Goal: Task Accomplishment & Management: Manage account settings

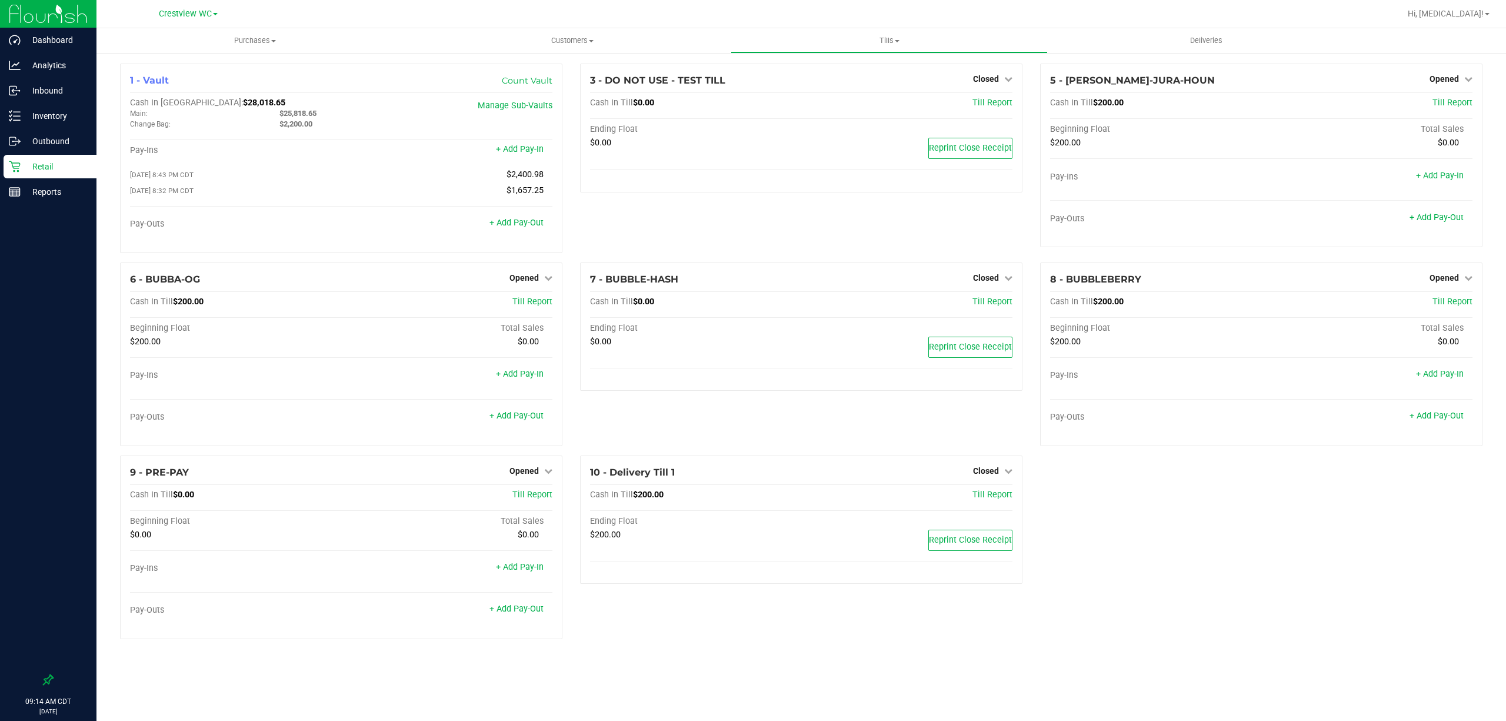
click at [59, 118] on p "Inventory" at bounding box center [56, 116] width 71 height 14
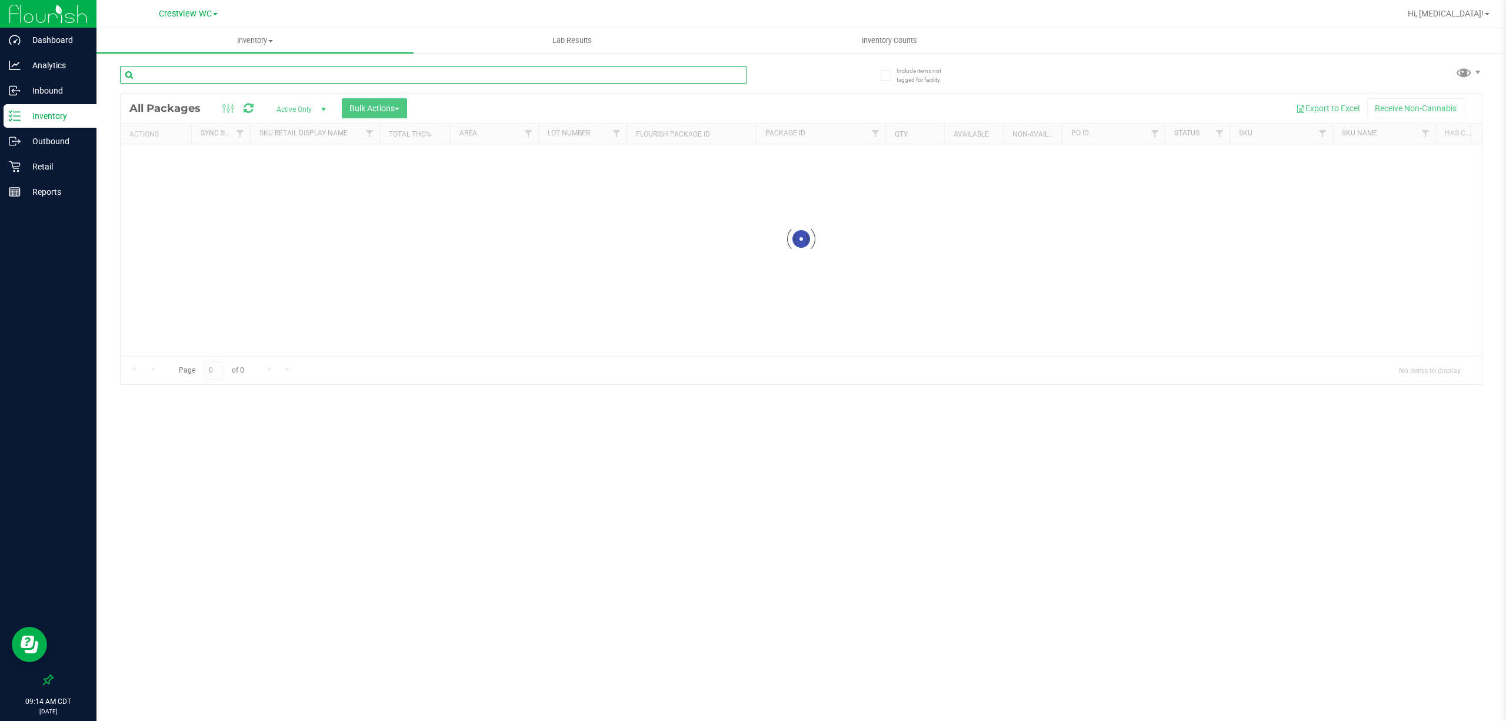
click at [211, 72] on input "text" at bounding box center [433, 75] width 627 height 18
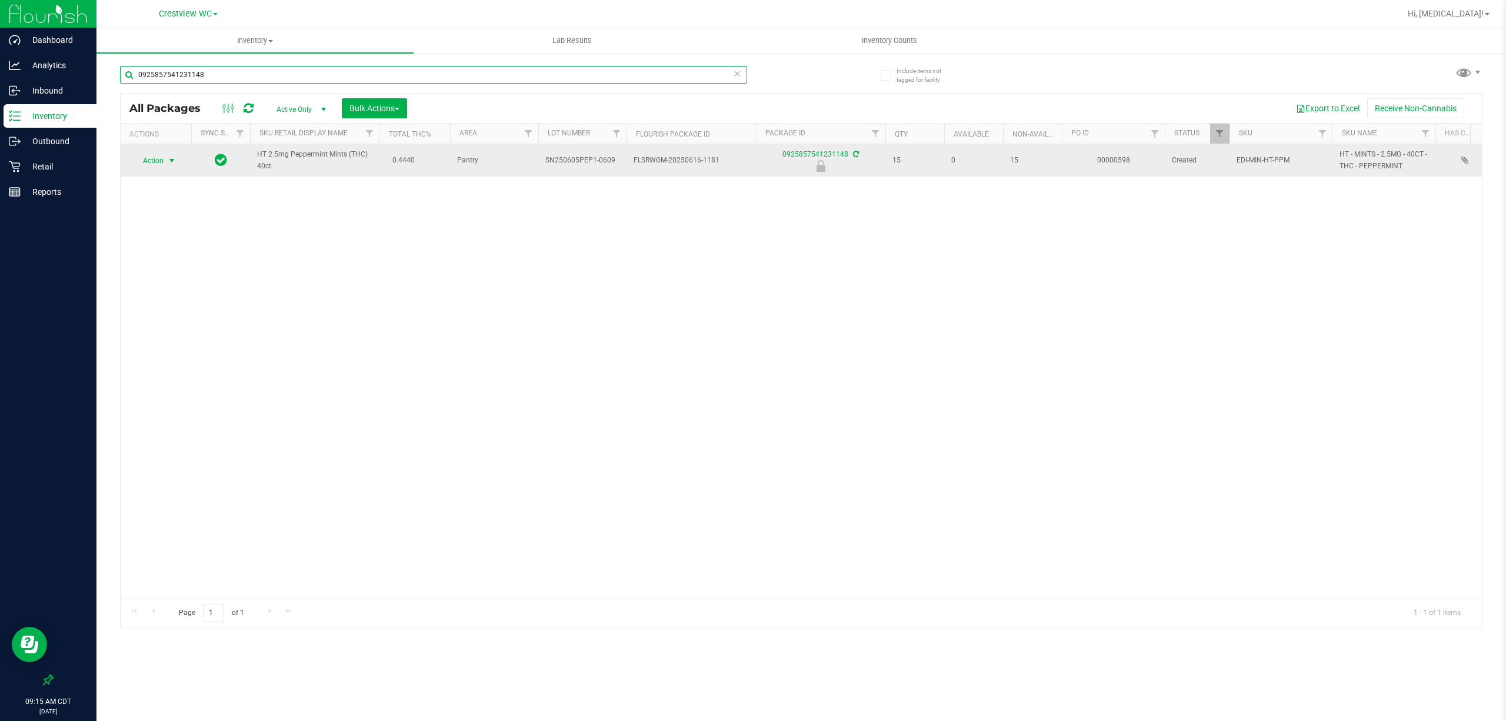
type input "0925857541231148"
click at [159, 162] on span "Action" at bounding box center [148, 160] width 32 height 16
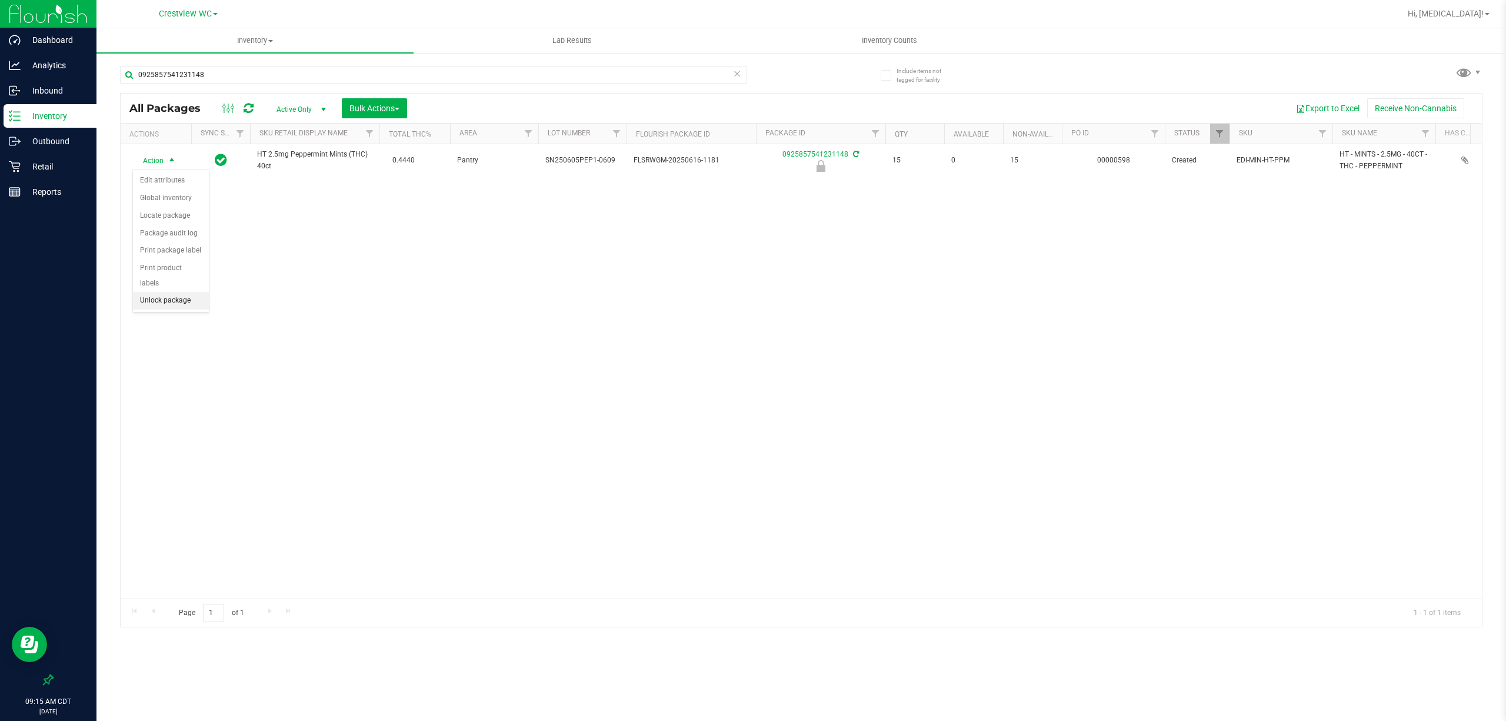
drag, startPoint x: 172, startPoint y: 313, endPoint x: 172, endPoint y: 302, distance: 11.2
click at [172, 312] on div "Action Edit attributes Global inventory Locate package Package audit log Print …" at bounding box center [170, 240] width 77 height 143
click at [172, 302] on li "Unlock package" at bounding box center [171, 301] width 76 height 18
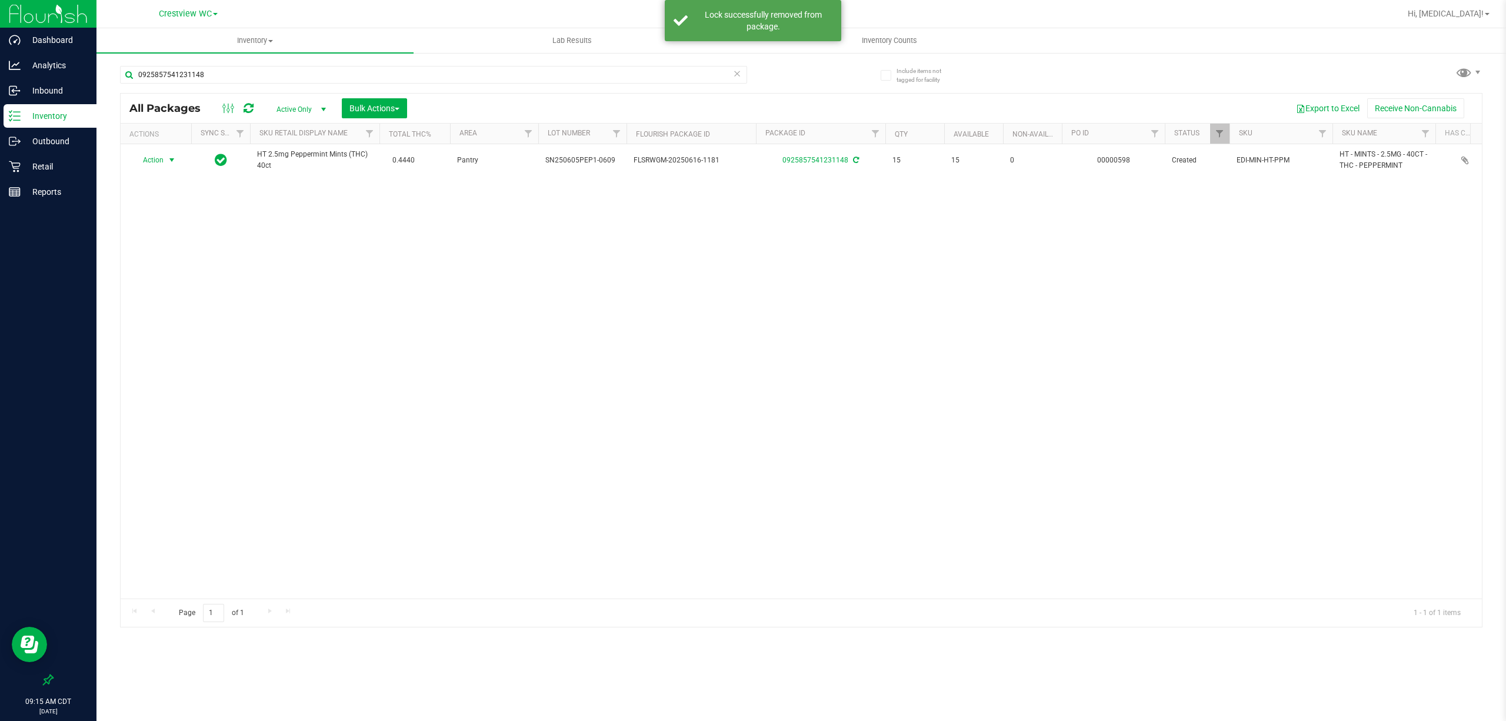
click at [162, 161] on span "Action" at bounding box center [148, 160] width 32 height 16
click at [165, 304] on li "Print package label" at bounding box center [178, 303] width 91 height 18
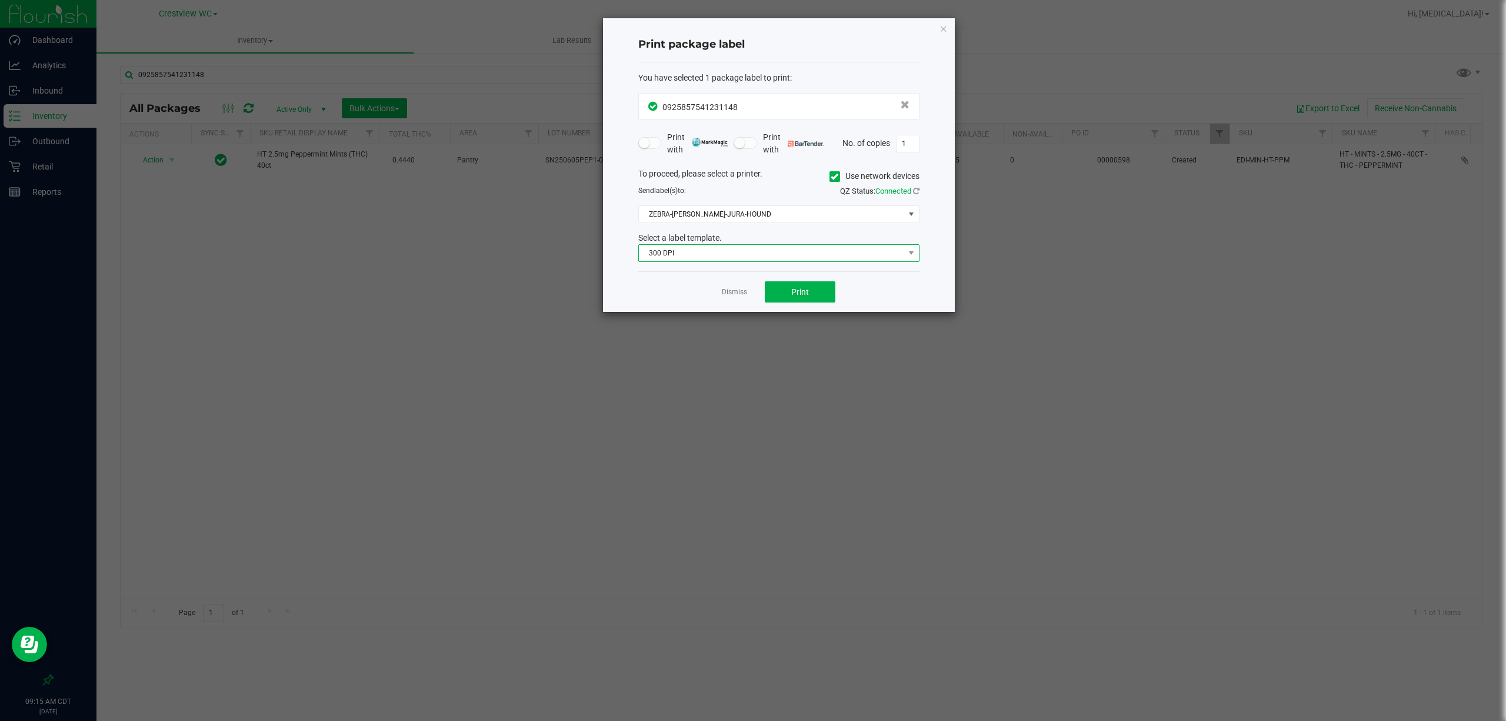
click at [772, 248] on span "300 DPI" at bounding box center [771, 253] width 265 height 16
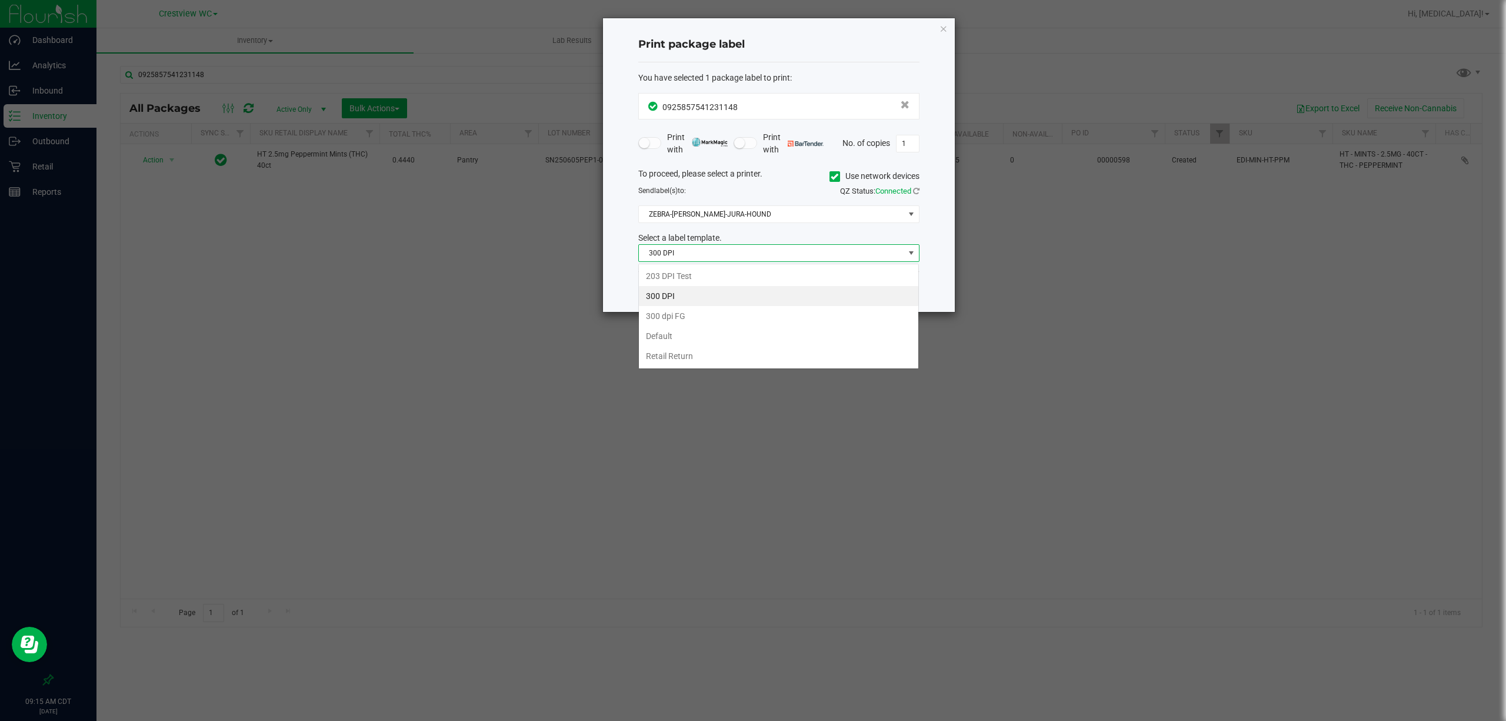
scroll to position [18, 281]
click at [713, 276] on li "203 DPI Test" at bounding box center [778, 276] width 279 height 20
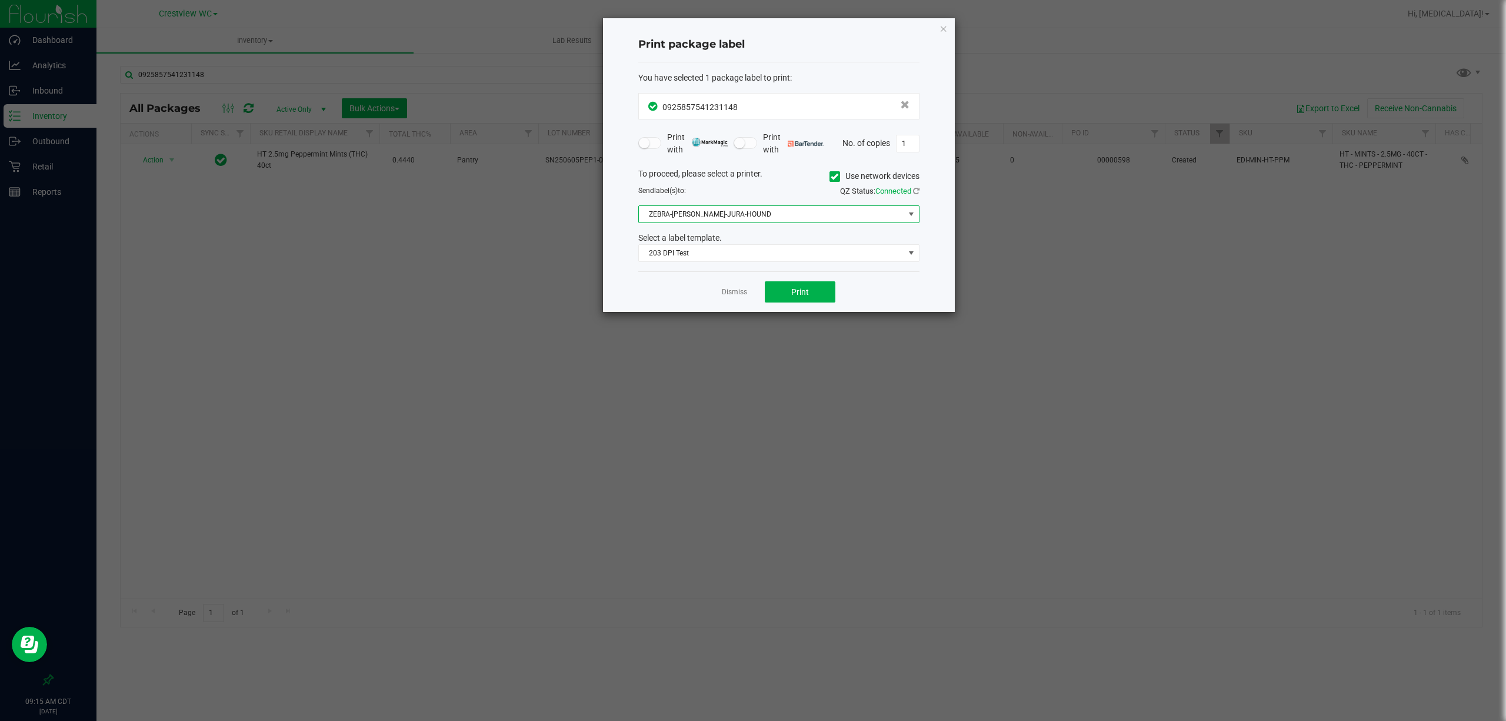
click at [739, 218] on span "ZEBRA-BRUNO-JURA-HOUND" at bounding box center [771, 214] width 265 height 16
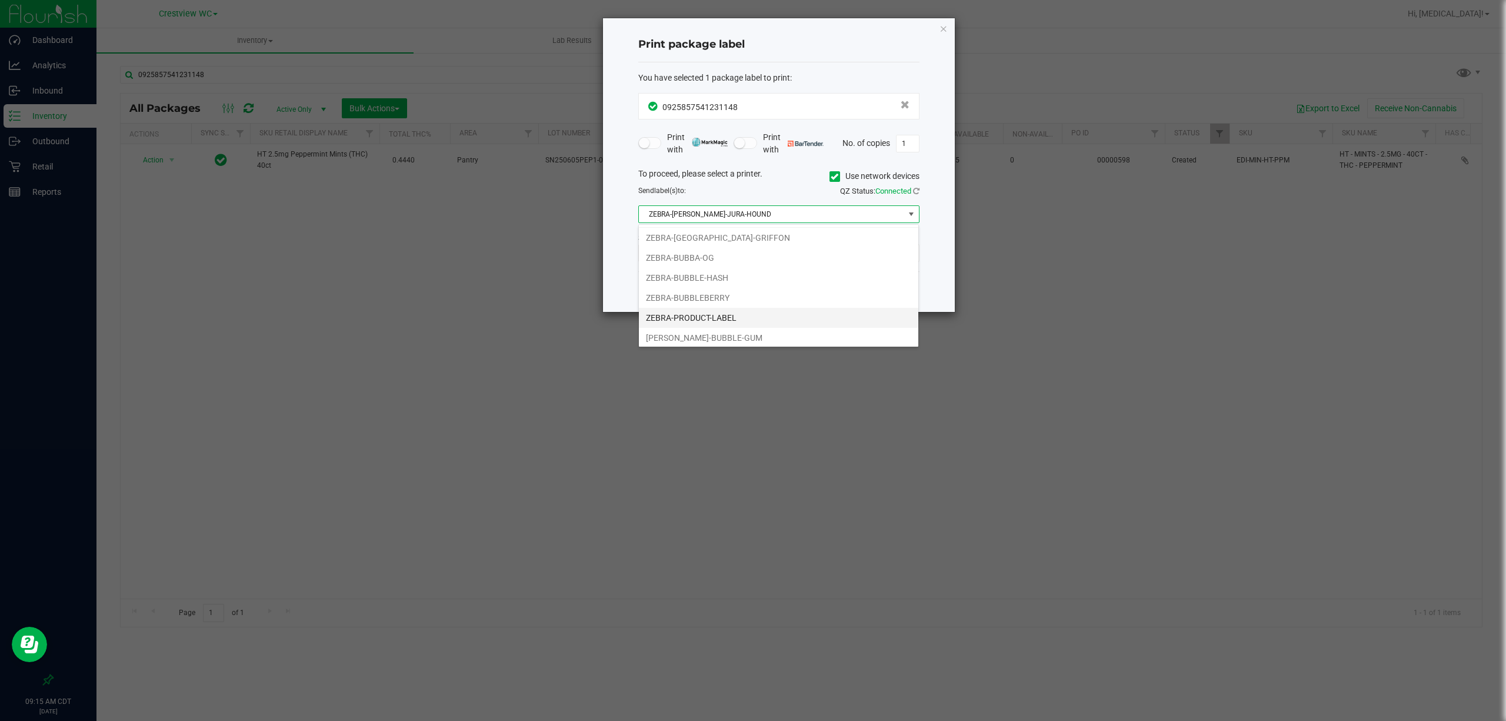
scroll to position [25, 0]
click at [728, 333] on li "ZERBA-BUBBLE-GUM" at bounding box center [778, 335] width 279 height 20
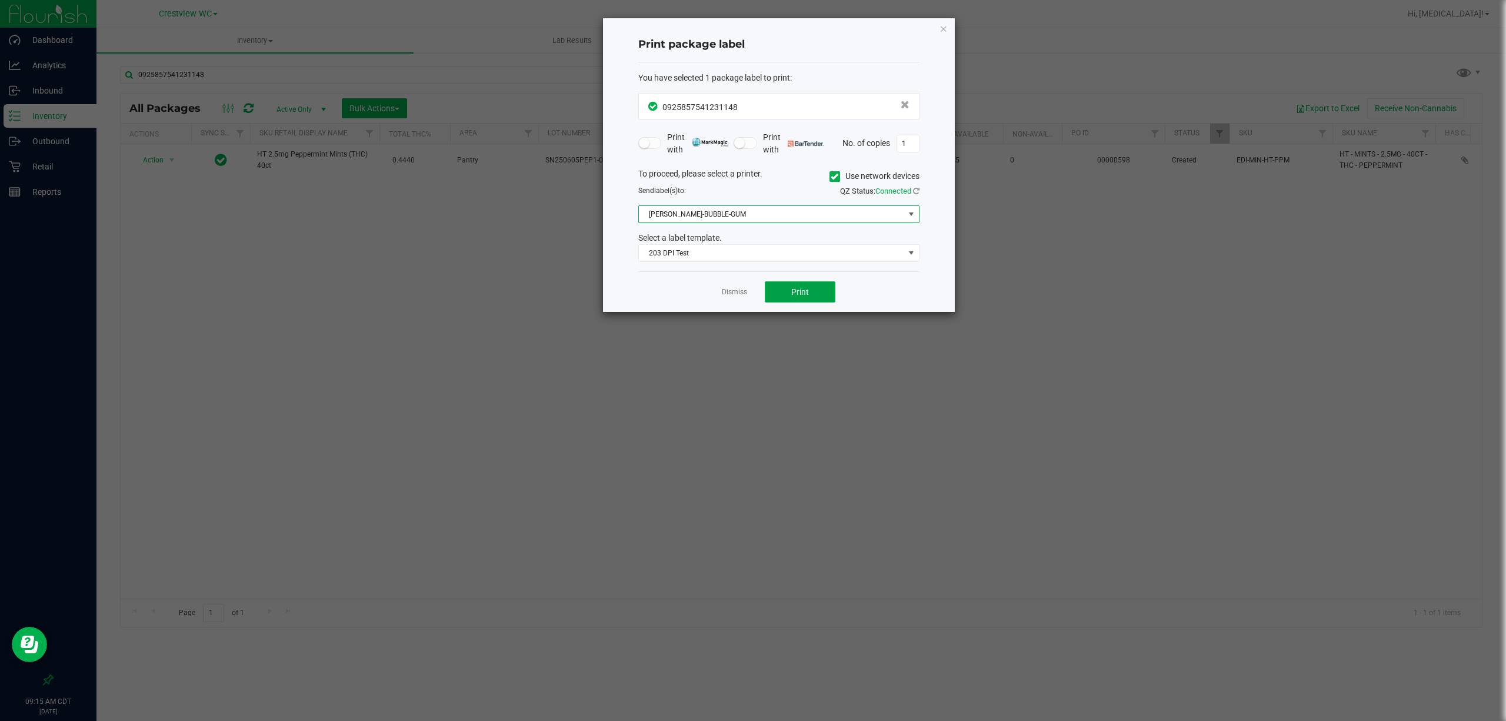
click at [789, 296] on button "Print" at bounding box center [800, 291] width 71 height 21
click at [732, 296] on link "Dismiss" at bounding box center [734, 292] width 25 height 10
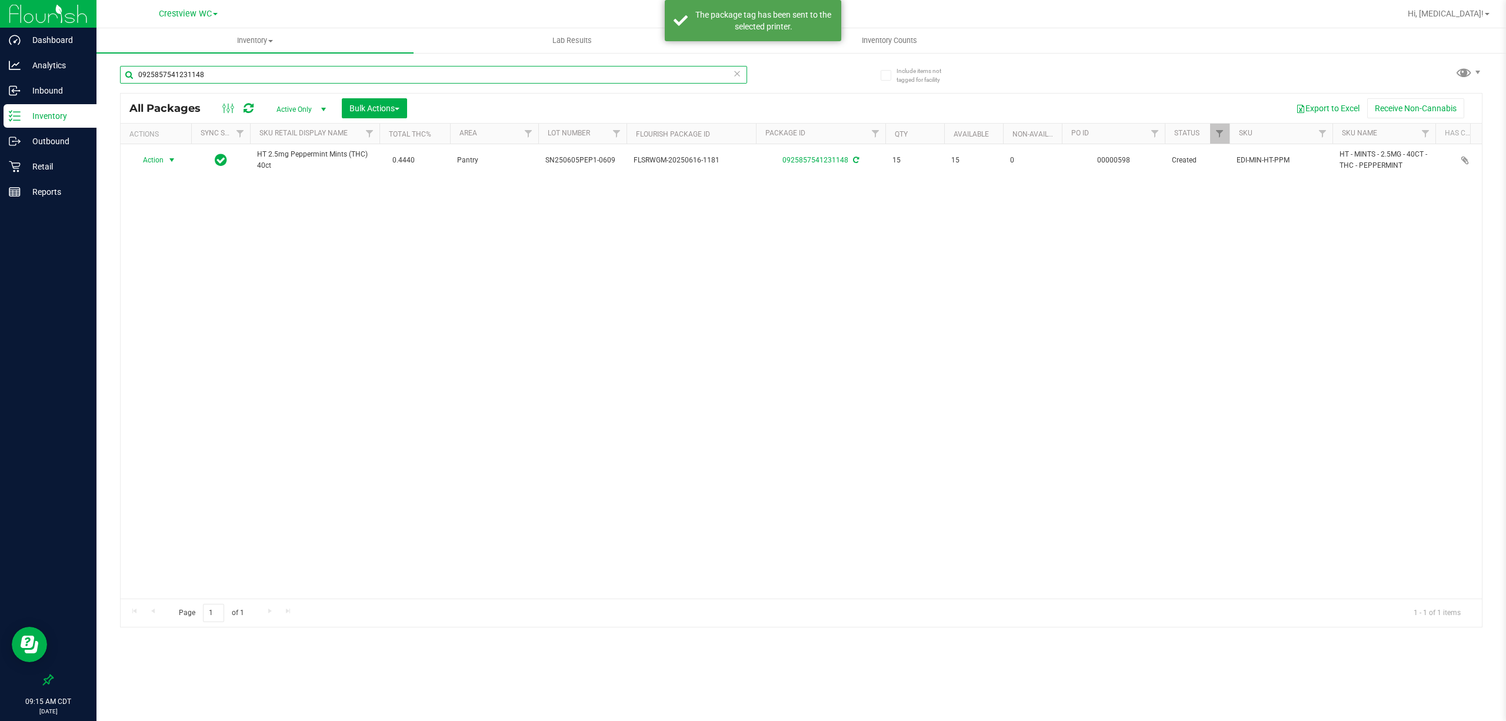
click at [259, 80] on input "0925857541231148" at bounding box center [433, 75] width 627 height 18
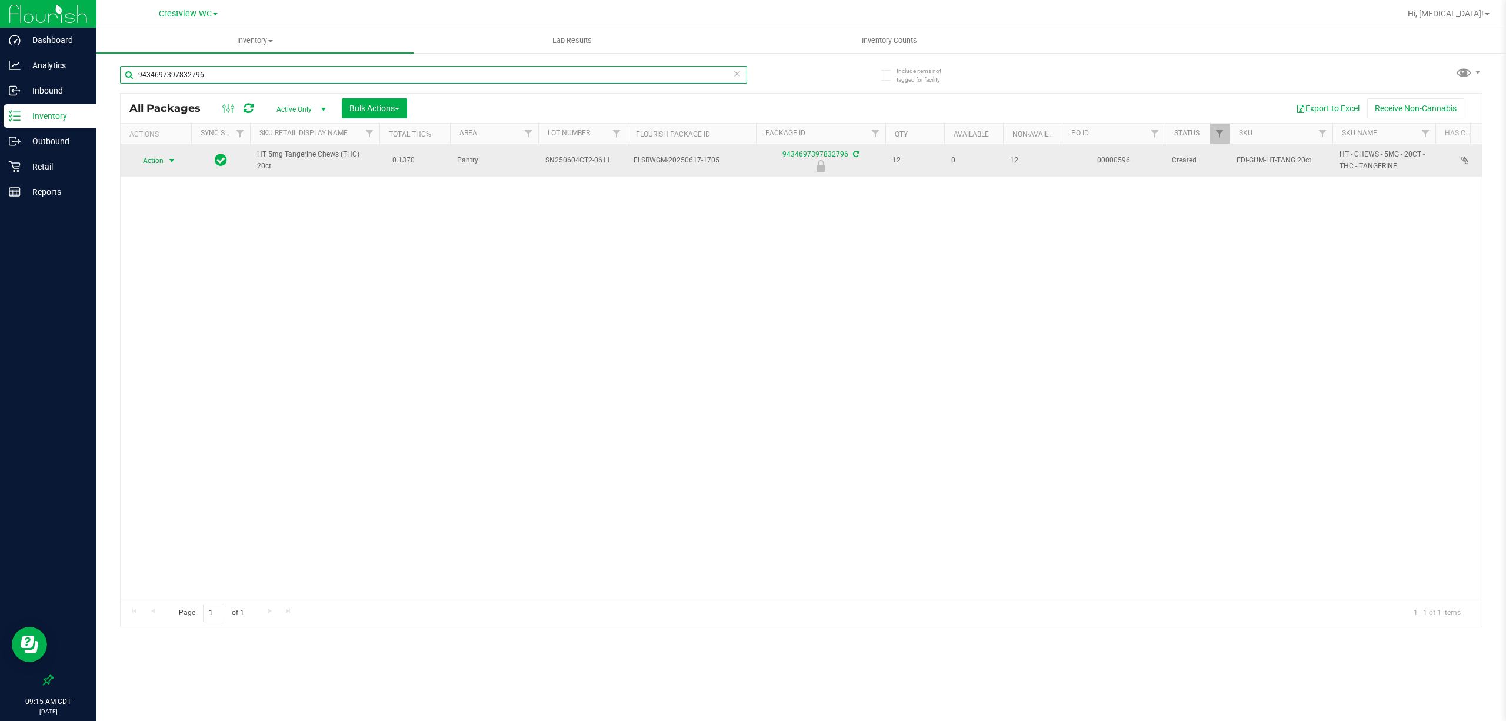
type input "9434697397832796"
click at [151, 160] on span "Action" at bounding box center [148, 160] width 32 height 16
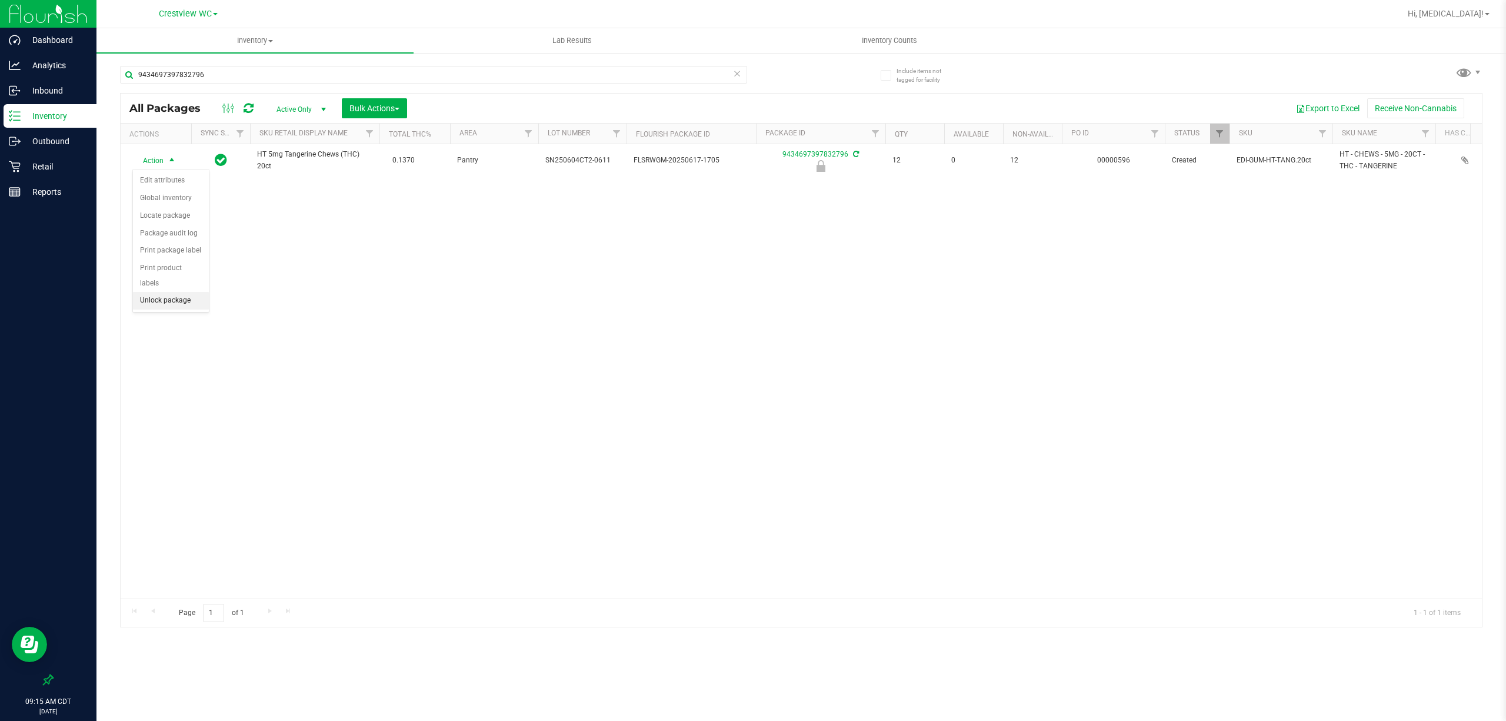
click at [170, 299] on li "Unlock package" at bounding box center [171, 301] width 76 height 18
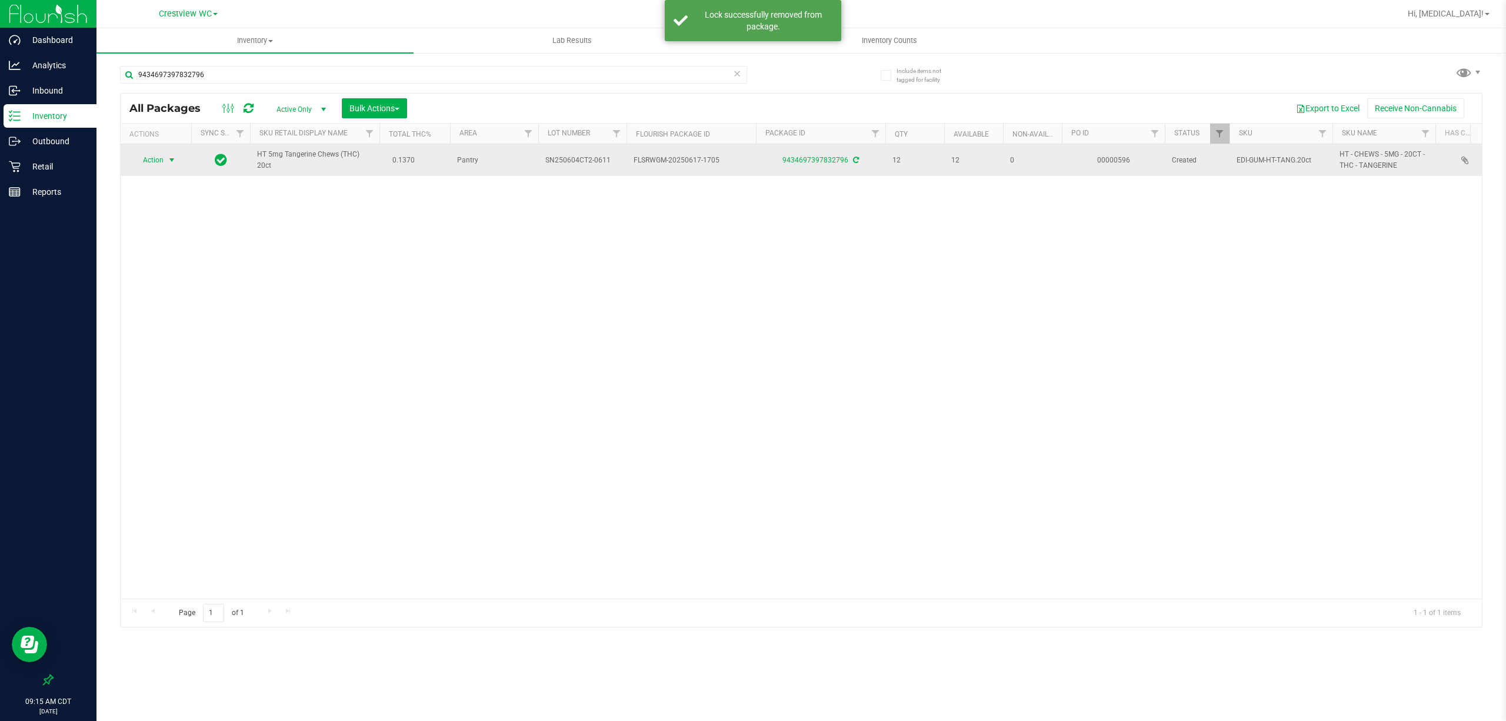
click at [160, 161] on span "Action" at bounding box center [148, 160] width 32 height 16
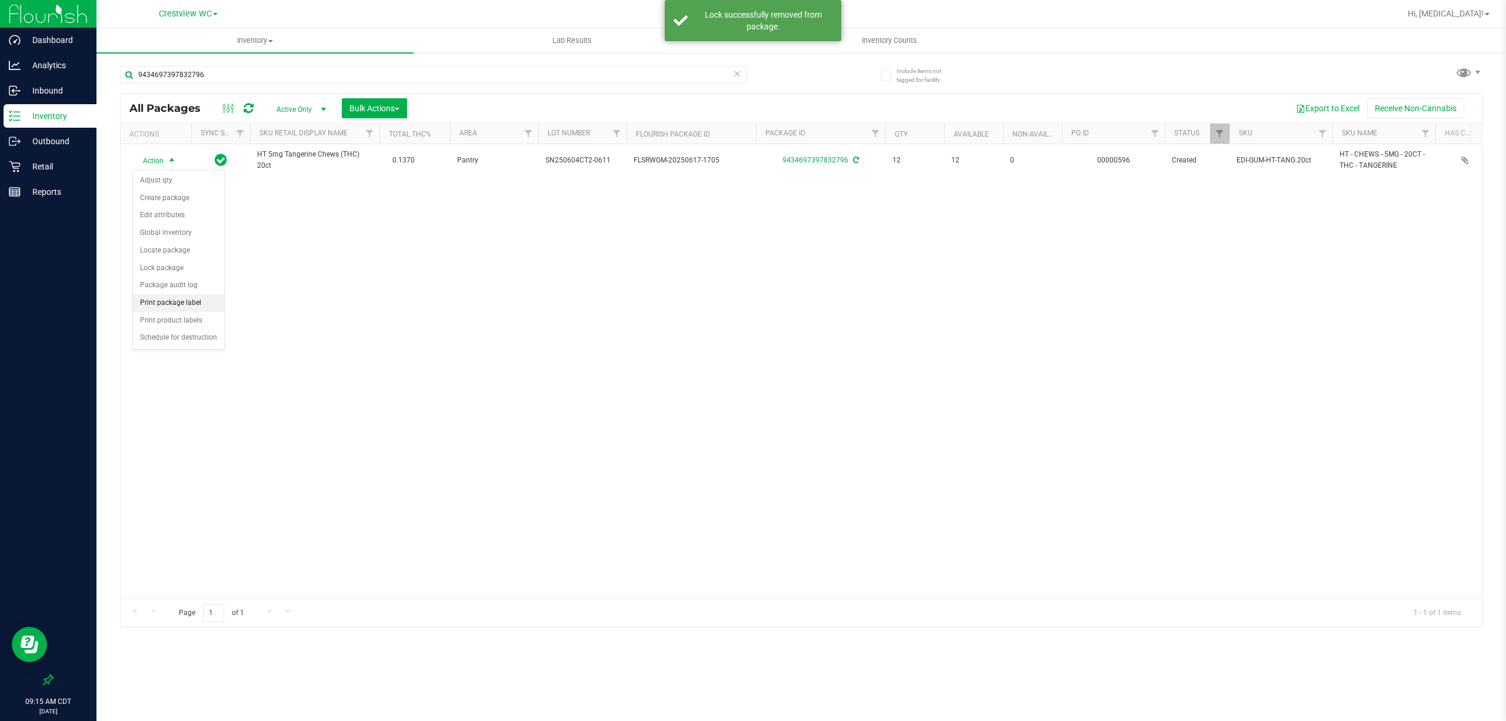
click at [186, 302] on li "Print package label" at bounding box center [178, 303] width 91 height 18
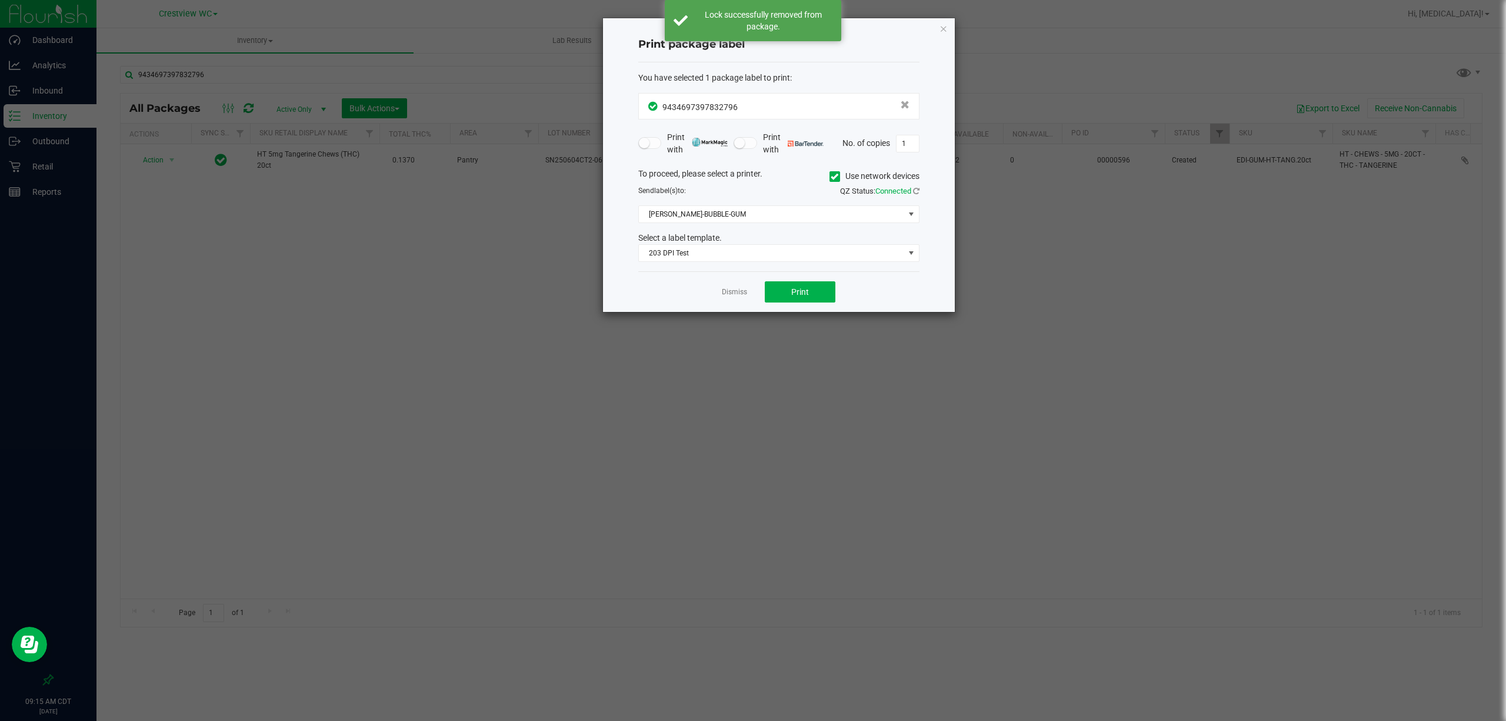
click at [810, 308] on div "Dismiss Print" at bounding box center [778, 291] width 281 height 41
click at [805, 300] on button "Print" at bounding box center [800, 291] width 71 height 21
click at [738, 295] on link "Dismiss" at bounding box center [734, 292] width 25 height 10
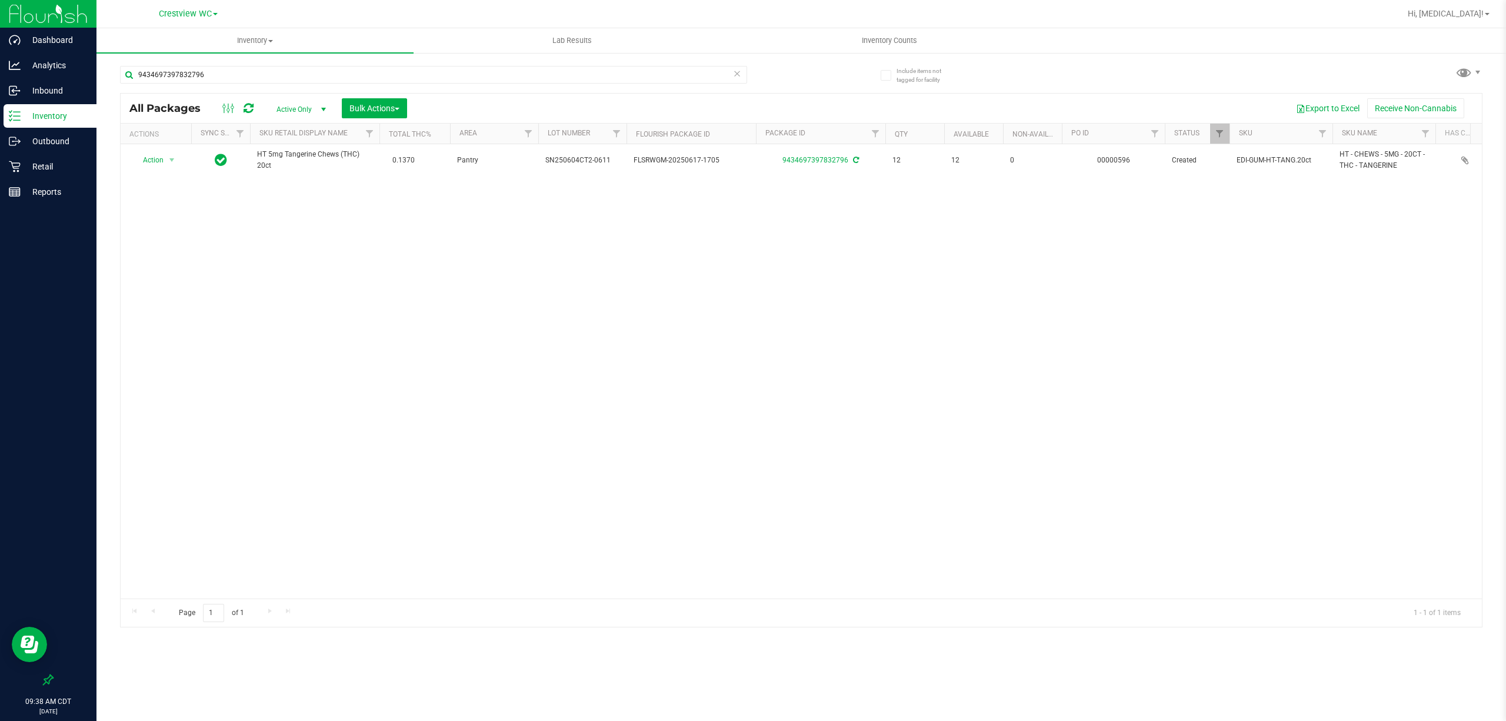
click at [424, 338] on div "Action Action Adjust qty Create package Edit attributes Global inventory Locate…" at bounding box center [801, 371] width 1361 height 454
click at [31, 182] on div "Reports" at bounding box center [50, 192] width 93 height 24
click at [28, 170] on p "Retail" at bounding box center [56, 166] width 71 height 14
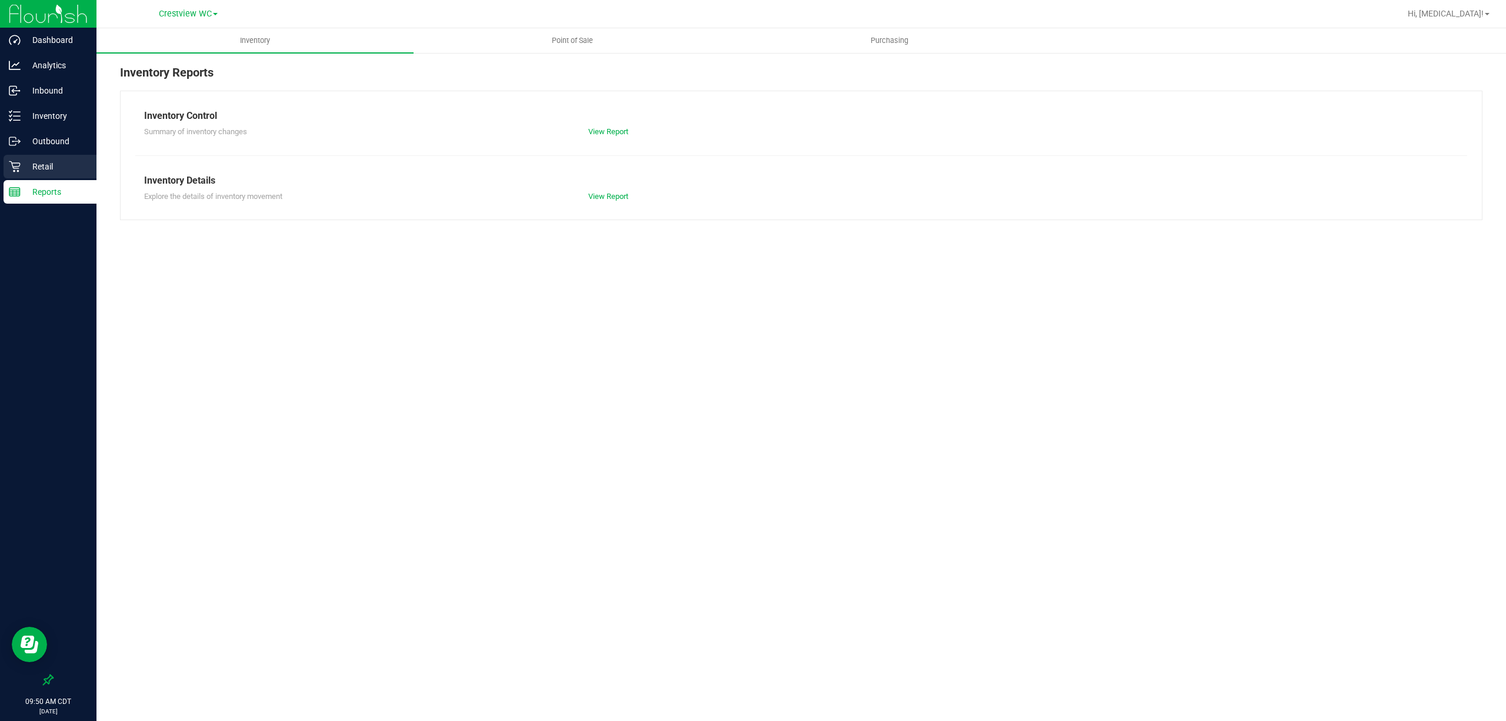
click at [52, 168] on p "Retail" at bounding box center [56, 166] width 71 height 14
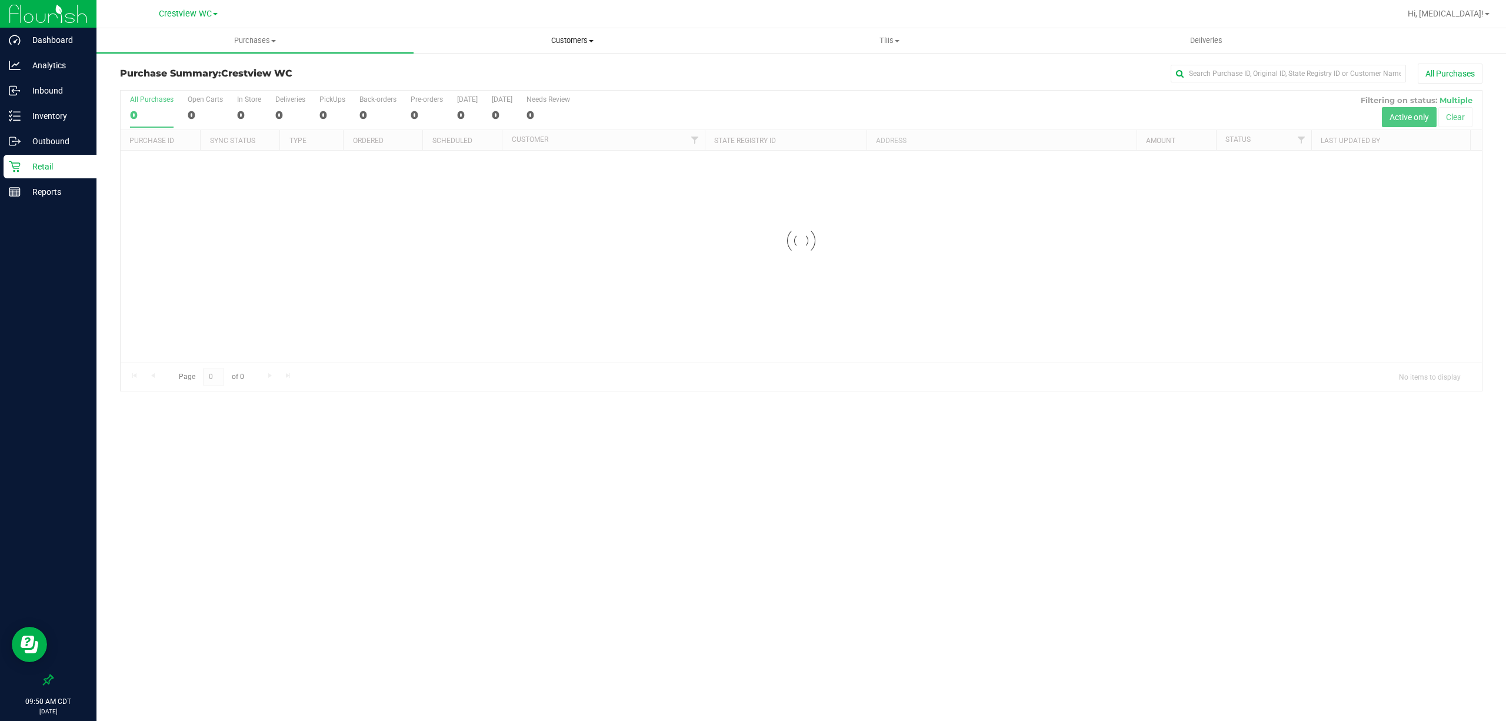
click at [558, 41] on span "Customers" at bounding box center [572, 40] width 316 height 11
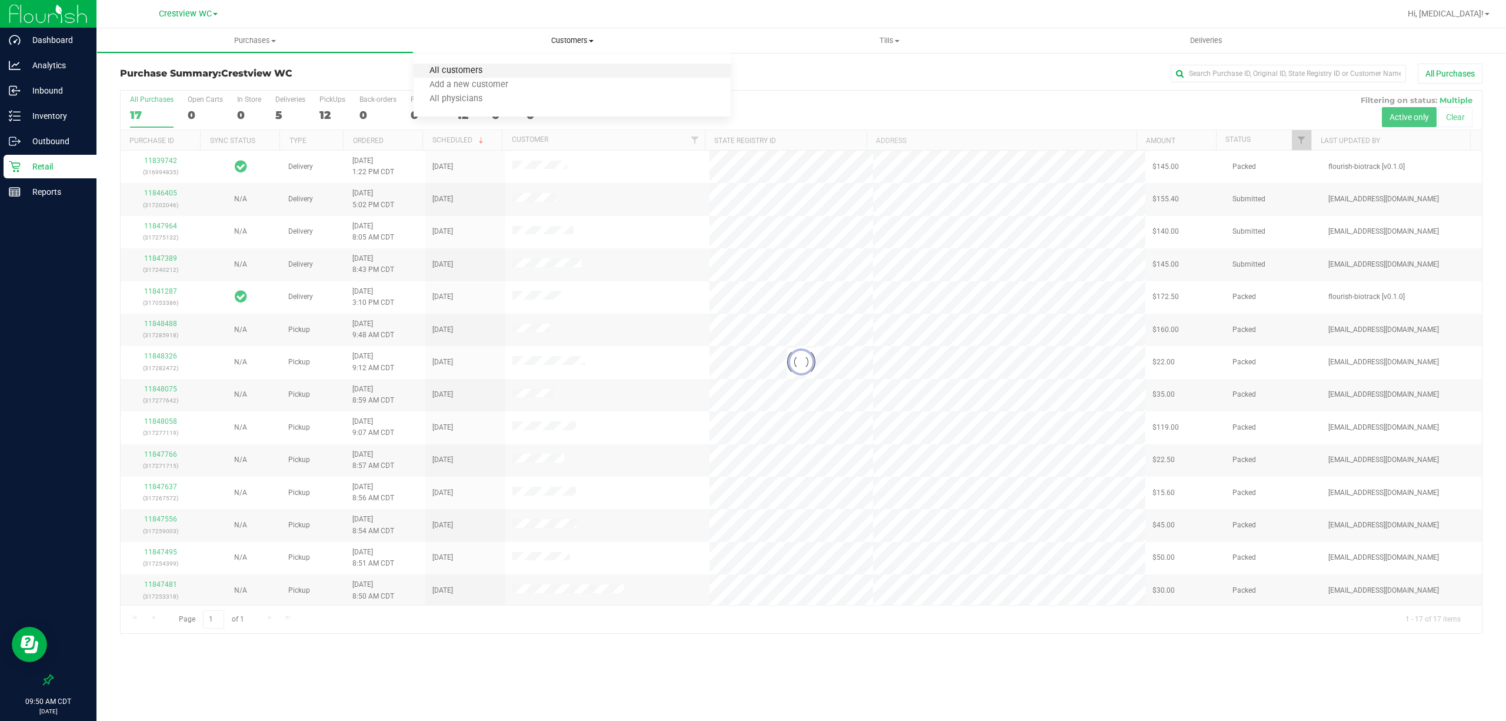
click at [468, 68] on span "All customers" at bounding box center [456, 71] width 85 height 10
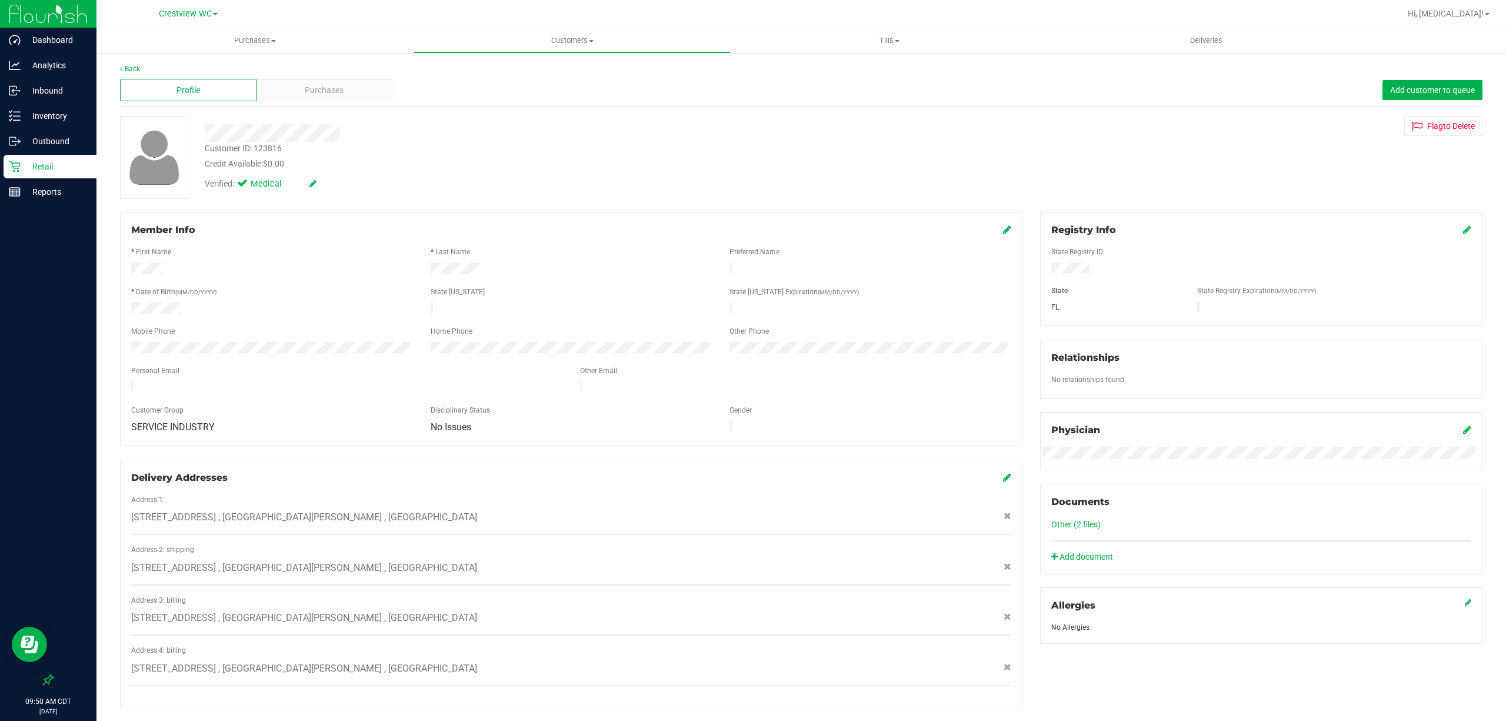
click at [309, 106] on div "Profile Purchases Add customer to queue" at bounding box center [801, 90] width 1362 height 32
click at [309, 95] on span "Purchases" at bounding box center [324, 90] width 39 height 12
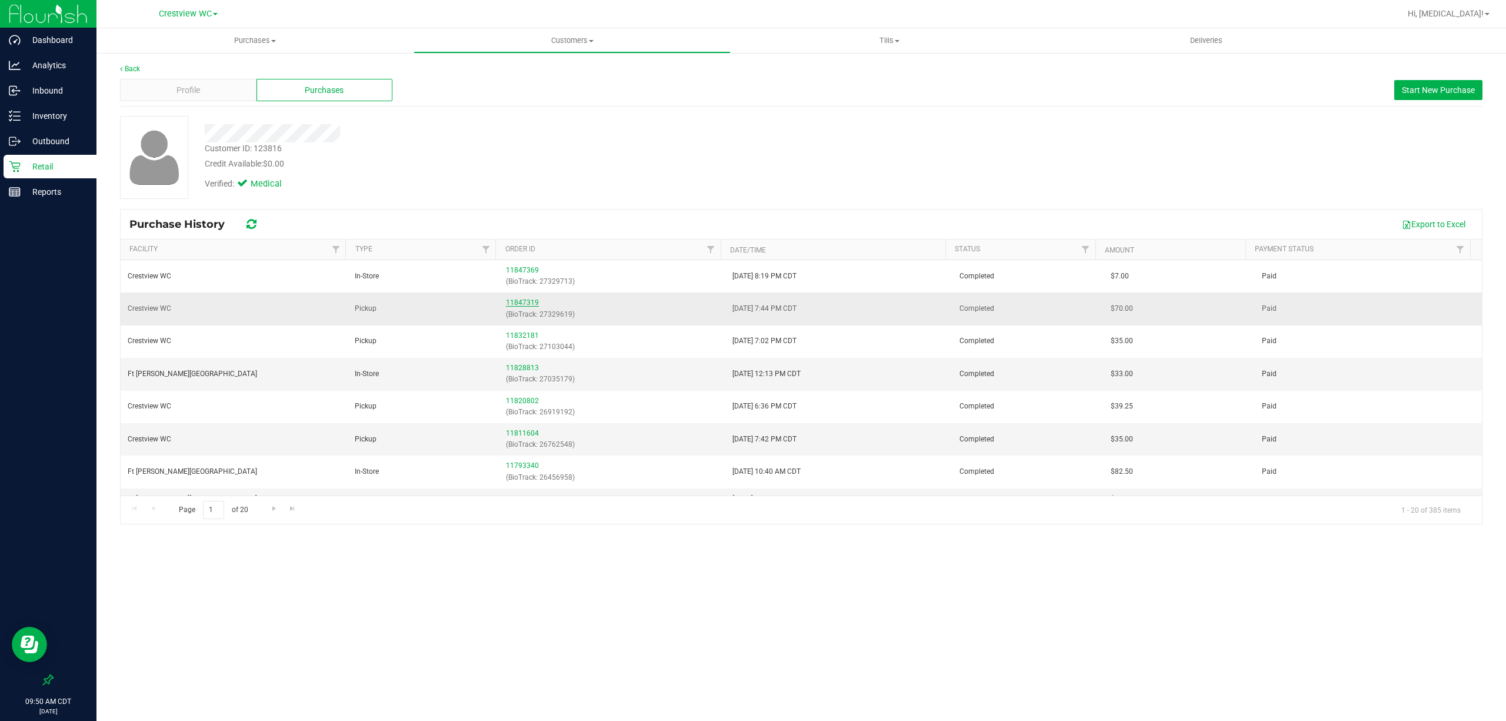
click at [521, 302] on link "11847319" at bounding box center [522, 302] width 33 height 8
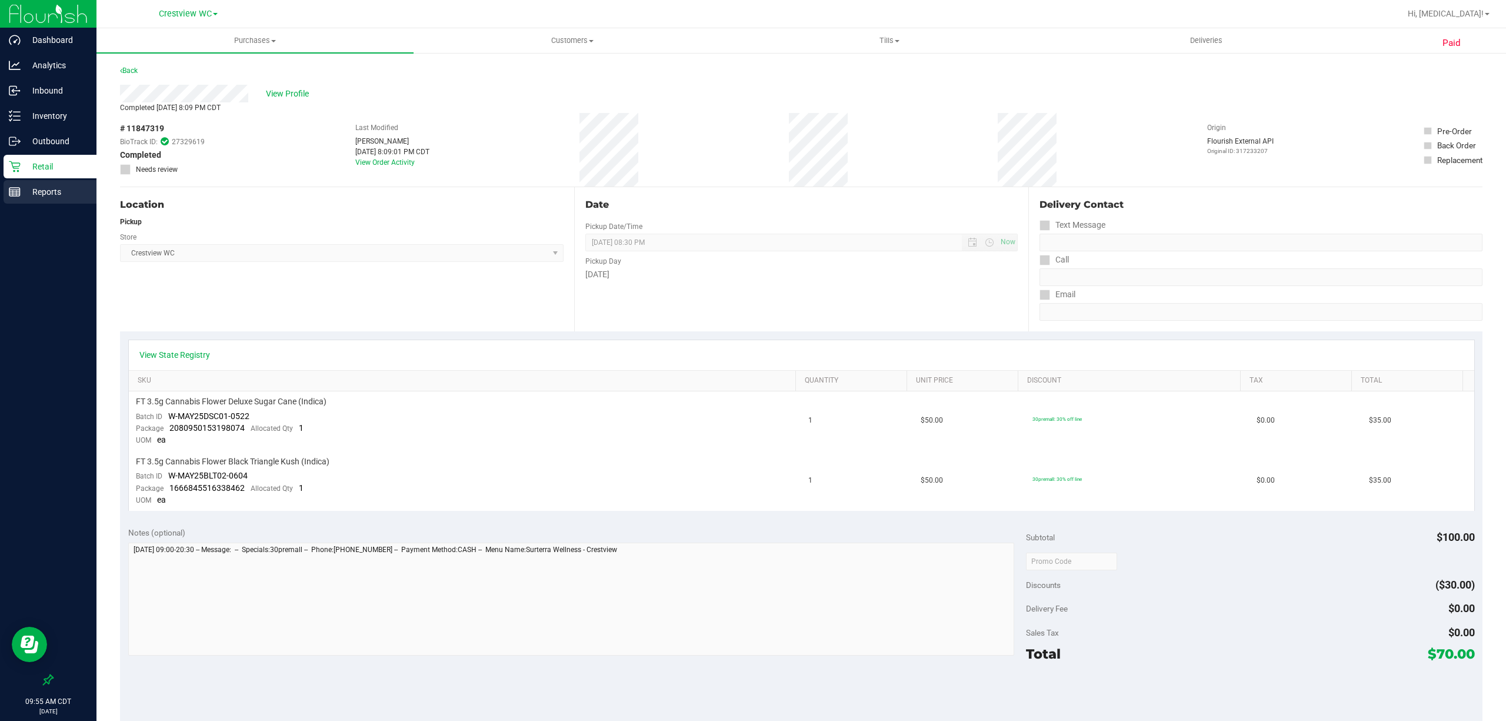
click at [52, 189] on p "Reports" at bounding box center [56, 192] width 71 height 14
click at [40, 170] on p "Retail" at bounding box center [56, 166] width 71 height 14
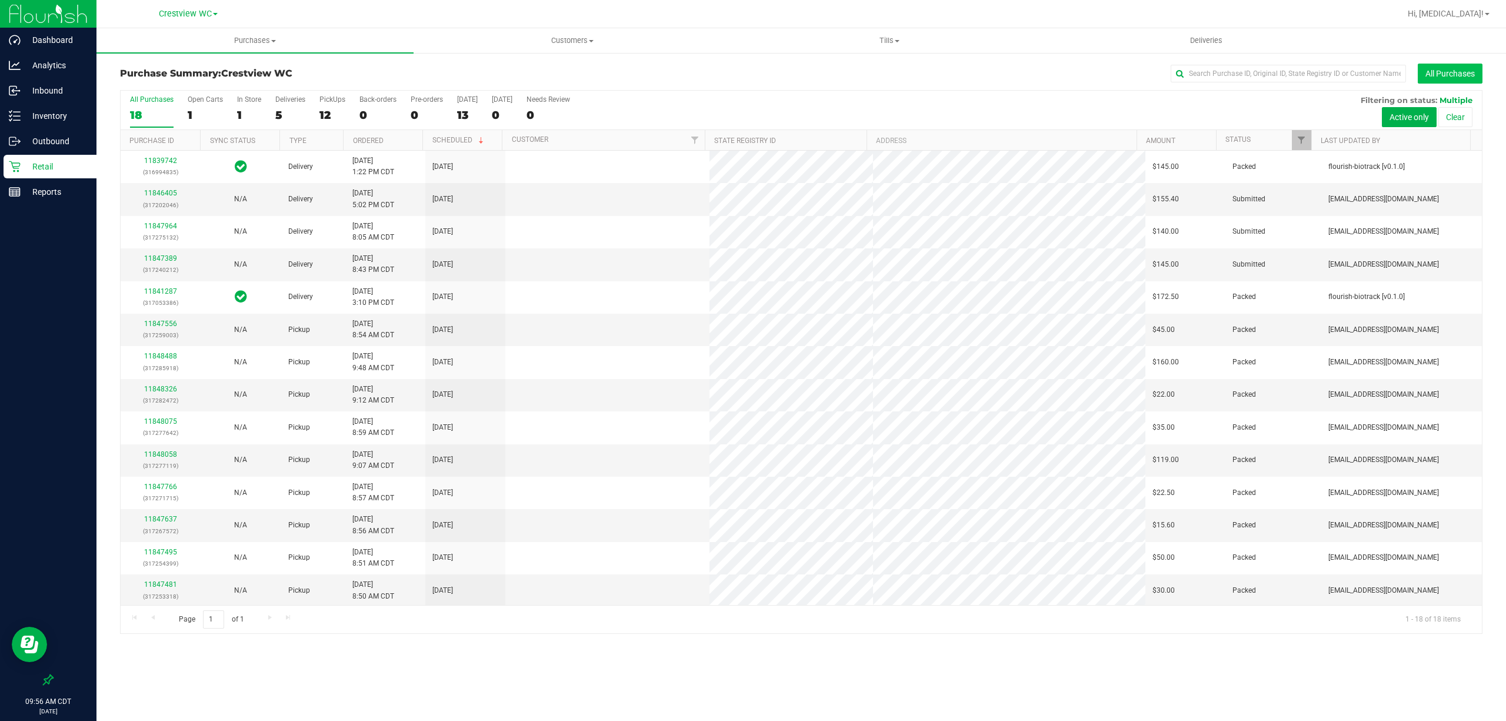
click at [1438, 71] on button "All Purchases" at bounding box center [1450, 74] width 65 height 20
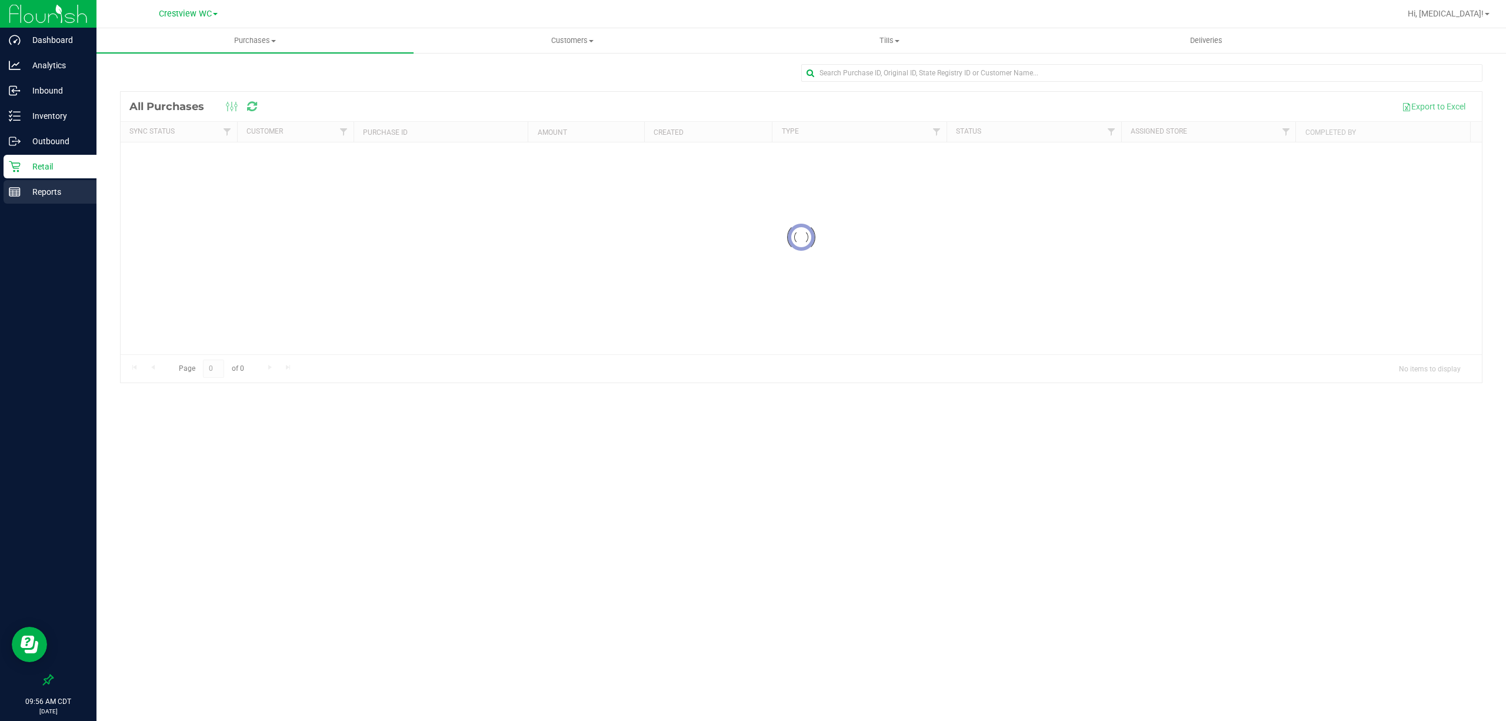
click at [53, 186] on p "Reports" at bounding box center [56, 192] width 71 height 14
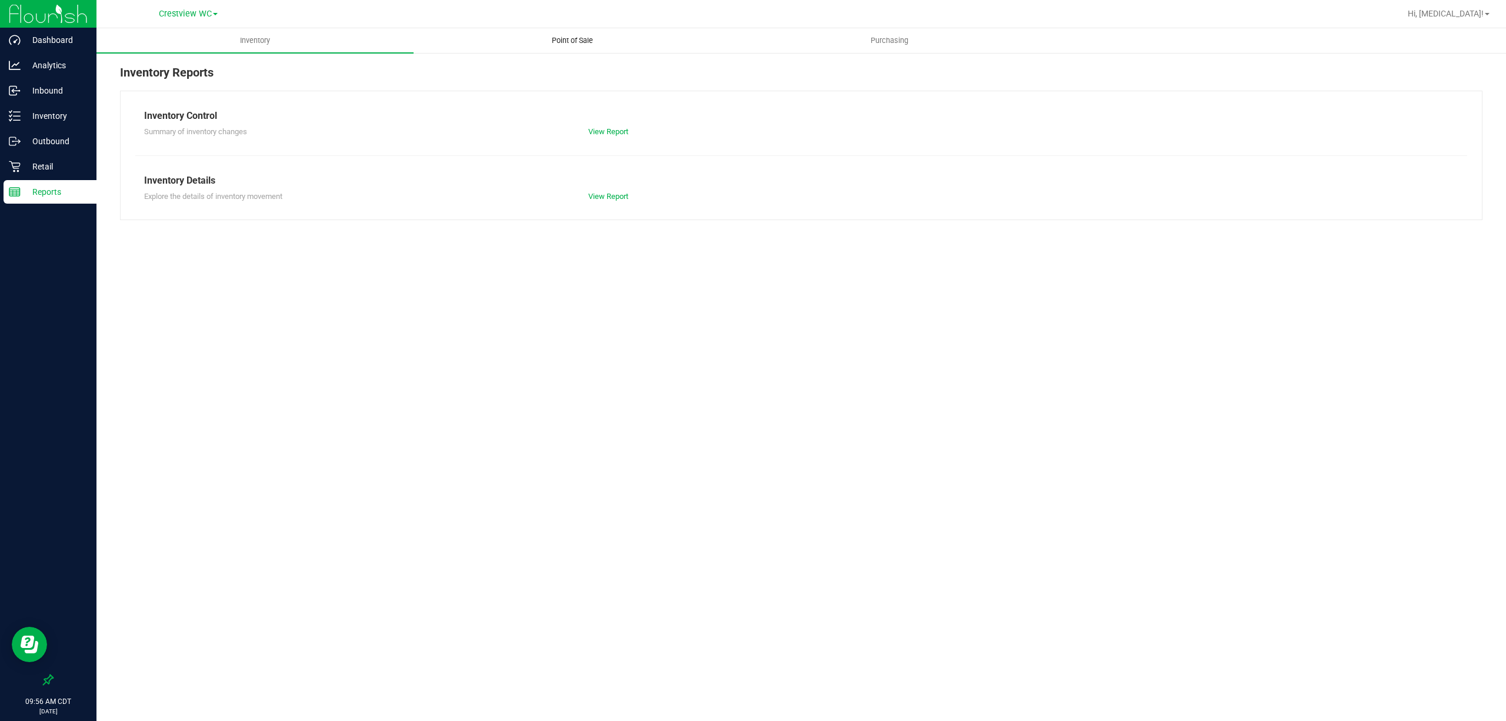
click at [593, 34] on uib-tab-heading "Point of Sale" at bounding box center [572, 41] width 316 height 24
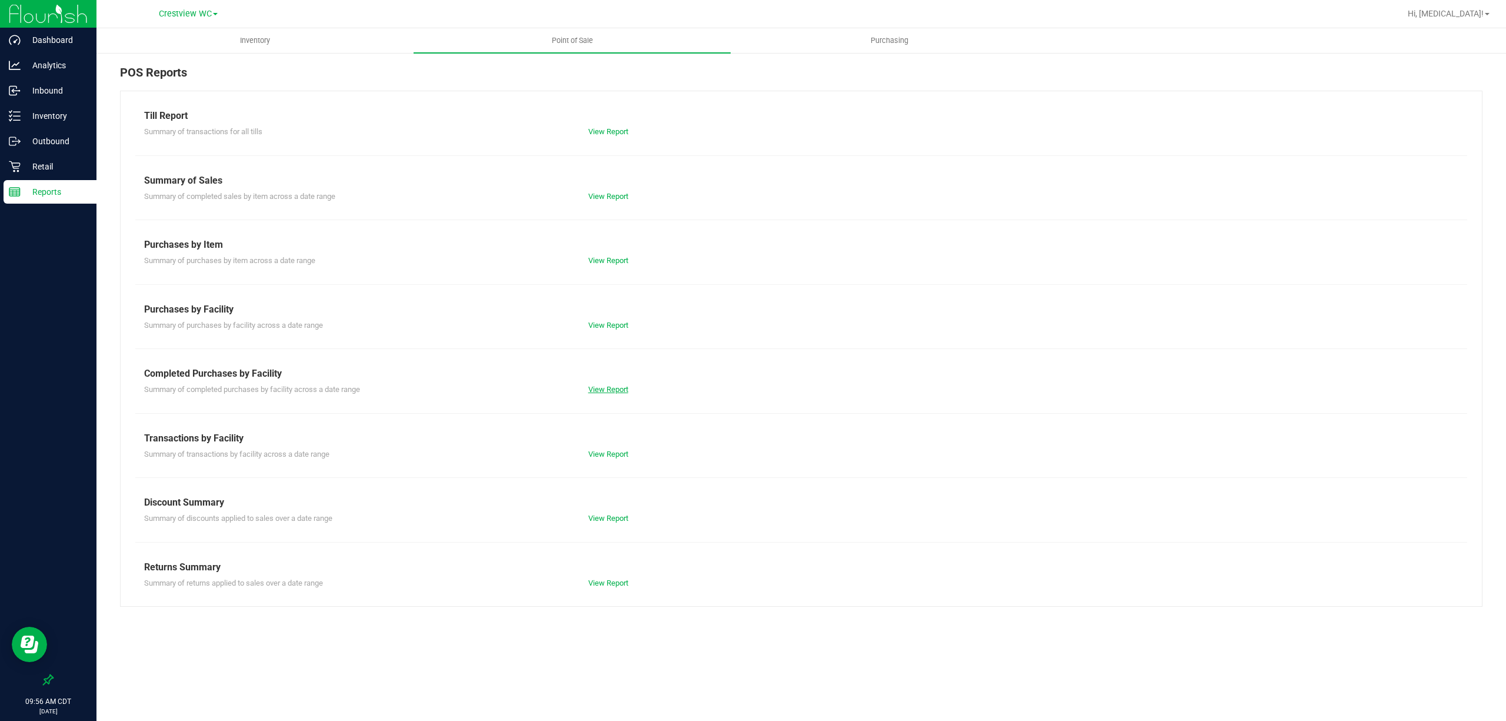
click at [598, 386] on link "View Report" at bounding box center [608, 389] width 40 height 9
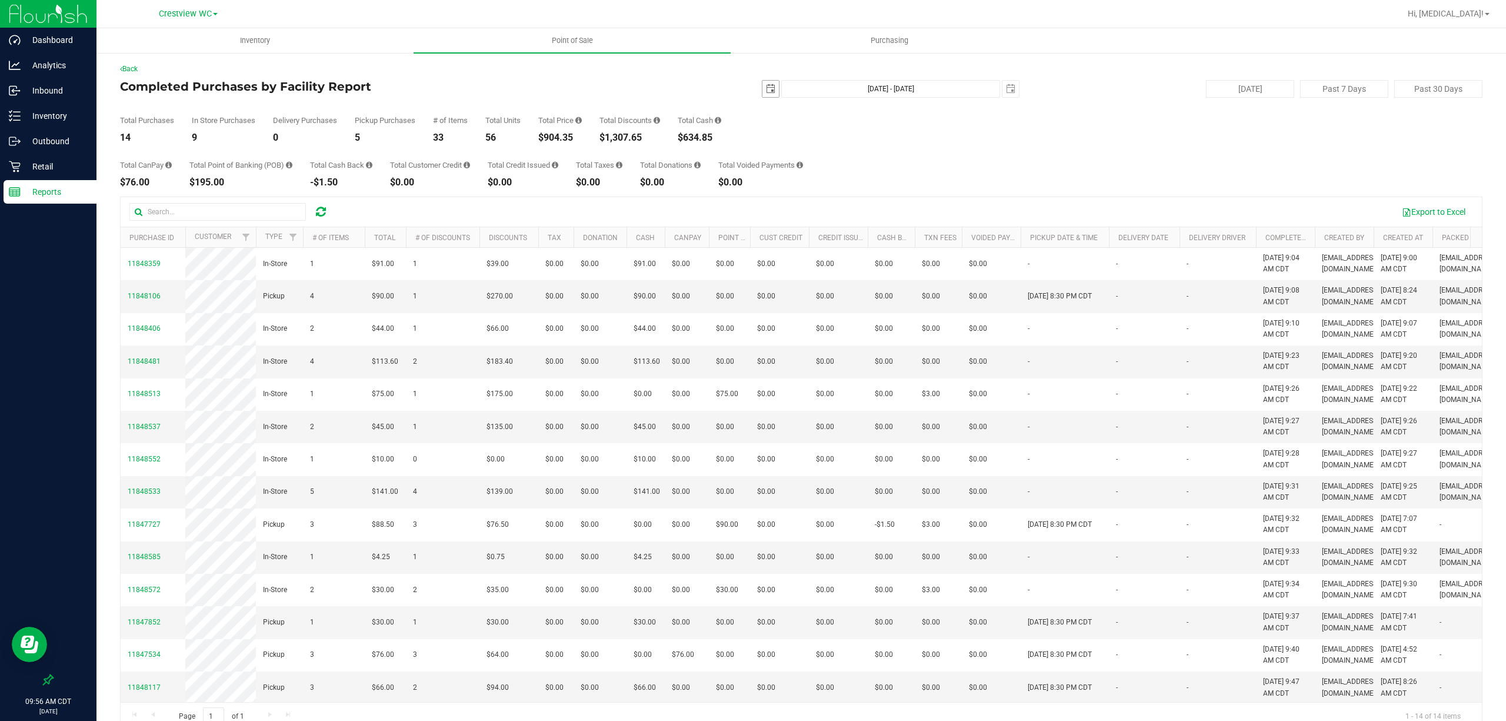
click at [766, 93] on span "select" at bounding box center [770, 88] width 9 height 9
click at [767, 225] on link "24" at bounding box center [764, 227] width 17 height 18
type input "2025-08-24"
click at [1006, 85] on span "select" at bounding box center [1010, 88] width 9 height 9
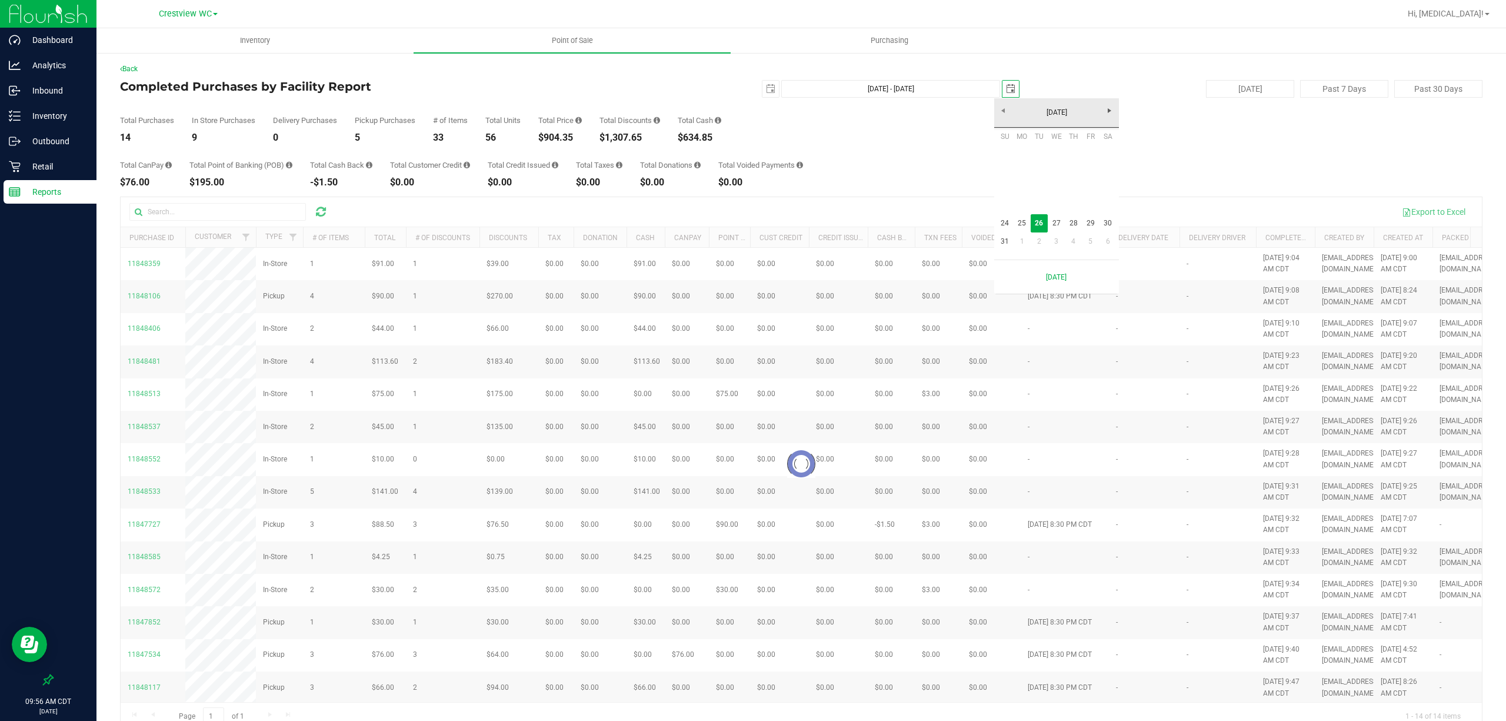
scroll to position [0, 29]
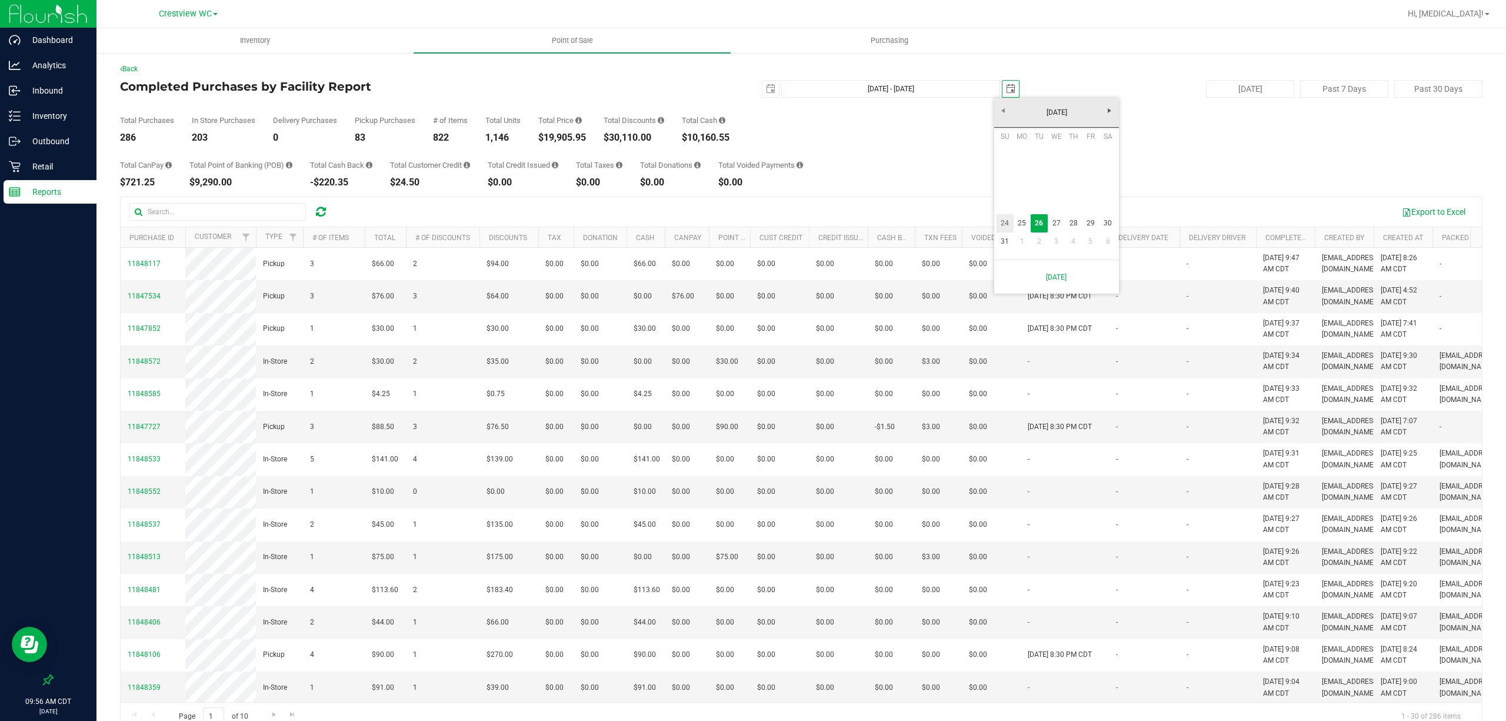
click at [1003, 229] on link "24" at bounding box center [1004, 223] width 17 height 18
type input "Aug 24, 2025 - Aug 24, 2025"
type input "2025-08-24"
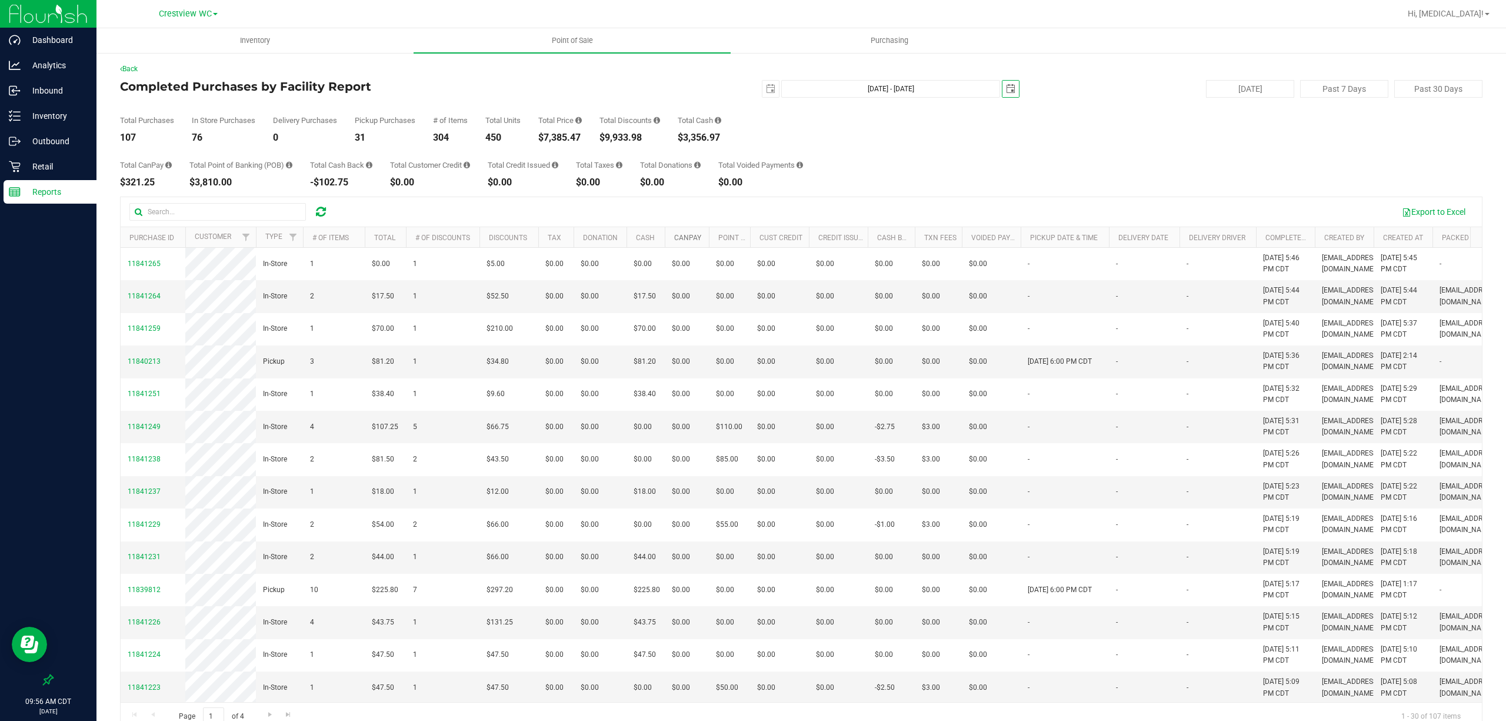
click at [688, 234] on link "CanPay" at bounding box center [687, 238] width 27 height 8
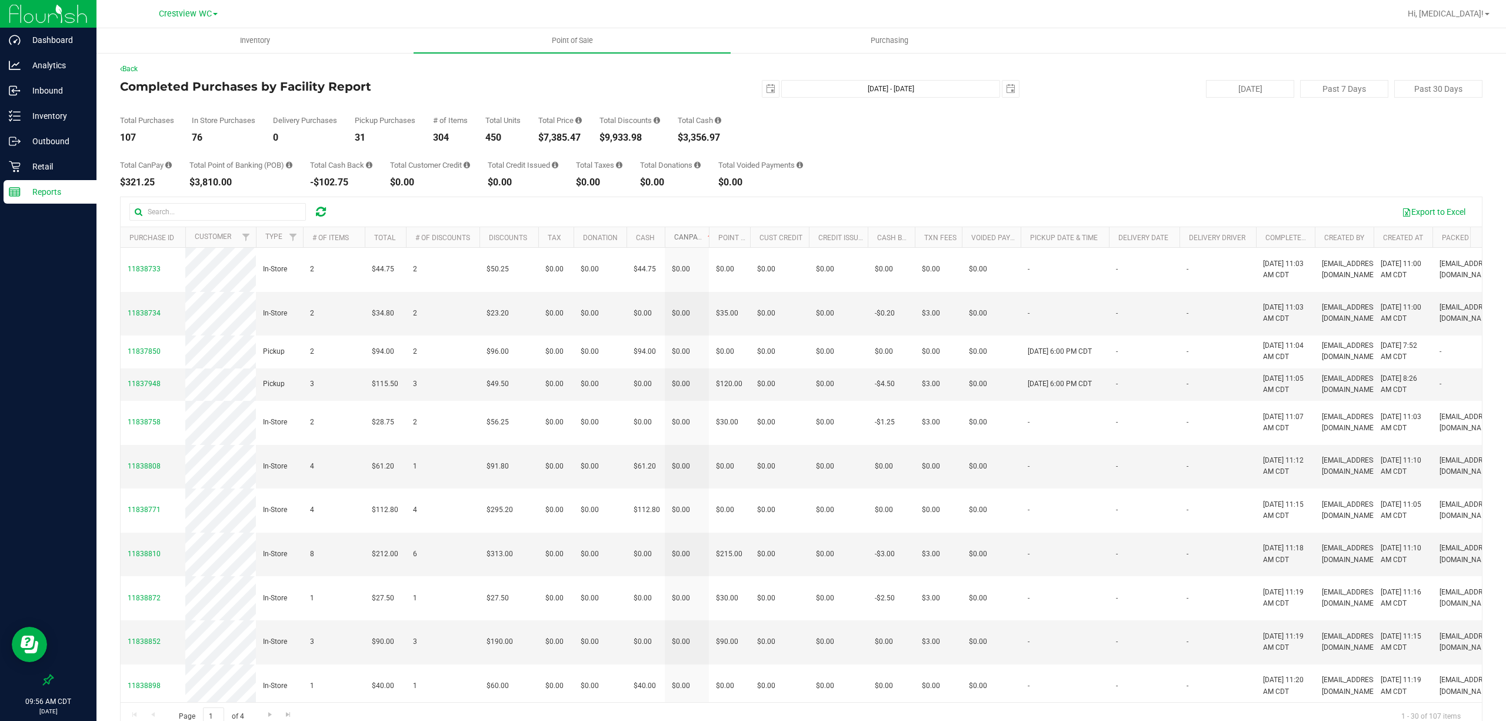
click at [690, 236] on link "CanPay" at bounding box center [694, 237] width 41 height 8
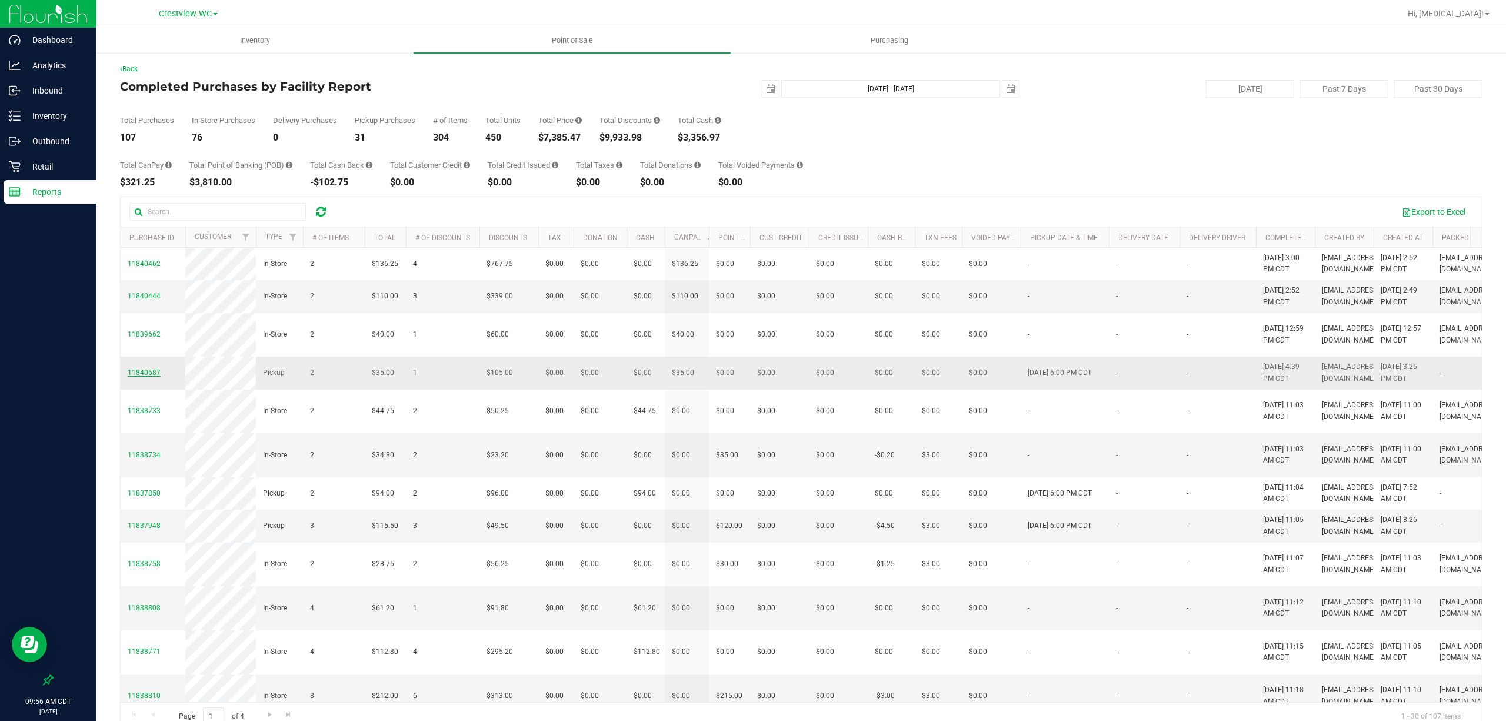
click at [139, 376] on span "11840687" at bounding box center [144, 372] width 33 height 8
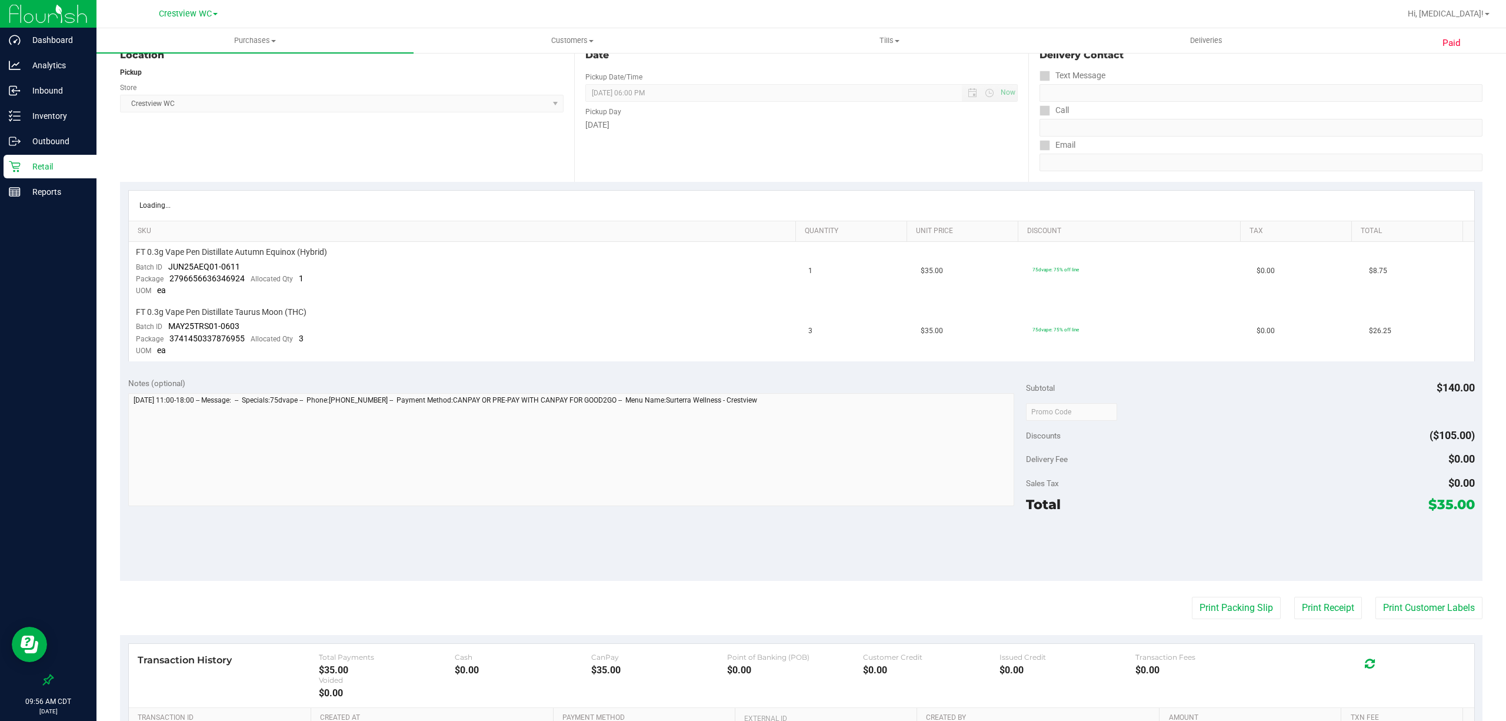
scroll to position [305, 0]
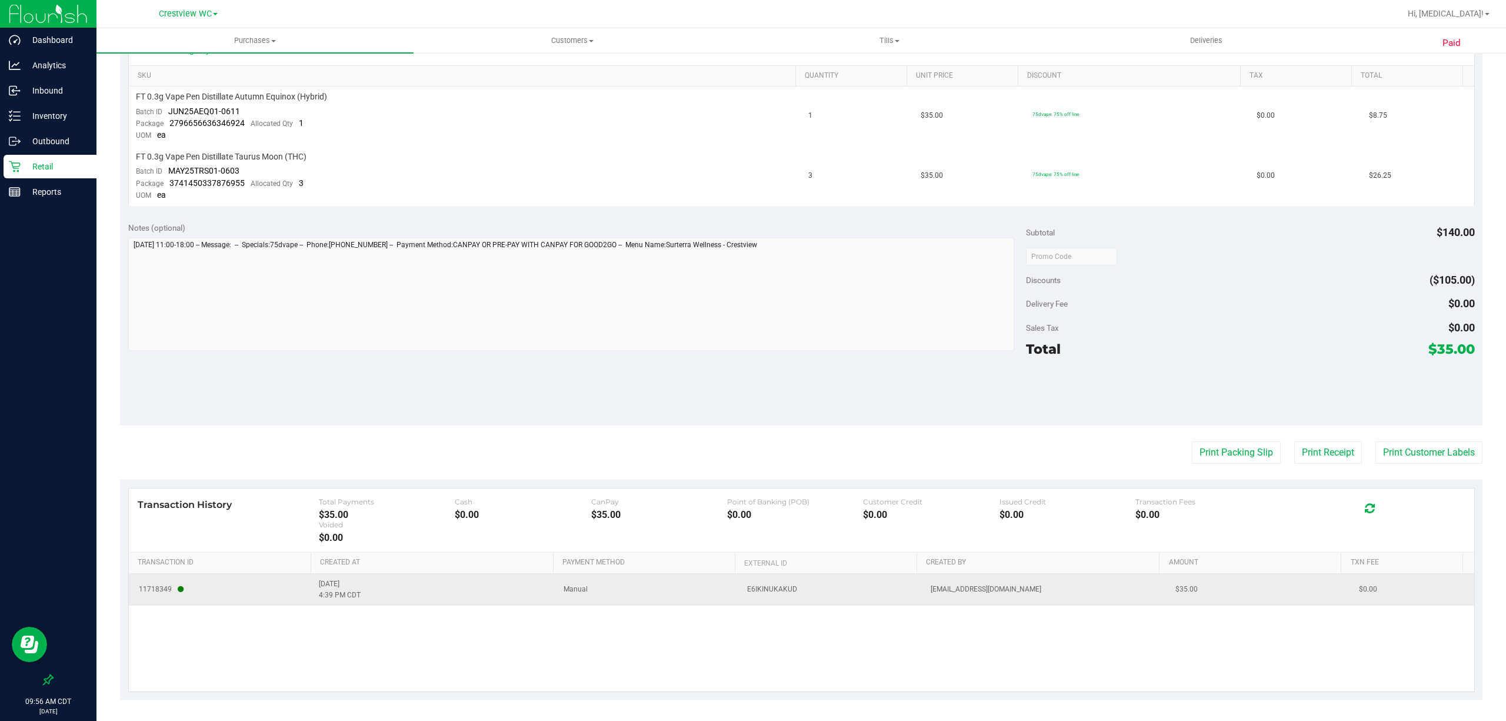
click at [565, 589] on span "Manual" at bounding box center [575, 588] width 24 height 11
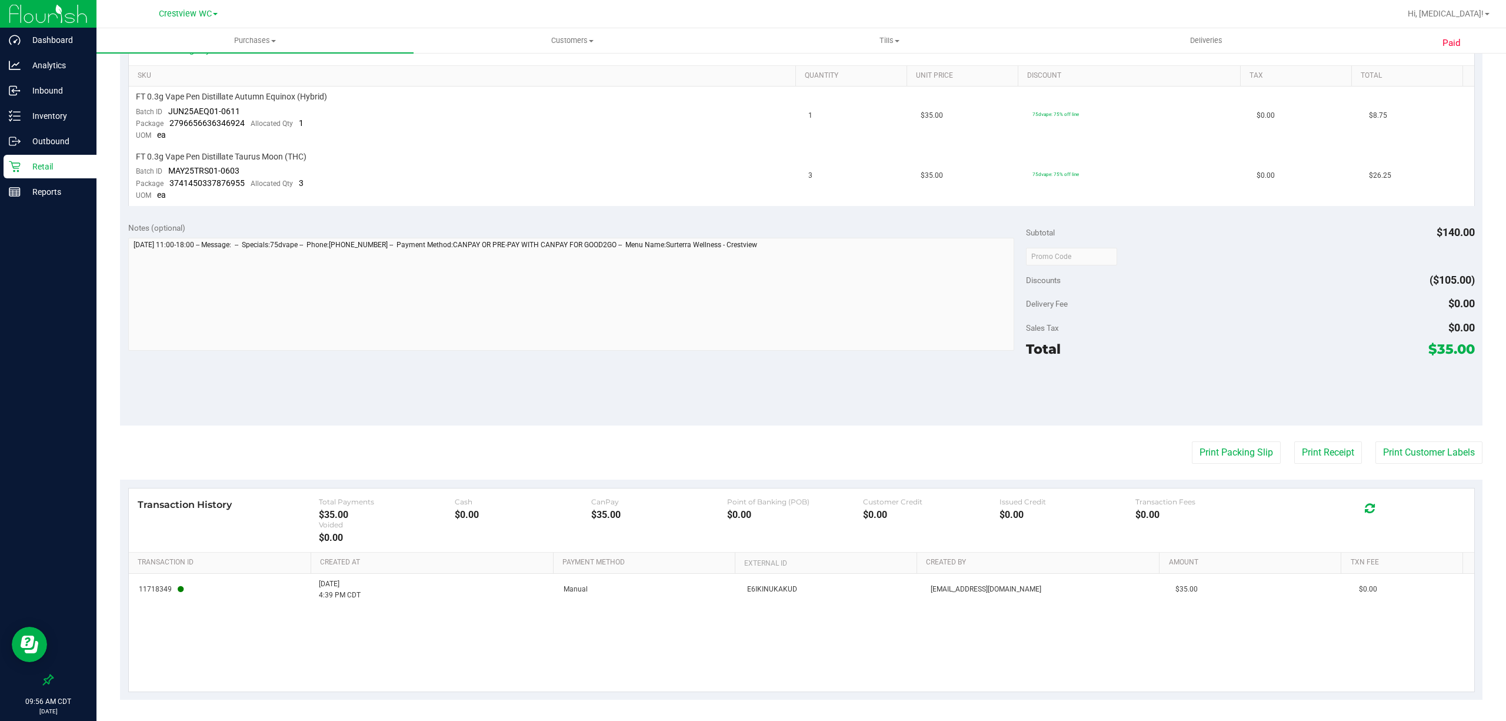
click at [612, 627] on div "11718349 8/24/2025 4:39 PM CDT Manual E6IKINUKAKUD aross@liveparallel.com $35.0…" at bounding box center [801, 632] width 1345 height 118
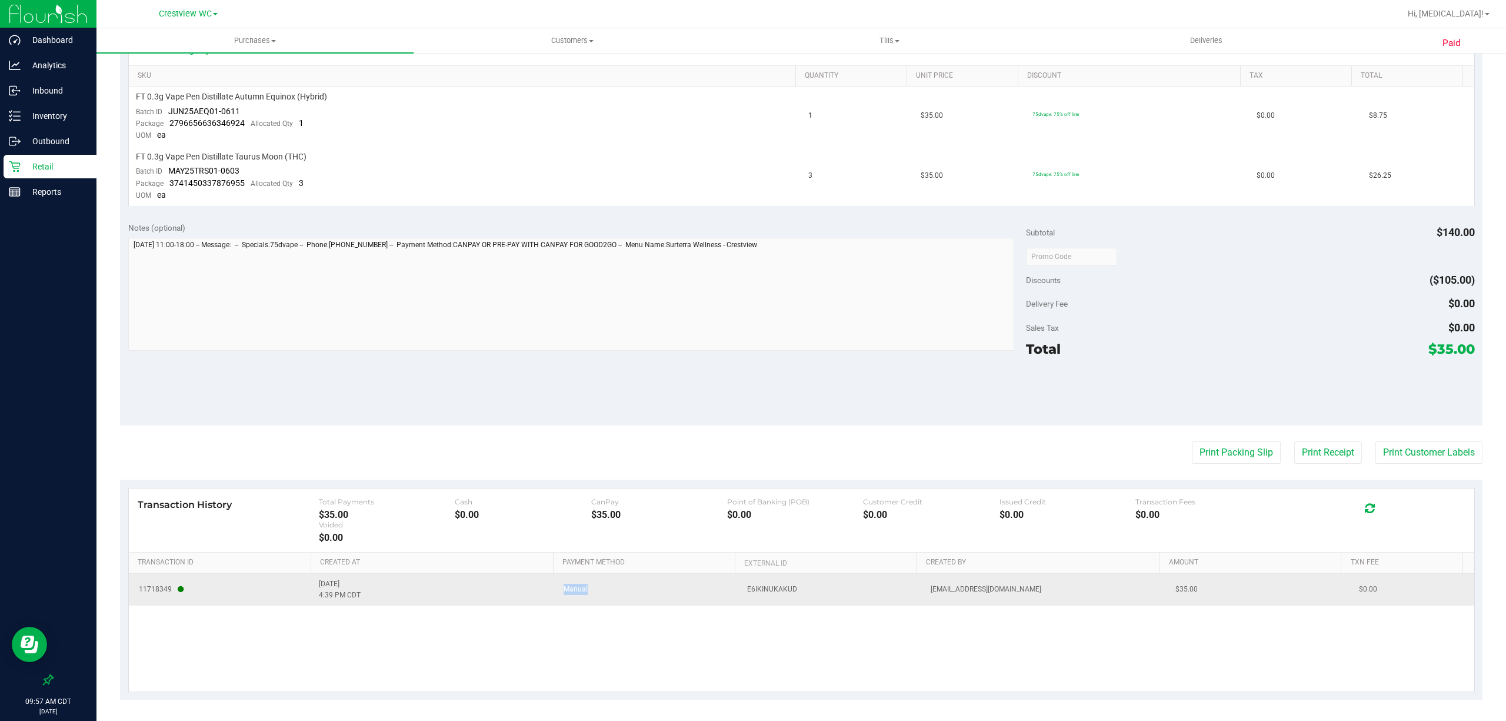
click at [706, 591] on tr "11718349 8/24/2025 4:39 PM CDT Manual E6IKINUKAKUD aross@liveparallel.com $35.0…" at bounding box center [801, 589] width 1345 height 32
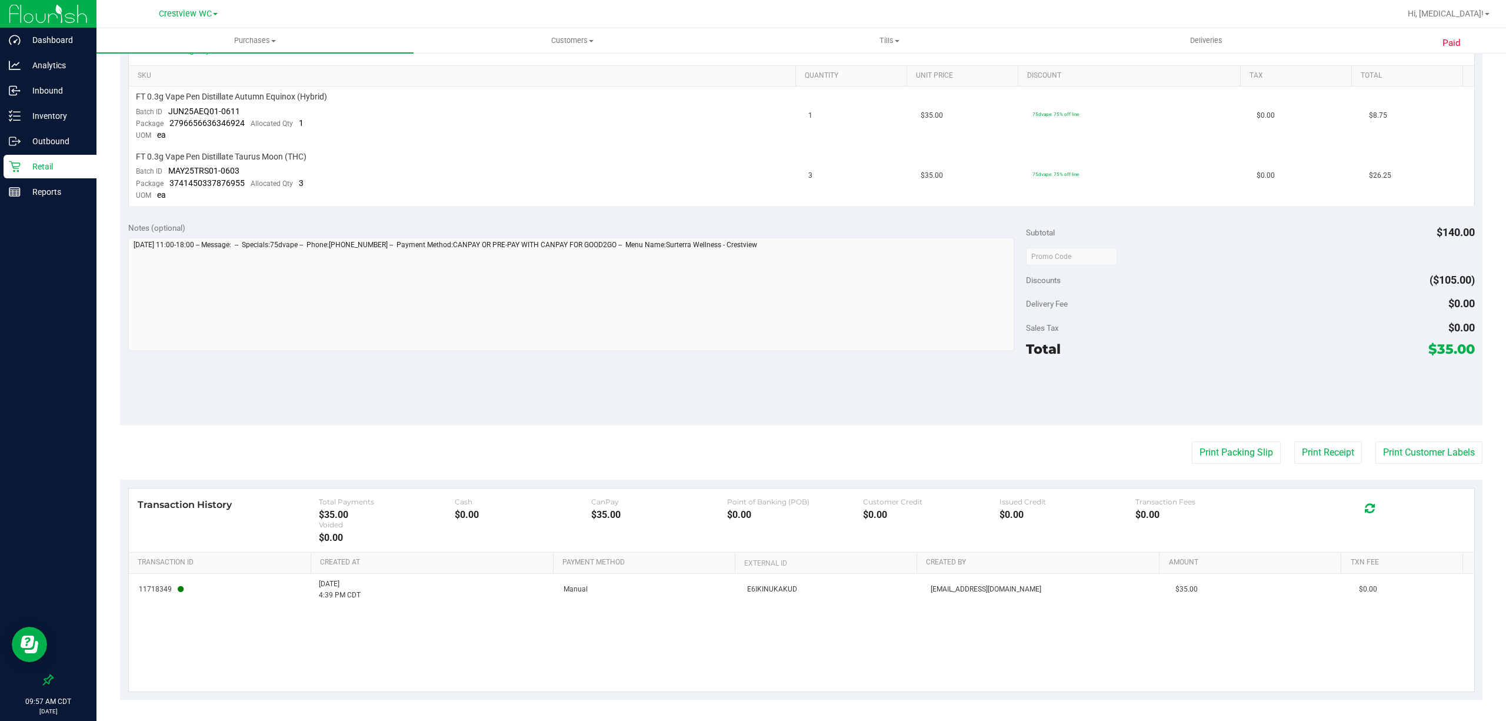
click at [655, 608] on div "11718349 8/24/2025 4:39 PM CDT Manual E6IKINUKAKUD aross@liveparallel.com $35.0…" at bounding box center [801, 632] width 1345 height 118
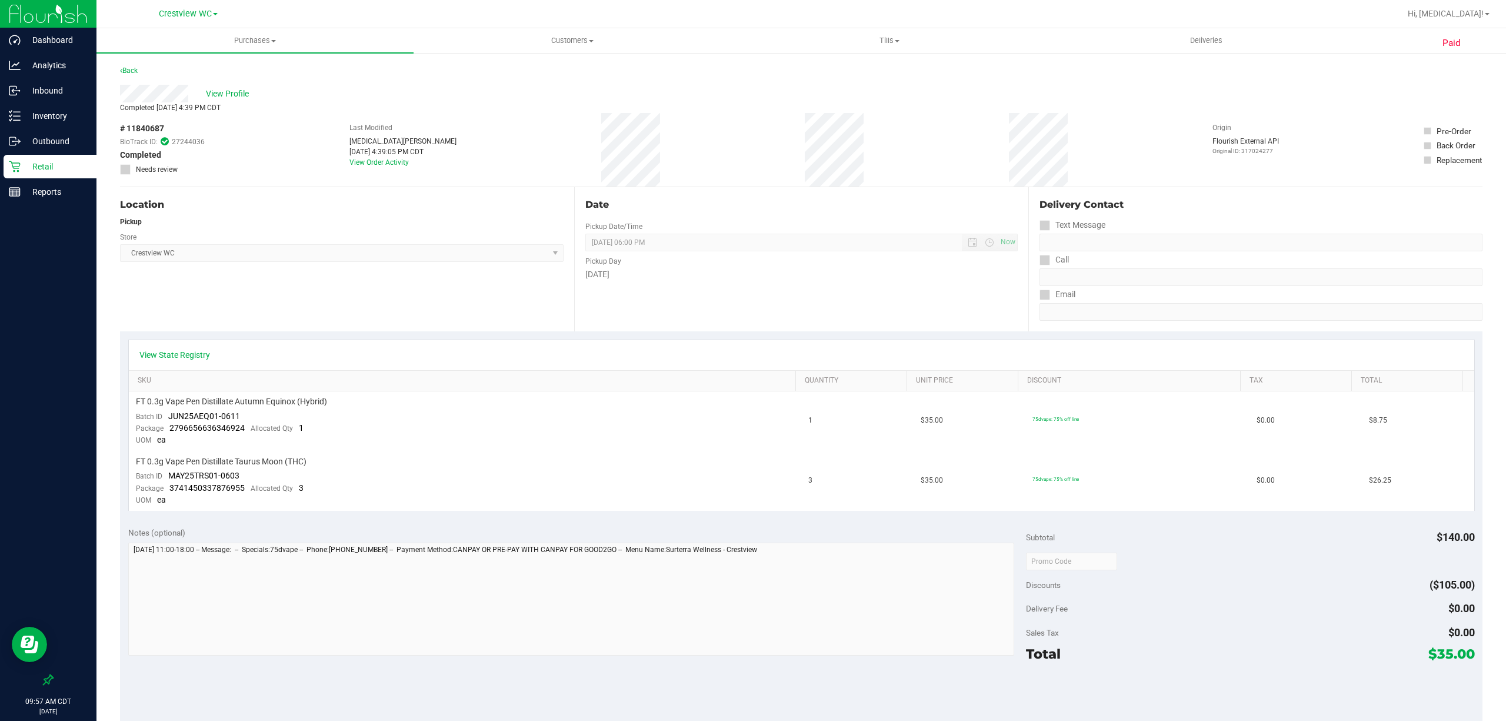
scroll to position [235, 0]
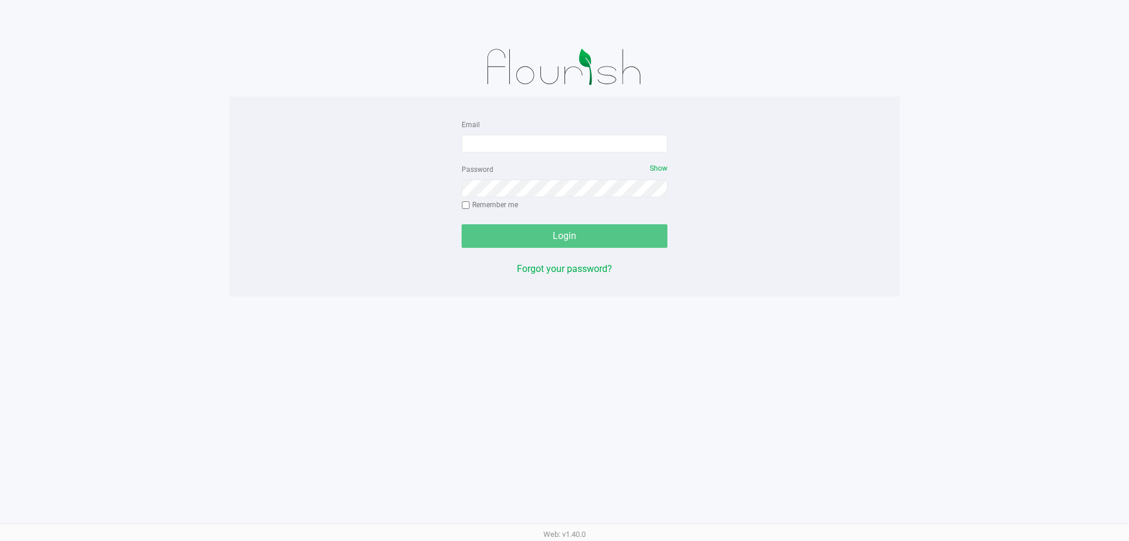
click at [524, 156] on form "Email Password Show Remember me Login" at bounding box center [565, 182] width 206 height 131
click at [524, 144] on input "Email" at bounding box center [565, 144] width 206 height 18
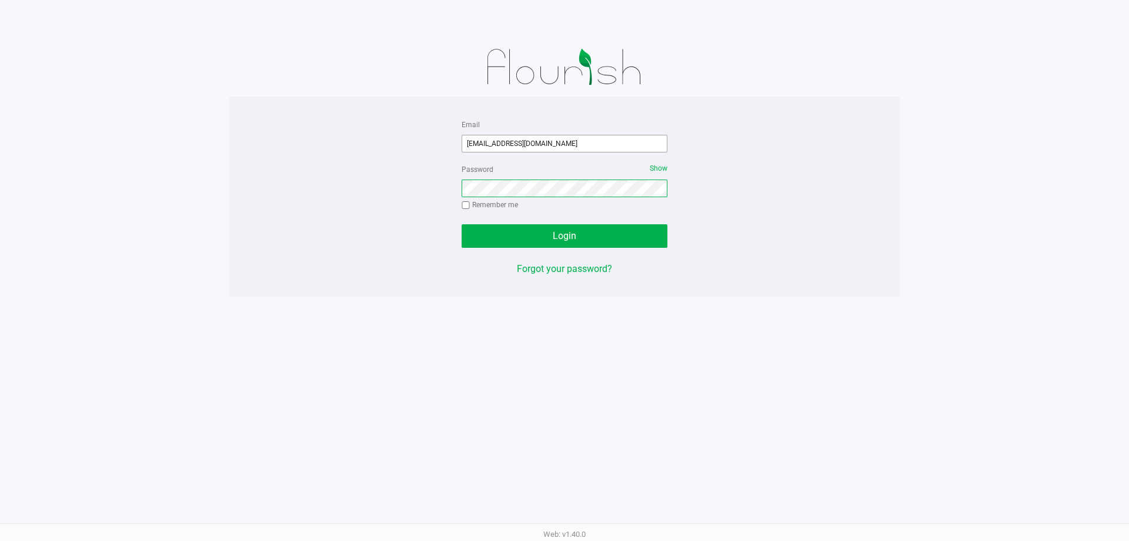
click at [462, 224] on button "Login" at bounding box center [565, 236] width 206 height 24
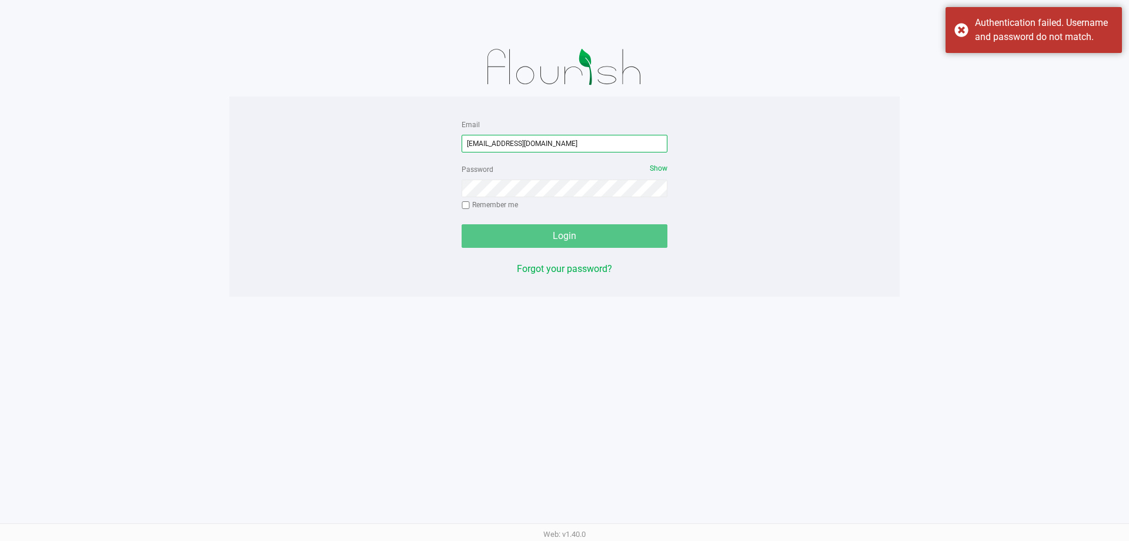
click at [524, 143] on input "aross@liveparalell.com" at bounding box center [565, 144] width 206 height 18
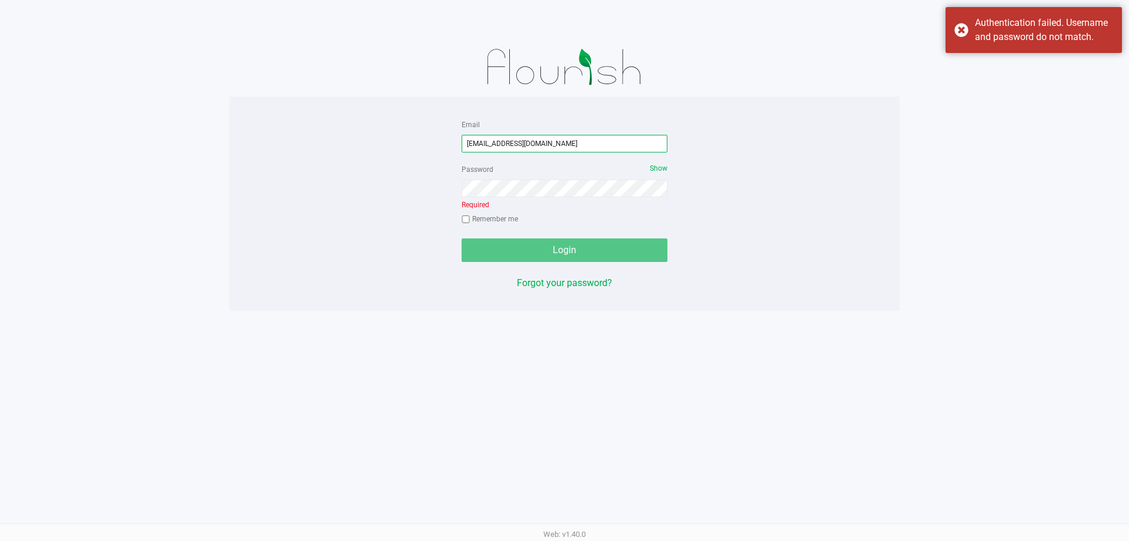
type input "[EMAIL_ADDRESS][DOMAIN_NAME]"
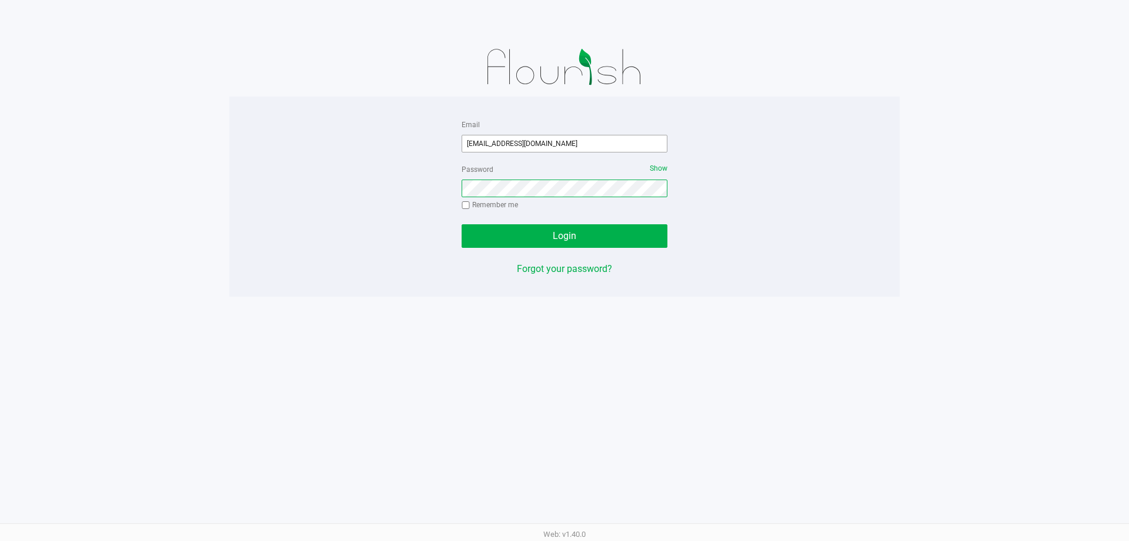
click at [462, 224] on button "Login" at bounding box center [565, 236] width 206 height 24
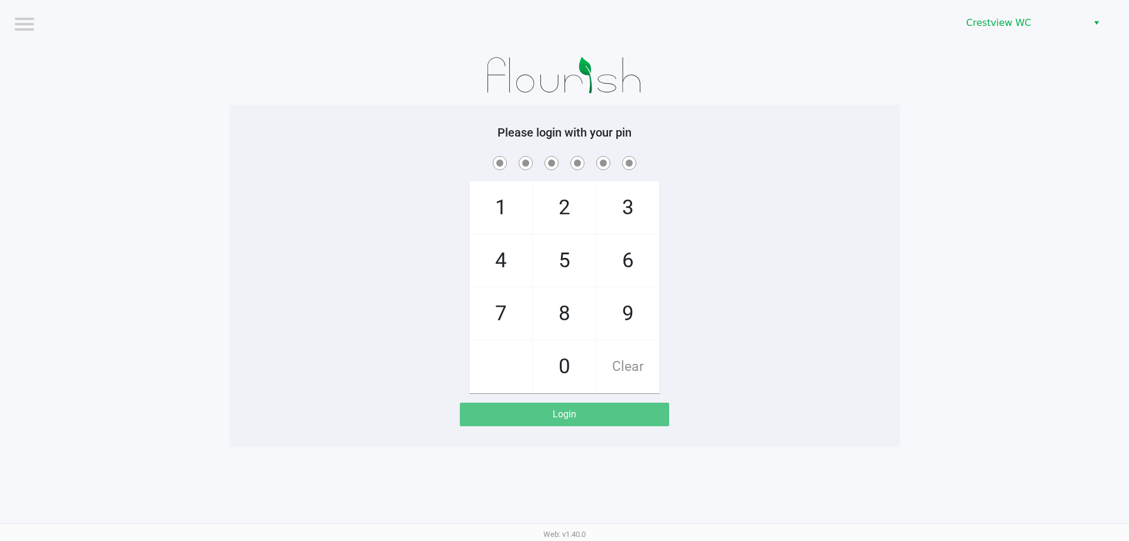
click at [743, 211] on div "1 4 7 2 5 8 0 3 6 9 Clear" at bounding box center [564, 273] width 671 height 239
checkbox input "true"
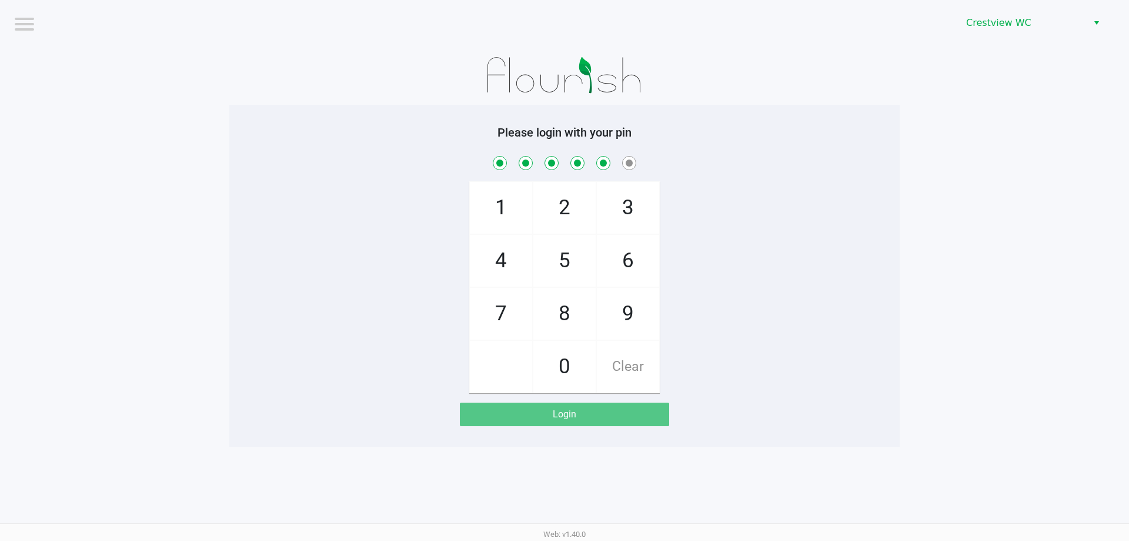
checkbox input "true"
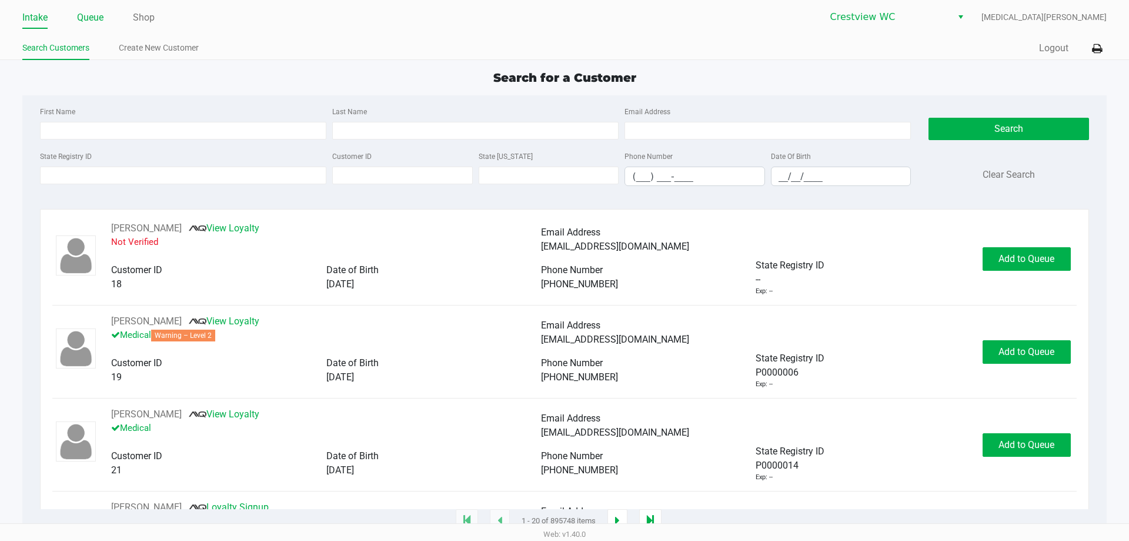
click at [87, 15] on link "Queue" at bounding box center [90, 17] width 26 height 16
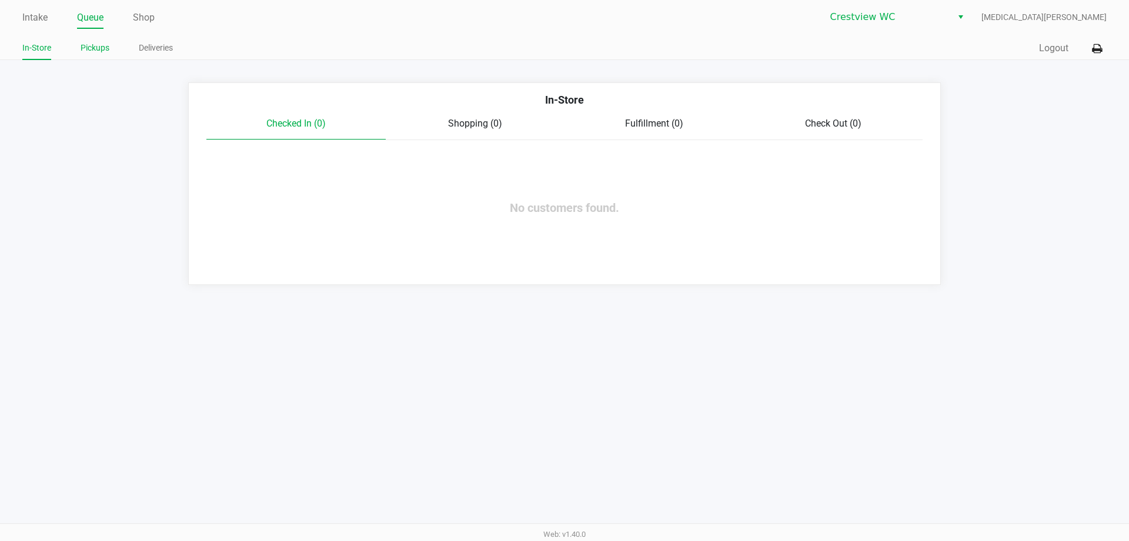
click at [97, 42] on link "Pickups" at bounding box center [95, 48] width 29 height 15
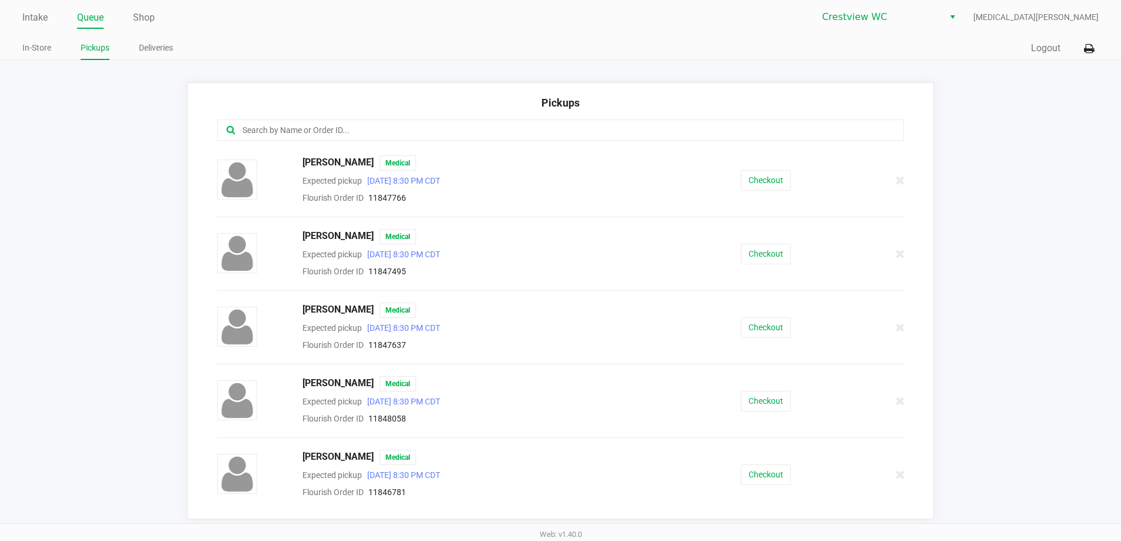
click at [262, 126] on input "text" at bounding box center [541, 131] width 601 height 14
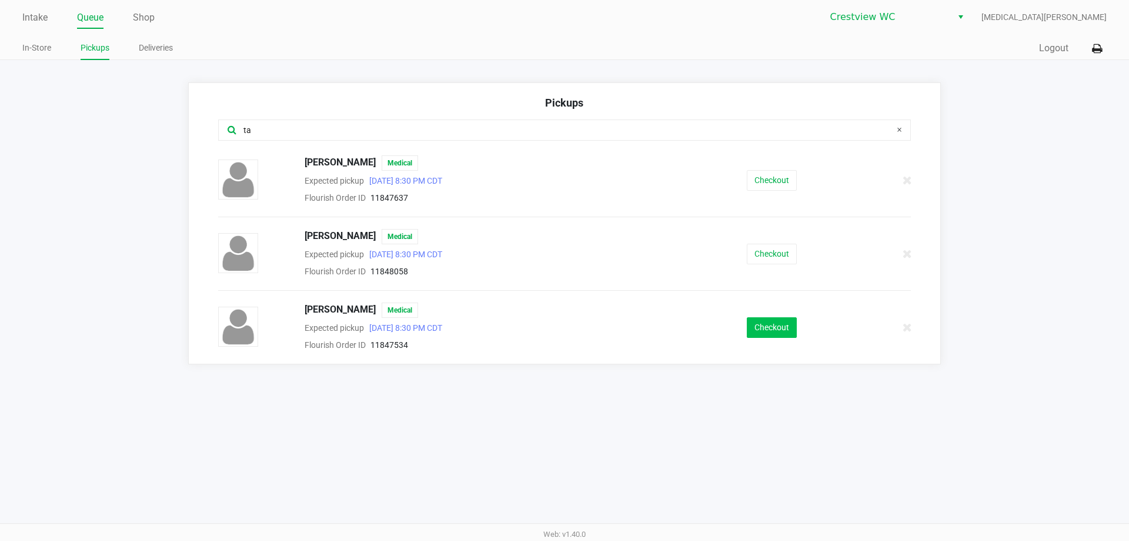
type input "ta"
click at [771, 333] on button "Checkout" at bounding box center [772, 327] width 50 height 21
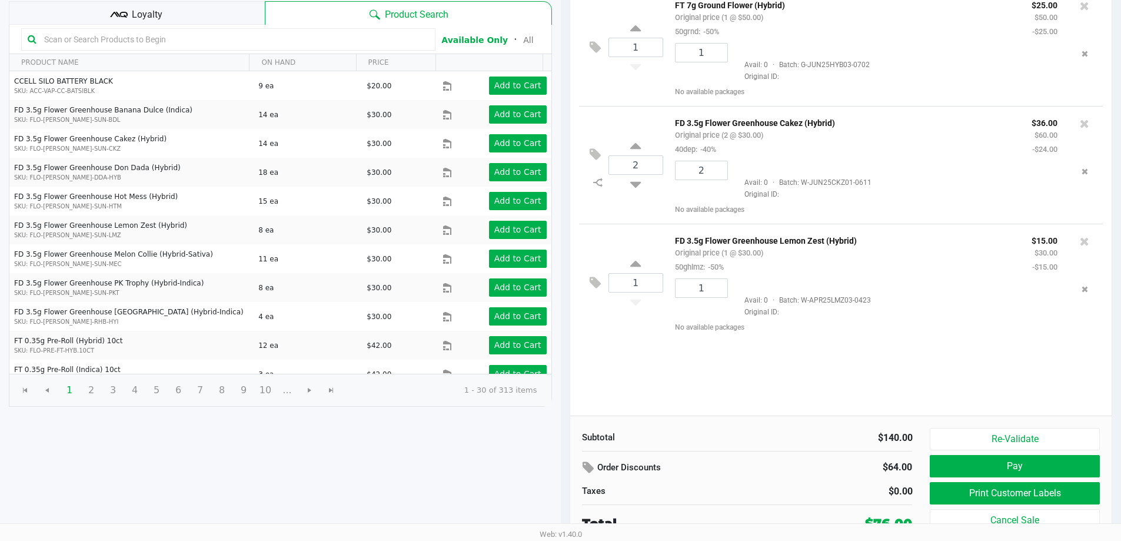
scroll to position [121, 0]
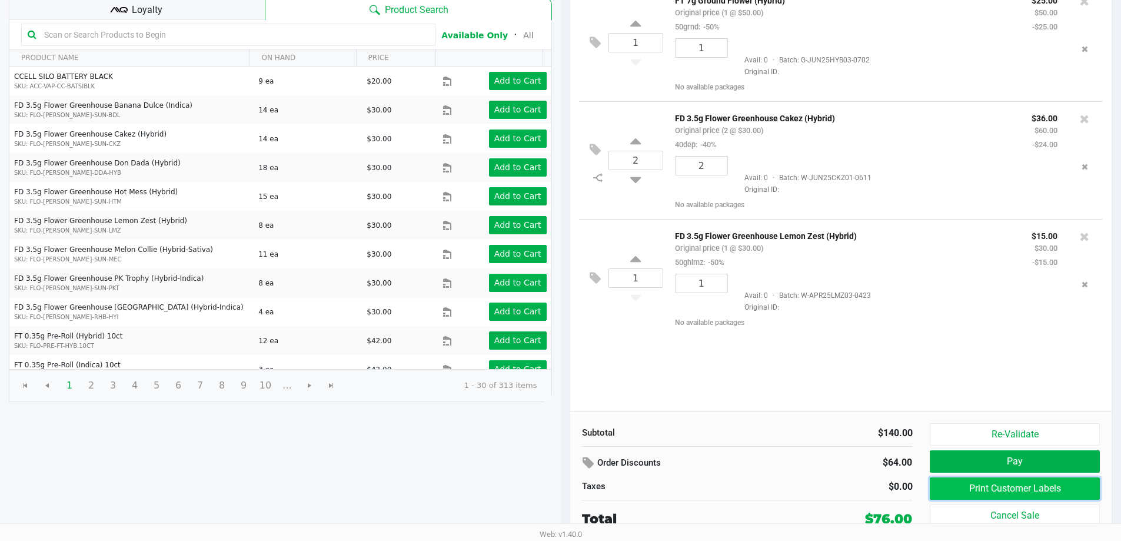
click at [988, 494] on button "Print Customer Labels" at bounding box center [1013, 488] width 169 height 22
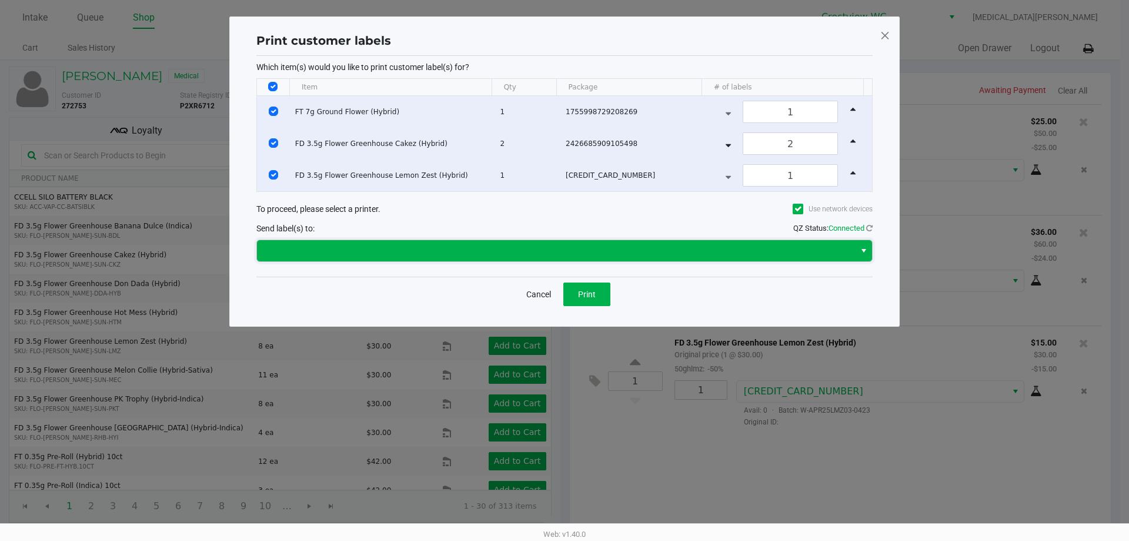
click at [549, 248] on span at bounding box center [556, 251] width 584 height 14
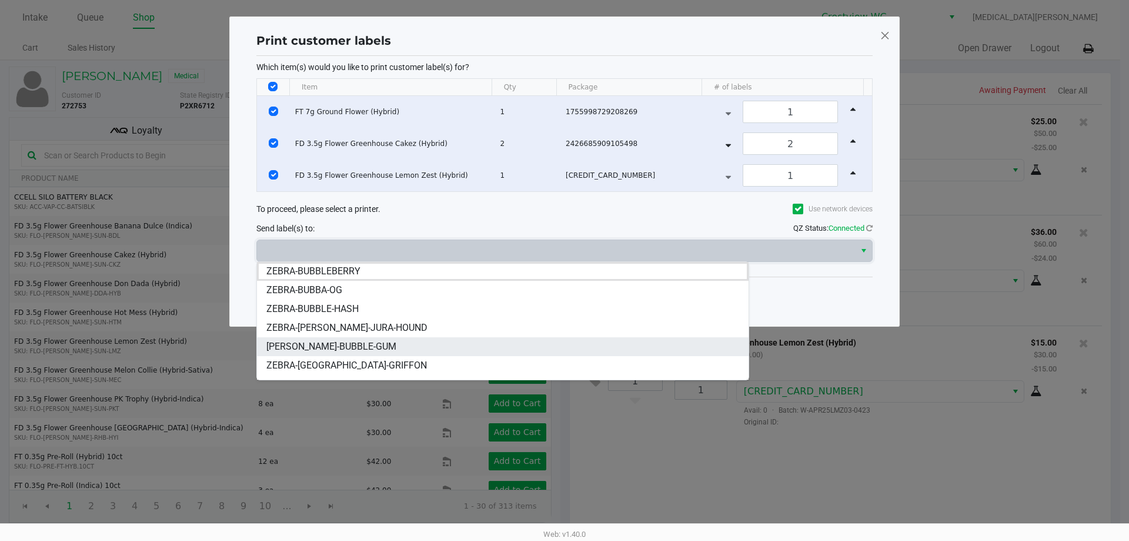
click at [356, 342] on li "[PERSON_NAME]-BUBBLE-GUM" at bounding box center [503, 346] width 492 height 19
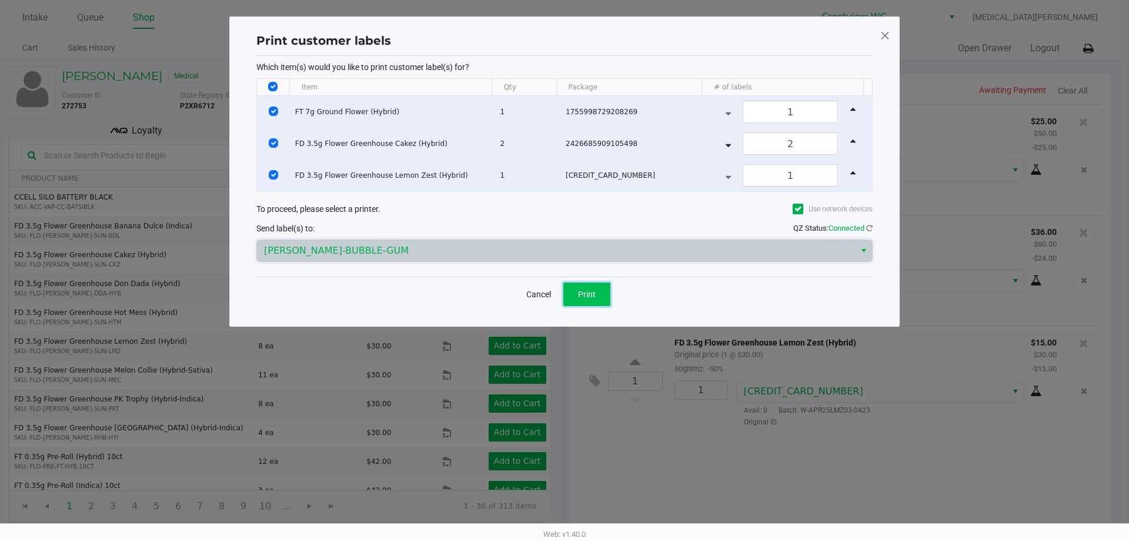
click at [566, 286] on button "Print" at bounding box center [586, 294] width 47 height 24
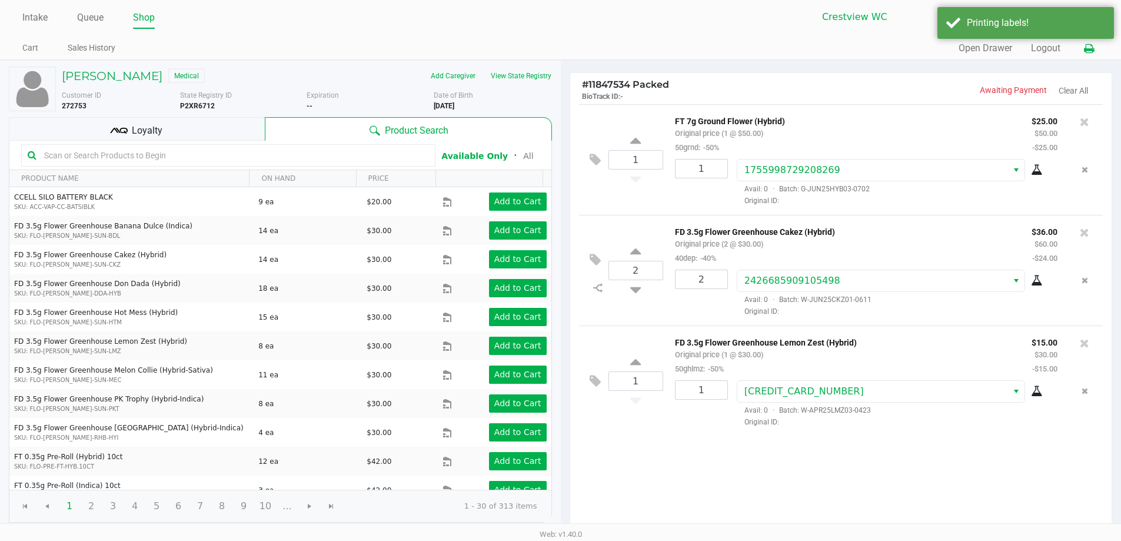
click at [1088, 42] on button at bounding box center [1088, 49] width 19 height 22
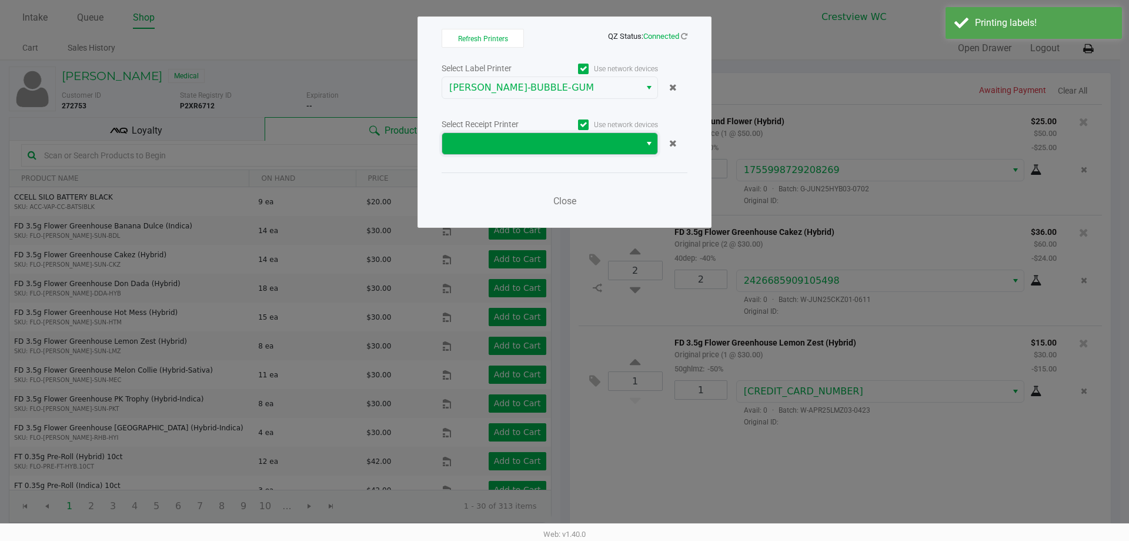
click at [516, 143] on span at bounding box center [541, 143] width 184 height 14
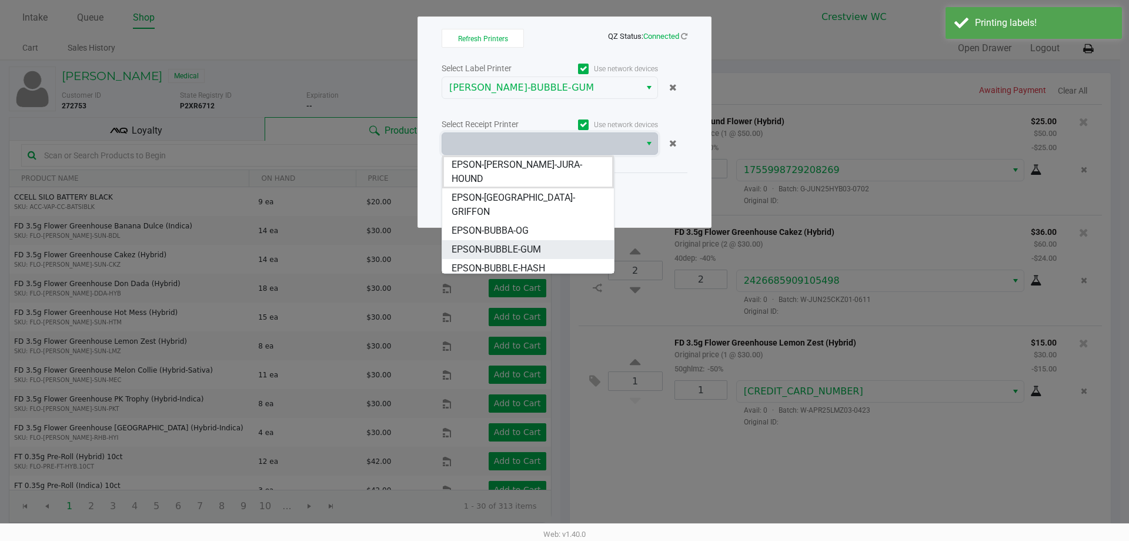
click at [527, 242] on span "EPSON-BUBBLE-GUM" at bounding box center [496, 249] width 89 height 14
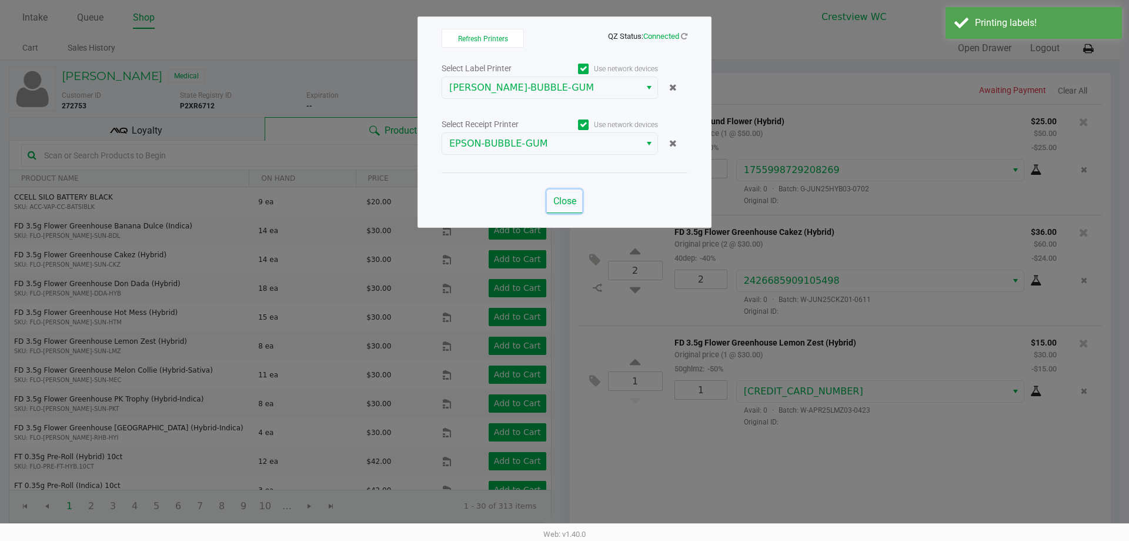
click at [559, 205] on span "Close" at bounding box center [564, 200] width 23 height 11
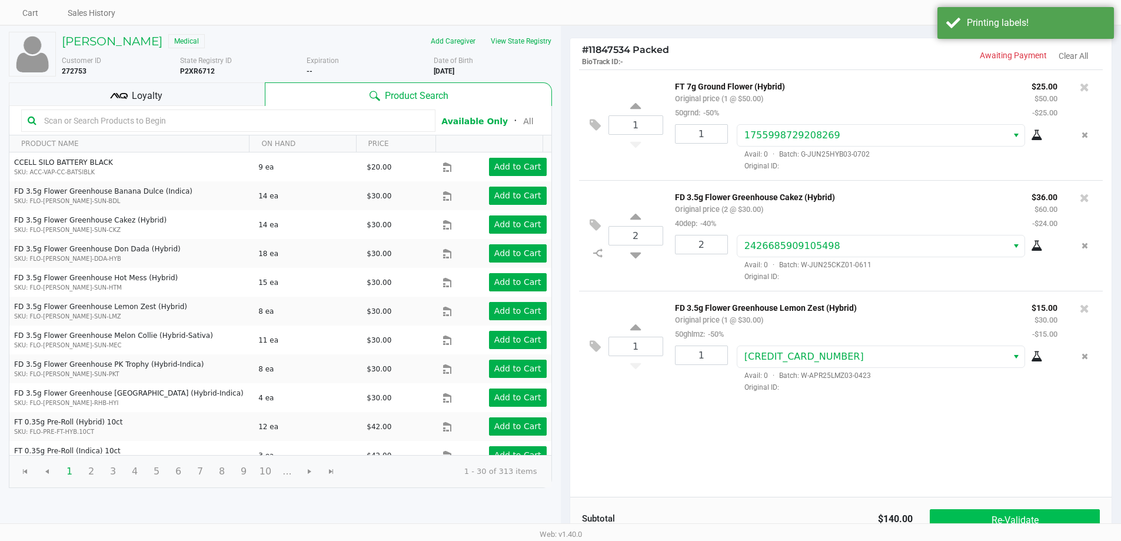
scroll to position [121, 0]
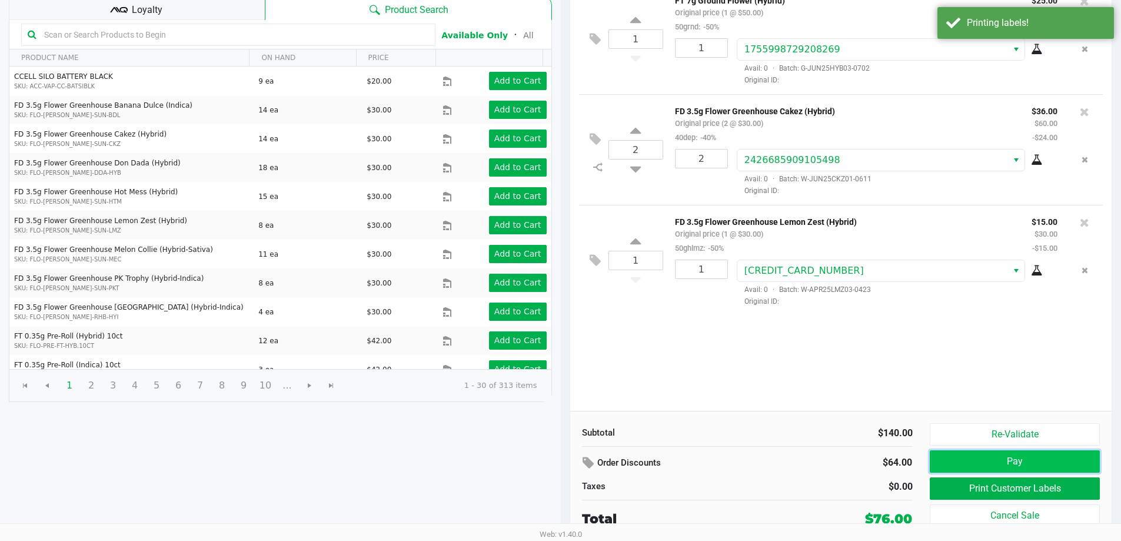
click at [1014, 469] on button "Pay" at bounding box center [1013, 461] width 169 height 22
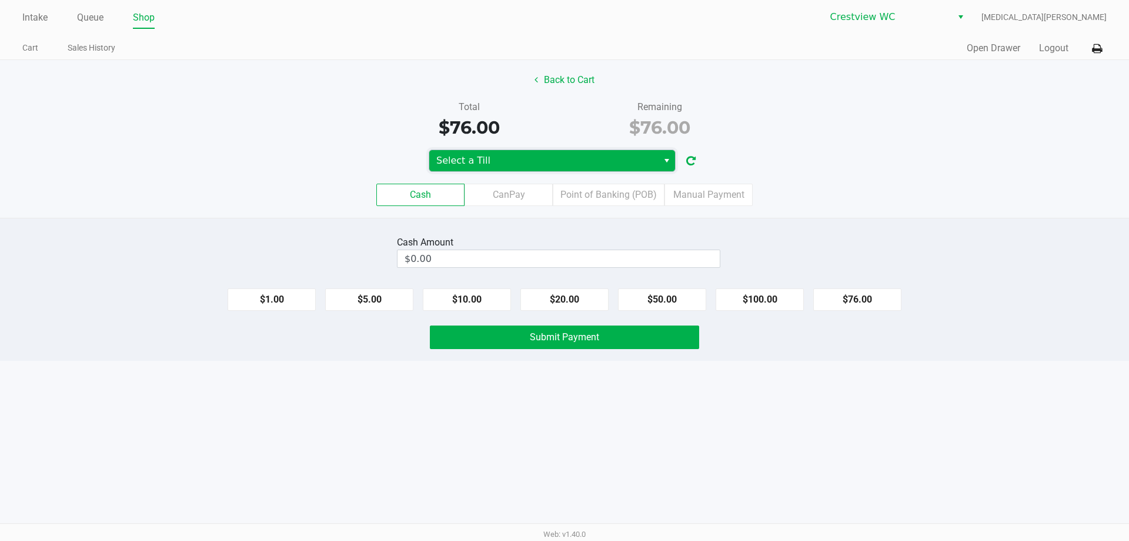
click at [567, 168] on span "Select a Till" at bounding box center [543, 160] width 229 height 21
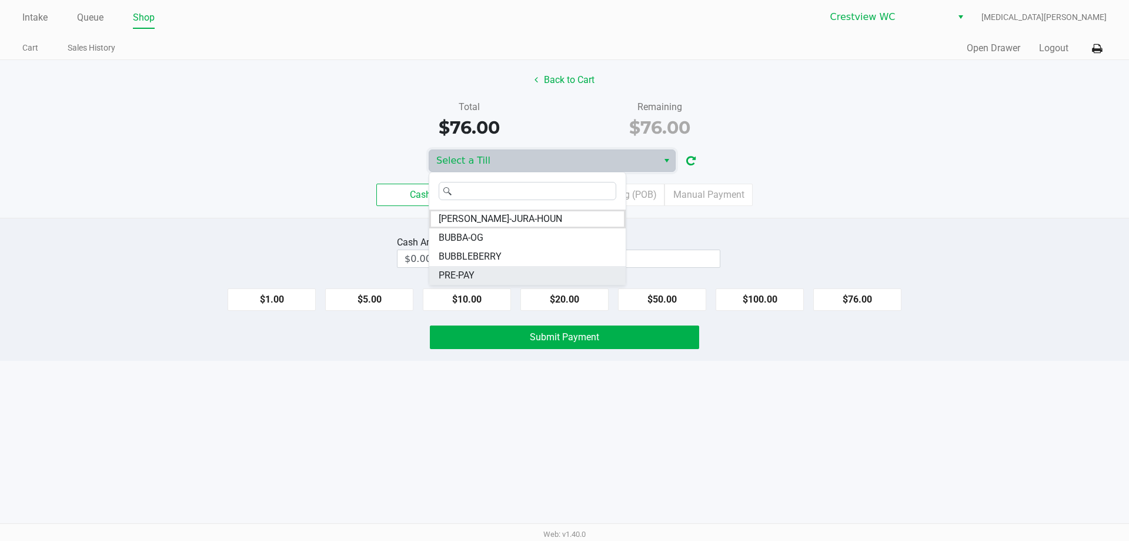
click at [474, 278] on span "PRE-PAY" at bounding box center [457, 275] width 36 height 14
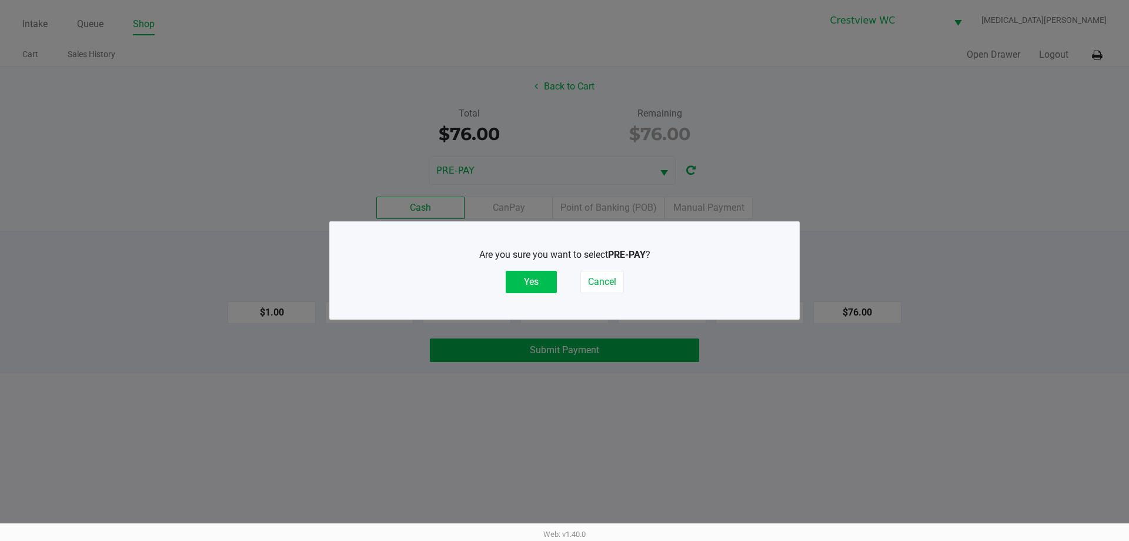
click at [544, 285] on button "Yes" at bounding box center [531, 282] width 51 height 22
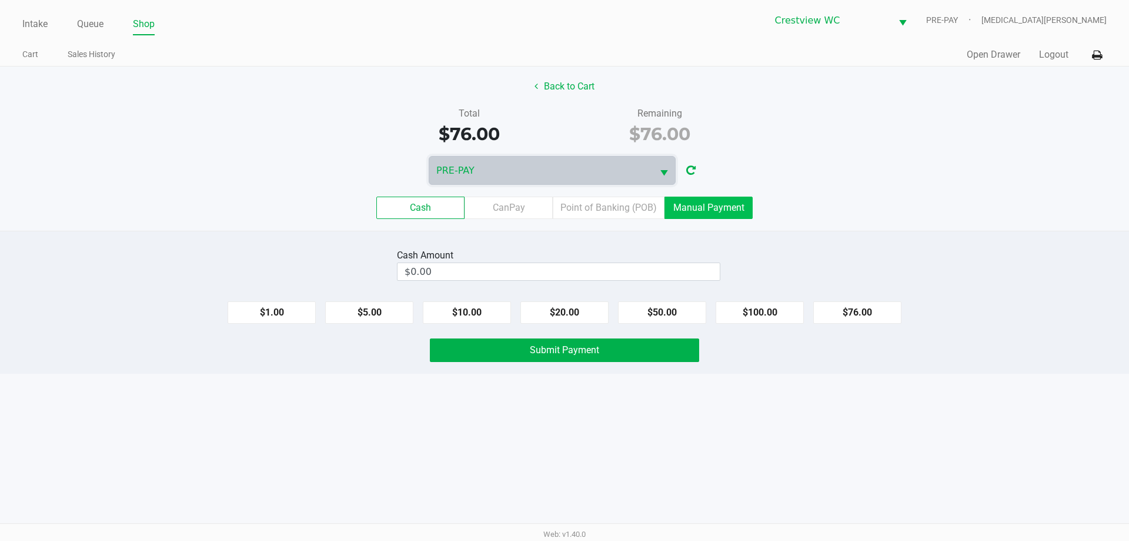
click at [706, 202] on label "Manual Payment" at bounding box center [709, 207] width 88 height 22
click at [0, 0] on 8 "Manual Payment" at bounding box center [0, 0] width 0 height 0
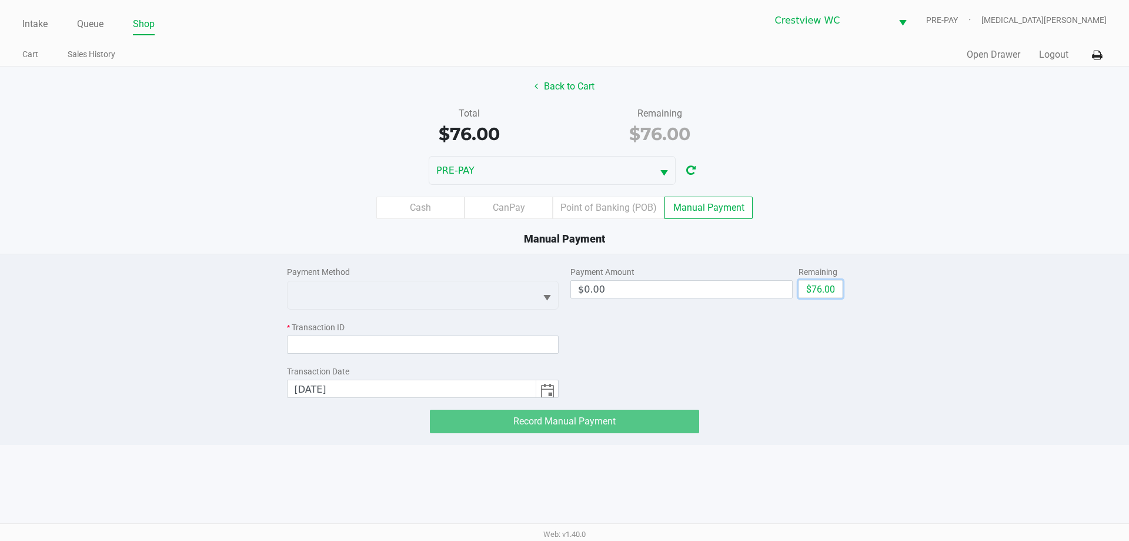
drag, startPoint x: 828, startPoint y: 294, endPoint x: 671, endPoint y: 294, distance: 156.5
click at [827, 294] on button "$76.00" at bounding box center [821, 289] width 44 height 18
type input "$76.00"
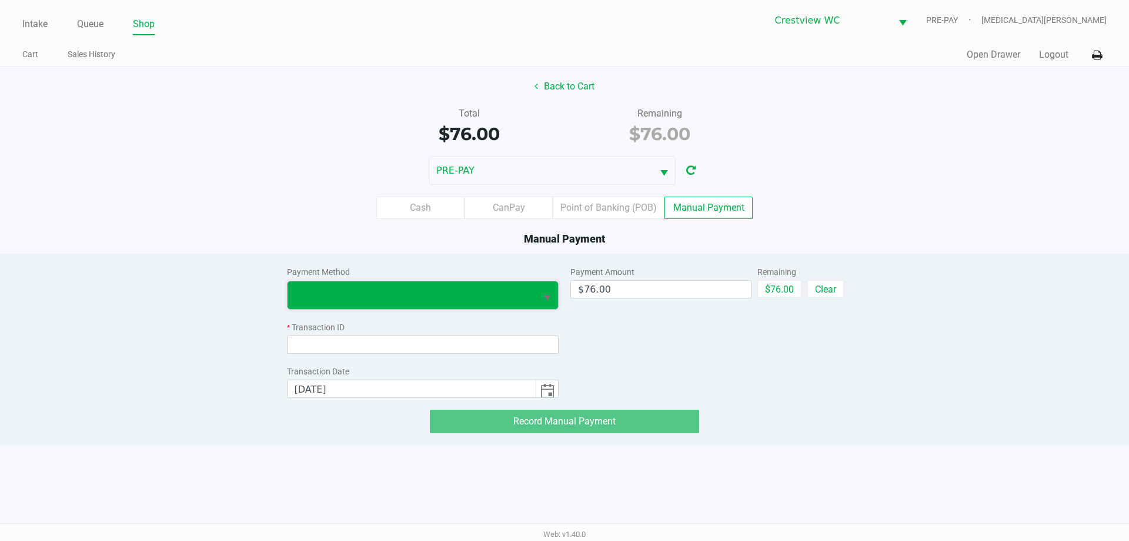
click at [406, 285] on span at bounding box center [412, 295] width 249 height 28
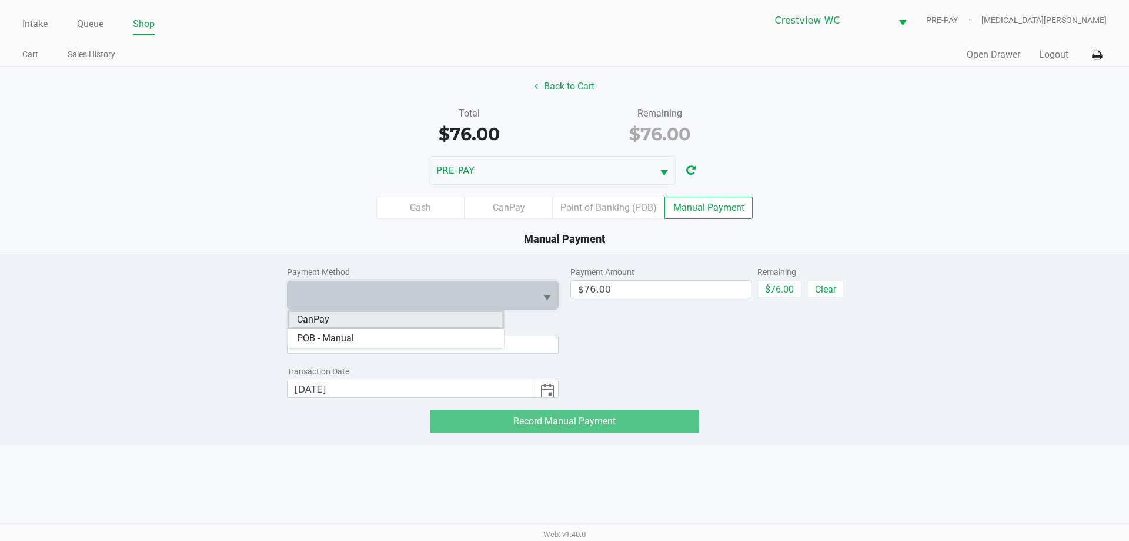
click at [351, 322] on li "CanPay" at bounding box center [396, 319] width 216 height 19
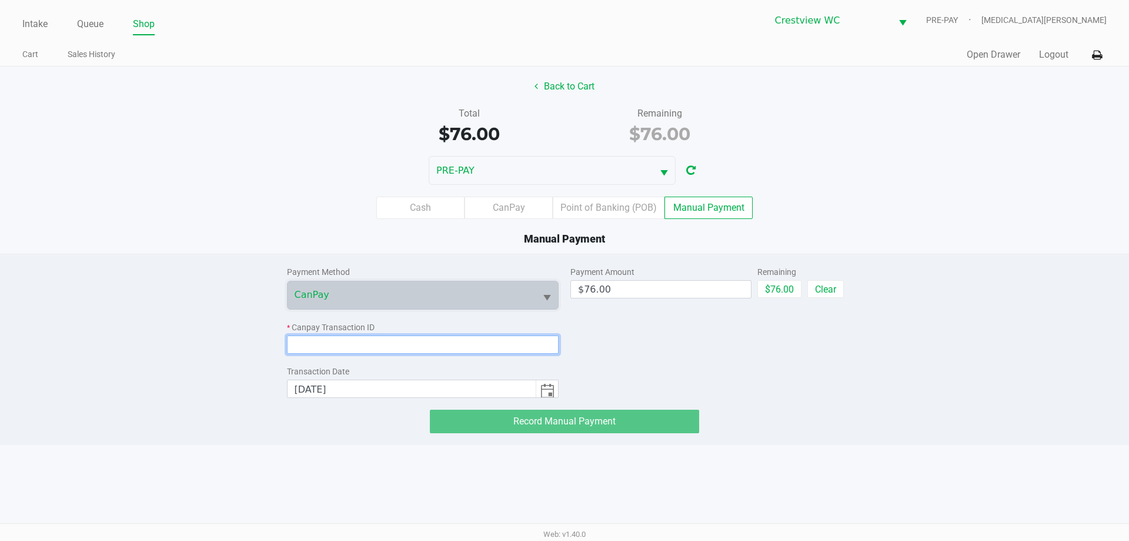
click at [346, 343] on input at bounding box center [423, 344] width 272 height 18
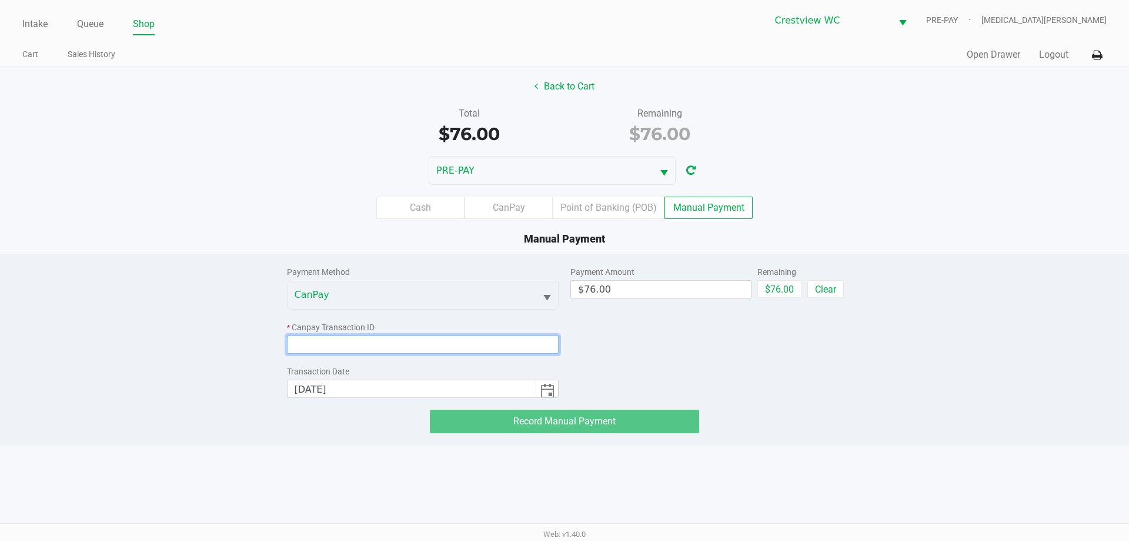
paste input "5I4E6E6IGU8E"
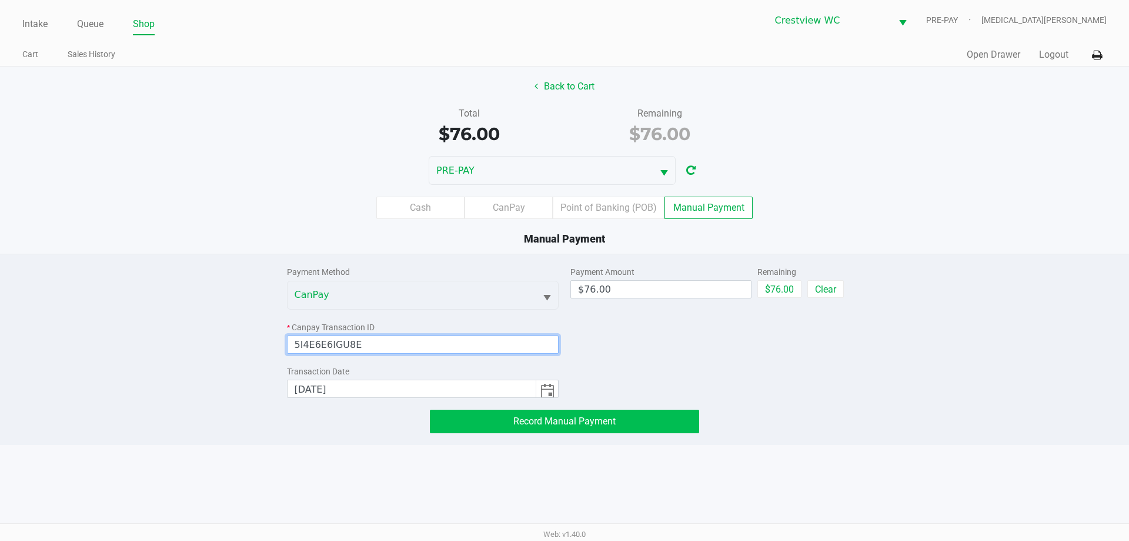
type input "5I4E6E6IGU8E"
click at [567, 435] on div "Payment Method CanPay * Canpay Transaction ID 5I4E6E6IGU8E Transaction Date 8/2…" at bounding box center [564, 349] width 1129 height 191
click at [560, 430] on button "Record Manual Payment" at bounding box center [564, 421] width 269 height 24
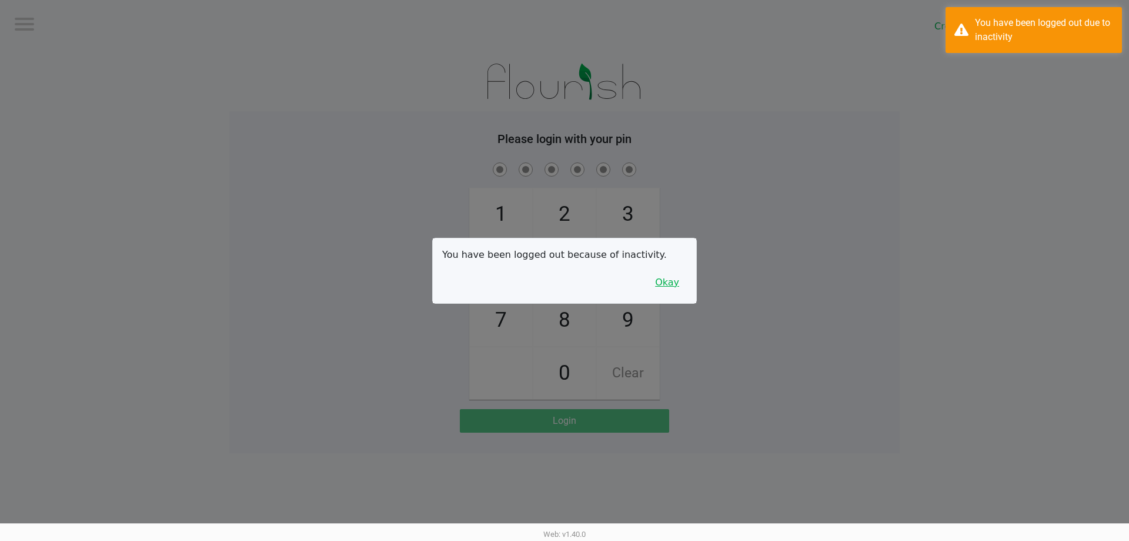
click at [668, 281] on button "Okay" at bounding box center [667, 282] width 39 height 22
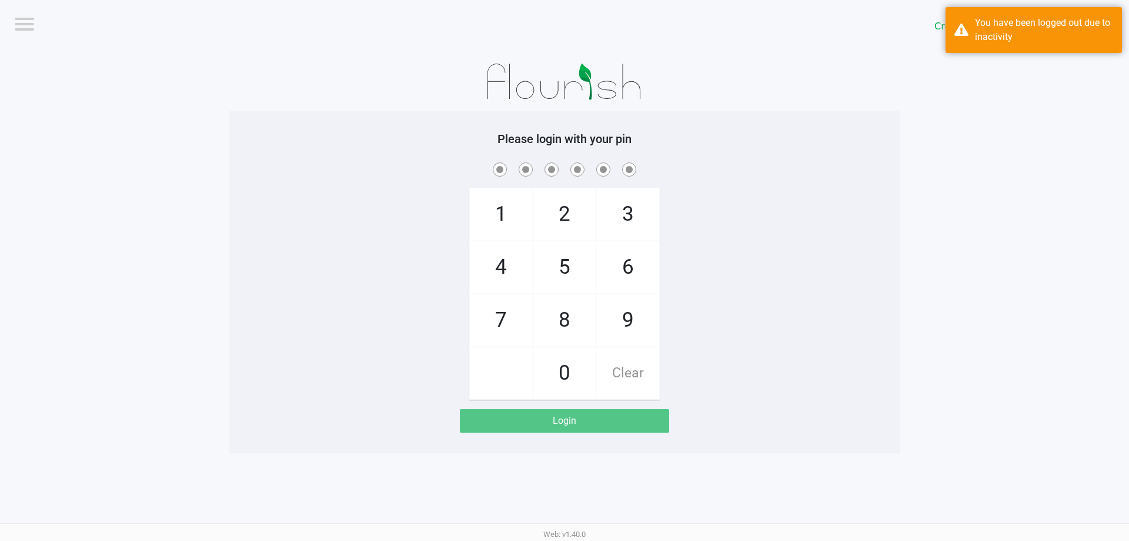
click at [896, 224] on div "1 4 7 2 5 8 0 3 6 9 Clear" at bounding box center [564, 279] width 671 height 239
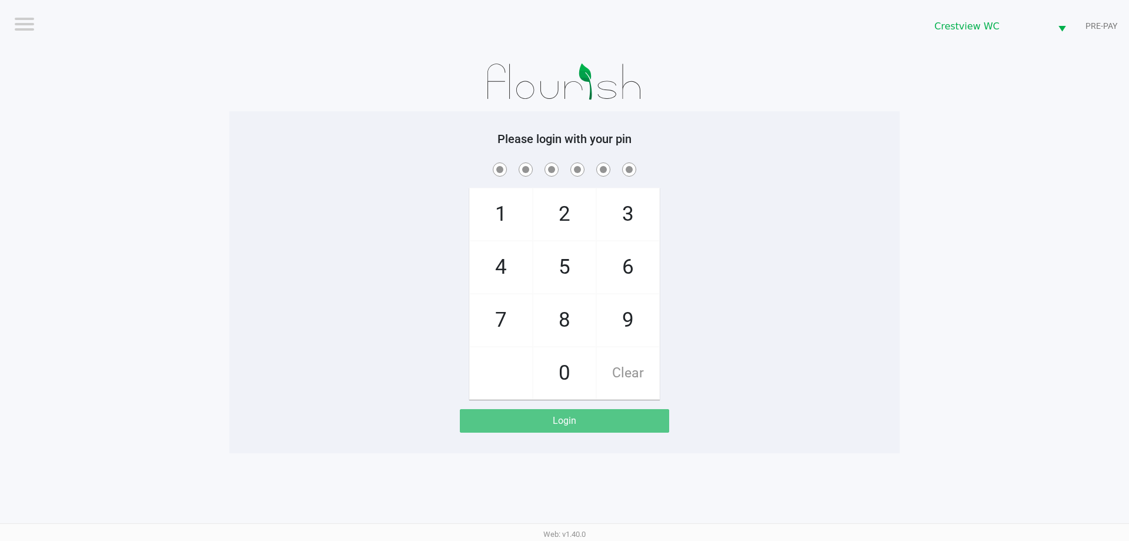
click at [702, 175] on span at bounding box center [564, 169] width 653 height 18
checkbox input "true"
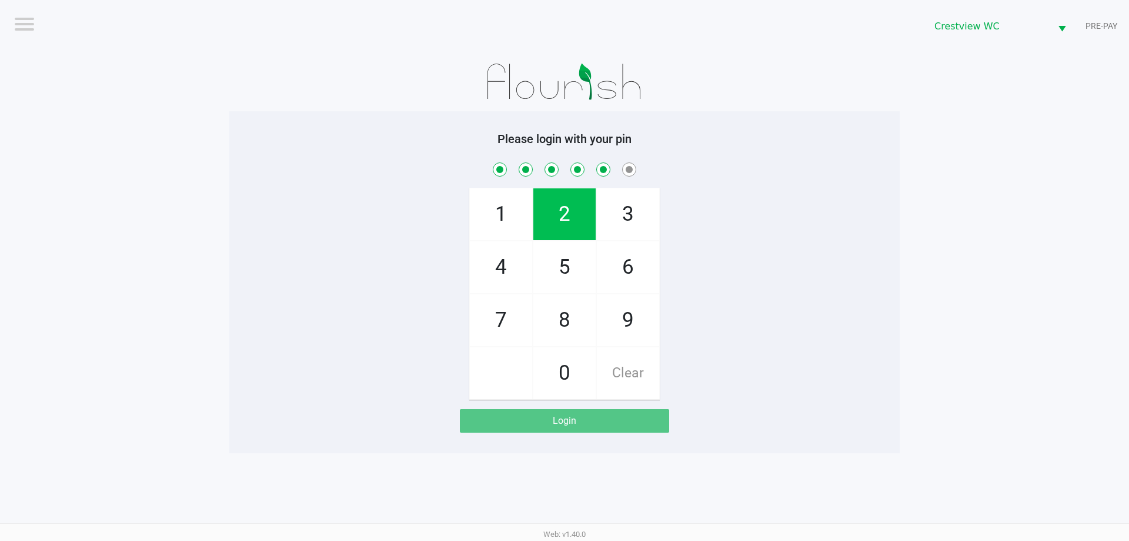
checkbox input "true"
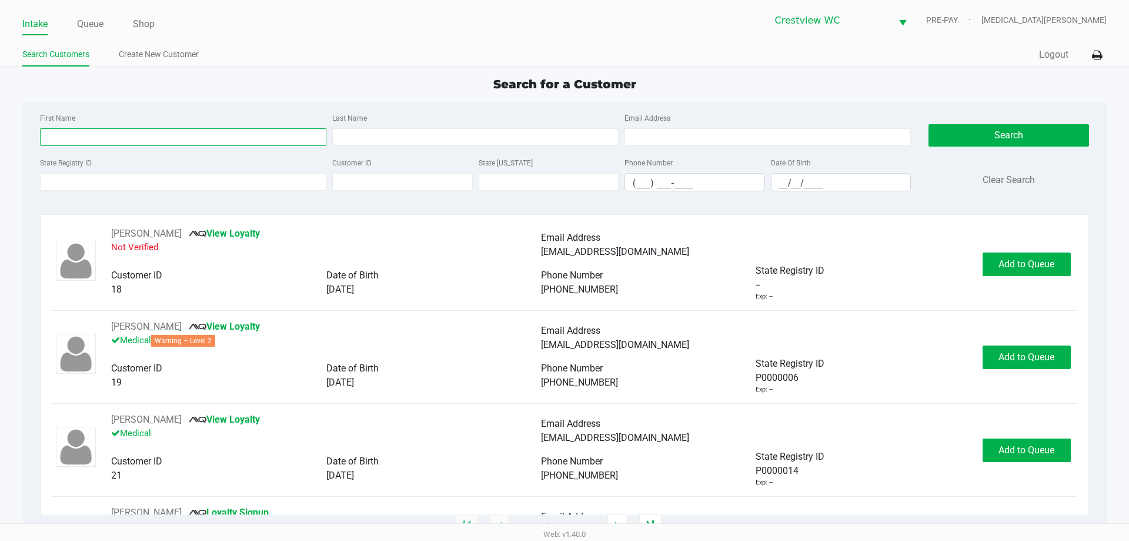
click at [195, 142] on input "First Name" at bounding box center [183, 137] width 286 height 18
type input "cynthia"
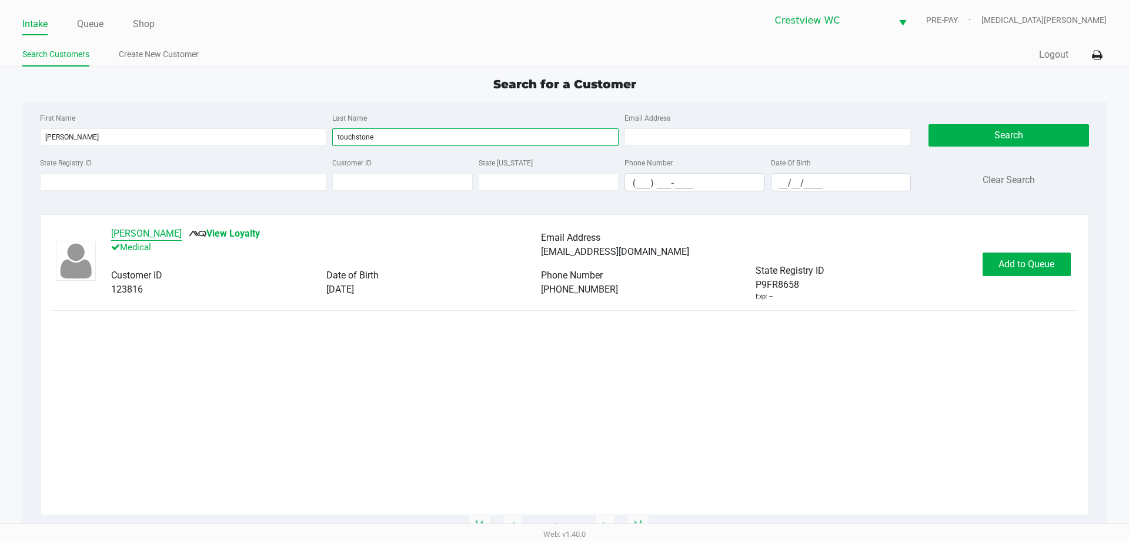
type input "touchstone"
click at [154, 232] on button "Danielle Touchstone" at bounding box center [146, 233] width 71 height 14
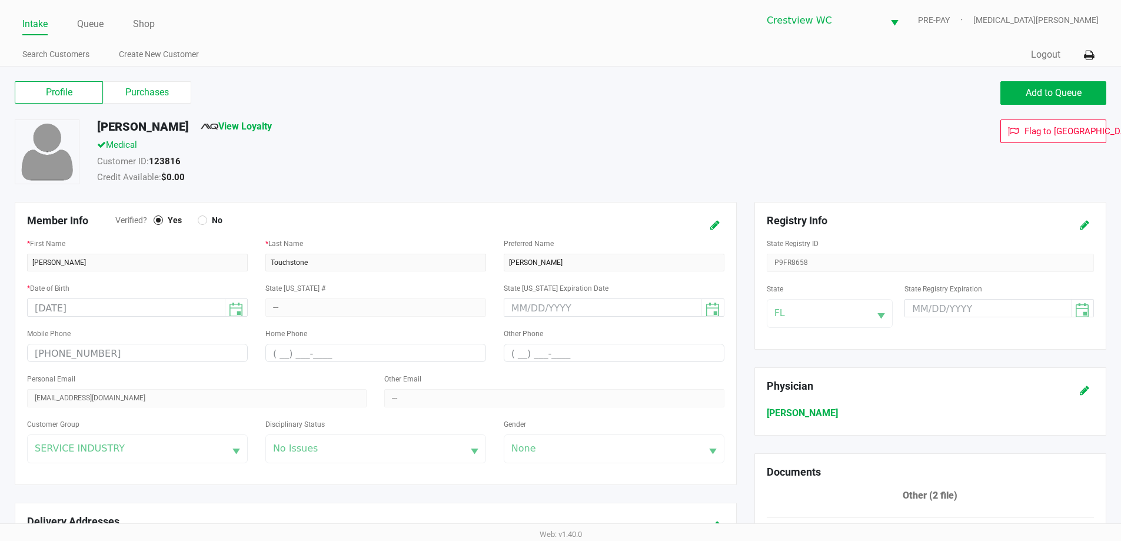
click at [208, 184] on div "Credit Available: $0.00" at bounding box center [430, 179] width 684 height 16
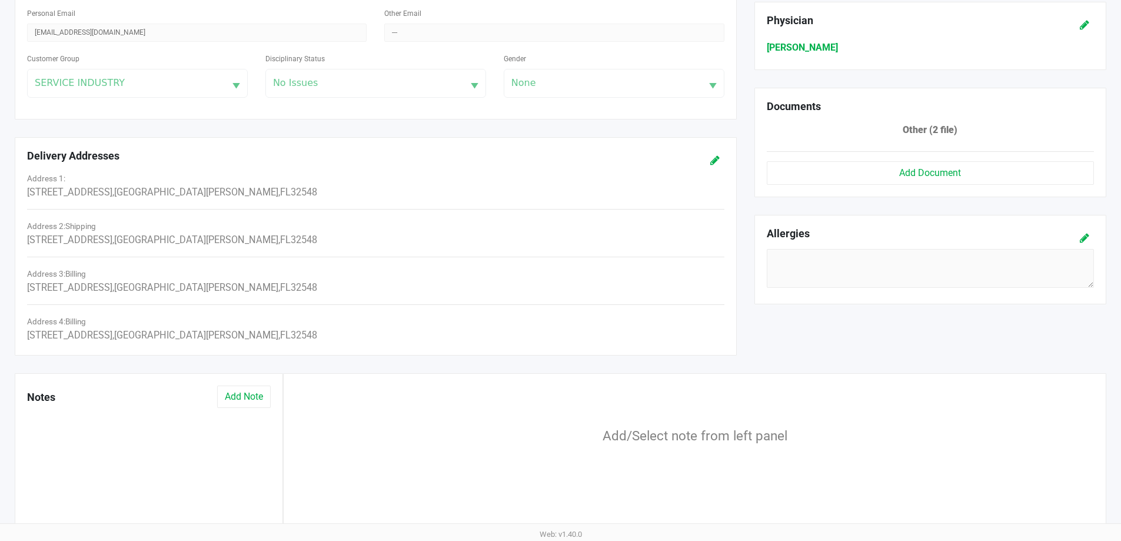
scroll to position [428, 0]
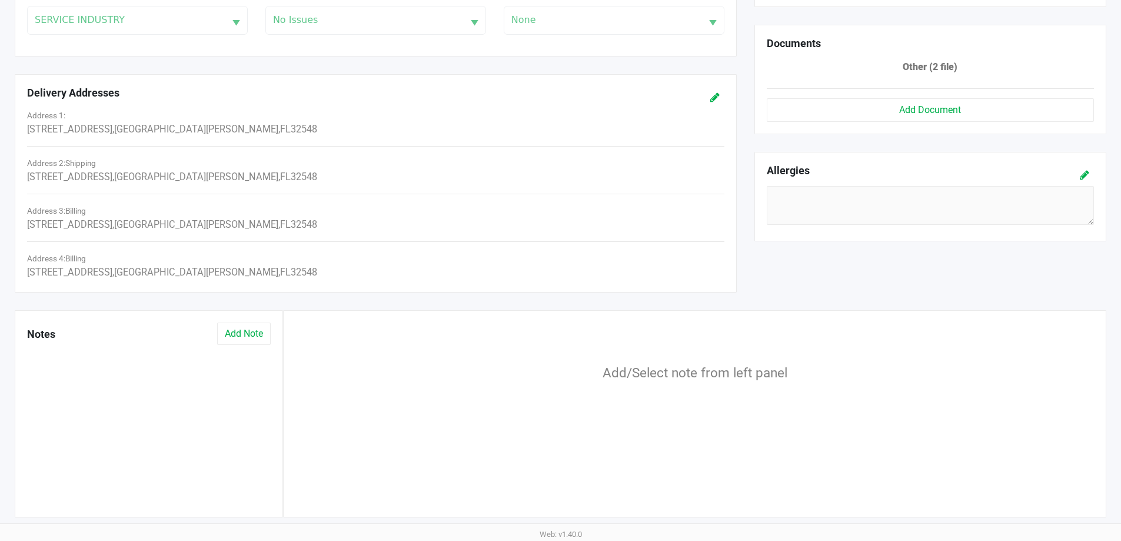
click at [347, 326] on div "Add/Select note from left panel" at bounding box center [694, 372] width 816 height 101
click at [332, 393] on div "Add/Select note from left panel" at bounding box center [694, 372] width 816 height 101
click at [245, 336] on button "Add Note" at bounding box center [244, 333] width 54 height 22
click at [394, 292] on div "Member Info Verified? Yes No * First Name Cynthia * Last Name Touchstone Prefer…" at bounding box center [375, 42] width 739 height 536
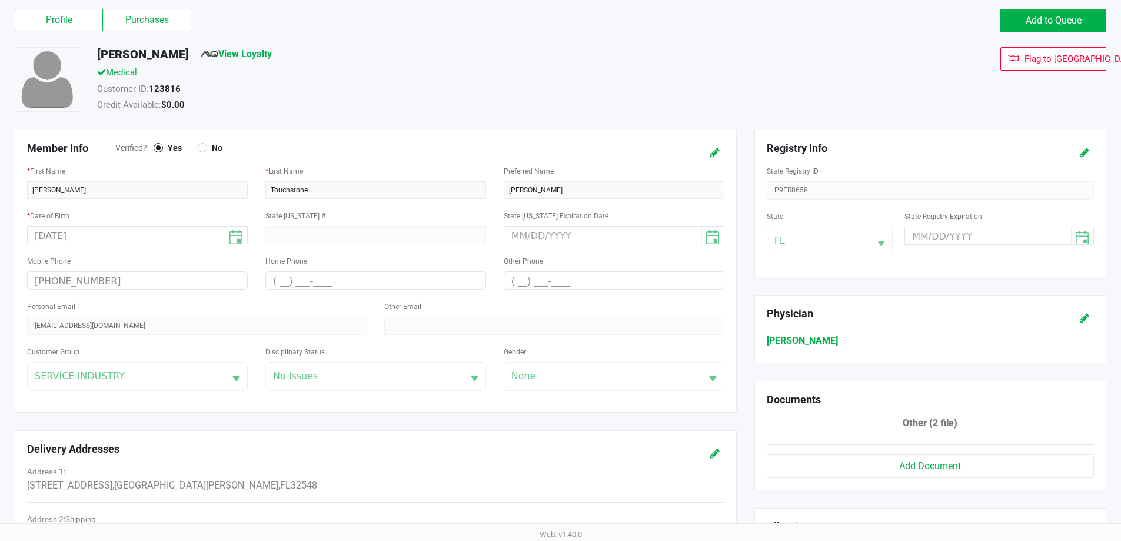
scroll to position [0, 0]
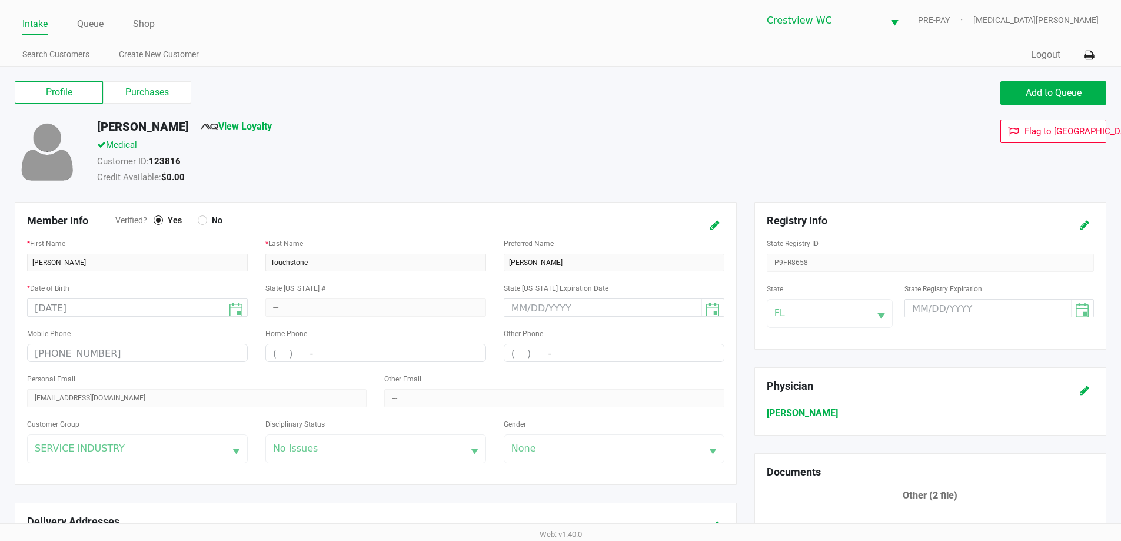
click at [287, 202] on div "Member Info Verified? Yes No * First Name Cynthia * Last Name Touchstone Prefer…" at bounding box center [376, 343] width 722 height 283
click at [389, 175] on div "Credit Available: $0.00" at bounding box center [430, 179] width 684 height 16
click at [161, 89] on label "Purchases" at bounding box center [147, 92] width 88 height 22
click at [0, 0] on 1 "Purchases" at bounding box center [0, 0] width 0 height 0
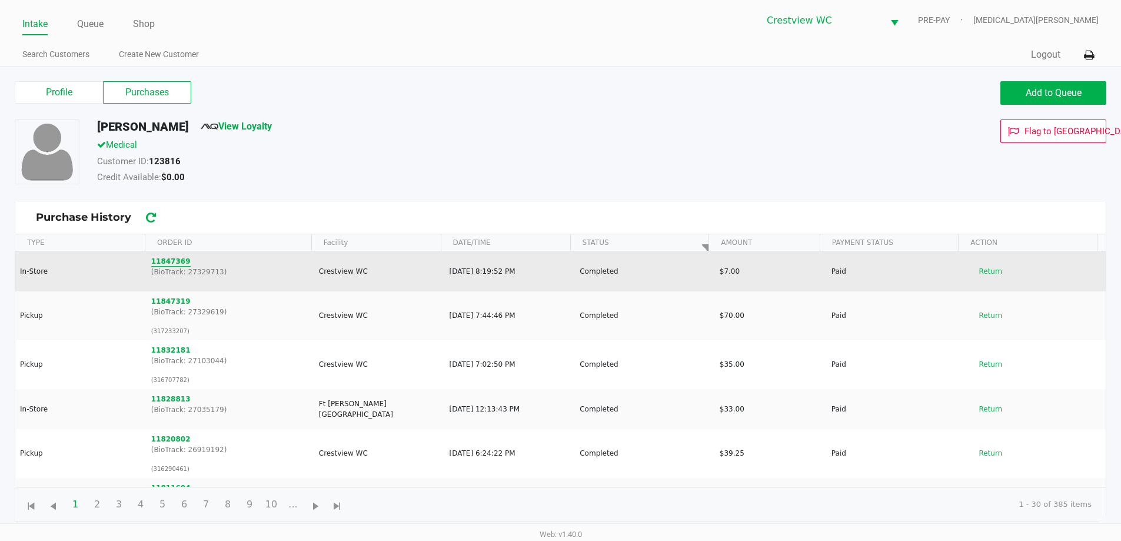
click at [162, 259] on button "11847369" at bounding box center [170, 261] width 39 height 11
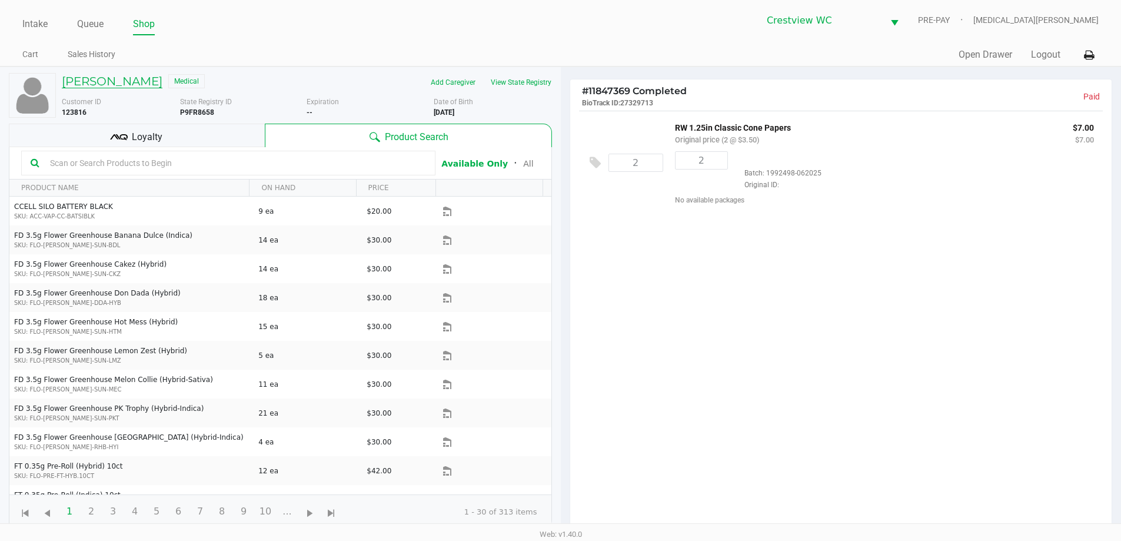
click at [120, 78] on h5 "Danielle Touchstone" at bounding box center [112, 81] width 101 height 14
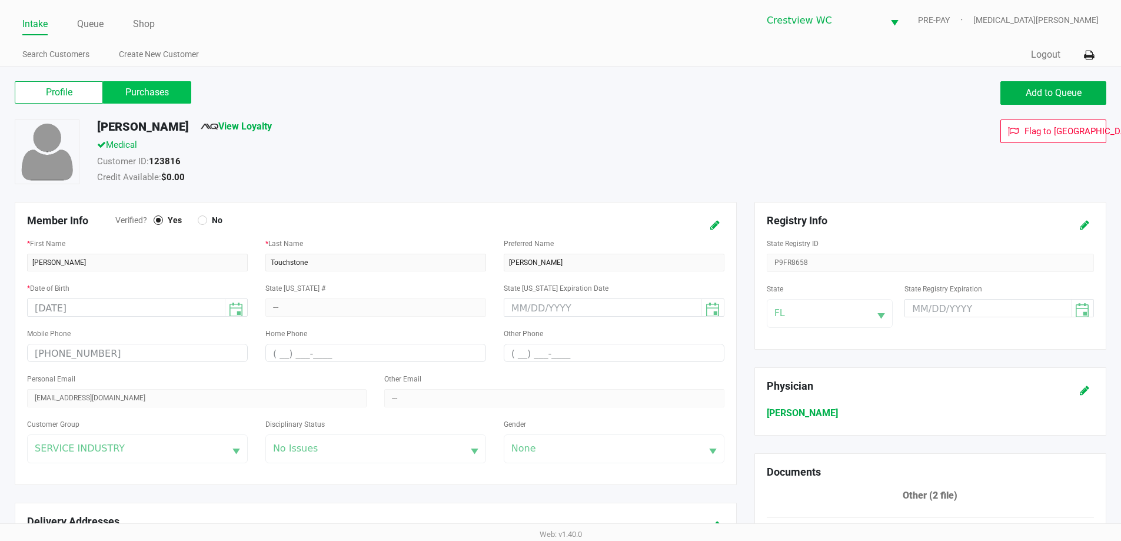
click at [172, 98] on label "Purchases" at bounding box center [147, 92] width 88 height 22
click at [0, 0] on 1 "Purchases" at bounding box center [0, 0] width 0 height 0
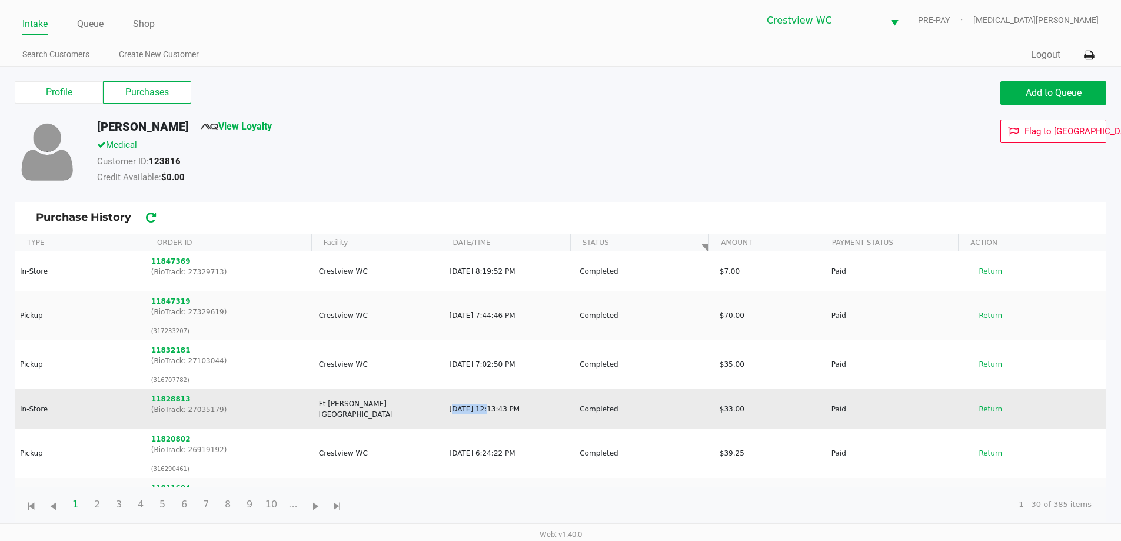
drag, startPoint x: 445, startPoint y: 409, endPoint x: 474, endPoint y: 408, distance: 28.3
click at [474, 408] on td "Aug 22, 2025, 12:13:43 PM" at bounding box center [509, 409] width 131 height 40
click at [494, 389] on td "Aug 22, 2025, 12:13:43 PM" at bounding box center [509, 409] width 131 height 40
click at [543, 406] on td "Aug 22, 2025, 12:13:43 PM" at bounding box center [509, 409] width 131 height 40
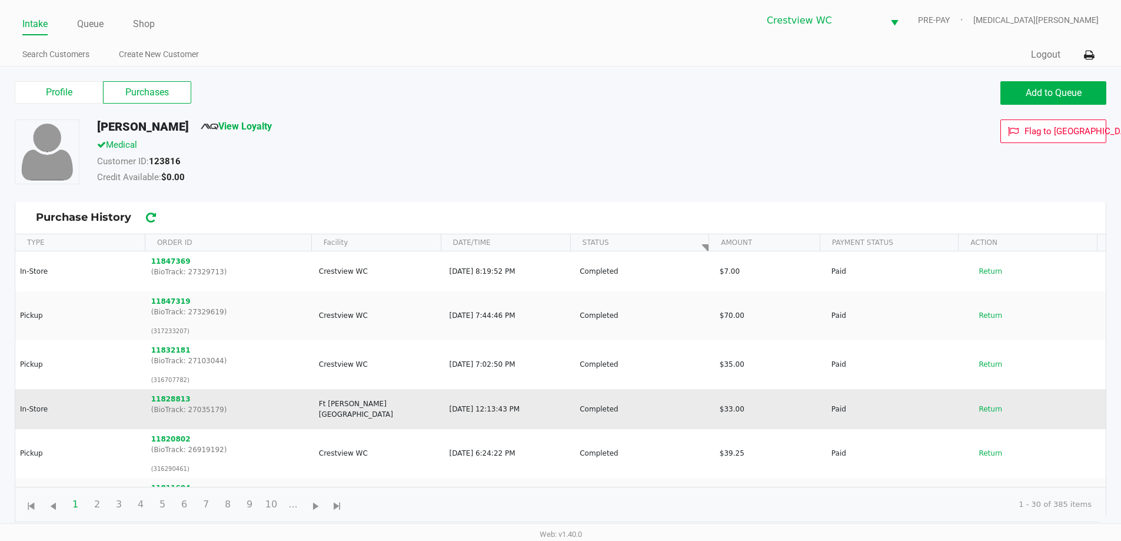
drag, startPoint x: 146, startPoint y: 399, endPoint x: 114, endPoint y: 402, distance: 32.5
click at [114, 402] on tr "In-Store 11828813 (BioTrack: 27035179) Ft Walton Beach WC Aug 22, 2025, 12:13:4…" at bounding box center [560, 409] width 1090 height 40
copy tr "11828813"
click at [371, 416] on td "Ft [PERSON_NAME][GEOGRAPHIC_DATA]" at bounding box center [379, 409] width 131 height 40
click at [168, 399] on button "11828813" at bounding box center [170, 399] width 39 height 11
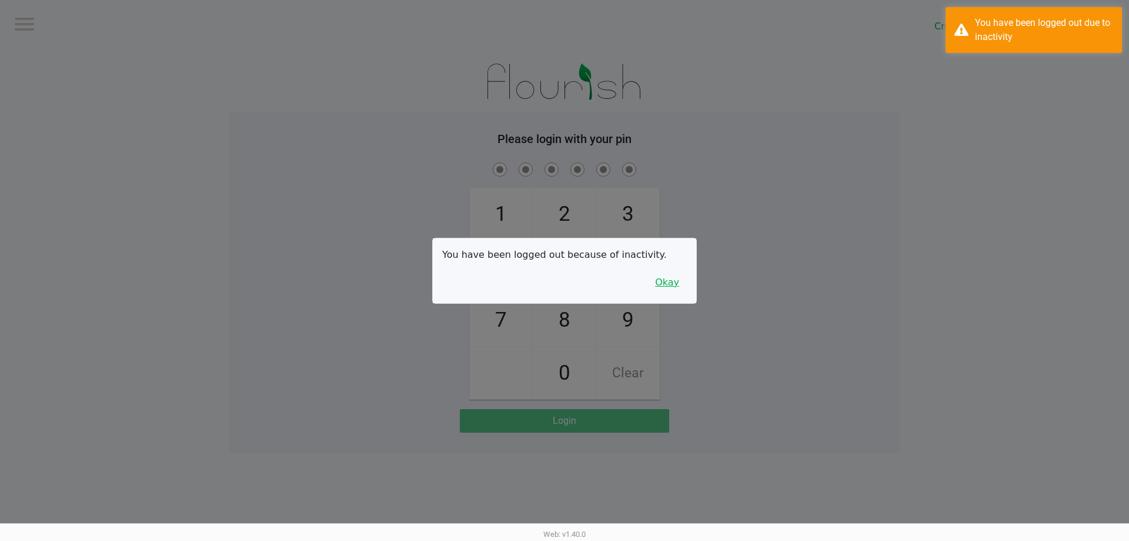
drag, startPoint x: 691, startPoint y: 279, endPoint x: 678, endPoint y: 280, distance: 13.5
click at [691, 280] on div "You have been logged out because of inactivity. Okay" at bounding box center [565, 270] width 264 height 65
click at [669, 281] on button "Okay" at bounding box center [667, 282] width 39 height 22
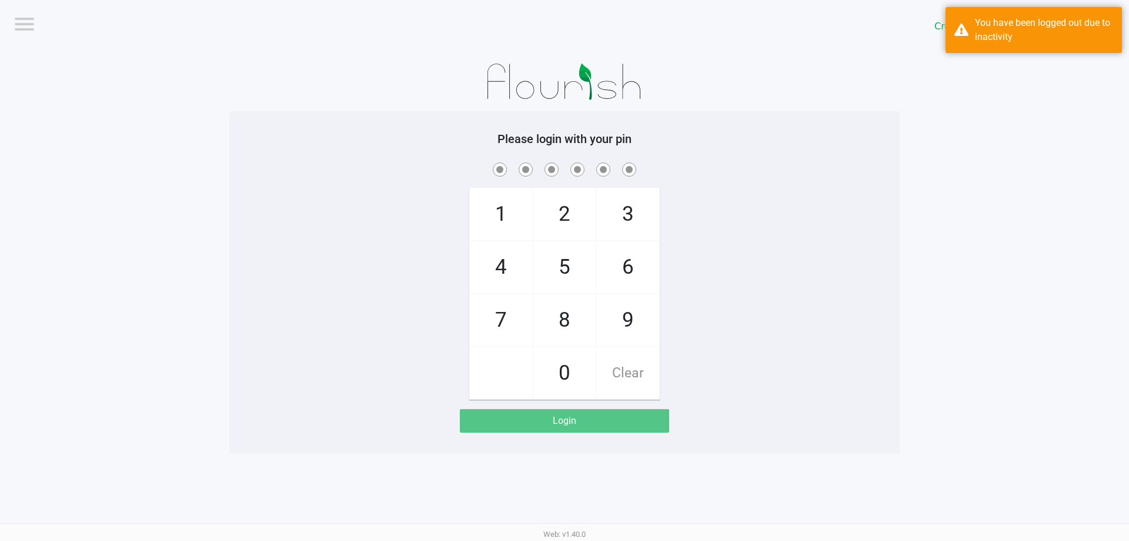
click at [723, 272] on div "1 4 7 2 5 8 0 3 6 9 Clear" at bounding box center [564, 279] width 671 height 239
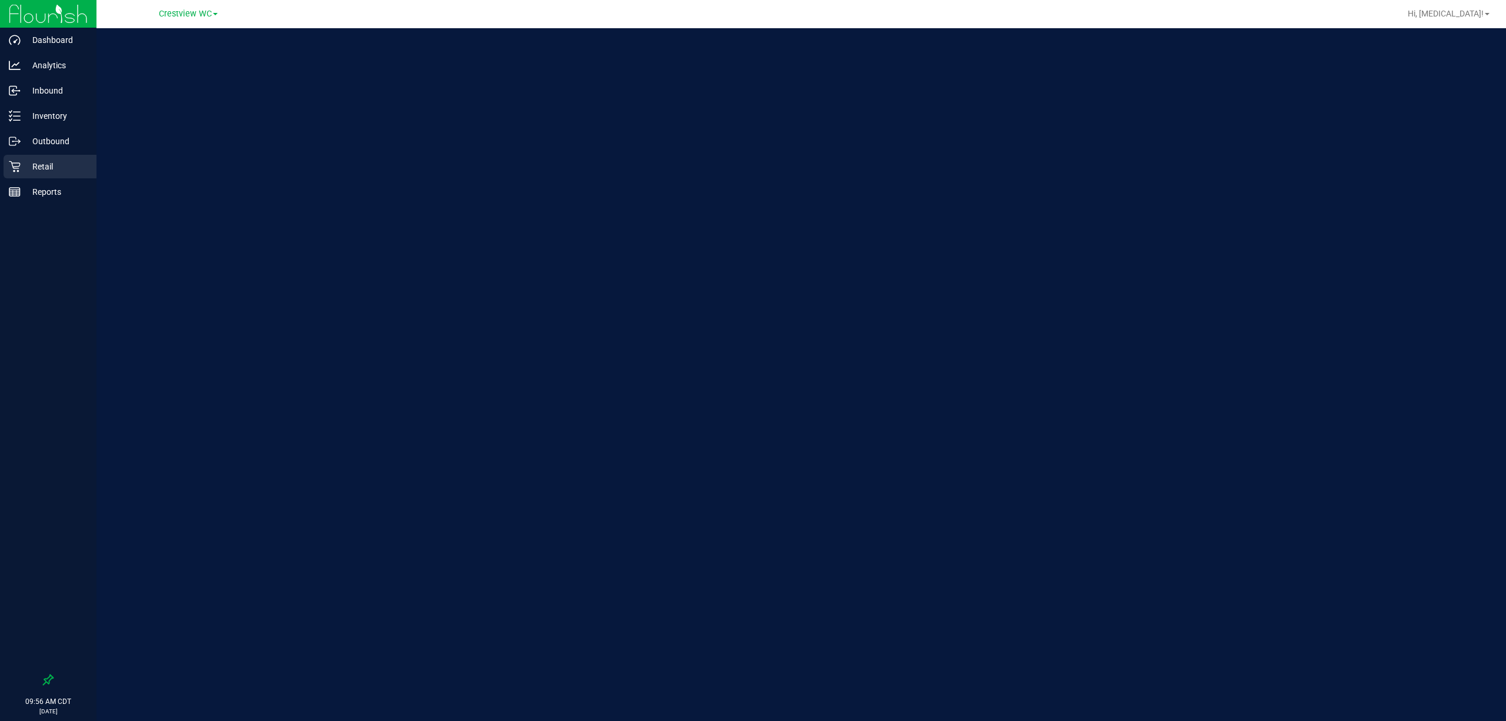
click at [41, 162] on p "Retail" at bounding box center [56, 166] width 71 height 14
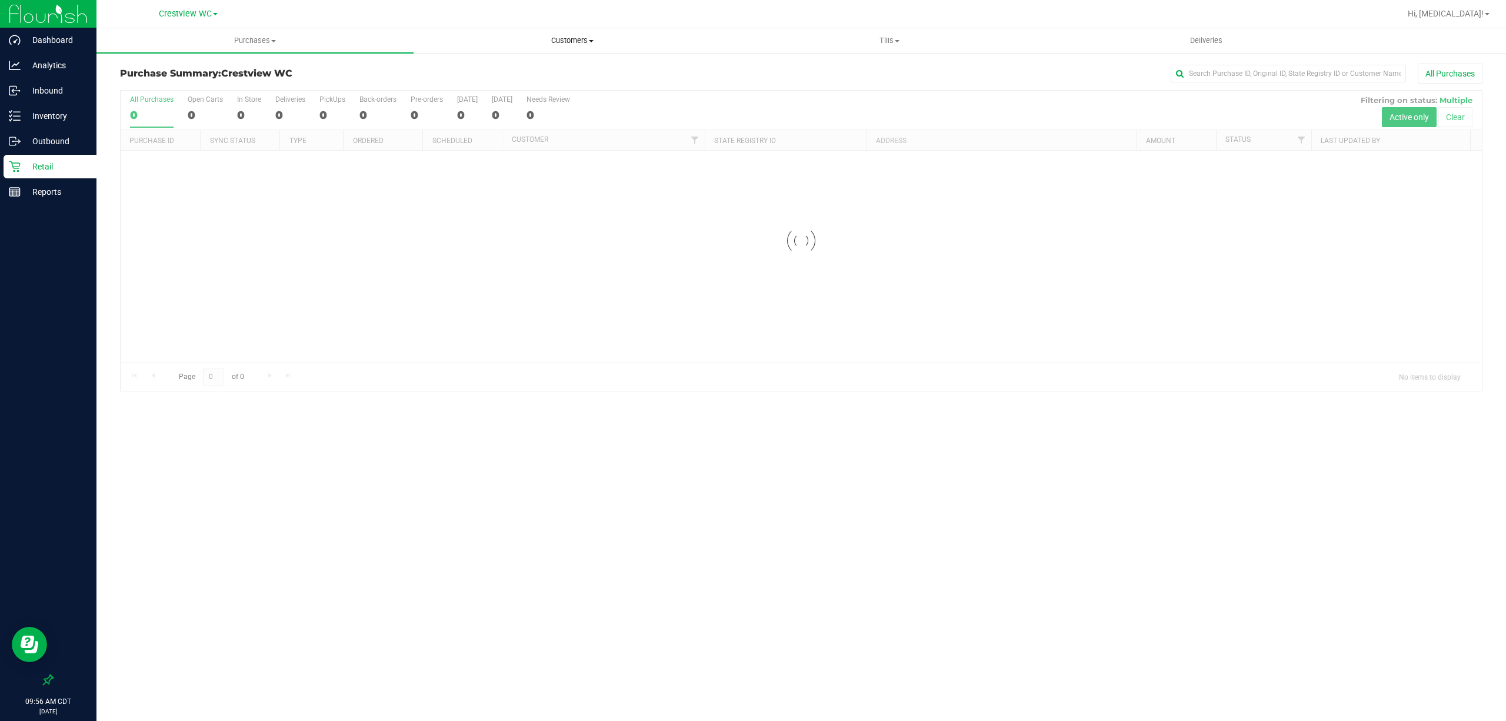
click at [582, 39] on span "Customers" at bounding box center [572, 40] width 316 height 11
click at [471, 73] on span "All customers" at bounding box center [456, 71] width 85 height 10
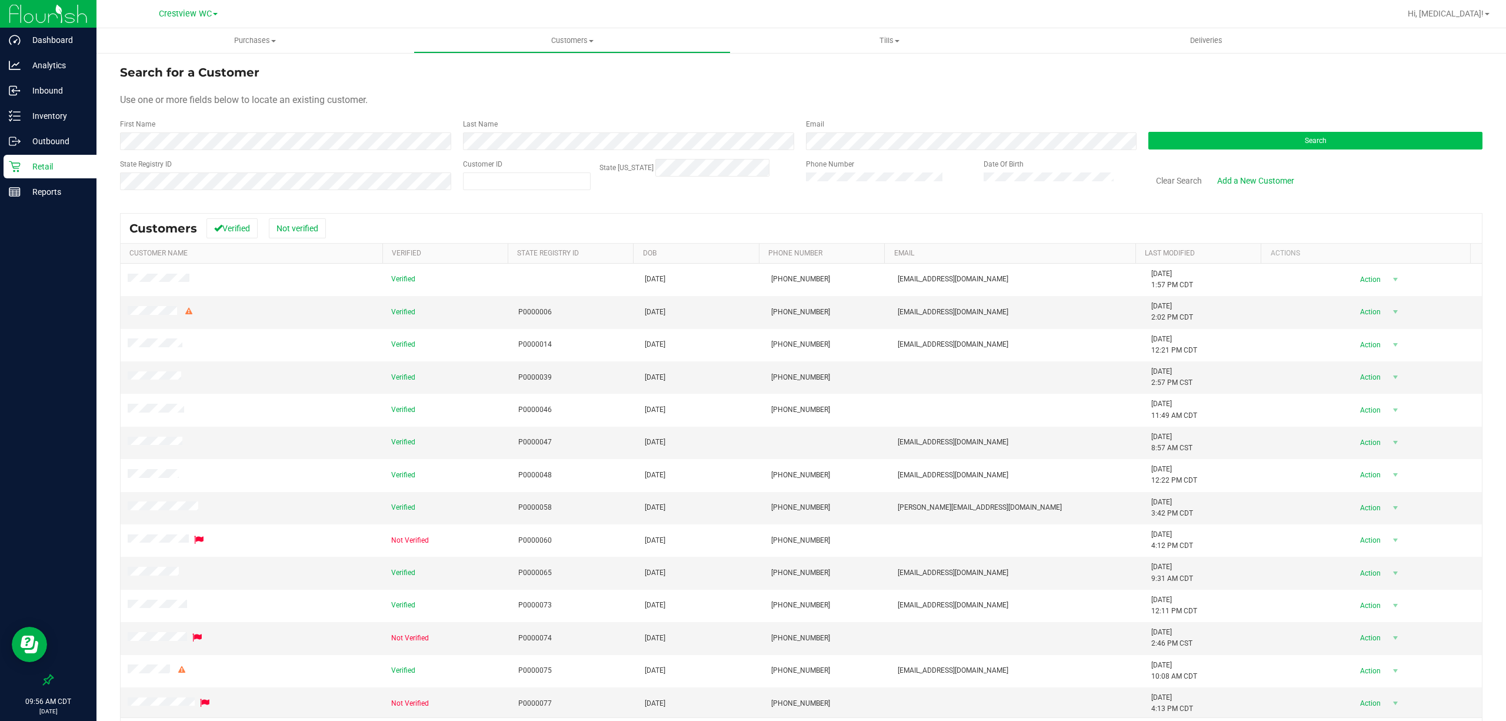
click at [1279, 135] on button "Search" at bounding box center [1315, 141] width 334 height 18
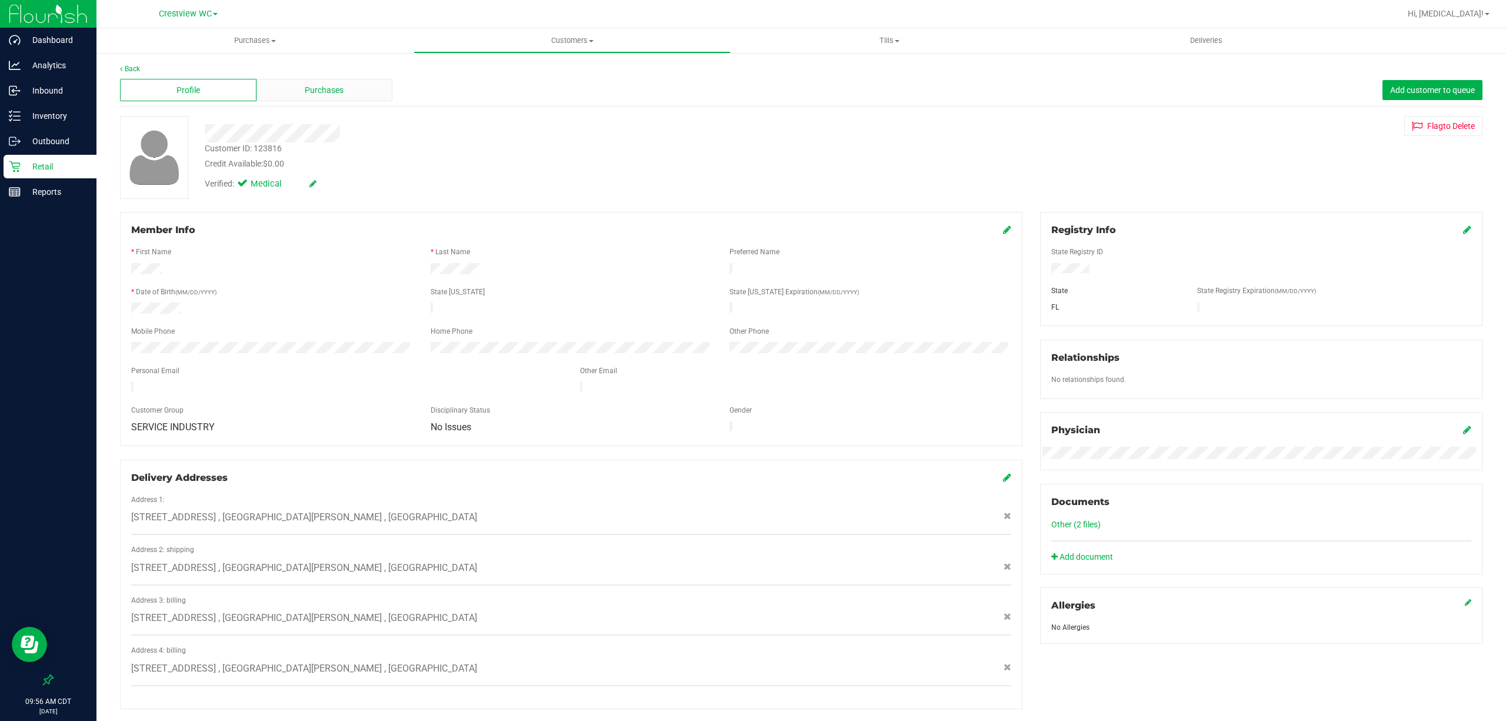
click at [318, 90] on span "Purchases" at bounding box center [324, 90] width 39 height 12
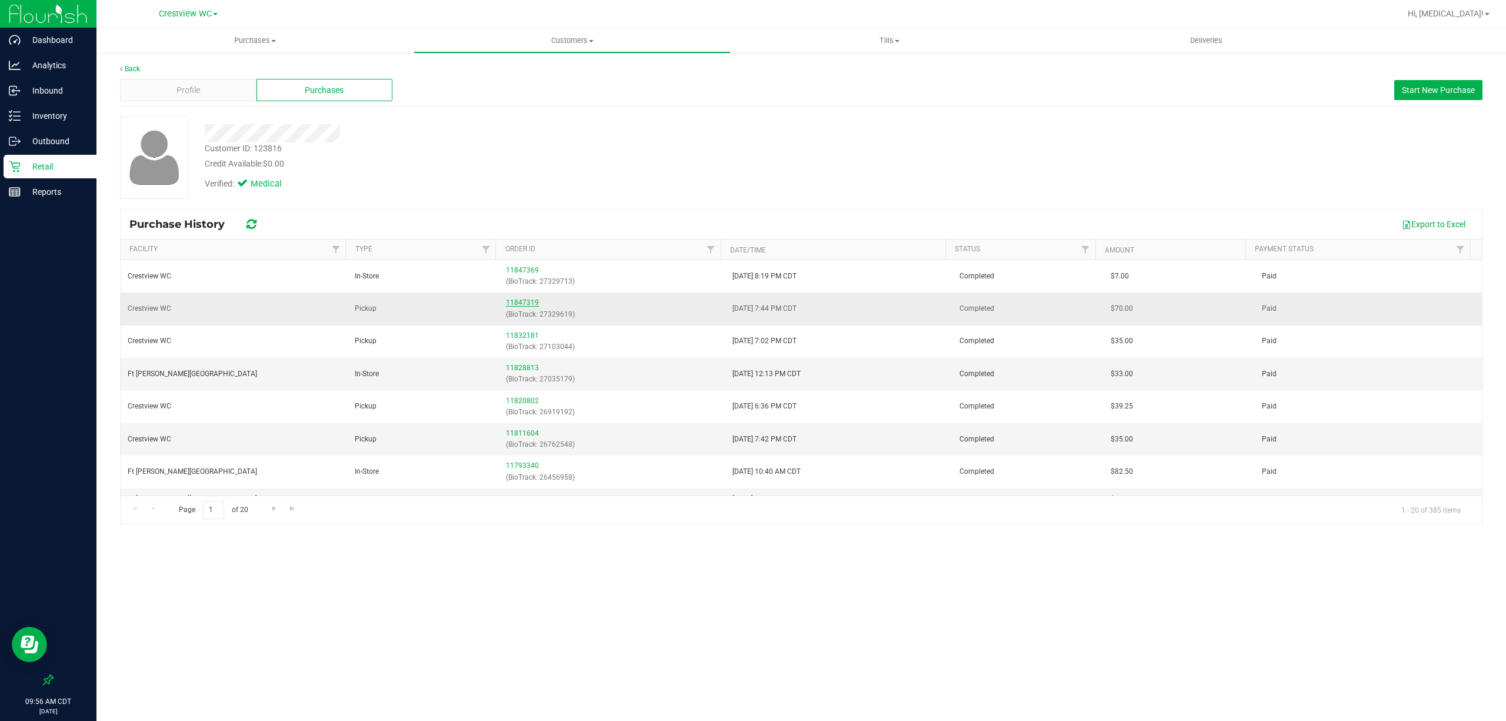
click at [523, 299] on link "11847319" at bounding box center [522, 302] width 33 height 8
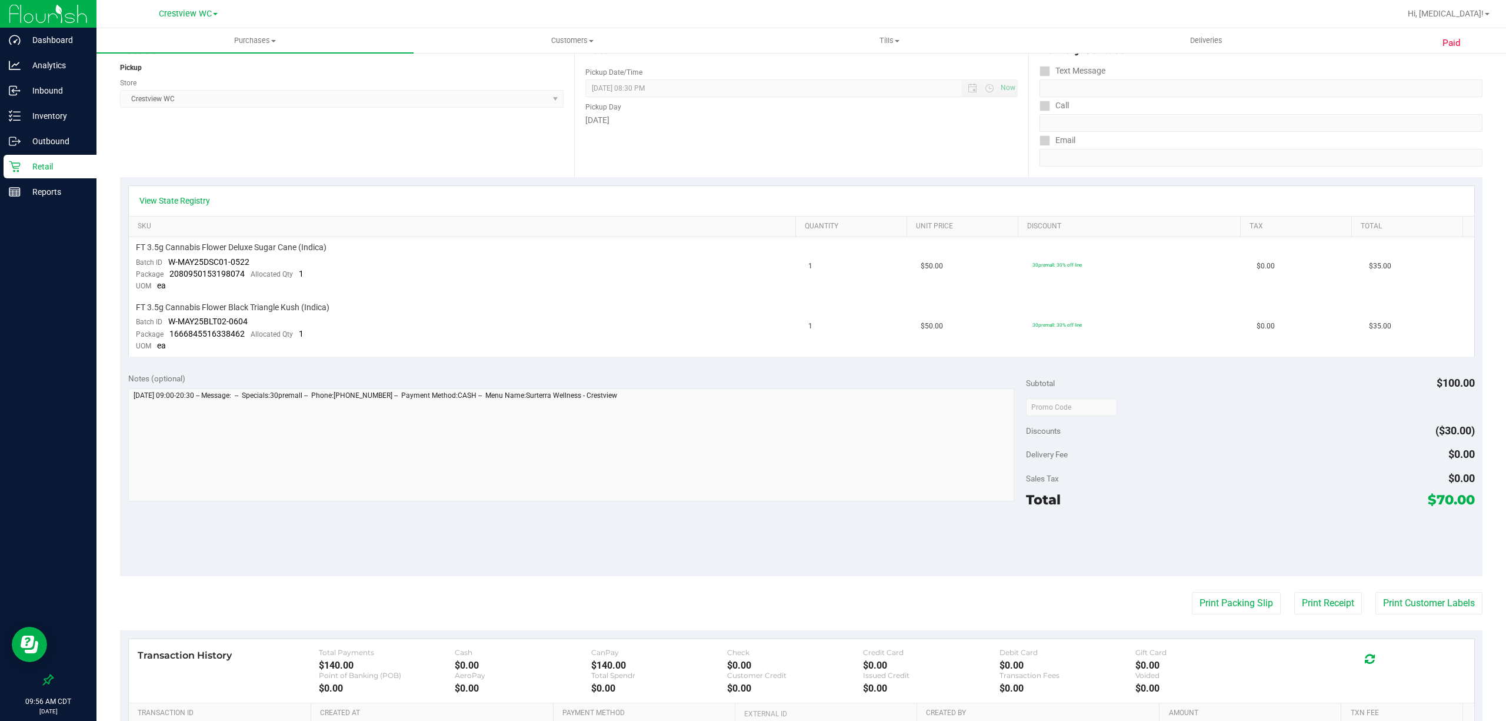
scroll to position [318, 0]
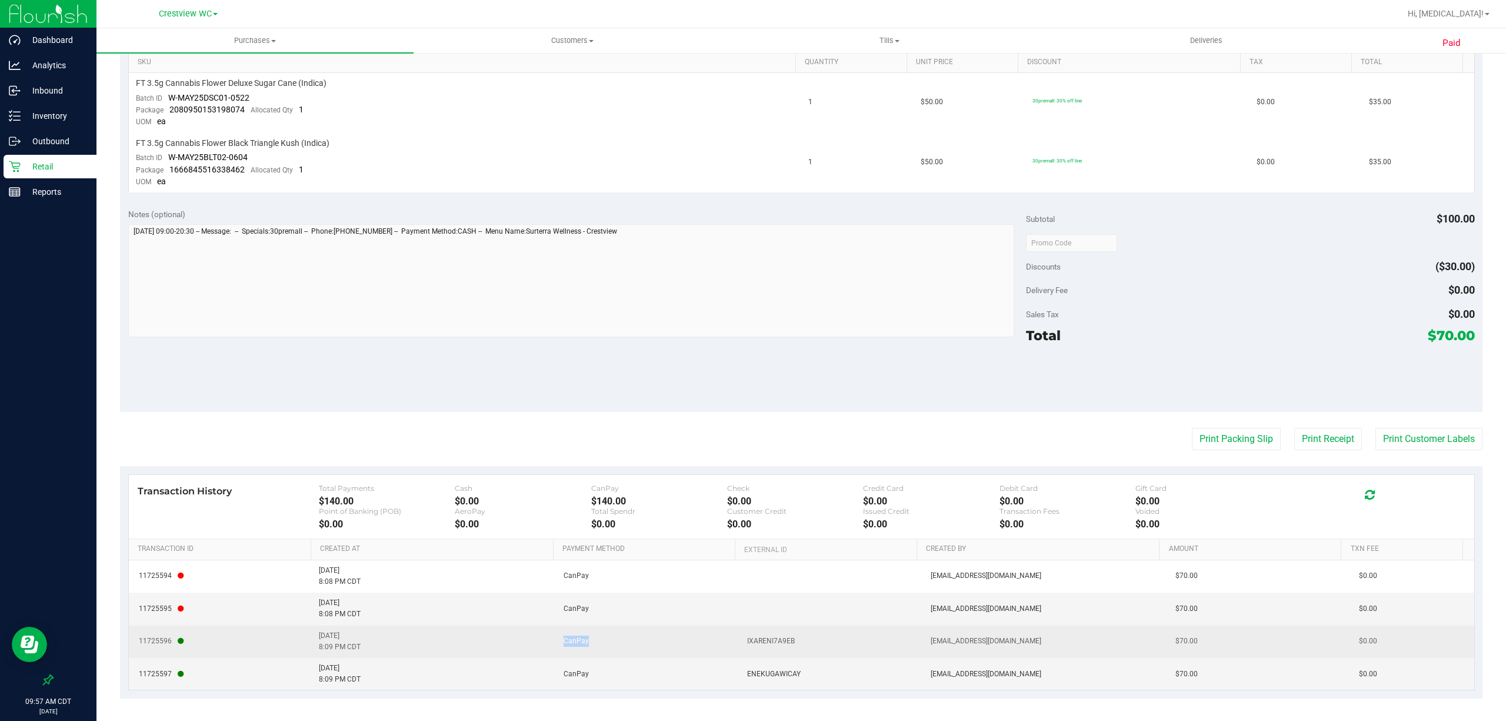
drag, startPoint x: 533, startPoint y: 636, endPoint x: 589, endPoint y: 640, distance: 56.6
click at [588, 640] on tr "11725596 8/25/2025 8:09 PM CDT CanPay IXARENI7A9EB lallen@liveparallel.com $70.…" at bounding box center [801, 641] width 1345 height 32
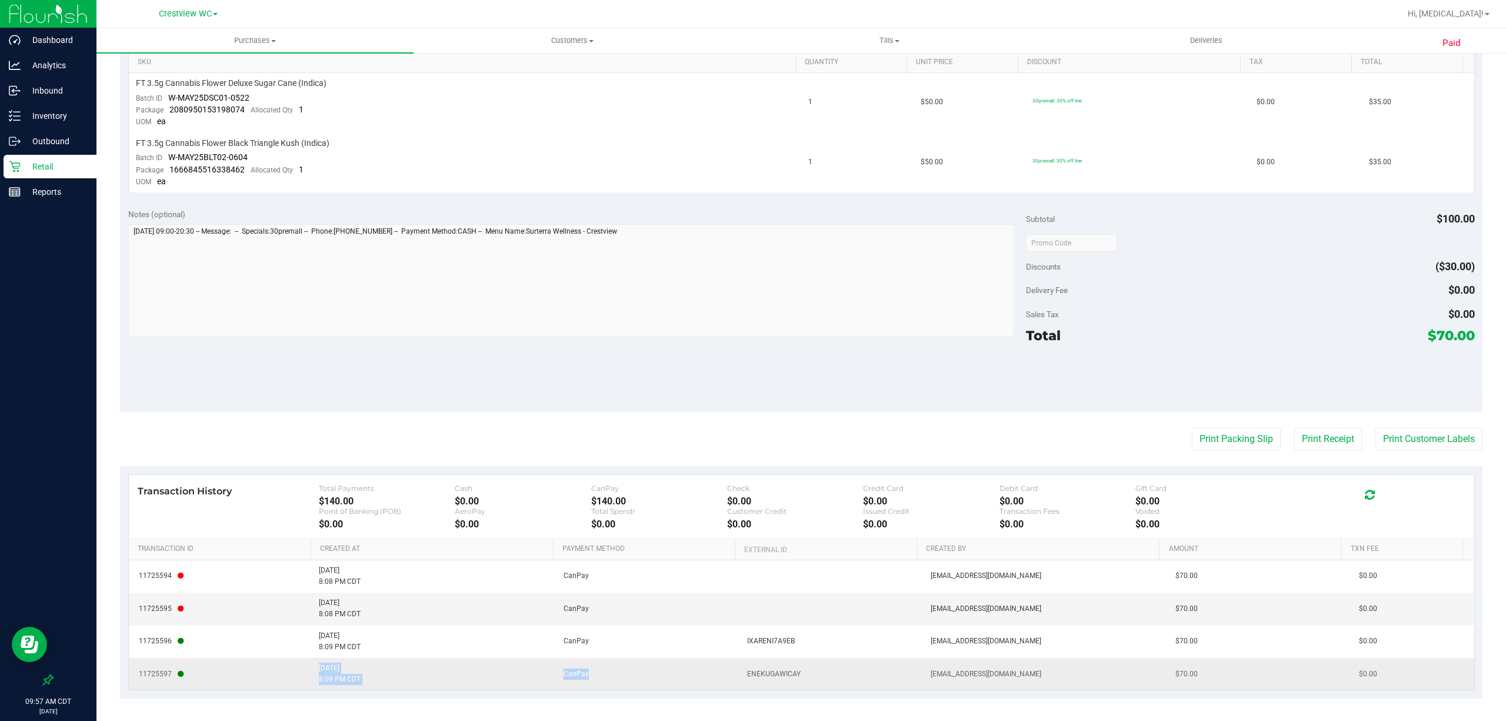
drag, startPoint x: 611, startPoint y: 675, endPoint x: 407, endPoint y: 671, distance: 203.6
click at [274, 673] on tr "11725597 8/25/2025 8:09 PM CDT CanPay ENEKUGAWICAY lallen@liveparallel.com $70.…" at bounding box center [801, 674] width 1345 height 32
click at [638, 673] on td "CanPay" at bounding box center [648, 674] width 184 height 32
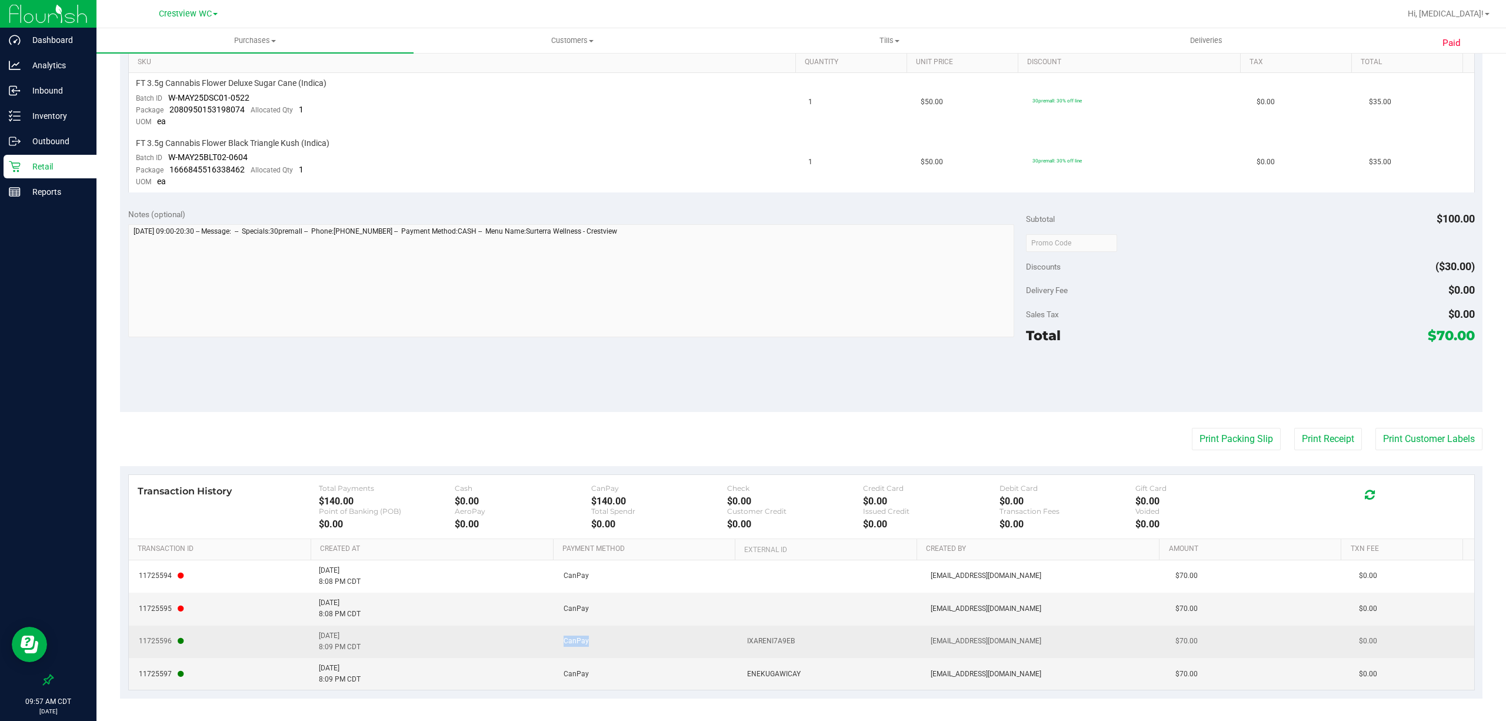
click at [600, 638] on td "CanPay" at bounding box center [648, 641] width 184 height 32
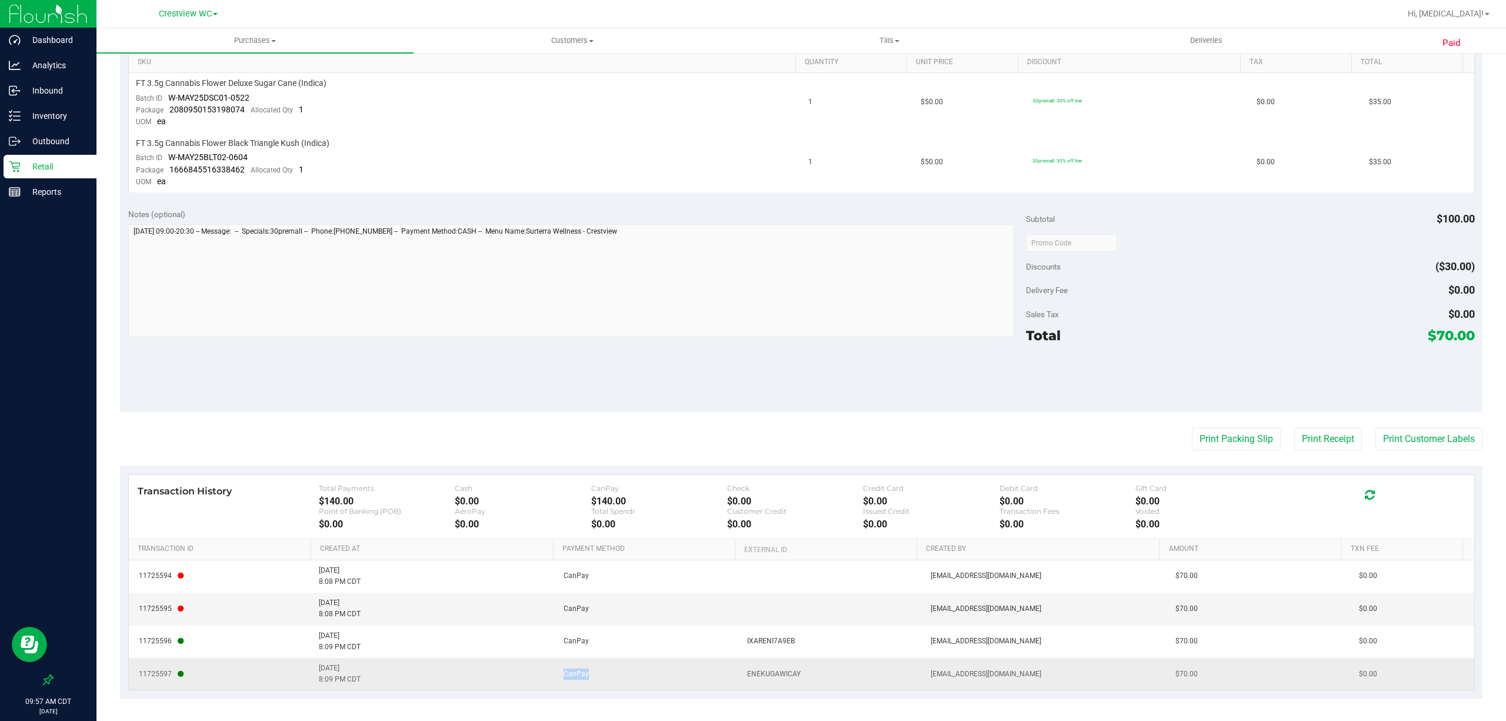
drag, startPoint x: 528, startPoint y: 679, endPoint x: 619, endPoint y: 679, distance: 91.2
click at [619, 679] on tr "11725597 8/25/2025 8:09 PM CDT CanPay ENEKUGAWICAY lallen@liveparallel.com $70.…" at bounding box center [801, 674] width 1345 height 32
drag, startPoint x: 591, startPoint y: 671, endPoint x: 579, endPoint y: 671, distance: 12.4
click at [579, 671] on td "CanPay" at bounding box center [648, 674] width 184 height 32
click at [565, 671] on span "CanPay" at bounding box center [575, 673] width 25 height 11
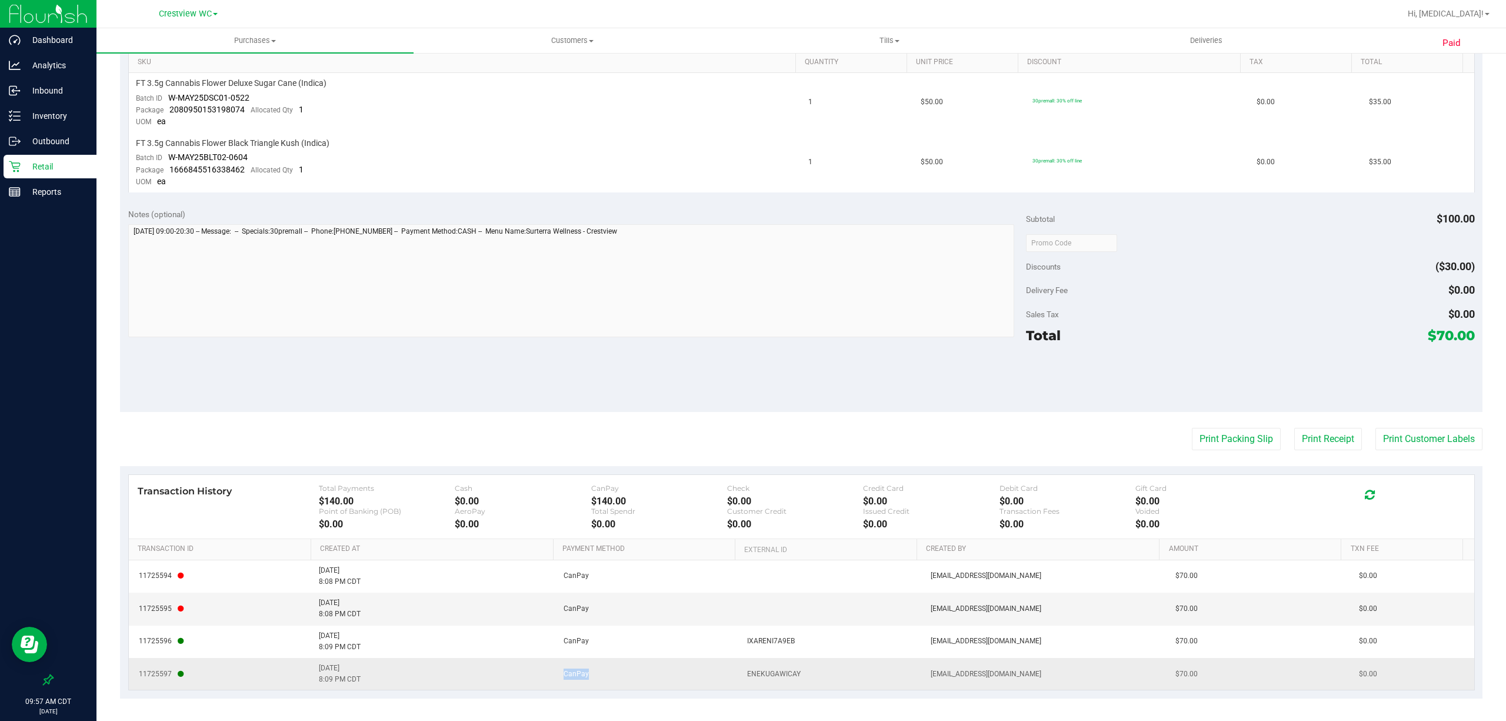
click at [565, 671] on span "CanPay" at bounding box center [575, 673] width 25 height 11
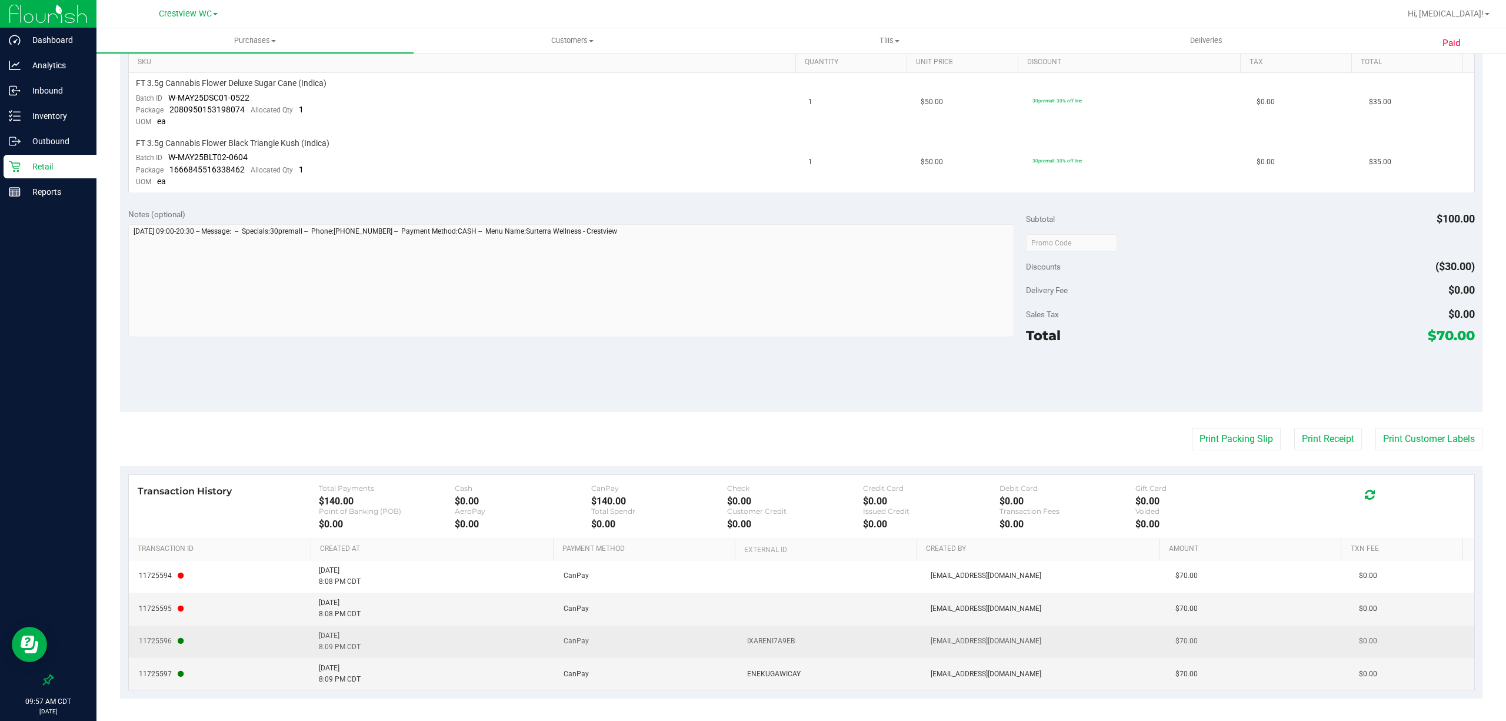
click at [565, 640] on span "CanPay" at bounding box center [575, 640] width 25 height 11
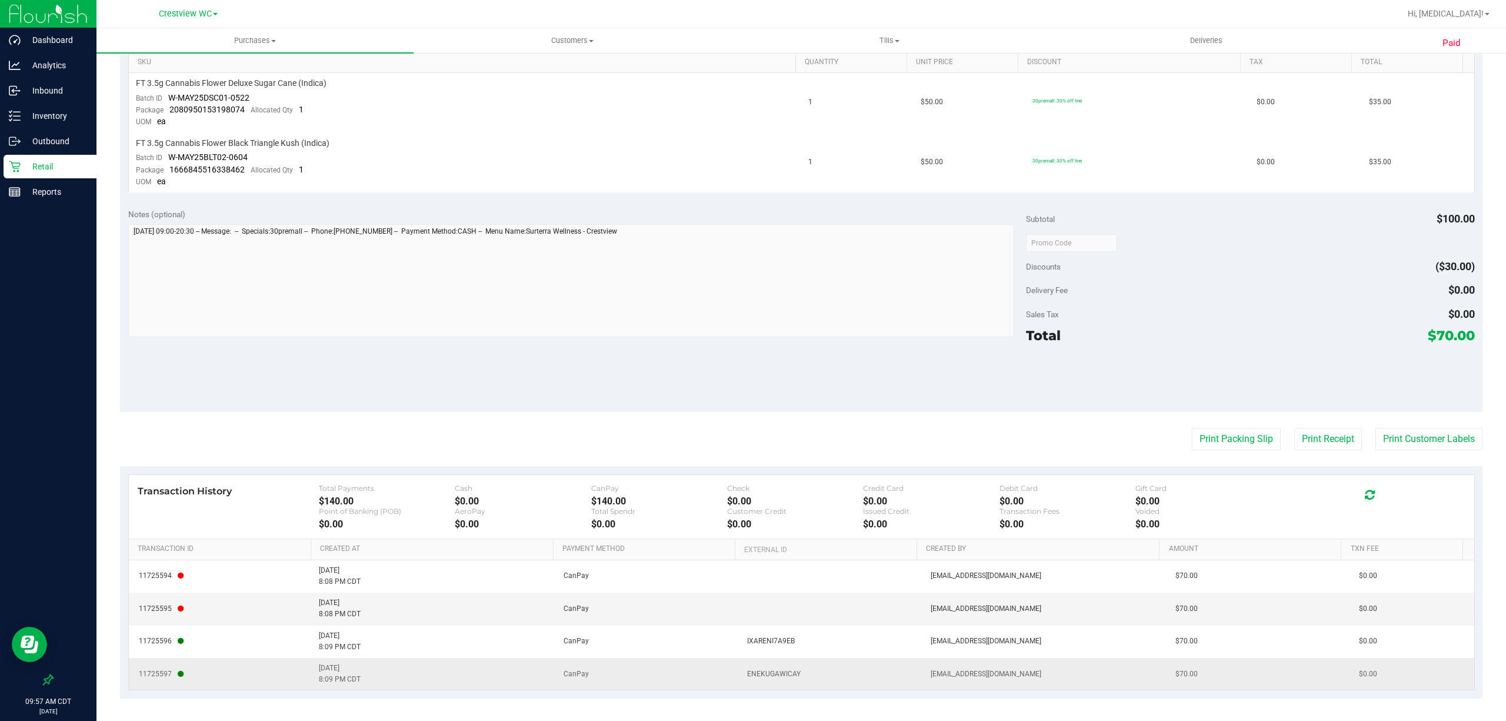
click at [666, 669] on td "CanPay" at bounding box center [648, 674] width 184 height 32
click at [571, 606] on span "CanPay" at bounding box center [575, 608] width 25 height 11
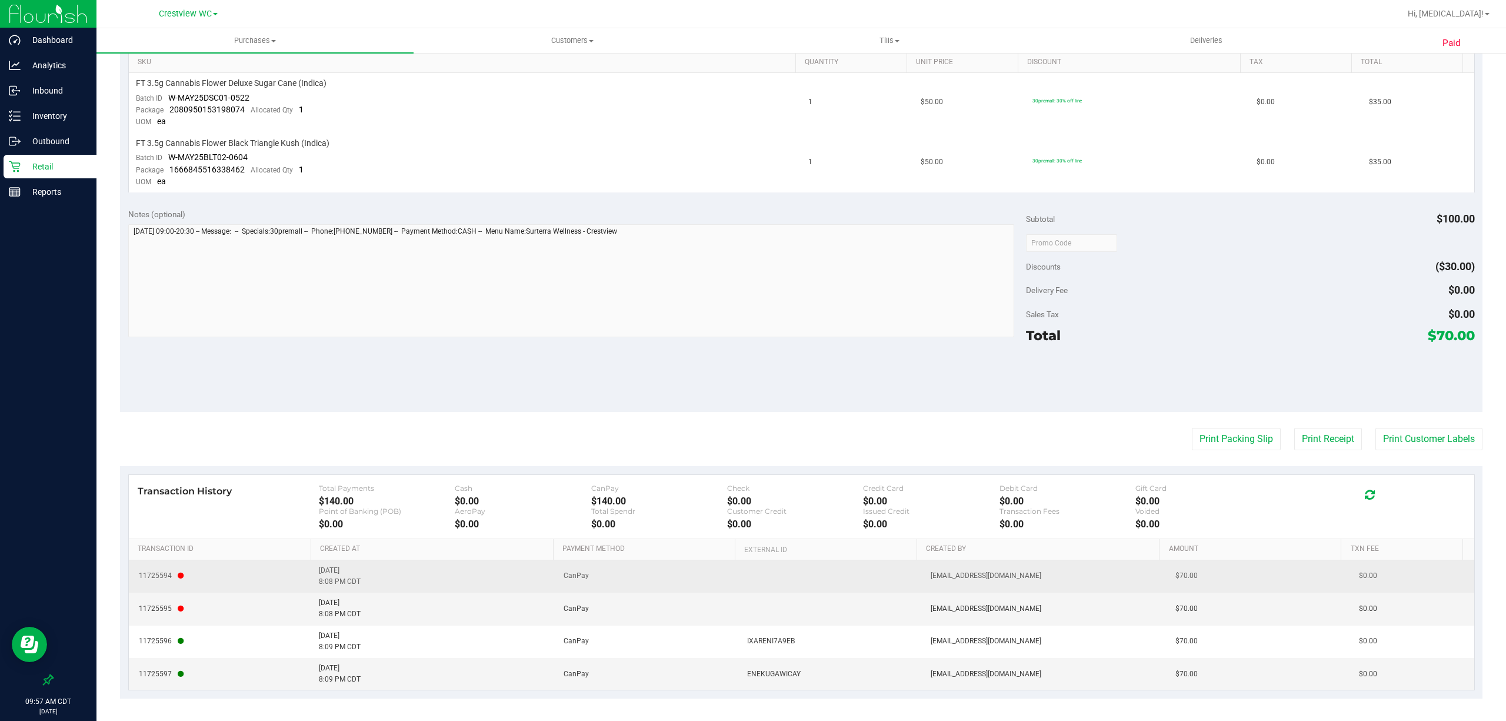
click at [570, 565] on td "CanPay" at bounding box center [648, 576] width 184 height 32
click at [205, 579] on td "11725594" at bounding box center [221, 576] width 184 height 32
click at [168, 573] on span "11725594" at bounding box center [161, 575] width 45 height 11
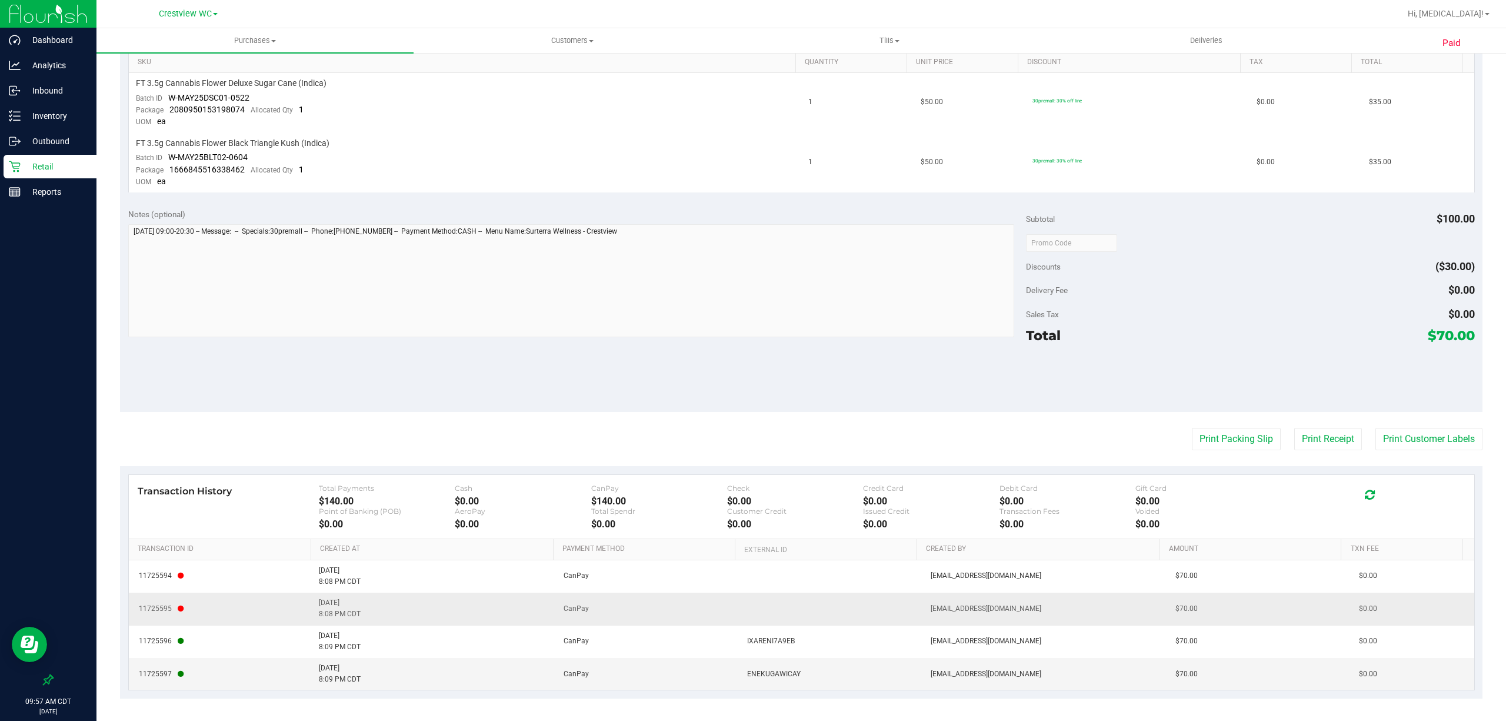
click at [177, 619] on td "11725595" at bounding box center [221, 608] width 184 height 32
click at [182, 678] on td "11725597" at bounding box center [221, 674] width 184 height 32
click at [203, 615] on td "11725595" at bounding box center [221, 608] width 184 height 32
click at [787, 675] on span "ENEKUGAWICAY" at bounding box center [774, 673] width 54 height 11
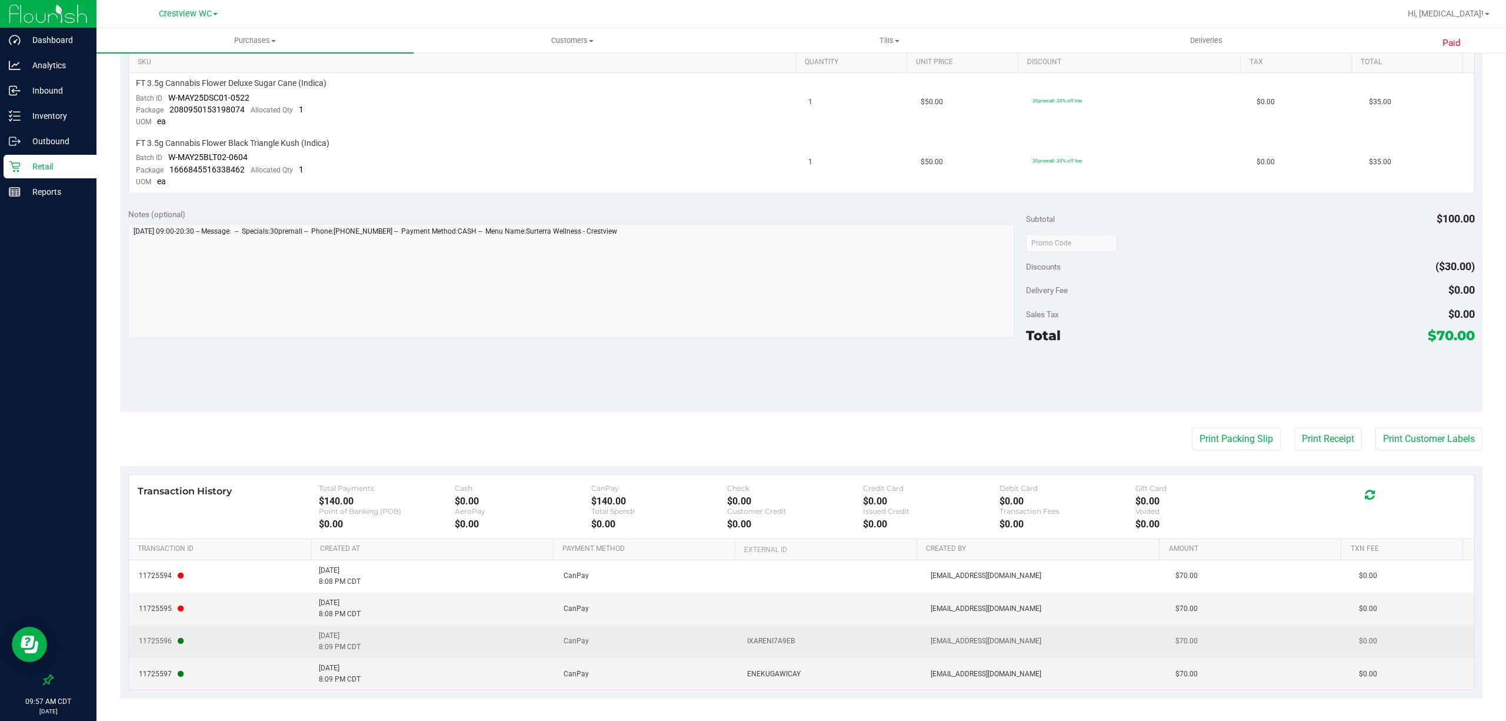
click at [768, 645] on span "IXARENI7A9EB" at bounding box center [771, 640] width 48 height 11
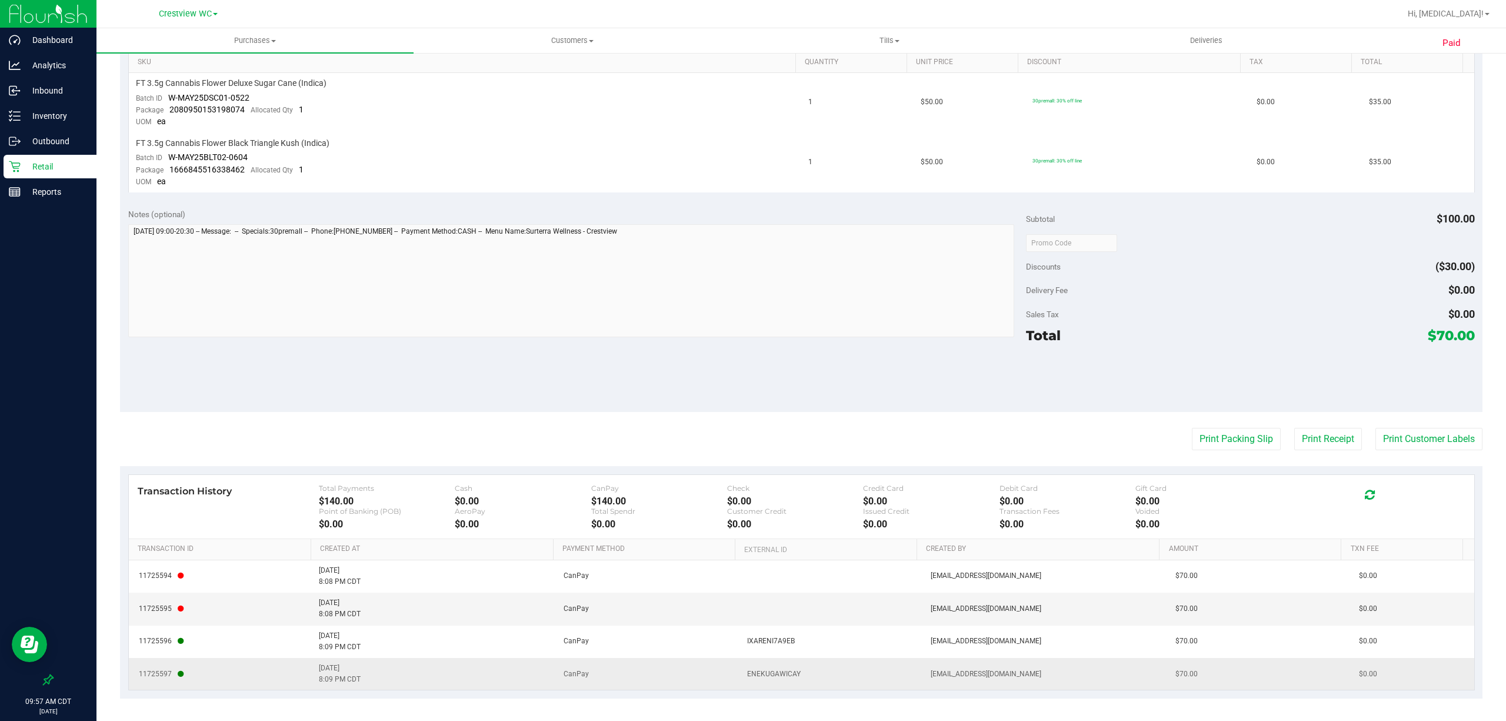
click at [781, 672] on span "ENEKUGAWICAY" at bounding box center [774, 673] width 54 height 11
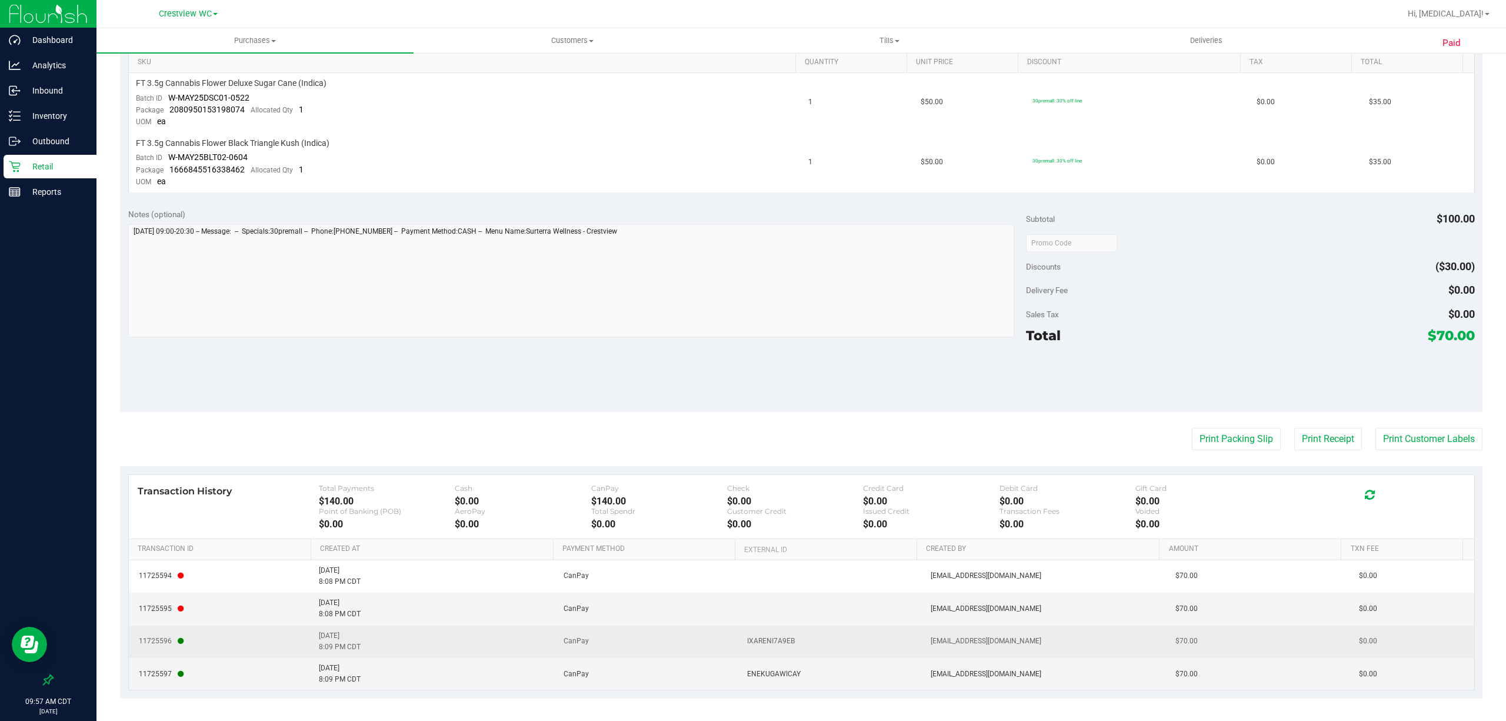
click at [782, 635] on span "IXARENI7A9EB" at bounding box center [771, 640] width 48 height 11
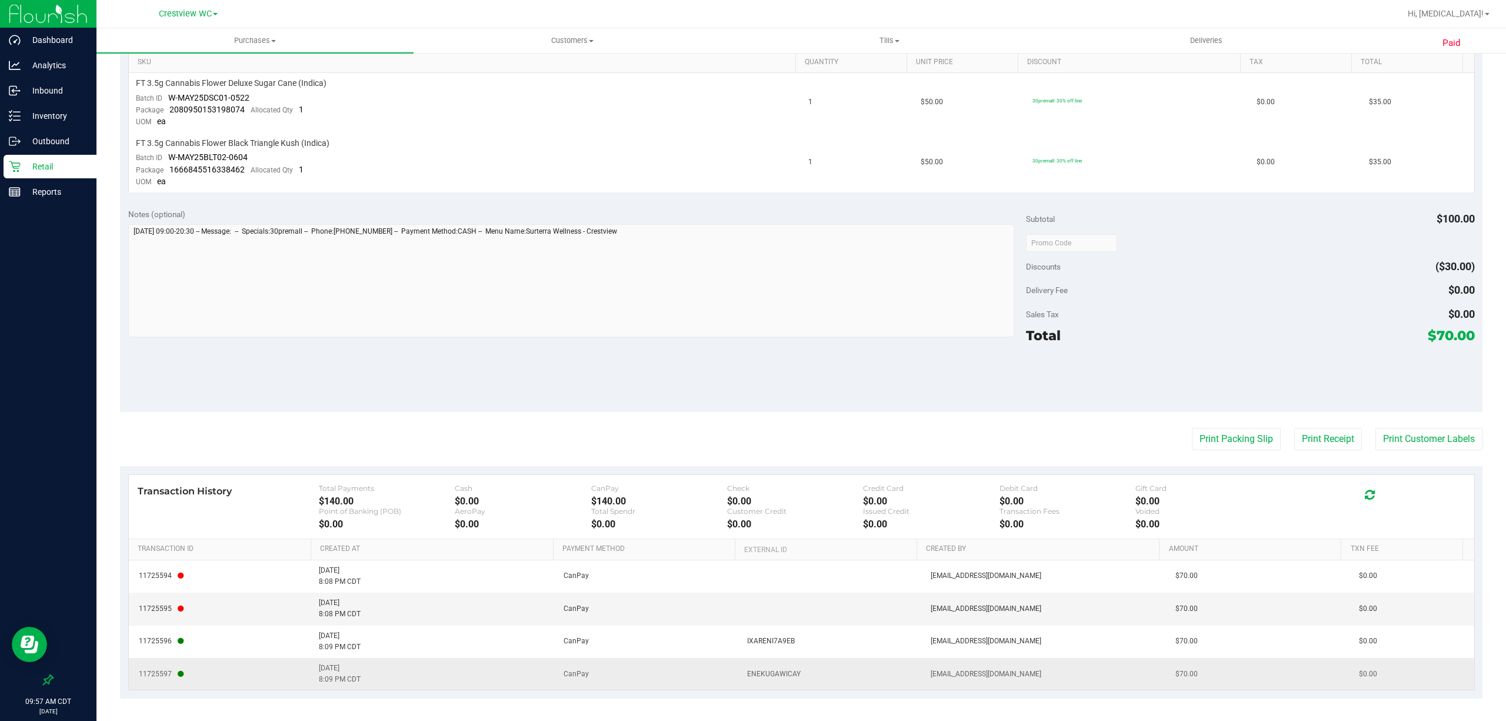
click at [778, 668] on span "ENEKUGAWICAY" at bounding box center [774, 673] width 54 height 11
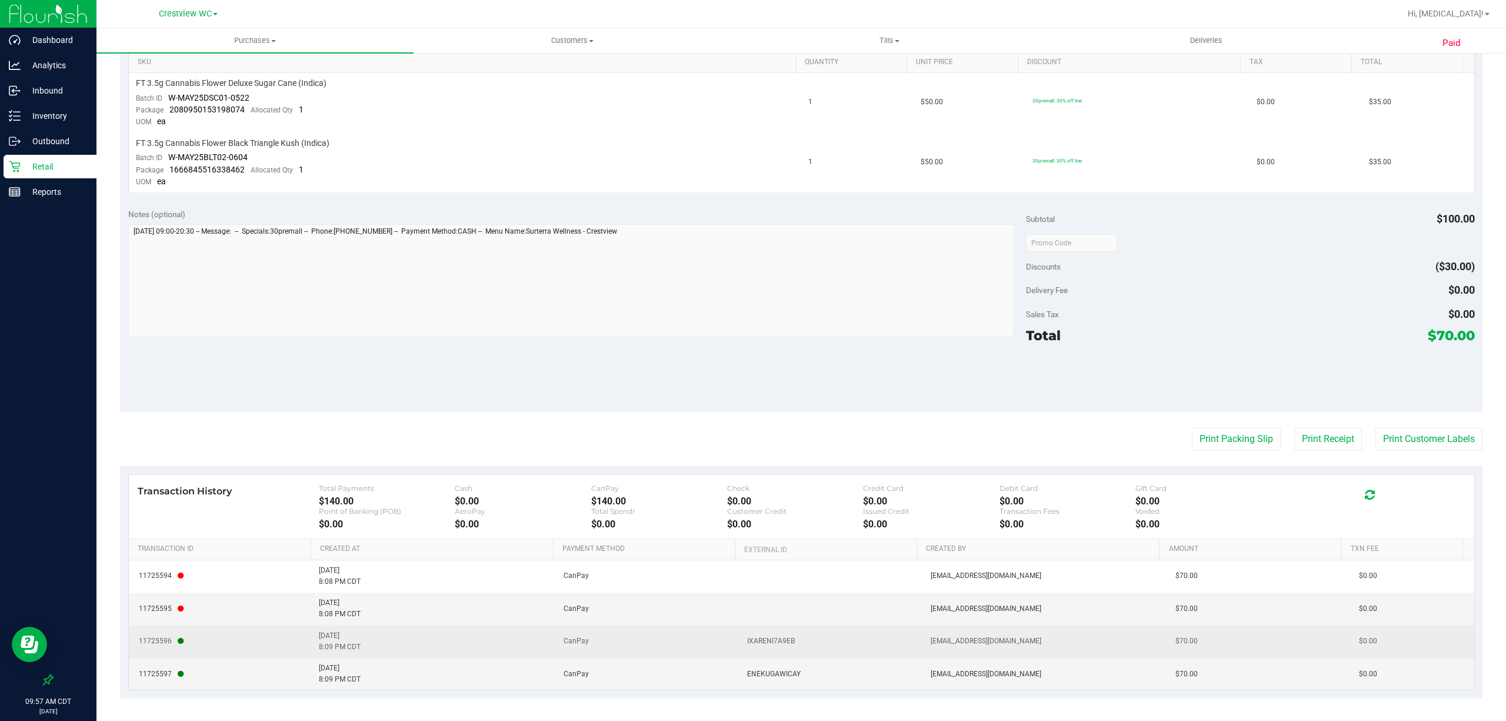
click at [768, 628] on td "IXARENI7A9EB" at bounding box center [832, 641] width 184 height 32
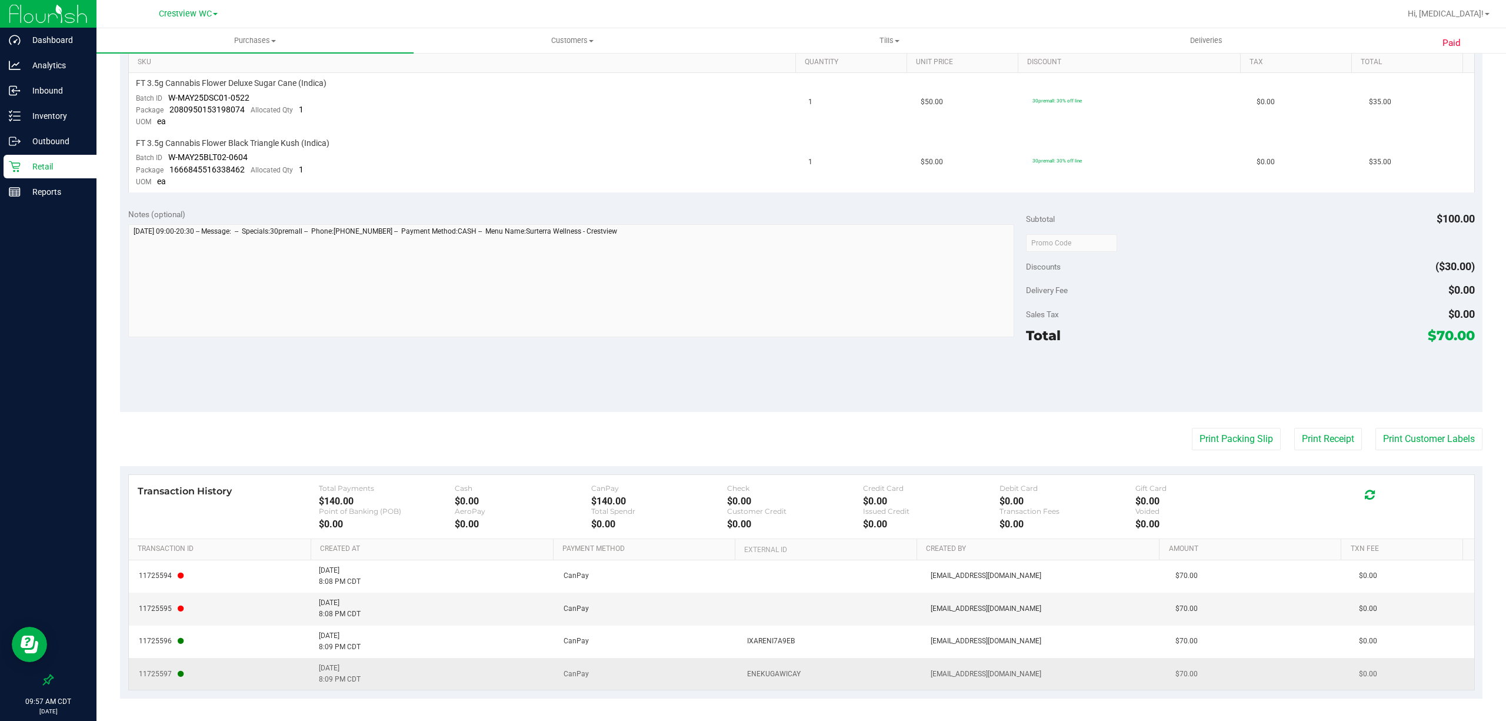
click at [755, 664] on td "ENEKUGAWICAY" at bounding box center [832, 674] width 184 height 32
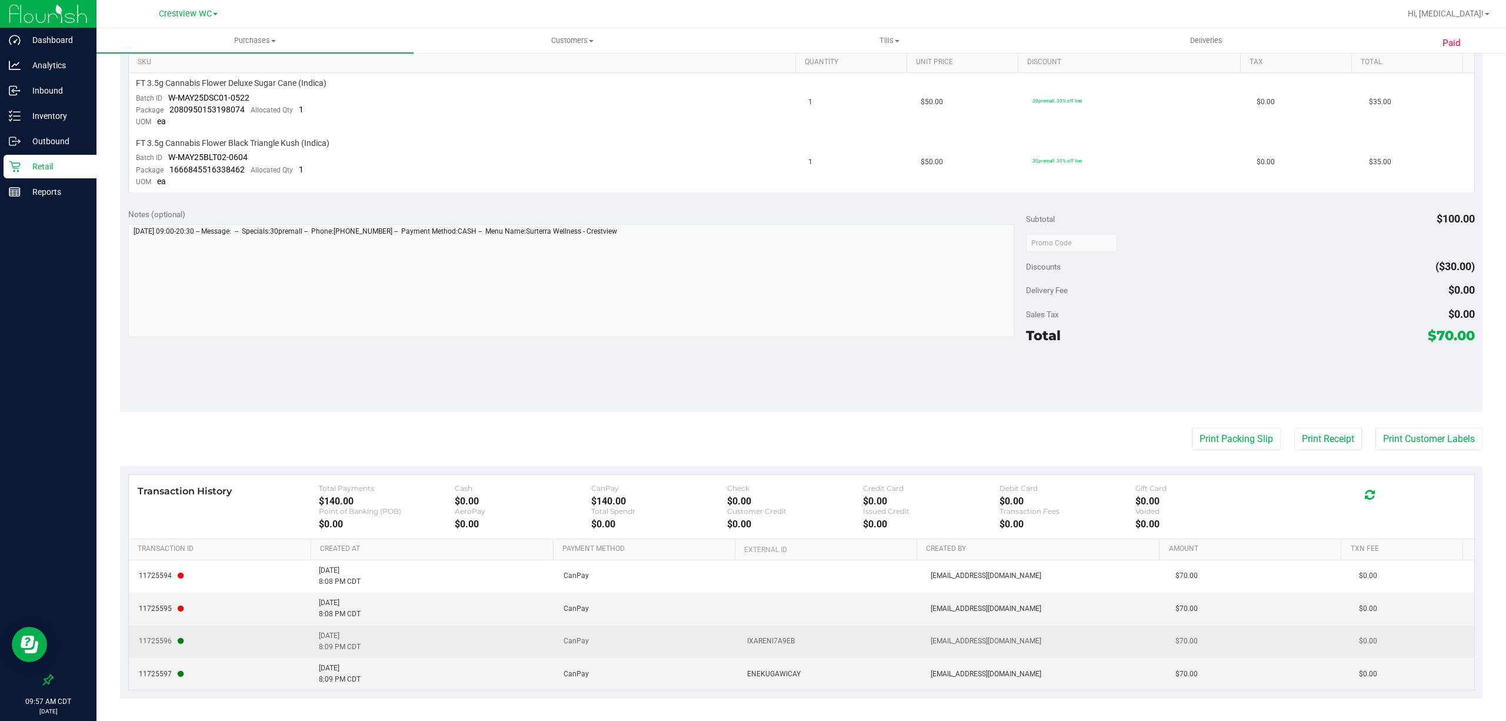
click at [763, 648] on td "IXARENI7A9EB" at bounding box center [832, 641] width 184 height 32
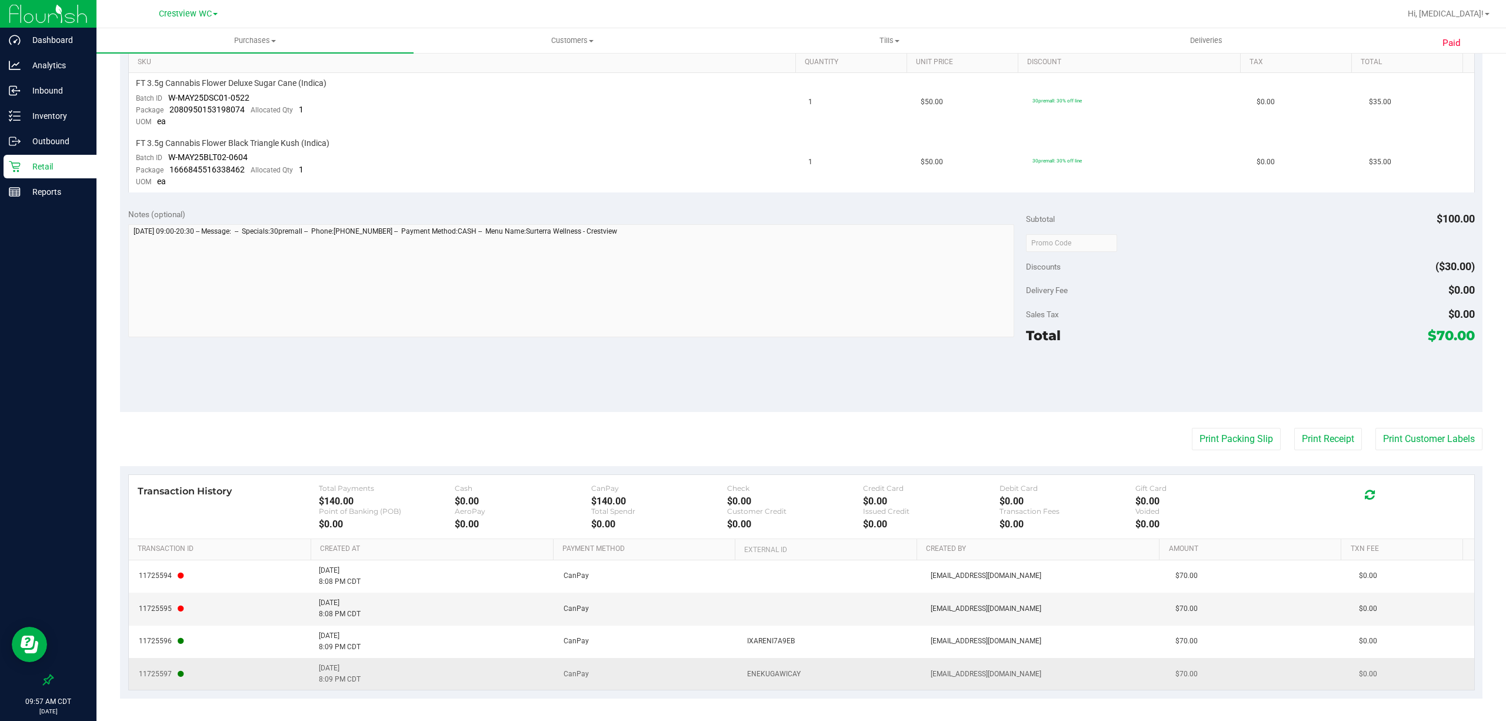
click at [765, 676] on span "ENEKUGAWICAY" at bounding box center [774, 673] width 54 height 11
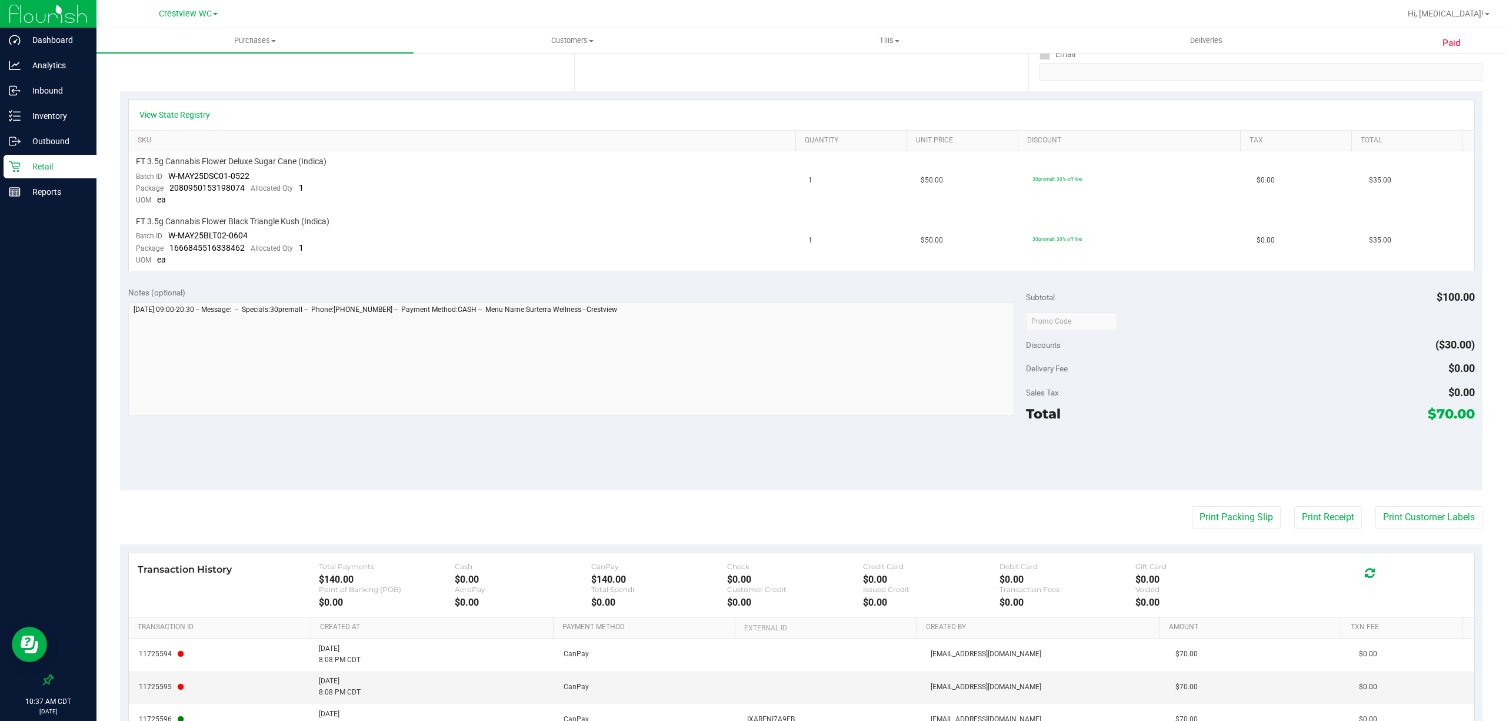
click at [52, 168] on p "Retail" at bounding box center [56, 166] width 71 height 14
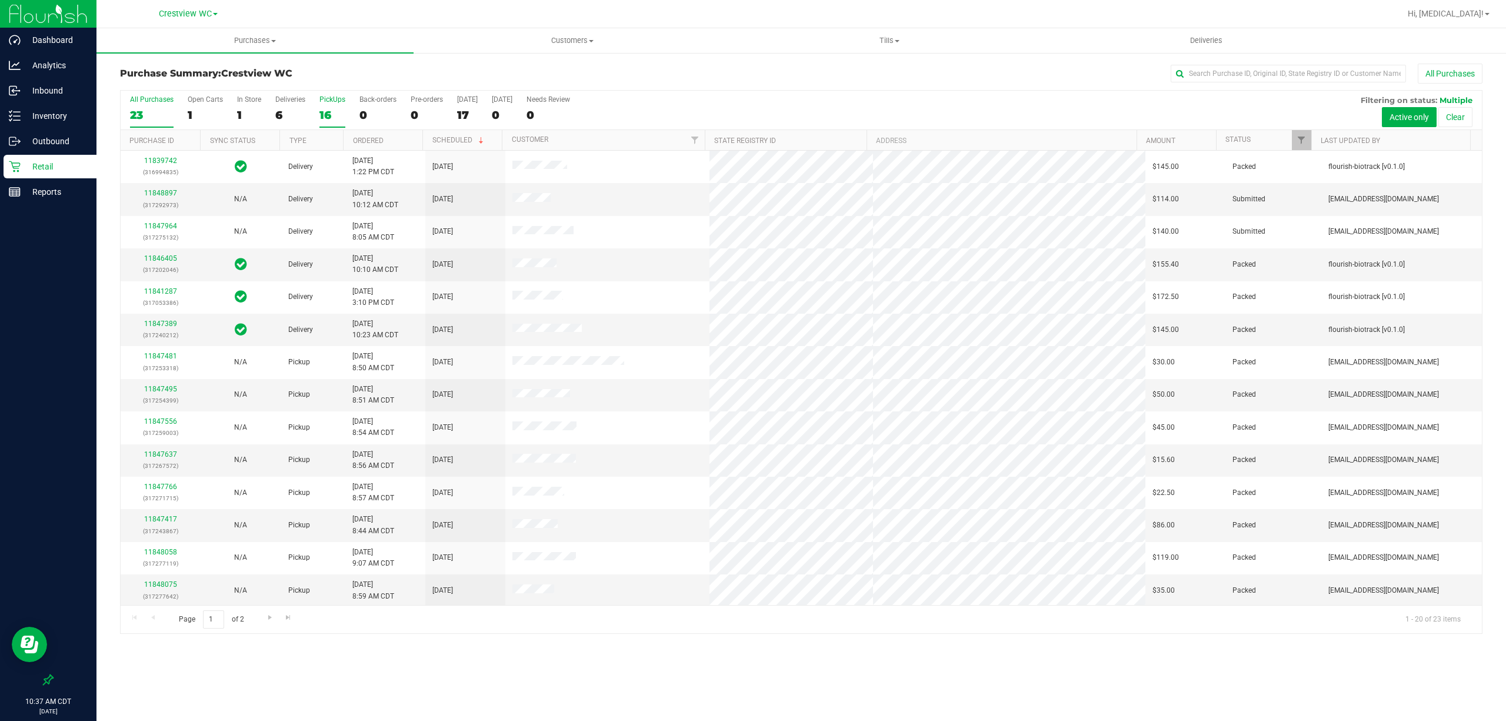
click at [326, 113] on div "16" at bounding box center [332, 115] width 26 height 14
click at [0, 0] on input "PickUps 16" at bounding box center [0, 0] width 0 height 0
click at [275, 115] on div "6" at bounding box center [290, 115] width 30 height 14
click at [0, 0] on input "Deliveries 6" at bounding box center [0, 0] width 0 height 0
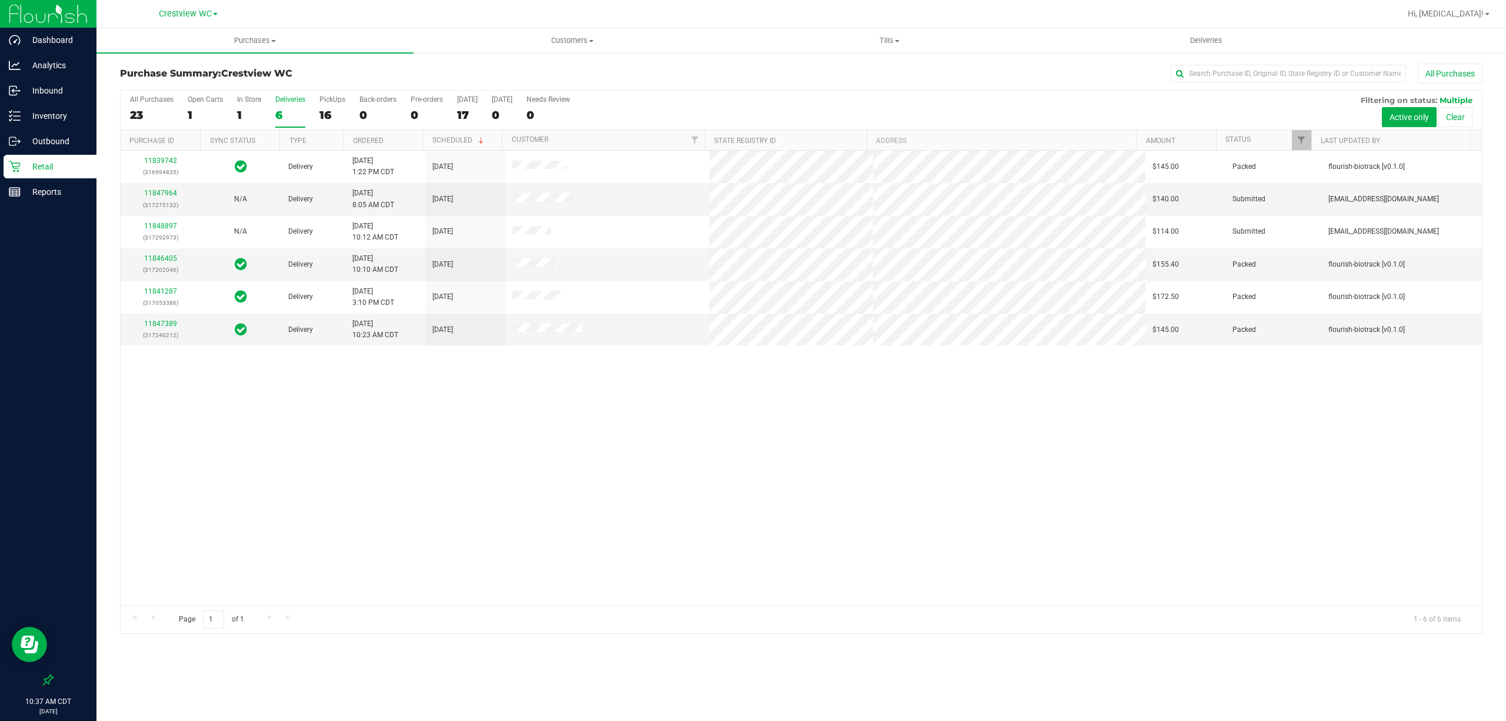
click at [660, 571] on div "11839742 (316994835) Delivery 8/24/2025 1:22 PM CDT 8/30/2025 $145.00 Packed fl…" at bounding box center [801, 378] width 1361 height 454
click at [891, 38] on span "Tills" at bounding box center [889, 40] width 316 height 11
click at [812, 67] on li "Manage tills" at bounding box center [889, 71] width 317 height 14
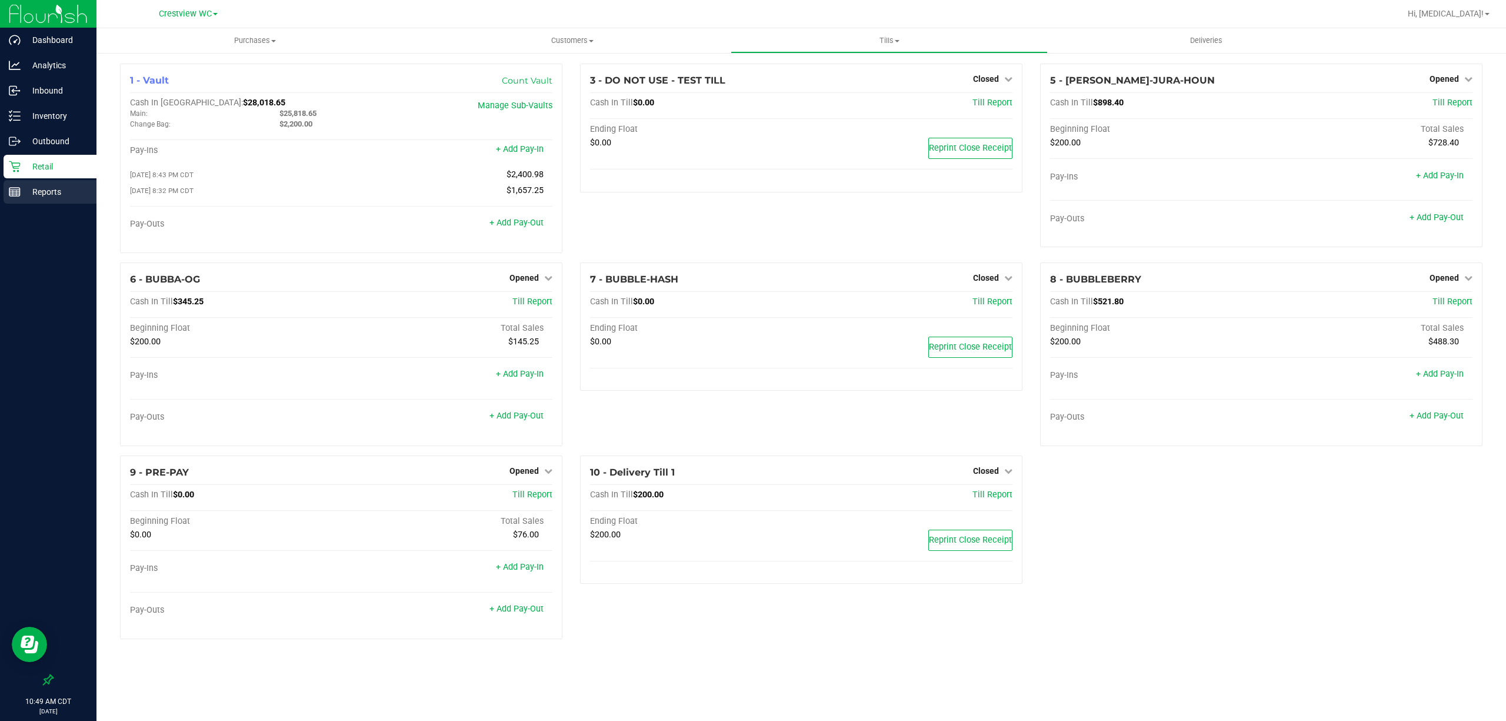
click at [41, 191] on p "Reports" at bounding box center [56, 192] width 71 height 14
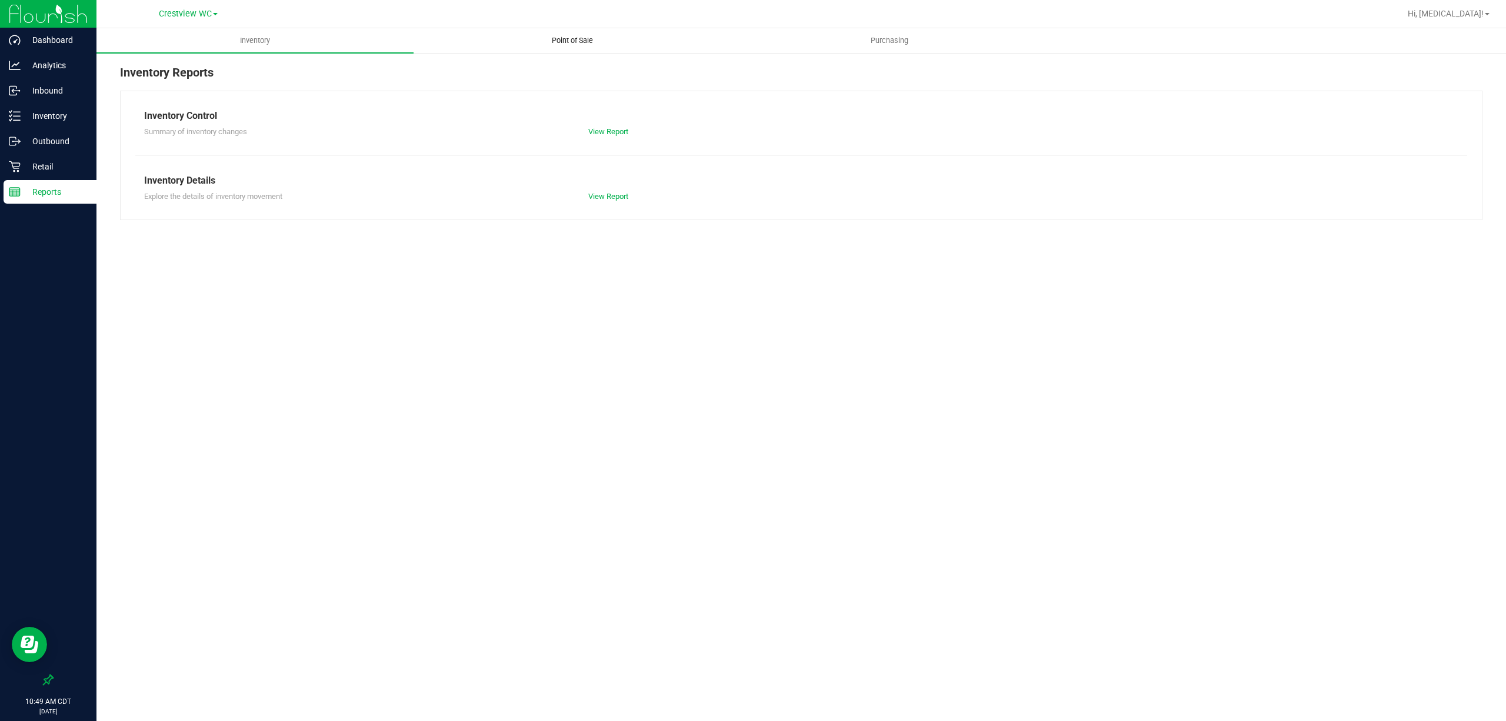
click at [573, 44] on span "Point of Sale" at bounding box center [572, 40] width 73 height 11
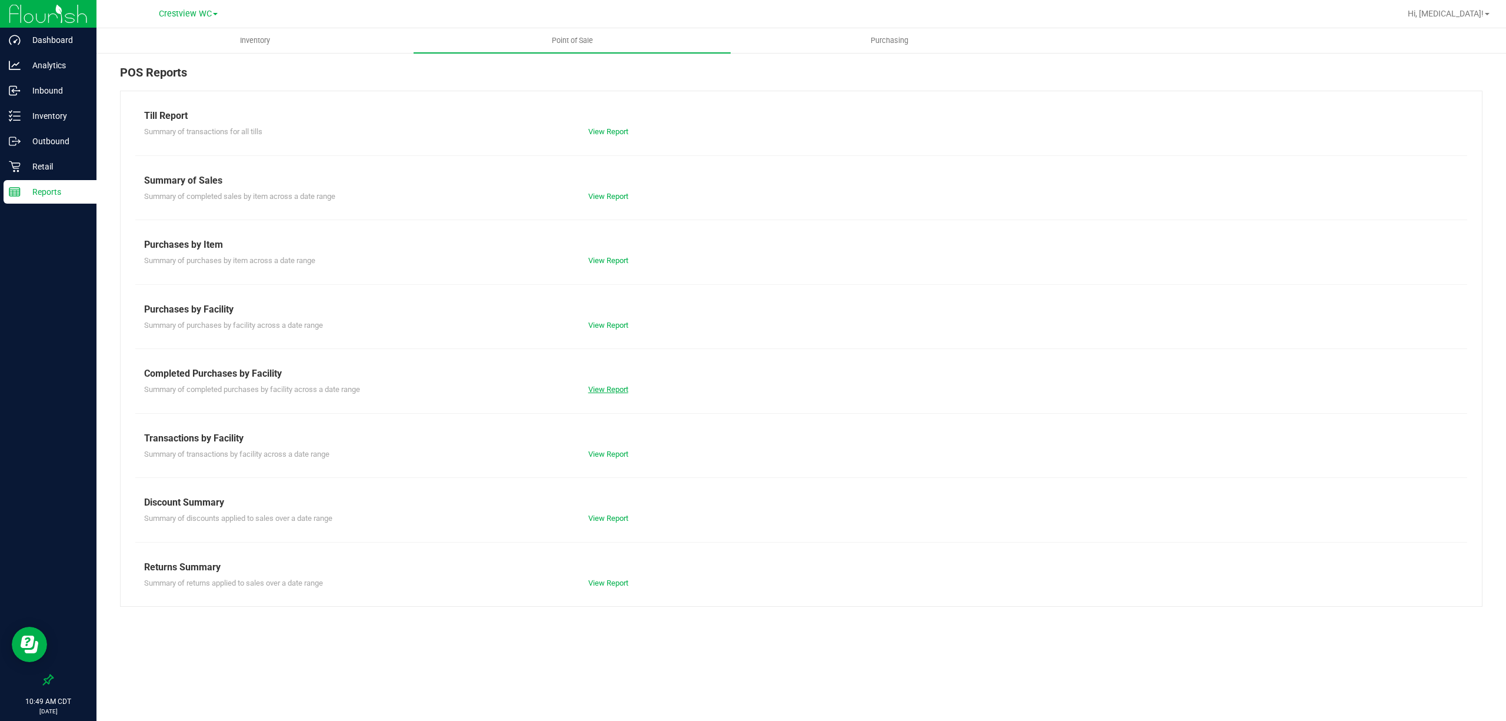
click at [612, 391] on link "View Report" at bounding box center [608, 389] width 40 height 9
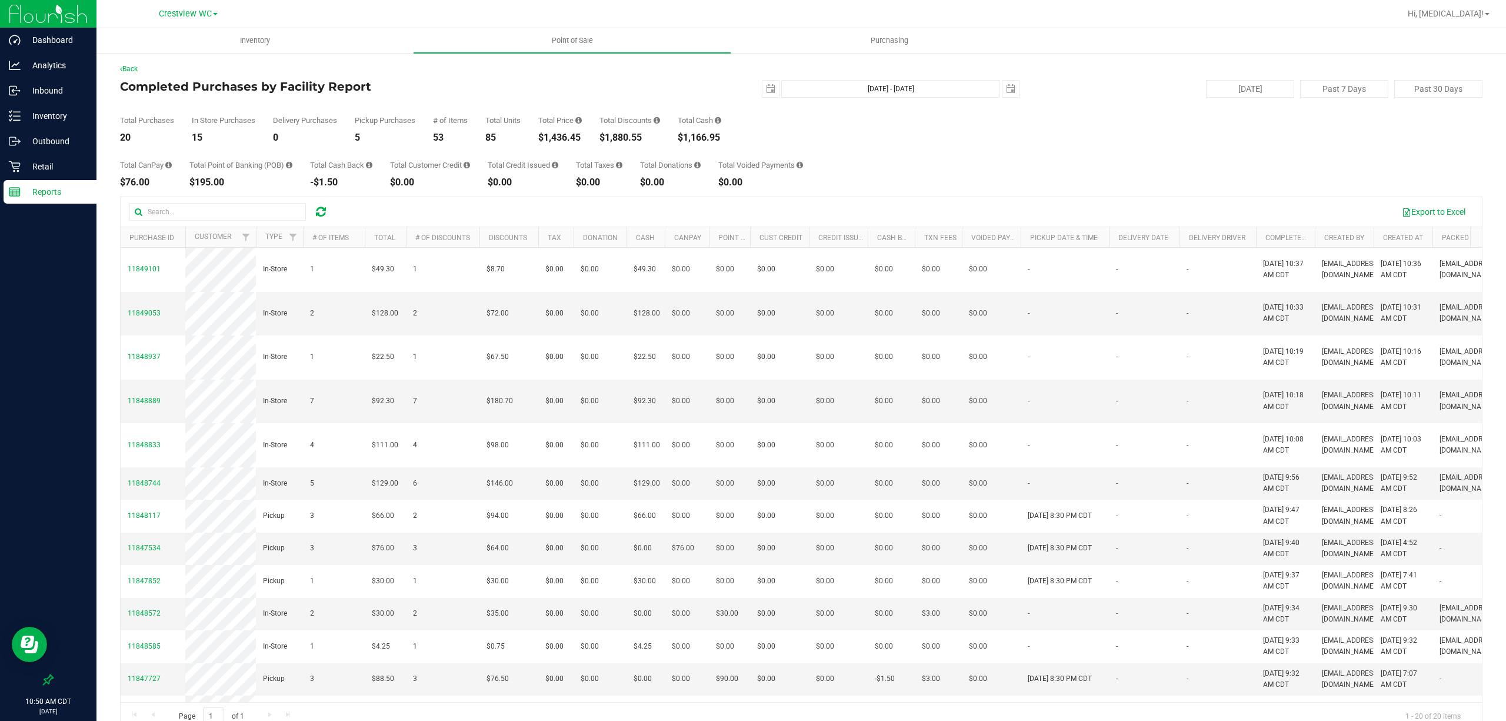
click at [975, 153] on div "Total CanPay $76.00 Total Point of Banking (POB) $195.00 Total Cash Back -$1.50…" at bounding box center [801, 164] width 1362 height 45
click at [1035, 158] on div "Total CanPay $76.00 Total Point of Banking (POB) $195.00 Total Cash Back -$1.50…" at bounding box center [801, 164] width 1362 height 45
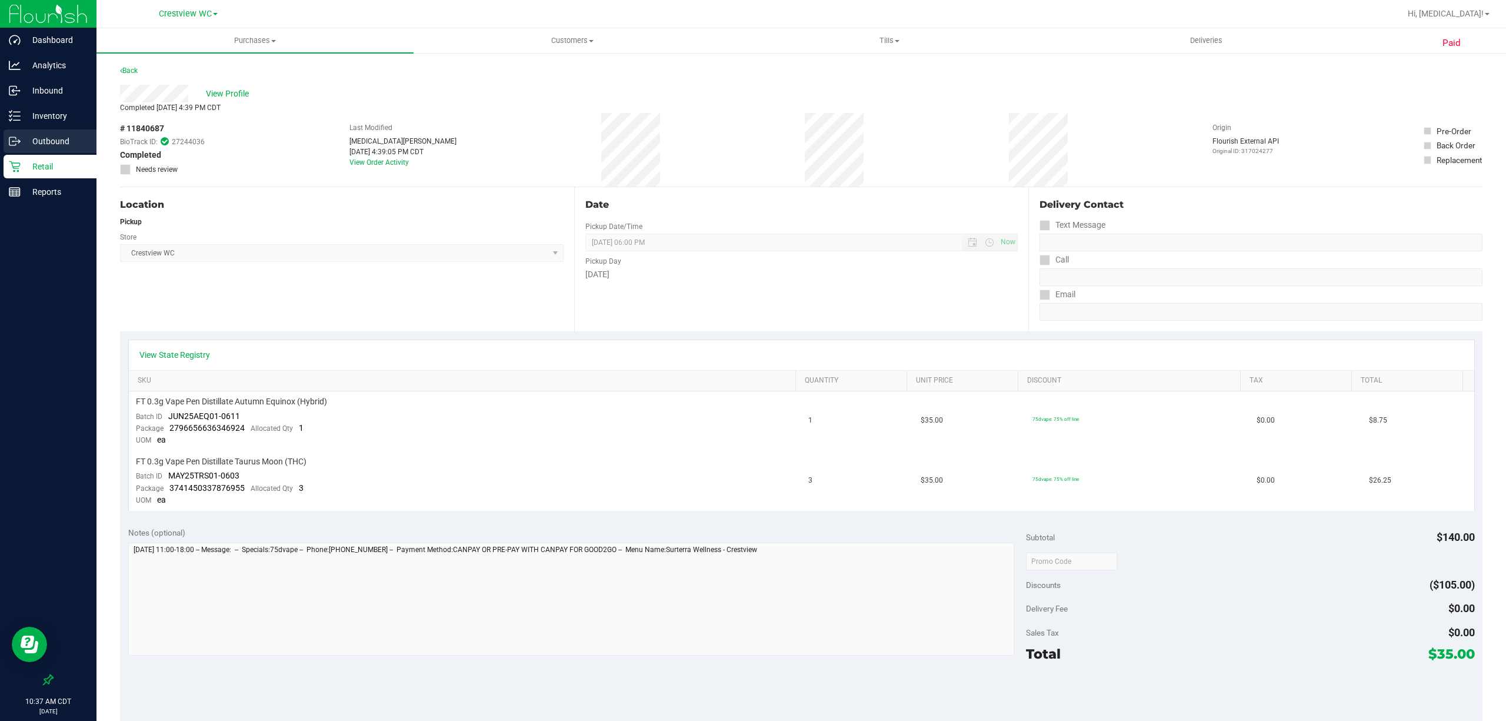
scroll to position [235, 0]
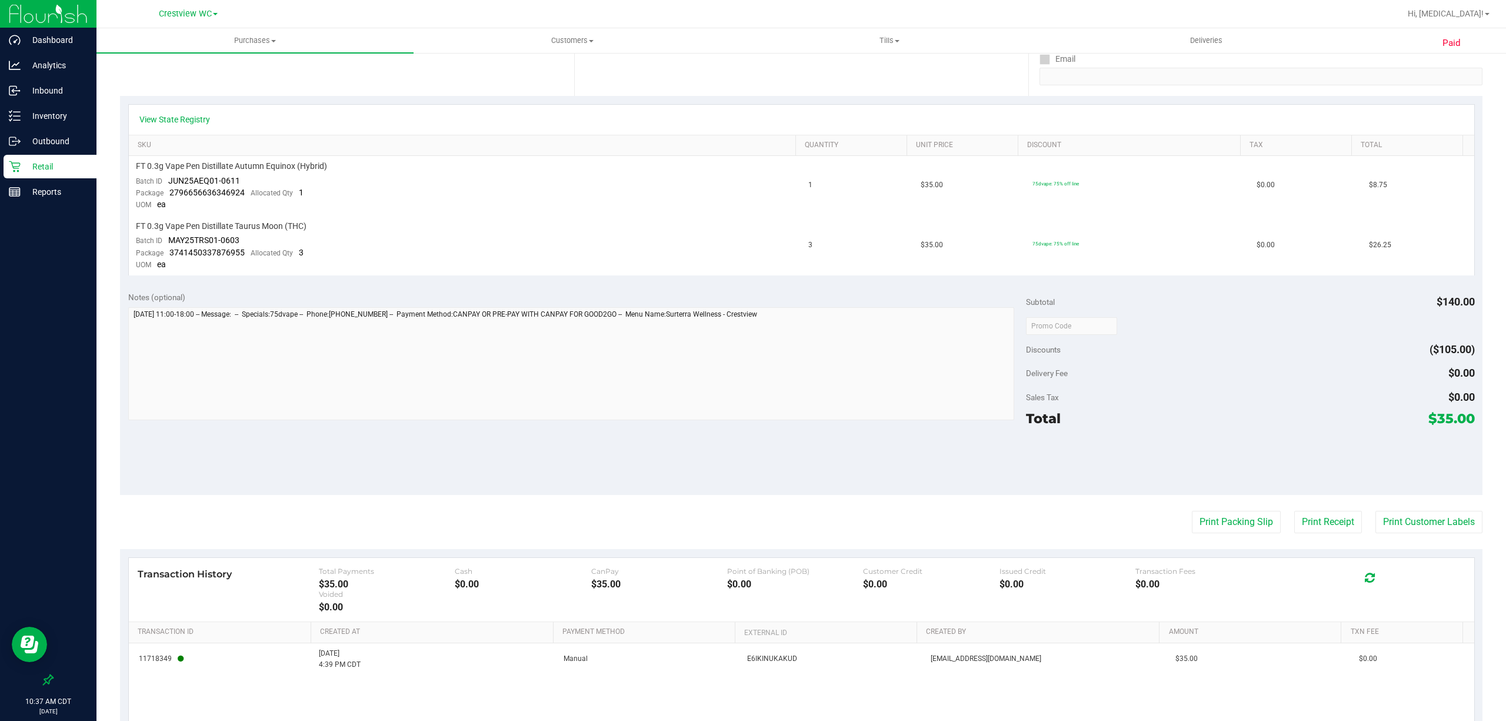
click at [49, 171] on p "Retail" at bounding box center [56, 166] width 71 height 14
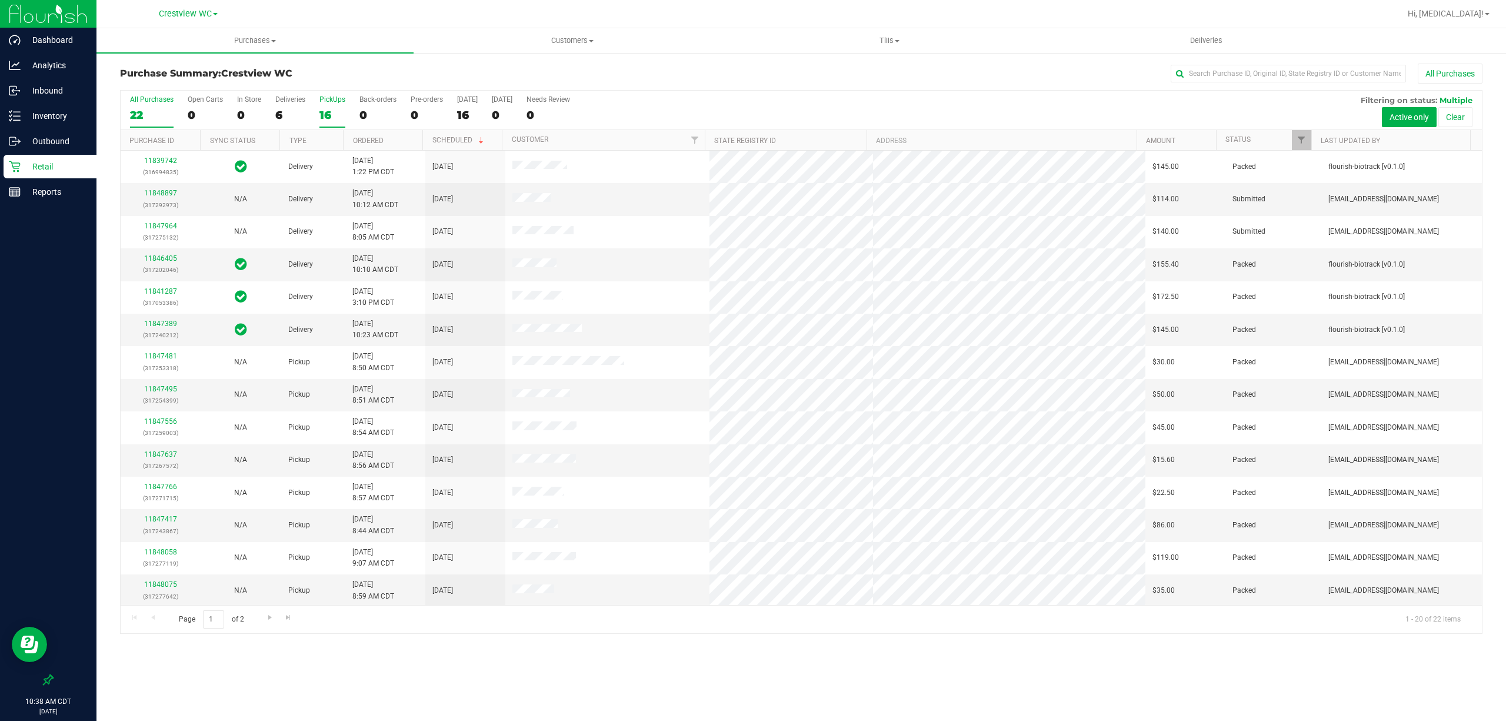
click at [323, 108] on label "PickUps 16" at bounding box center [332, 111] width 26 height 32
click at [0, 0] on input "PickUps 16" at bounding box center [0, 0] width 0 height 0
click at [912, 65] on div "All Purchases" at bounding box center [1028, 74] width 908 height 20
click at [45, 189] on p "Reports" at bounding box center [56, 192] width 71 height 14
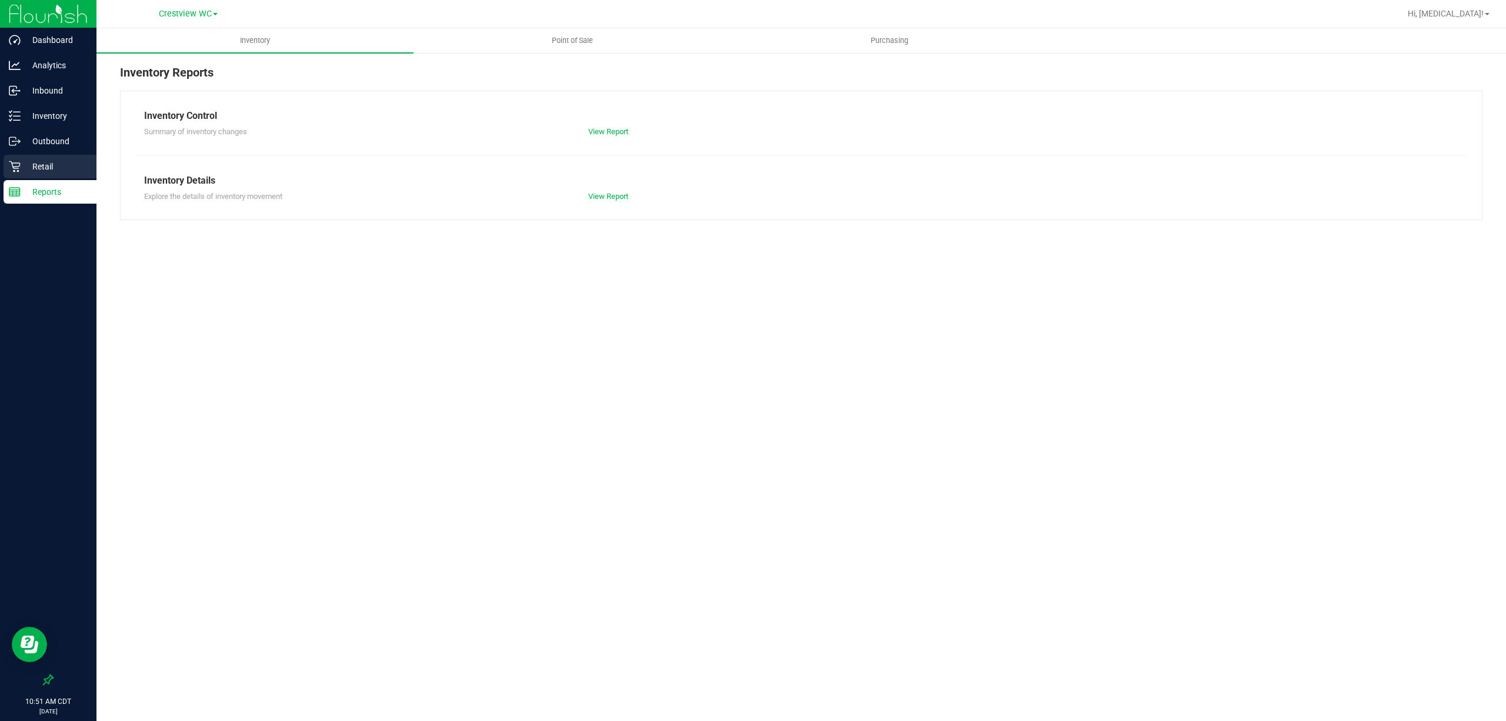
click at [15, 164] on icon at bounding box center [15, 167] width 12 height 12
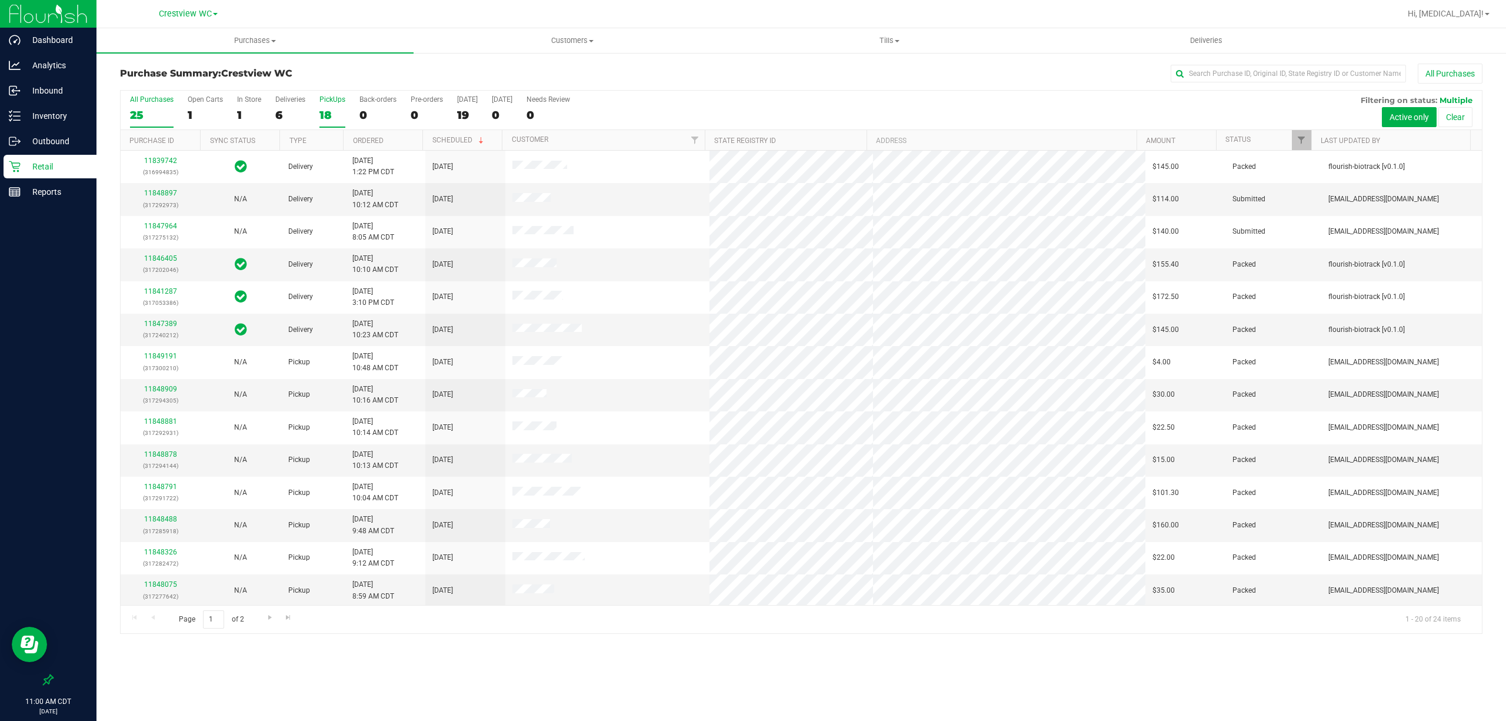
click at [335, 104] on div "PickUps" at bounding box center [332, 99] width 26 height 8
click at [0, 0] on input "PickUps 18" at bounding box center [0, 0] width 0 height 0
click at [615, 640] on div "Purchase Summary: Crestview WC All Purchases All Purchases 24 Open Carts 0 In S…" at bounding box center [800, 348] width 1409 height 593
click at [671, 672] on div "Purchases Summary of purchases Fulfillment All purchases Customers All customer…" at bounding box center [800, 374] width 1409 height 692
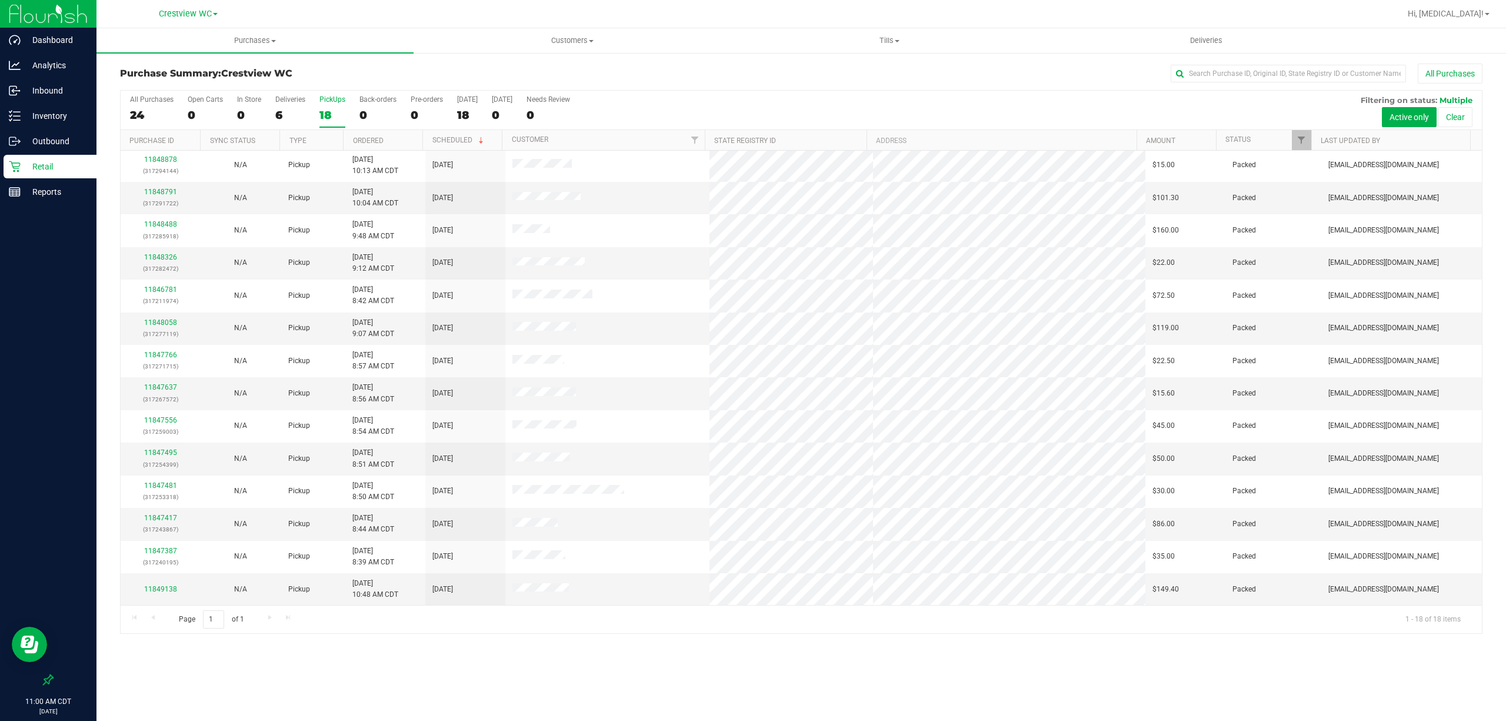
click at [838, 692] on div "Purchases Summary of purchases Fulfillment All purchases Customers All customer…" at bounding box center [800, 374] width 1409 height 692
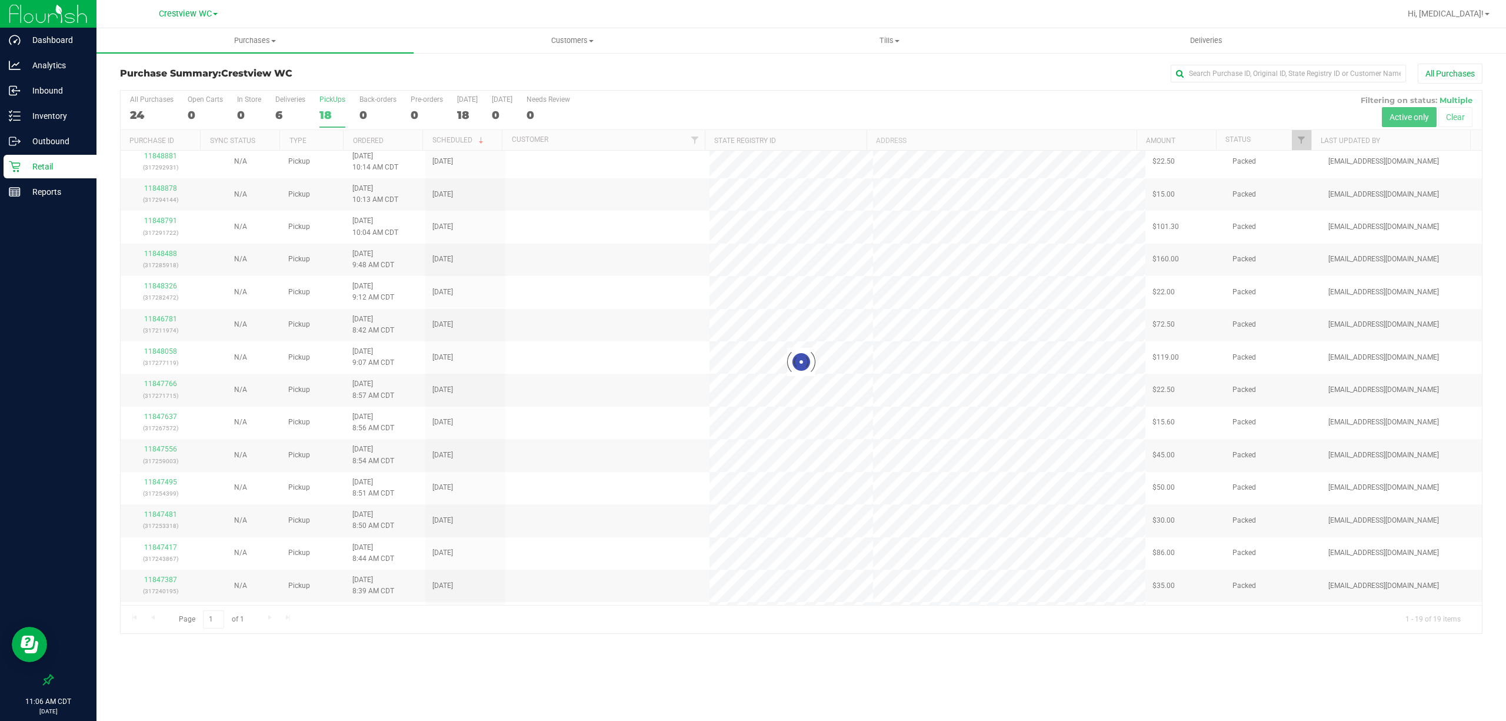
scroll to position [0, 0]
click at [664, 72] on div "All Purchases" at bounding box center [1028, 74] width 908 height 20
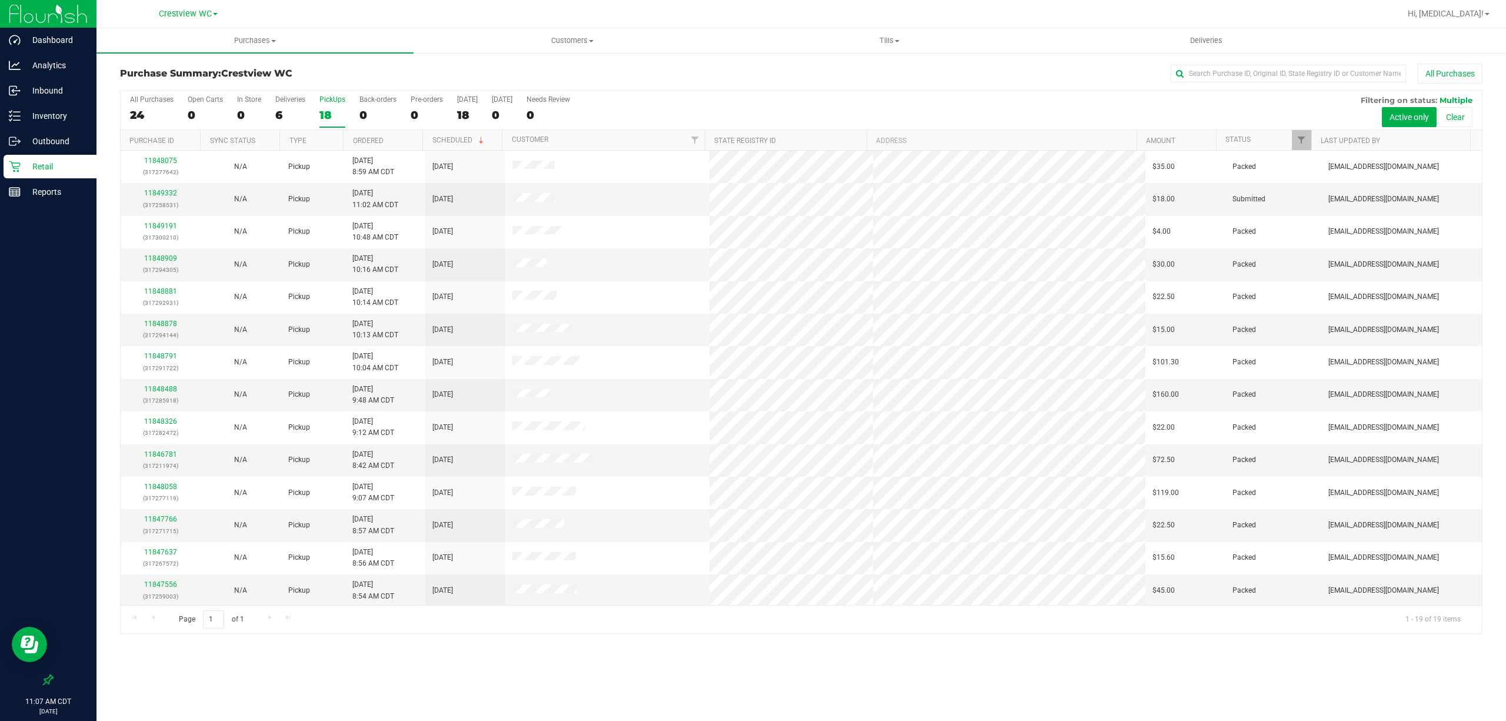
click at [336, 108] on label "PickUps 18" at bounding box center [332, 111] width 26 height 32
click at [0, 0] on input "PickUps 18" at bounding box center [0, 0] width 0 height 0
click at [659, 85] on div "Purchase Summary: Crestview WC All Purchases" at bounding box center [801, 77] width 1362 height 26
click at [682, 84] on div "Purchase Summary: Crestview WC All Purchases" at bounding box center [801, 77] width 1362 height 26
click at [57, 107] on div "Inventory" at bounding box center [50, 116] width 93 height 24
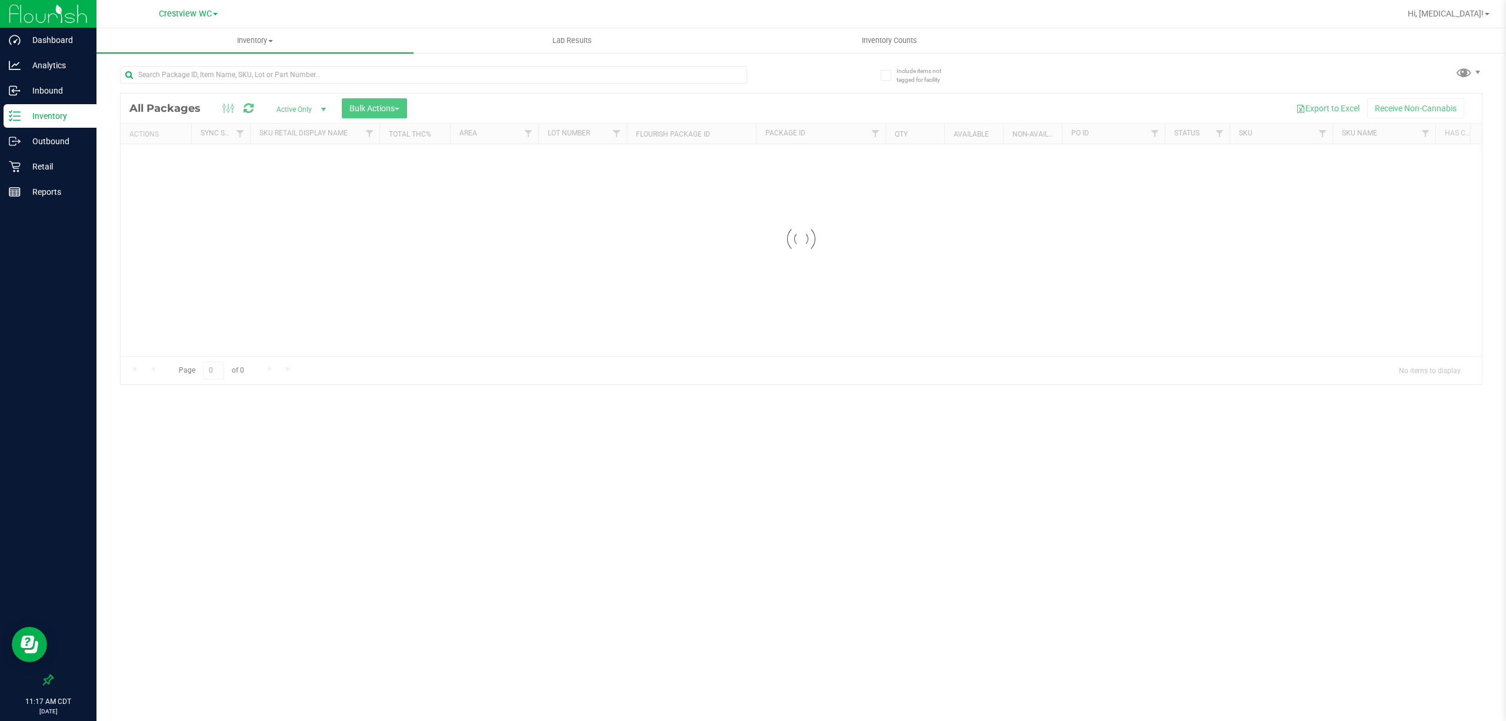
click at [245, 61] on div at bounding box center [460, 74] width 681 height 38
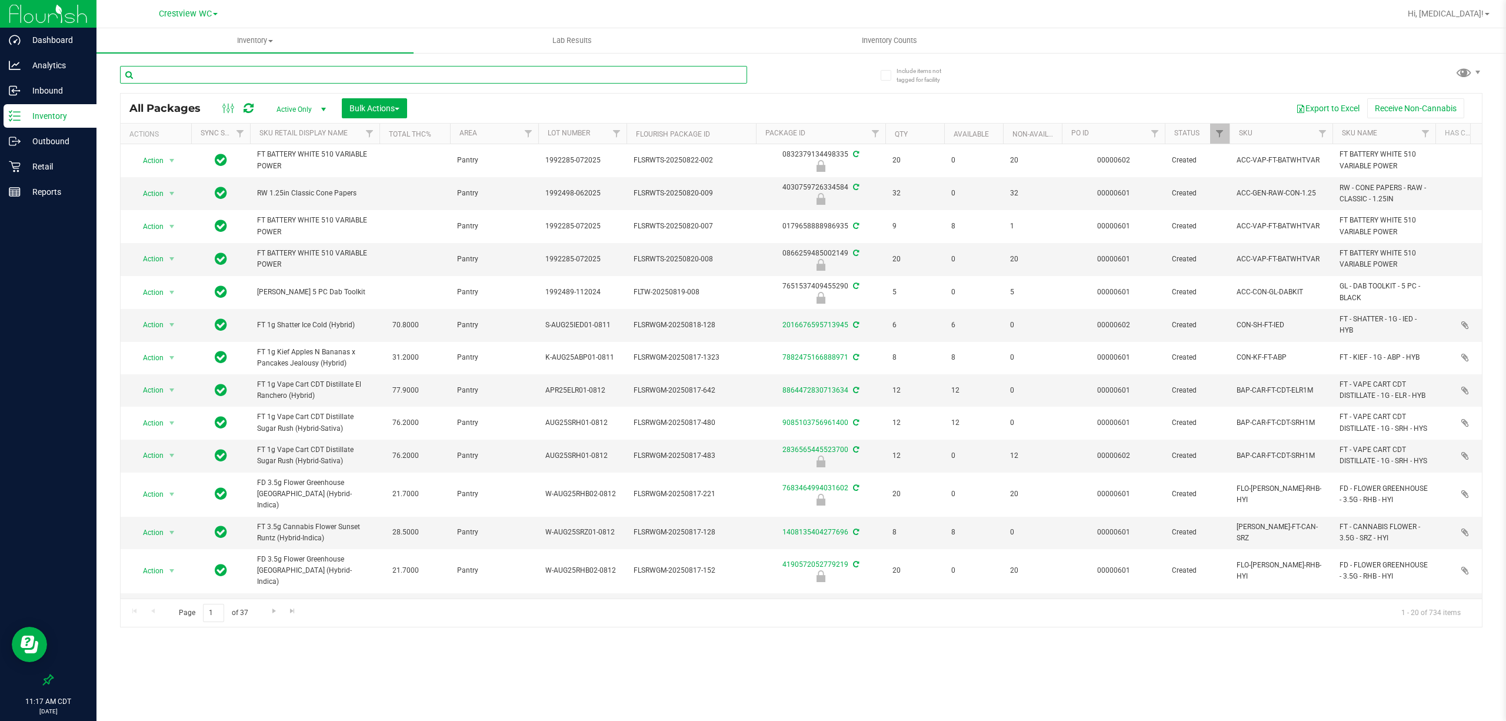
click at [236, 76] on input "text" at bounding box center [433, 75] width 627 height 18
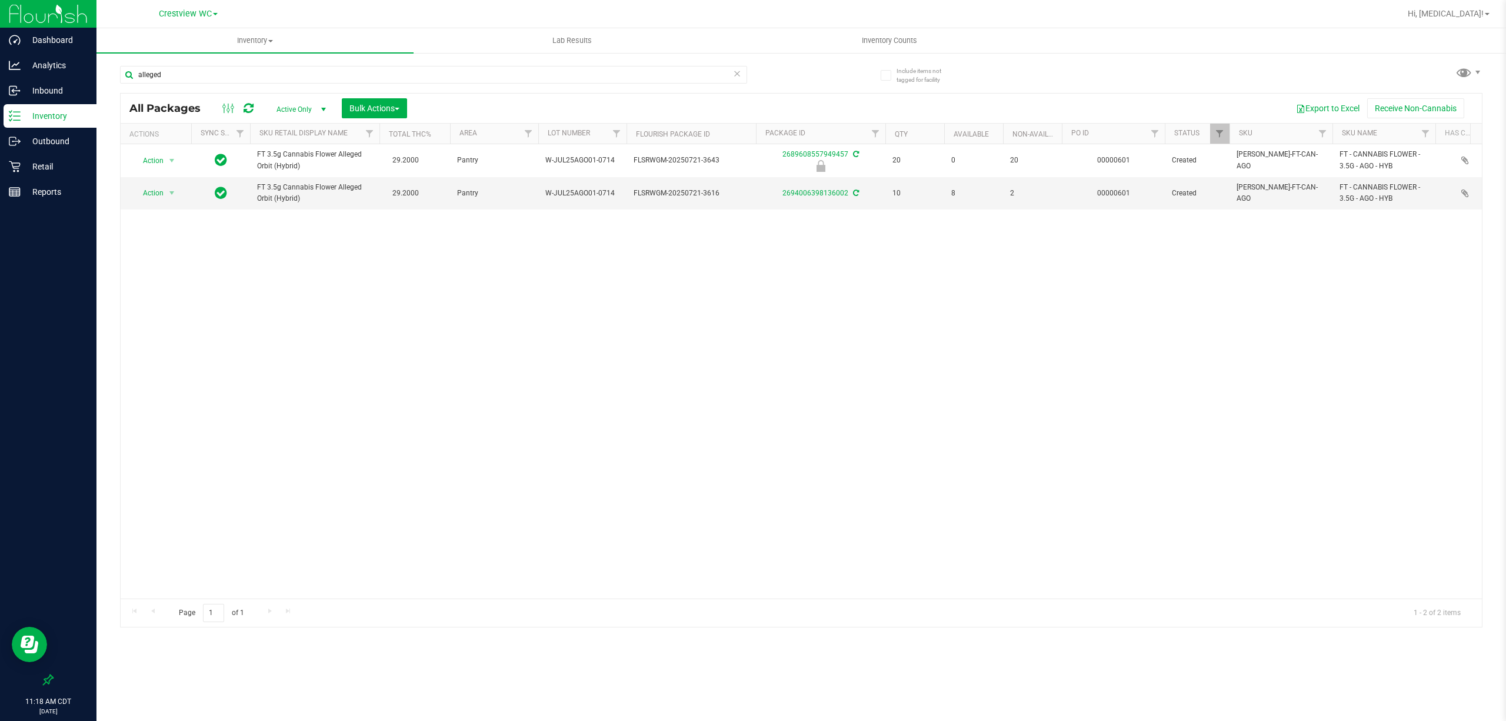
click at [523, 394] on div "Action Action Edit attributes Global inventory Locate package Package audit log…" at bounding box center [801, 371] width 1361 height 454
click at [864, 241] on div "Action Action Edit attributes Global inventory Locate package Package audit log…" at bounding box center [801, 371] width 1361 height 454
click at [519, 314] on div "Action Action Edit attributes Global inventory Locate package Package audit log…" at bounding box center [801, 371] width 1361 height 454
click at [215, 72] on input "alleged" at bounding box center [433, 75] width 627 height 18
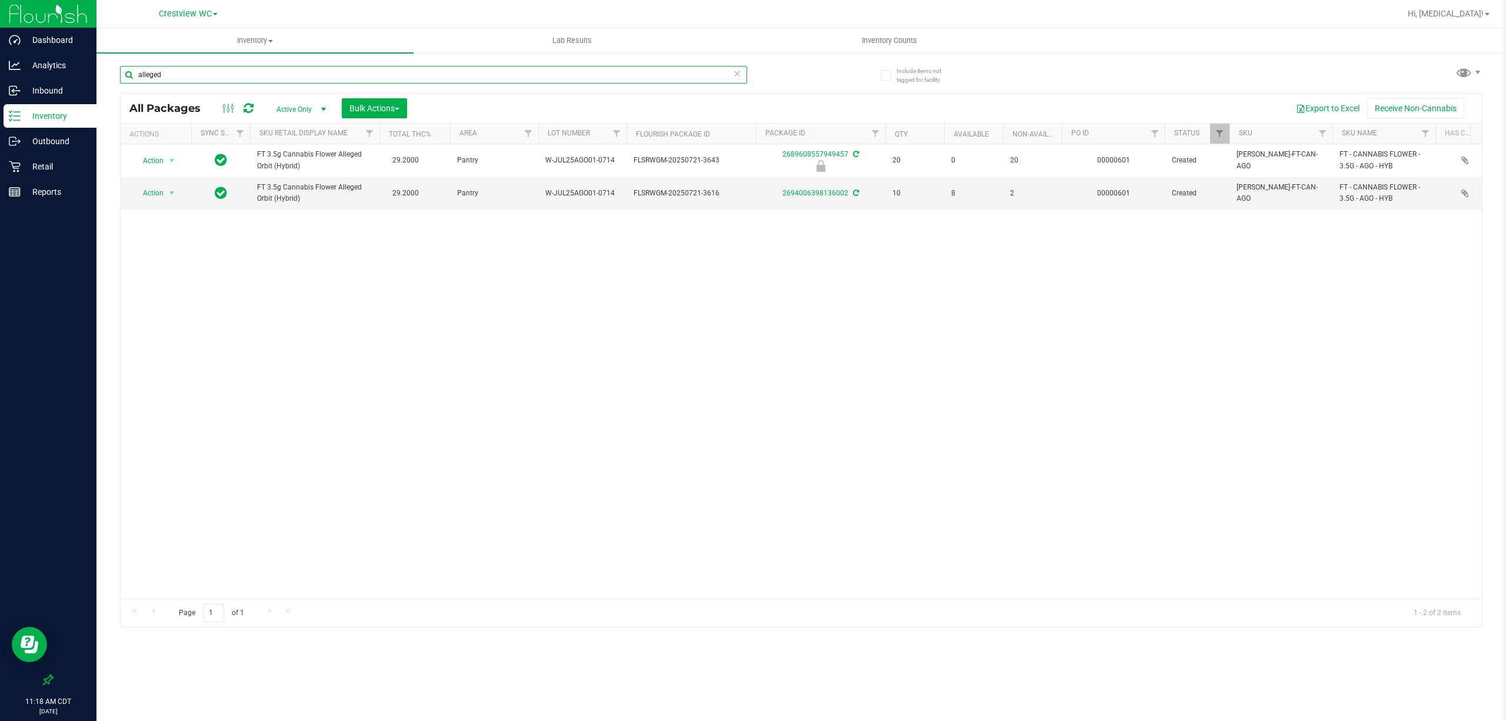
click at [215, 72] on input "alleged" at bounding box center [433, 75] width 627 height 18
type input "g41"
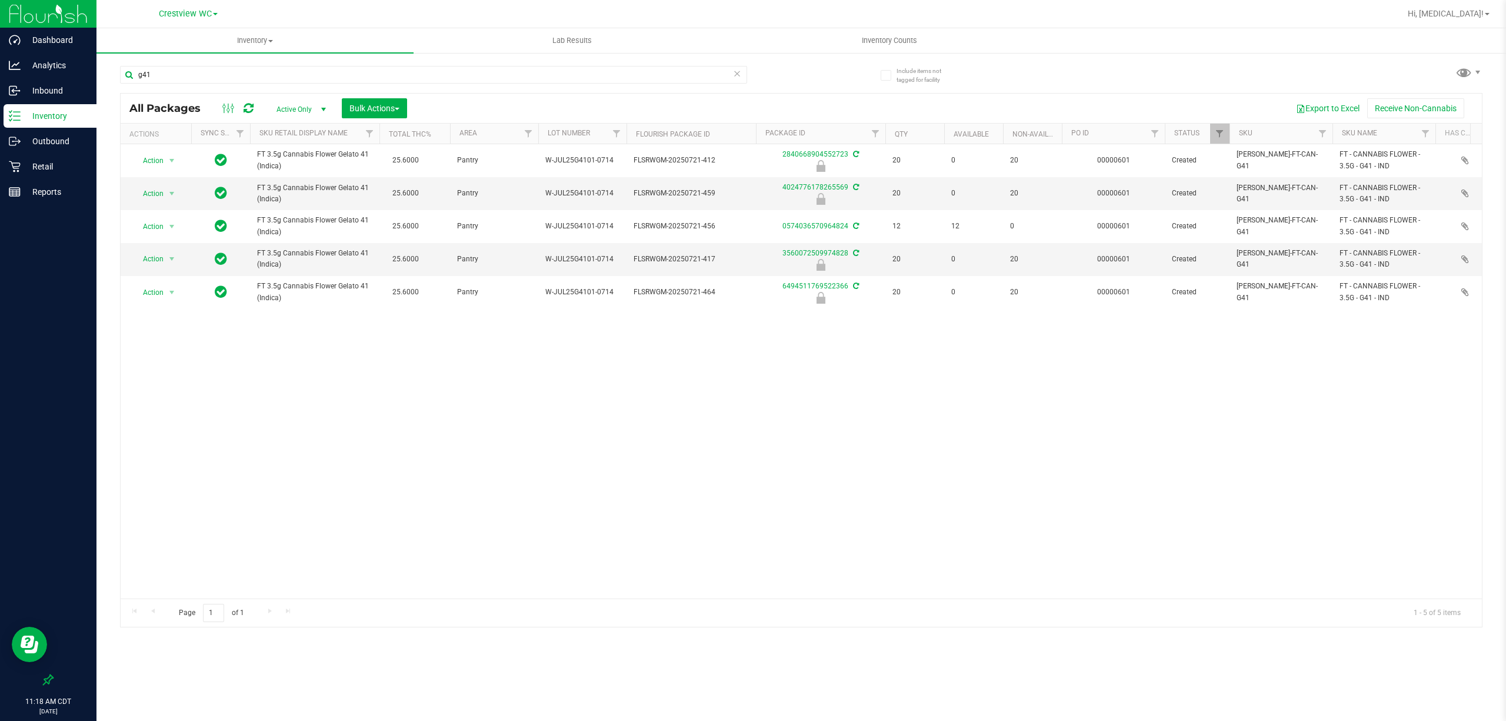
click at [518, 394] on div "Action Action Edit attributes Global inventory Locate package Package audit log…" at bounding box center [801, 371] width 1361 height 454
click at [178, 78] on input "g41" at bounding box center [433, 75] width 627 height 18
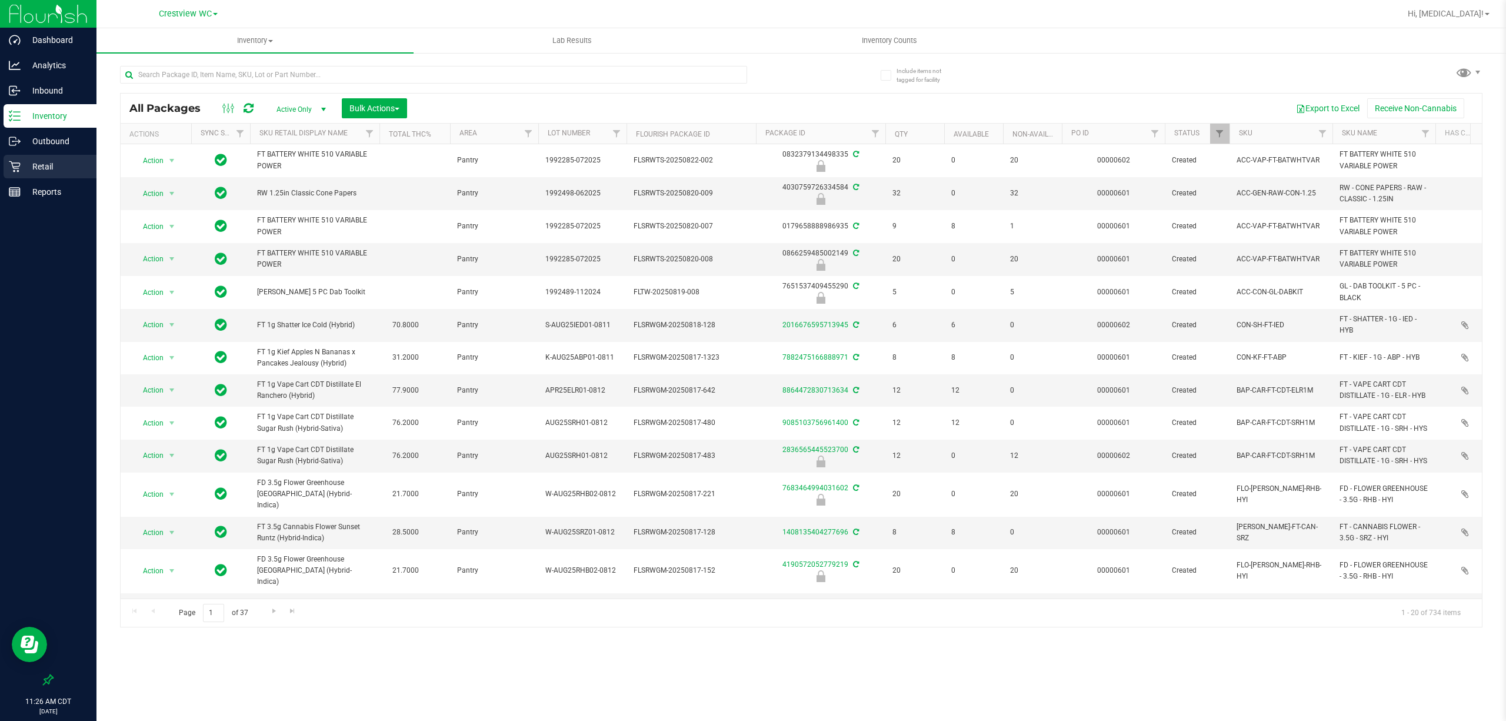
click at [45, 165] on p "Retail" at bounding box center [56, 166] width 71 height 14
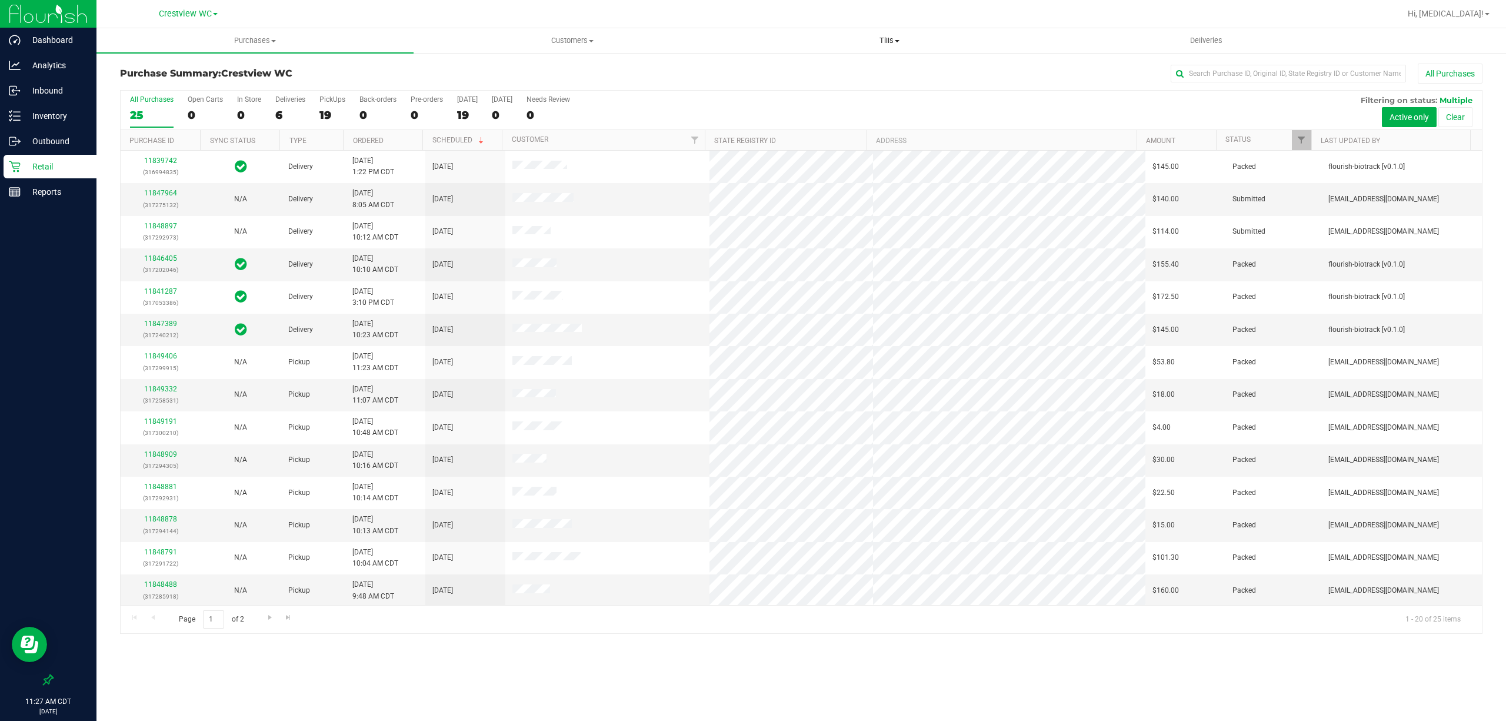
click at [894, 36] on span "Tills" at bounding box center [889, 40] width 316 height 11
click at [824, 69] on li "Manage tills" at bounding box center [889, 71] width 317 height 14
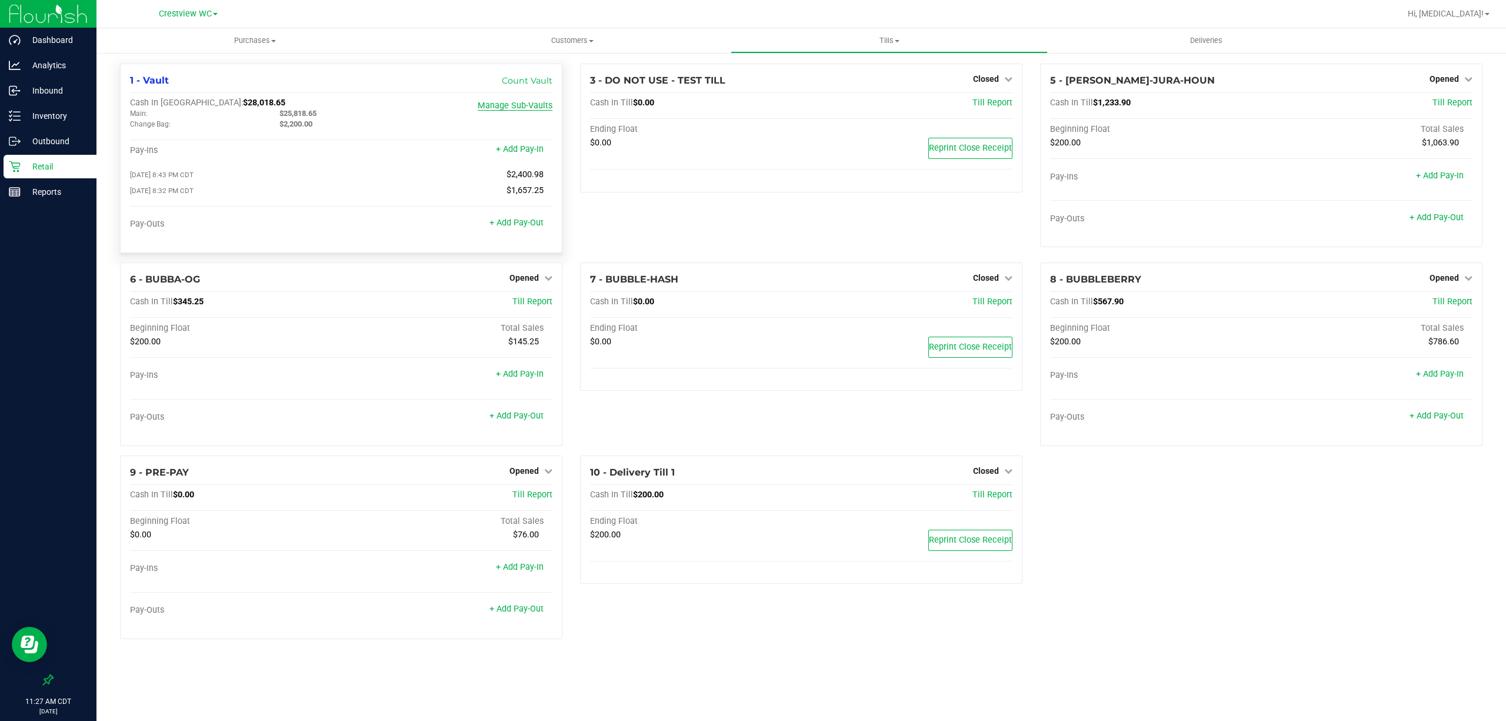
click at [518, 104] on link "Manage Sub-Vaults" at bounding box center [515, 106] width 75 height 10
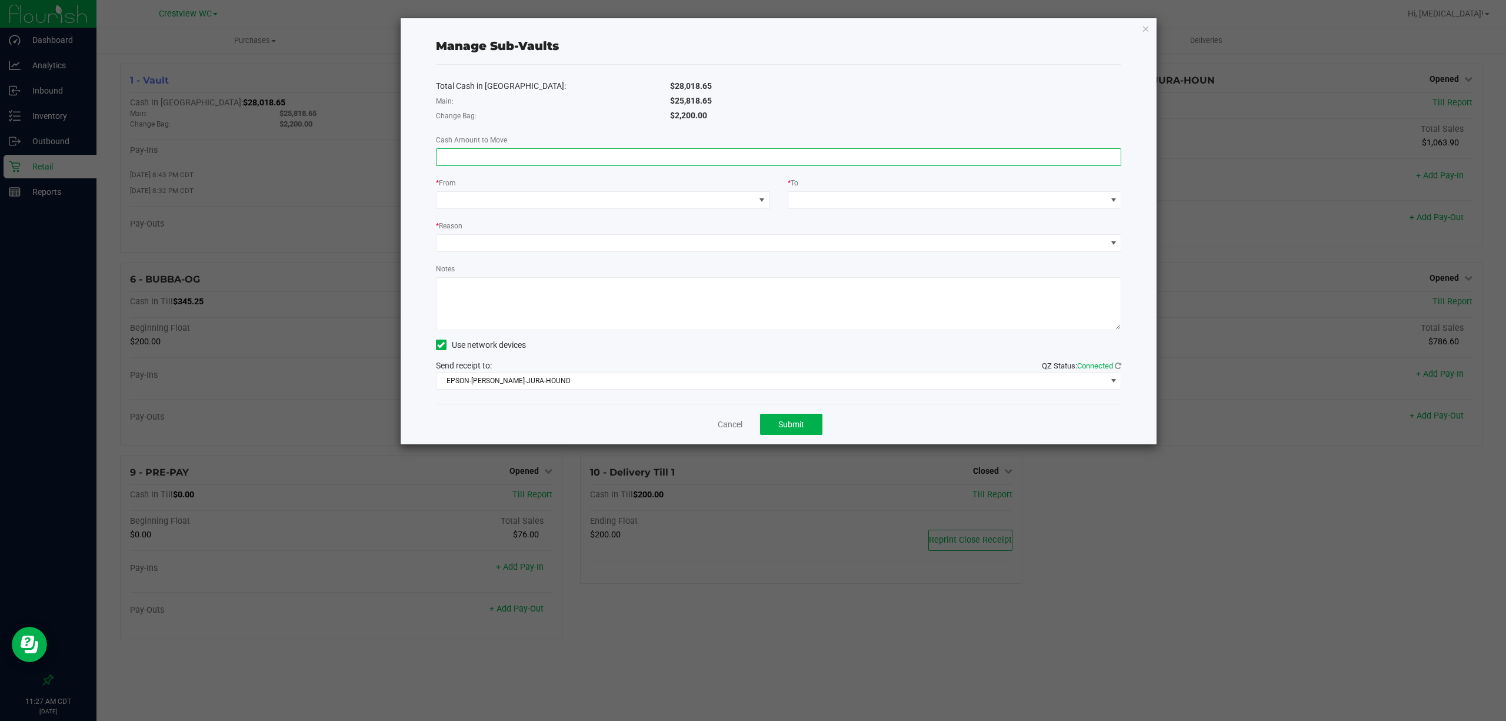
click at [492, 161] on input at bounding box center [778, 157] width 685 height 16
type input "$1,262.00"
click at [456, 199] on span at bounding box center [595, 200] width 318 height 16
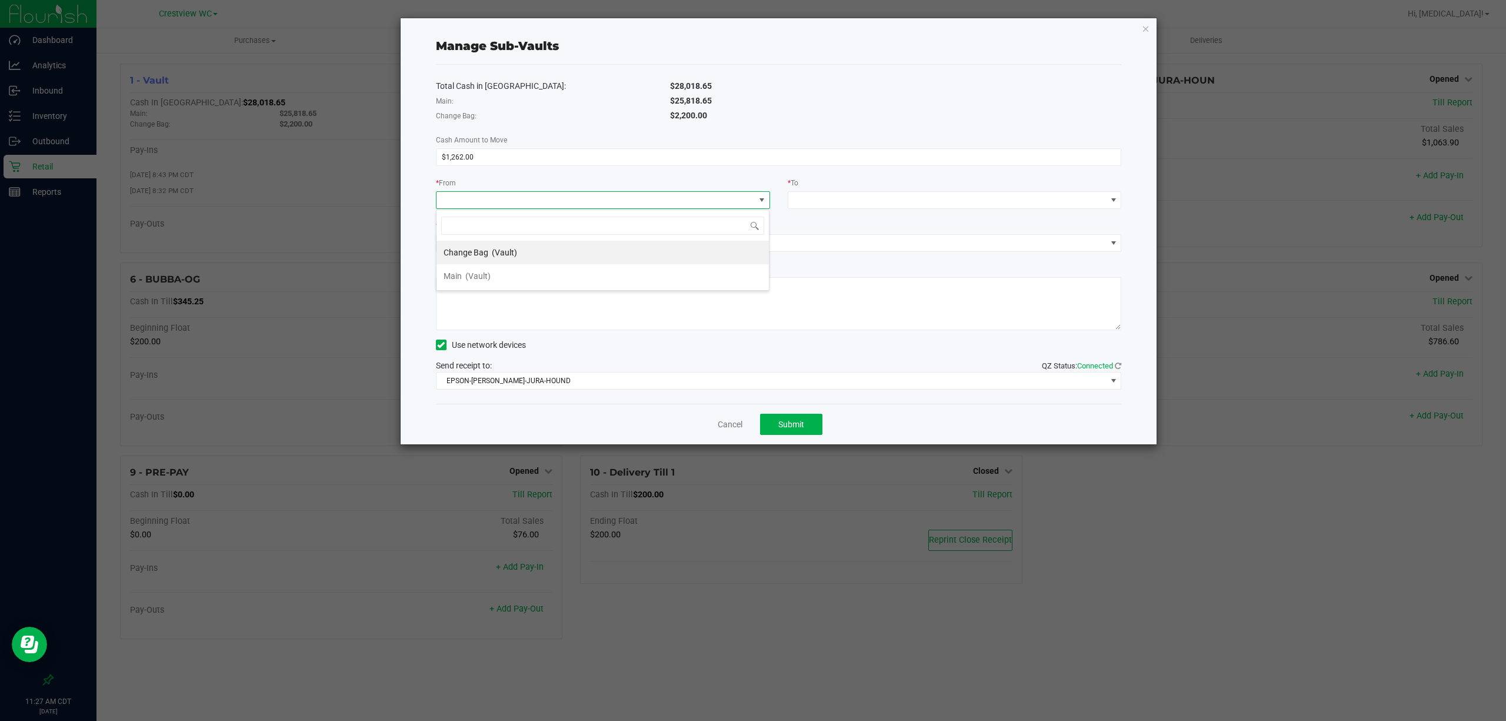
scroll to position [18, 333]
click at [482, 250] on span "Change Bag" at bounding box center [466, 252] width 45 height 9
click at [807, 199] on span at bounding box center [947, 200] width 318 height 16
click at [809, 249] on span "Main" at bounding box center [804, 252] width 18 height 9
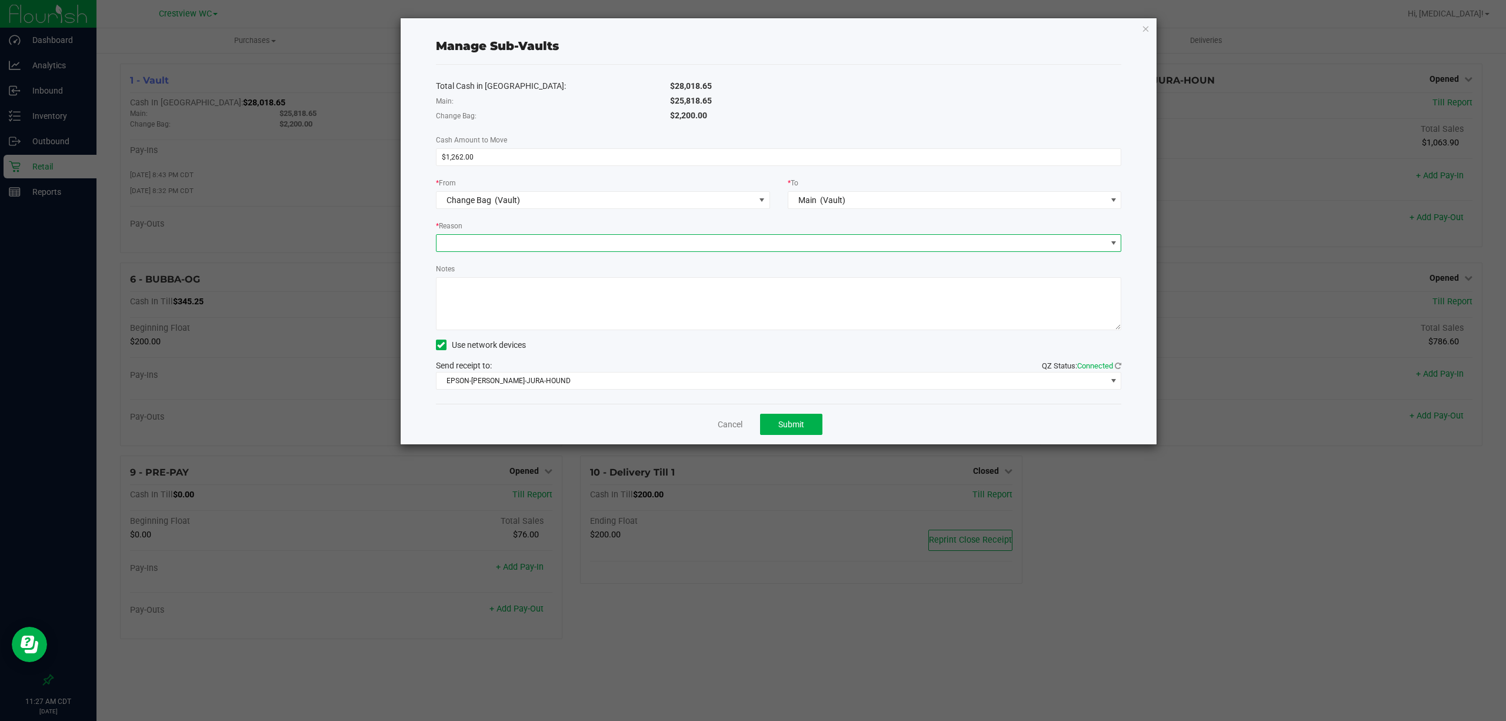
click at [613, 241] on span at bounding box center [771, 243] width 670 height 16
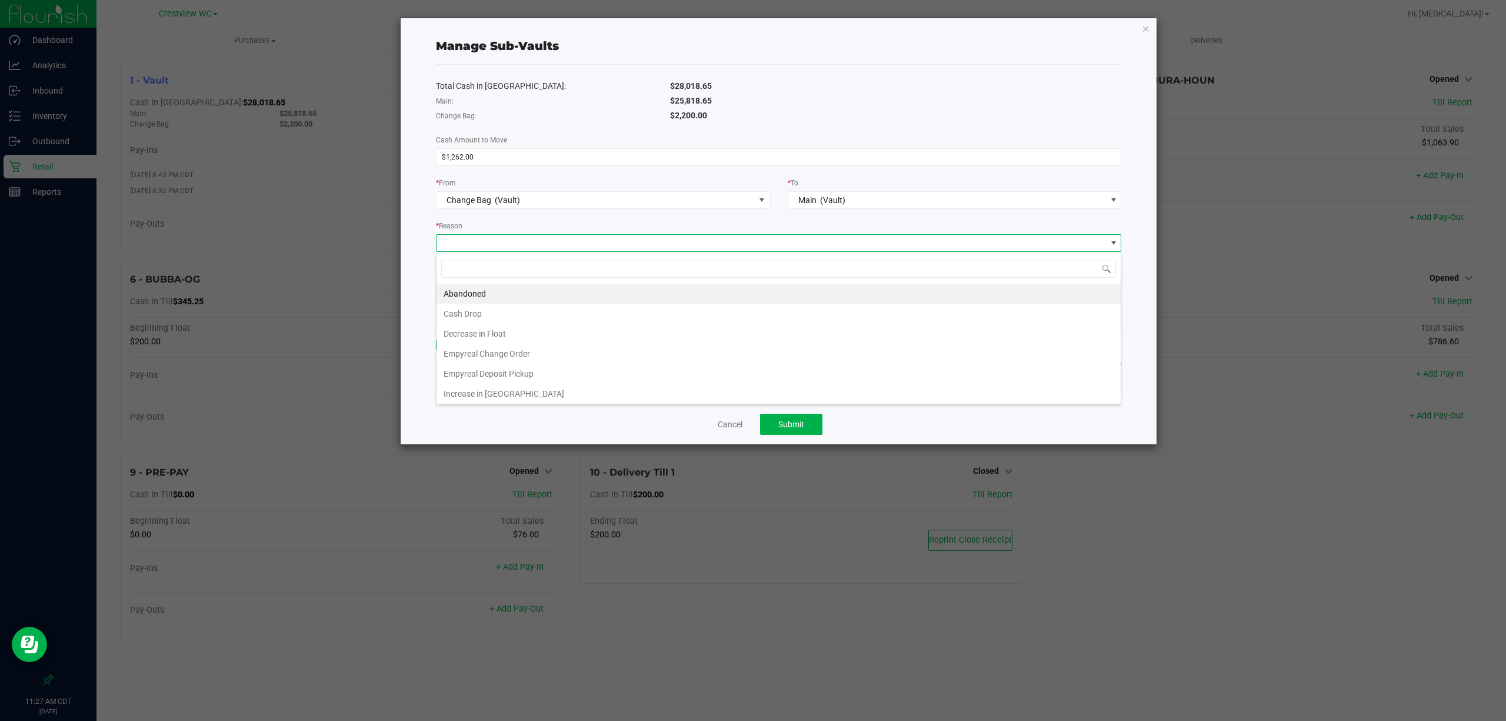
scroll to position [18, 685]
click at [556, 358] on li "Empyreal Change Order" at bounding box center [778, 354] width 684 height 20
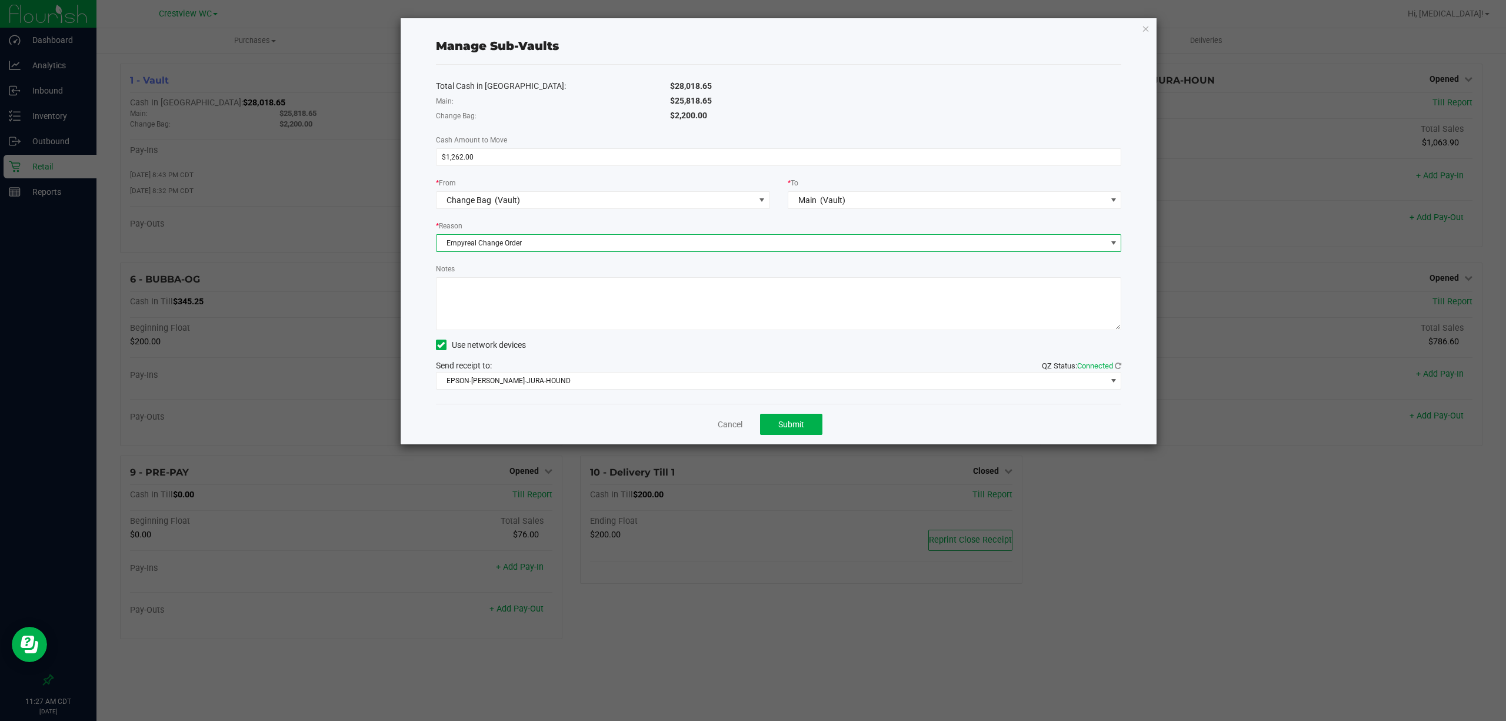
click at [533, 314] on textarea "Notes" at bounding box center [779, 303] width 686 height 53
type textarea "change 1262 going to empyreal"
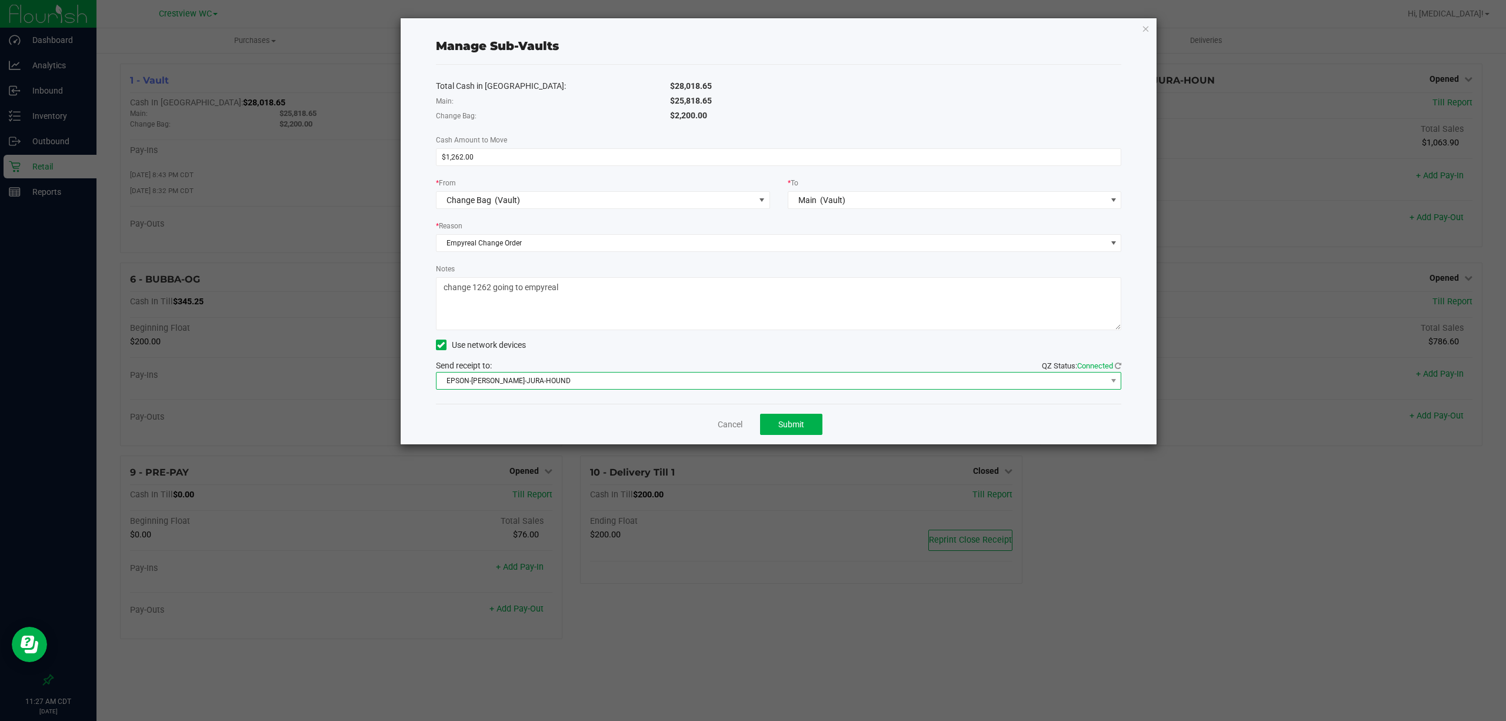
click at [645, 379] on span "EPSON-BRUNO-JURA-HOUND" at bounding box center [771, 380] width 670 height 16
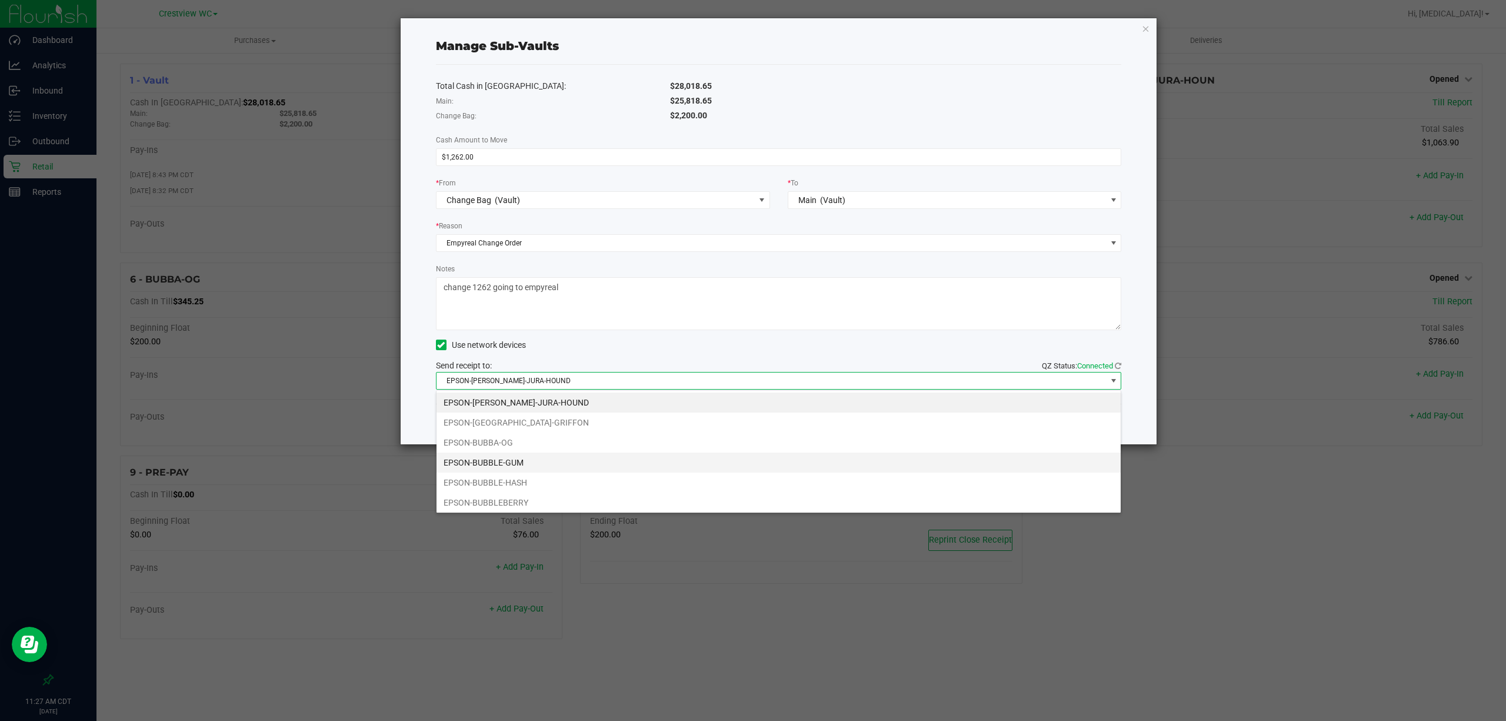
click at [508, 462] on li "EPSON-BUBBLE-GUM" at bounding box center [778, 462] width 684 height 20
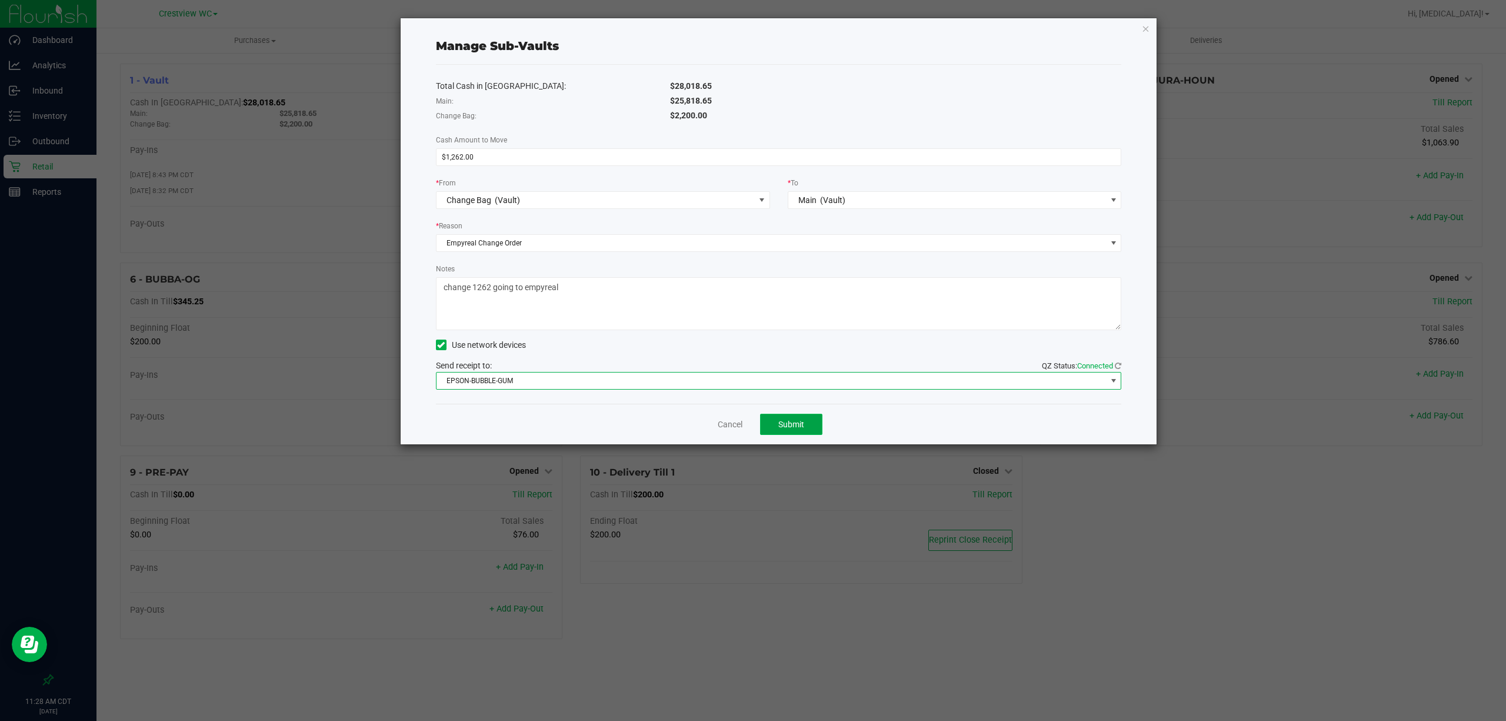
click at [789, 426] on span "Submit" at bounding box center [791, 423] width 26 height 9
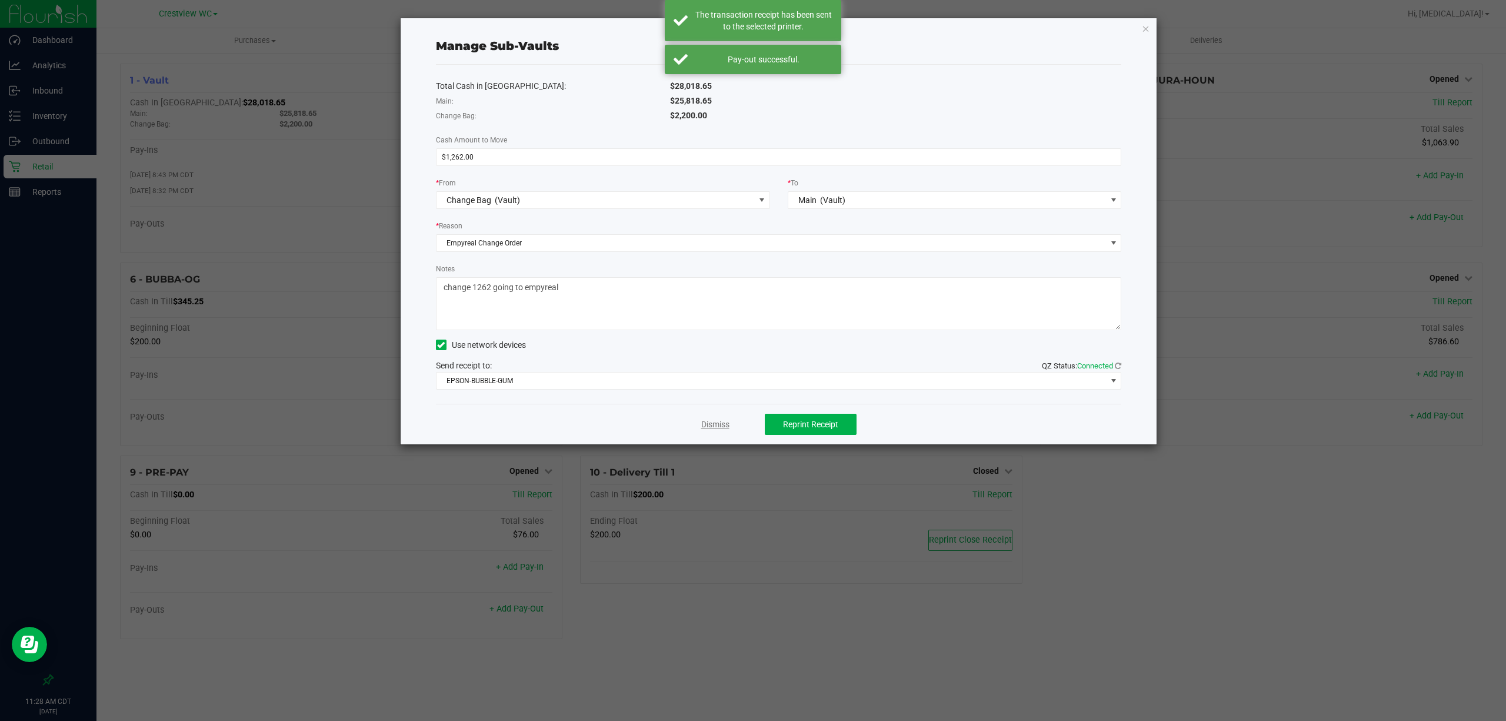
click at [716, 422] on link "Dismiss" at bounding box center [715, 424] width 28 height 12
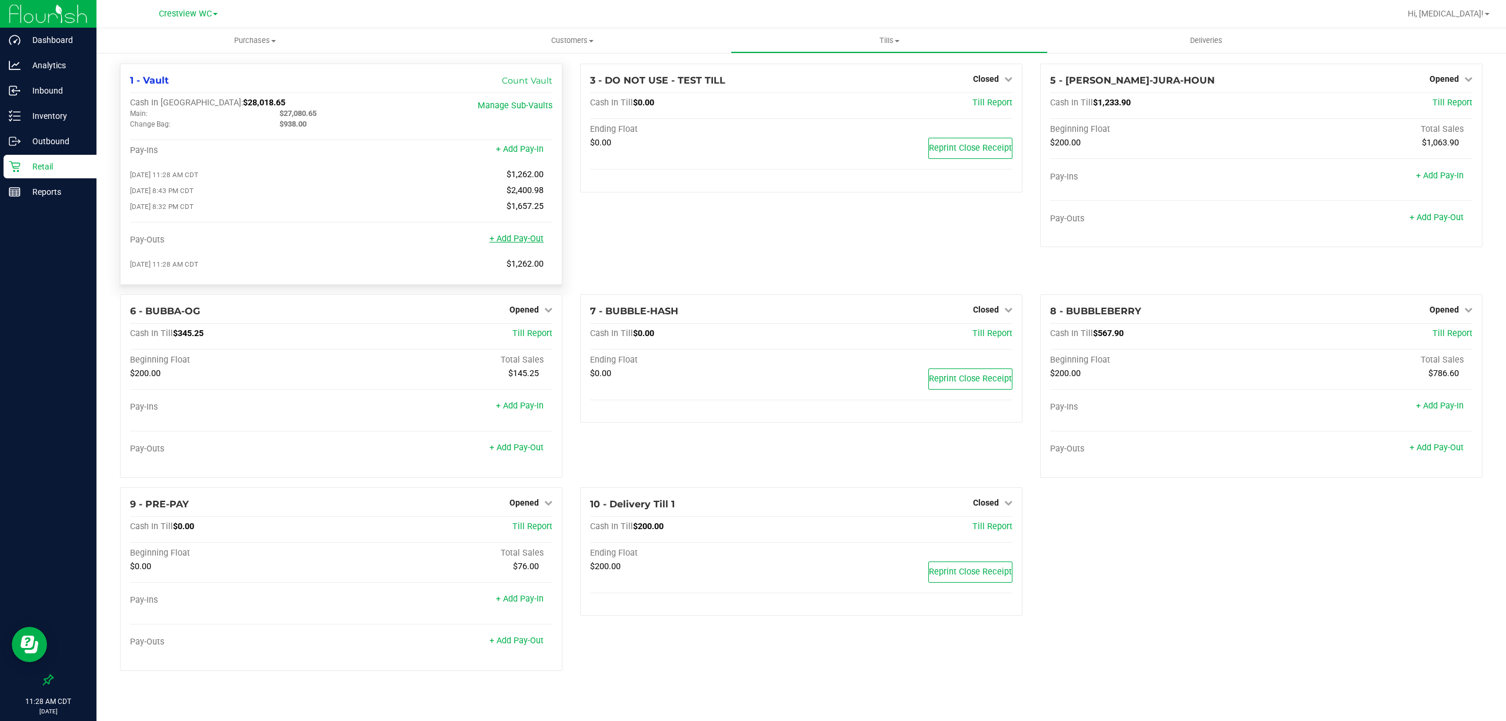
click at [534, 244] on link "+ Add Pay-Out" at bounding box center [516, 239] width 54 height 10
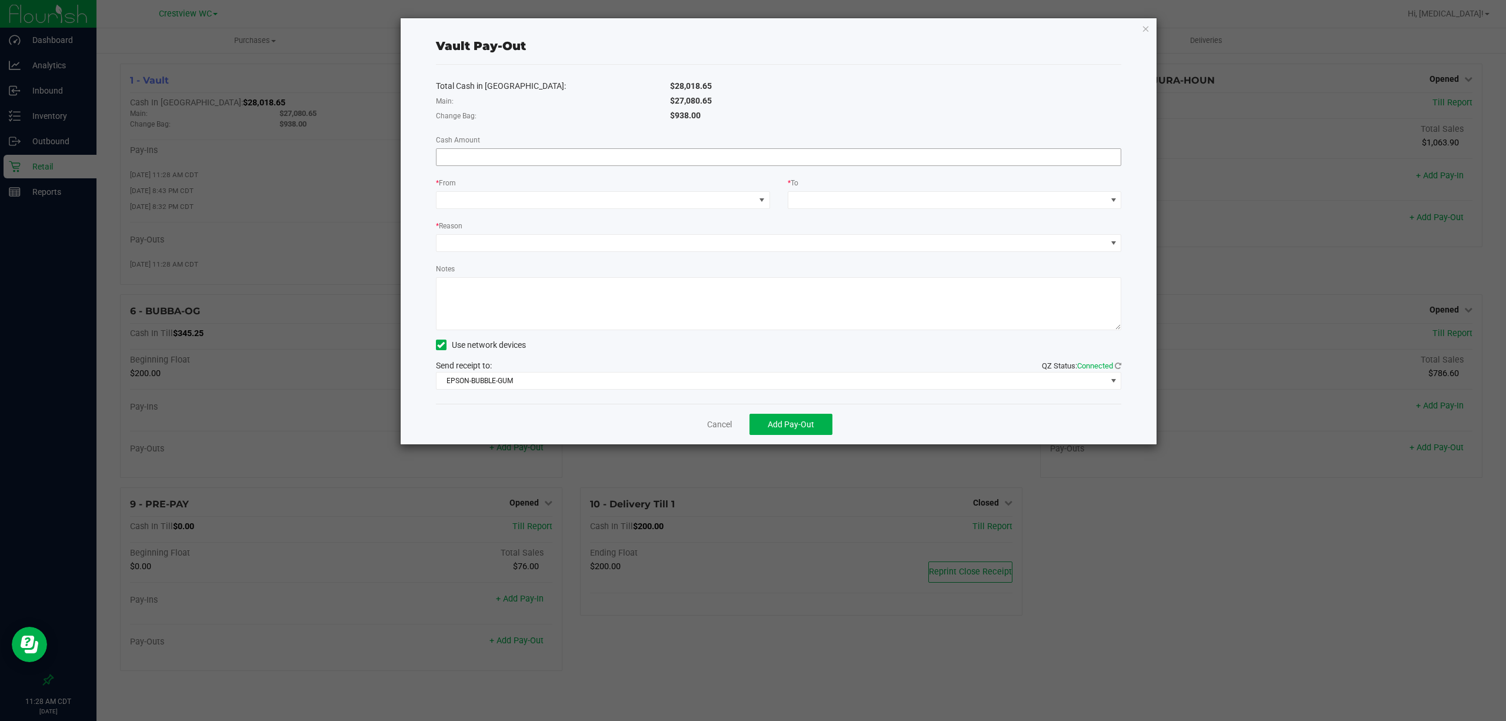
click at [691, 153] on input at bounding box center [778, 157] width 685 height 16
type input "$27,080.65"
click at [673, 211] on div "Total Cash in Vault: $28,018.65 Main: $27,080.65 Change Bag: $938.00 Cash Amoun…" at bounding box center [779, 234] width 686 height 339
click at [671, 205] on span at bounding box center [595, 200] width 318 height 16
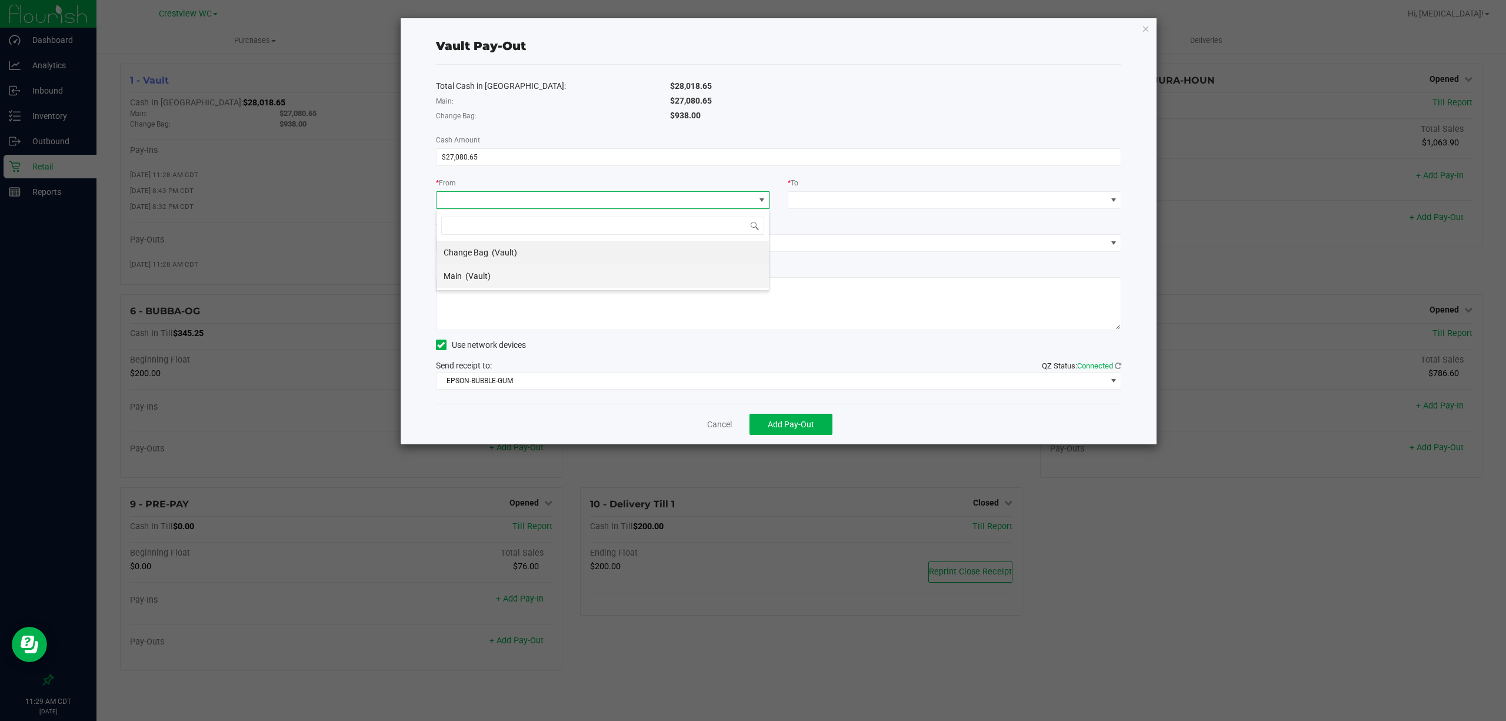
click at [549, 278] on li "Main (Vault)" at bounding box center [602, 276] width 332 height 24
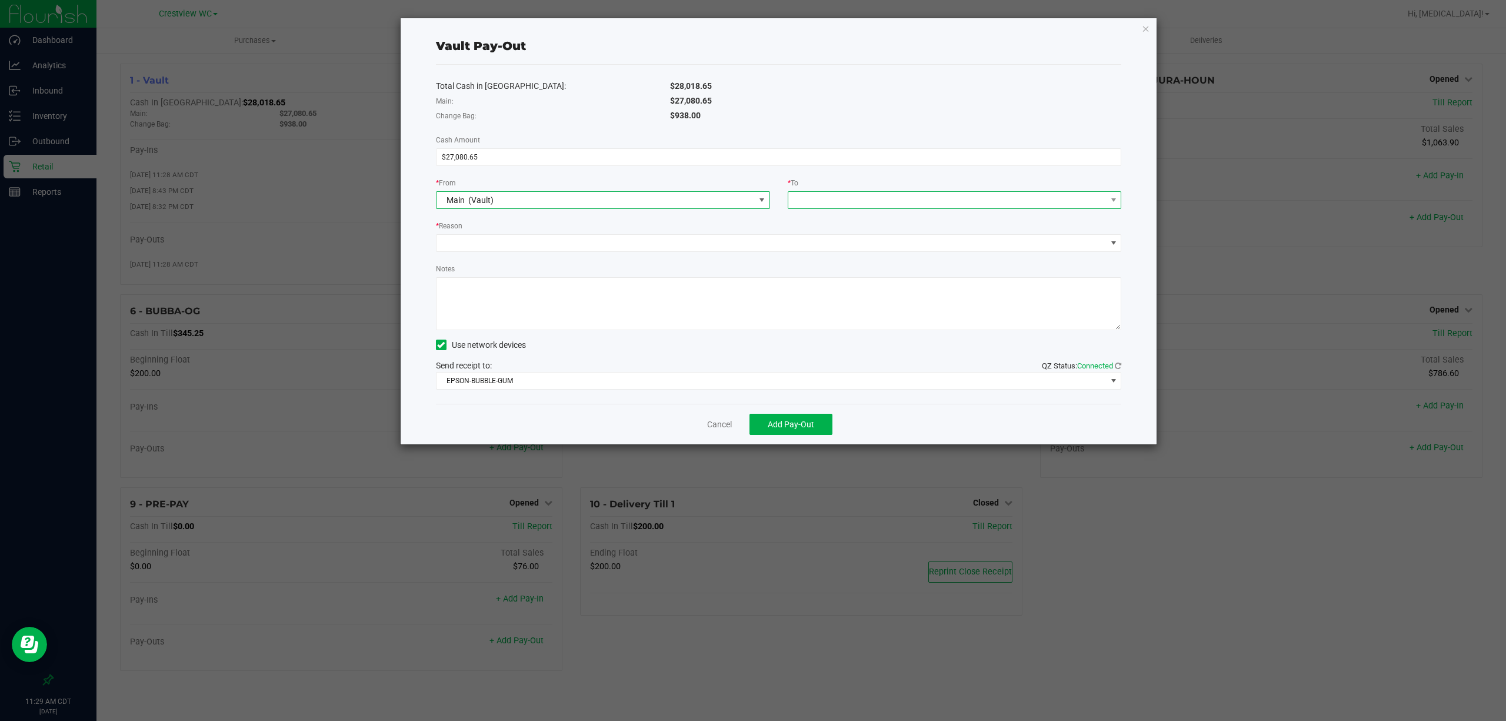
click at [842, 205] on span at bounding box center [947, 200] width 318 height 16
click at [858, 321] on span "Empyreal Transfer" at bounding box center [828, 322] width 66 height 9
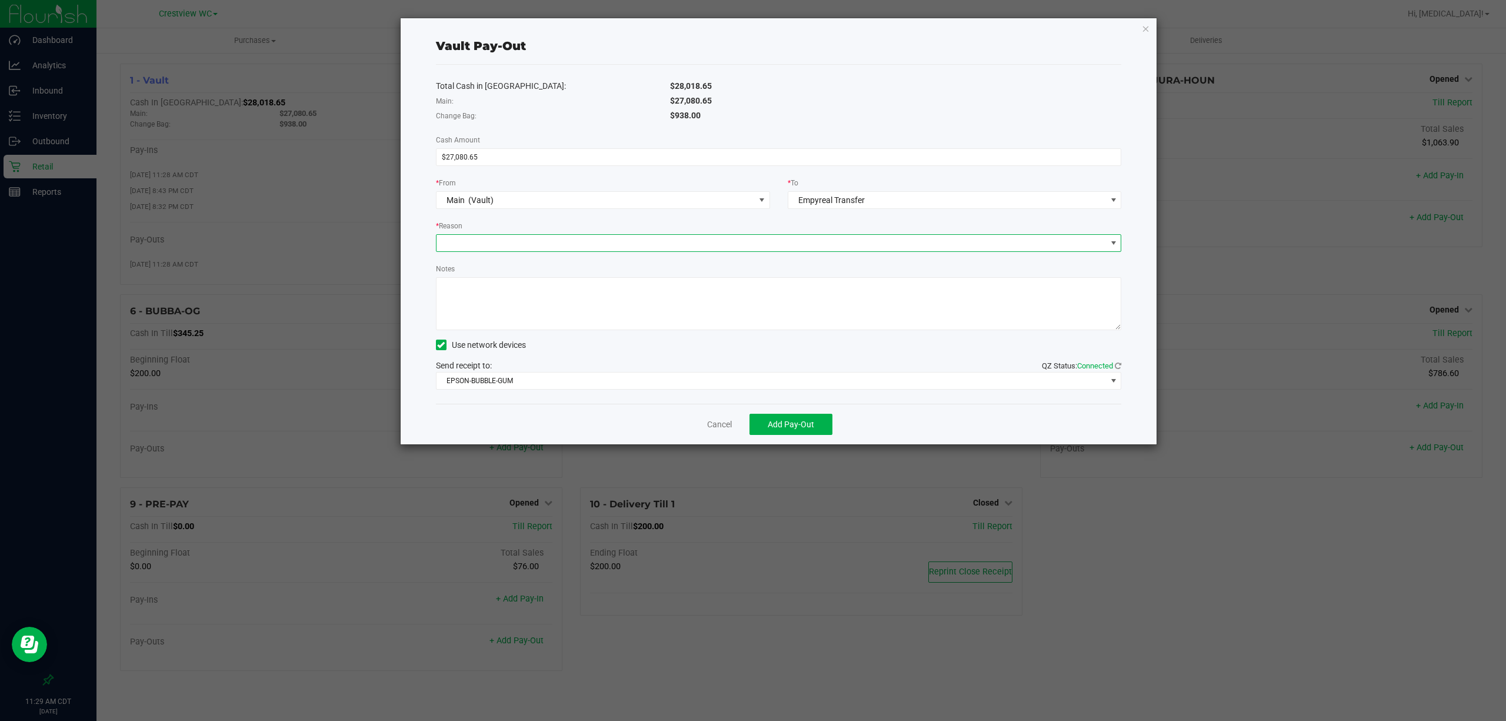
click at [702, 238] on span at bounding box center [771, 243] width 670 height 16
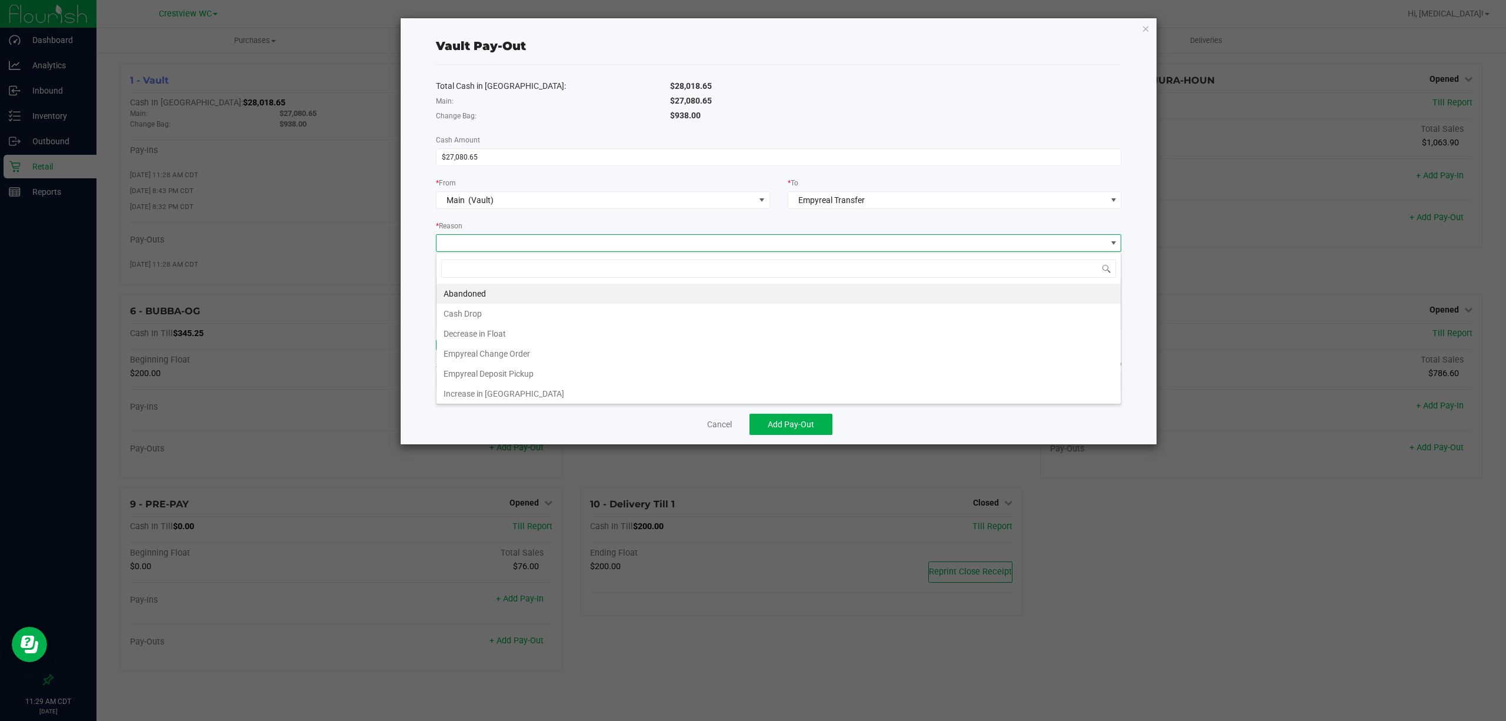
scroll to position [18, 685]
click at [610, 368] on li "Empyreal Deposit Pickup" at bounding box center [778, 374] width 684 height 20
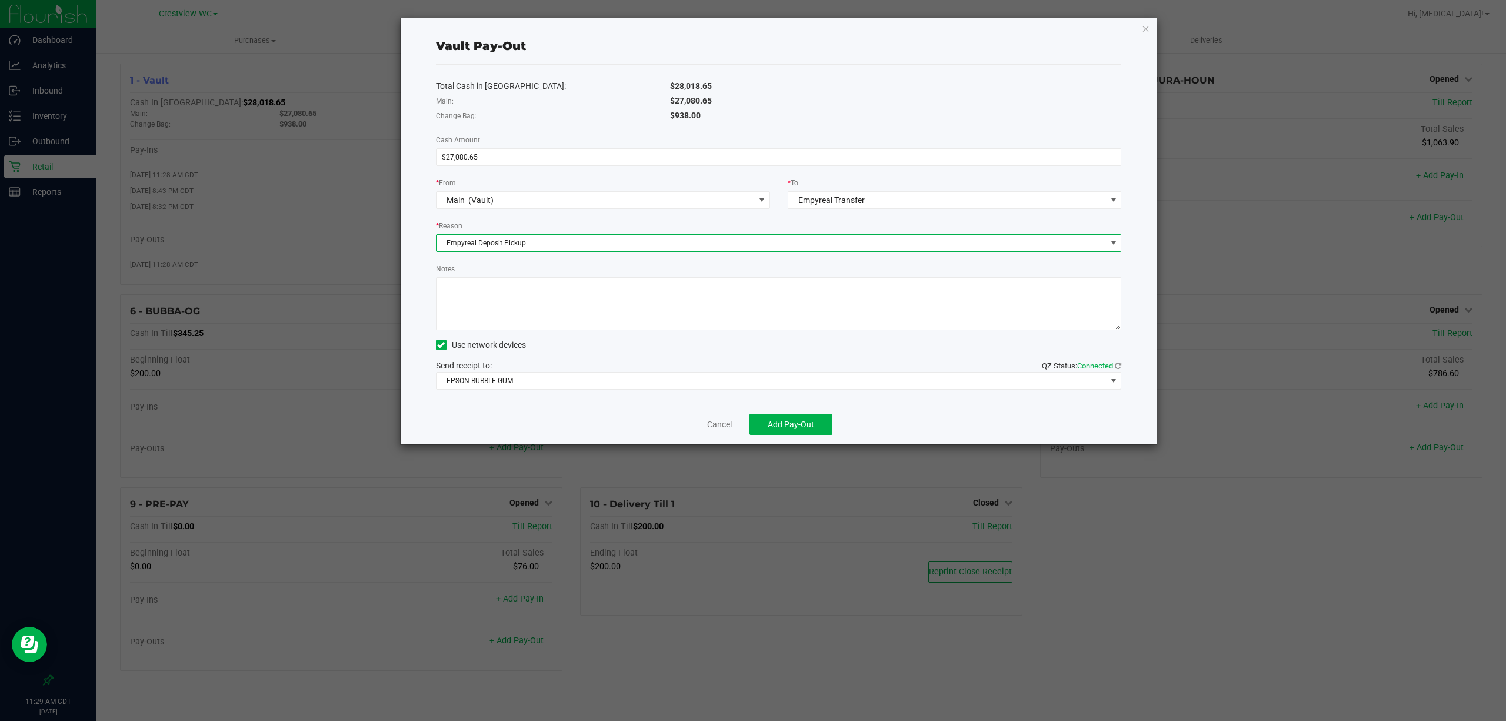
click at [591, 315] on textarea "Notes" at bounding box center [779, 303] width 686 height 53
type textarea "empyreal picked up x5 deposits and x1 change order totaling 27080.65 -adr sm"
click at [789, 422] on span "Add Pay-Out" at bounding box center [791, 423] width 46 height 9
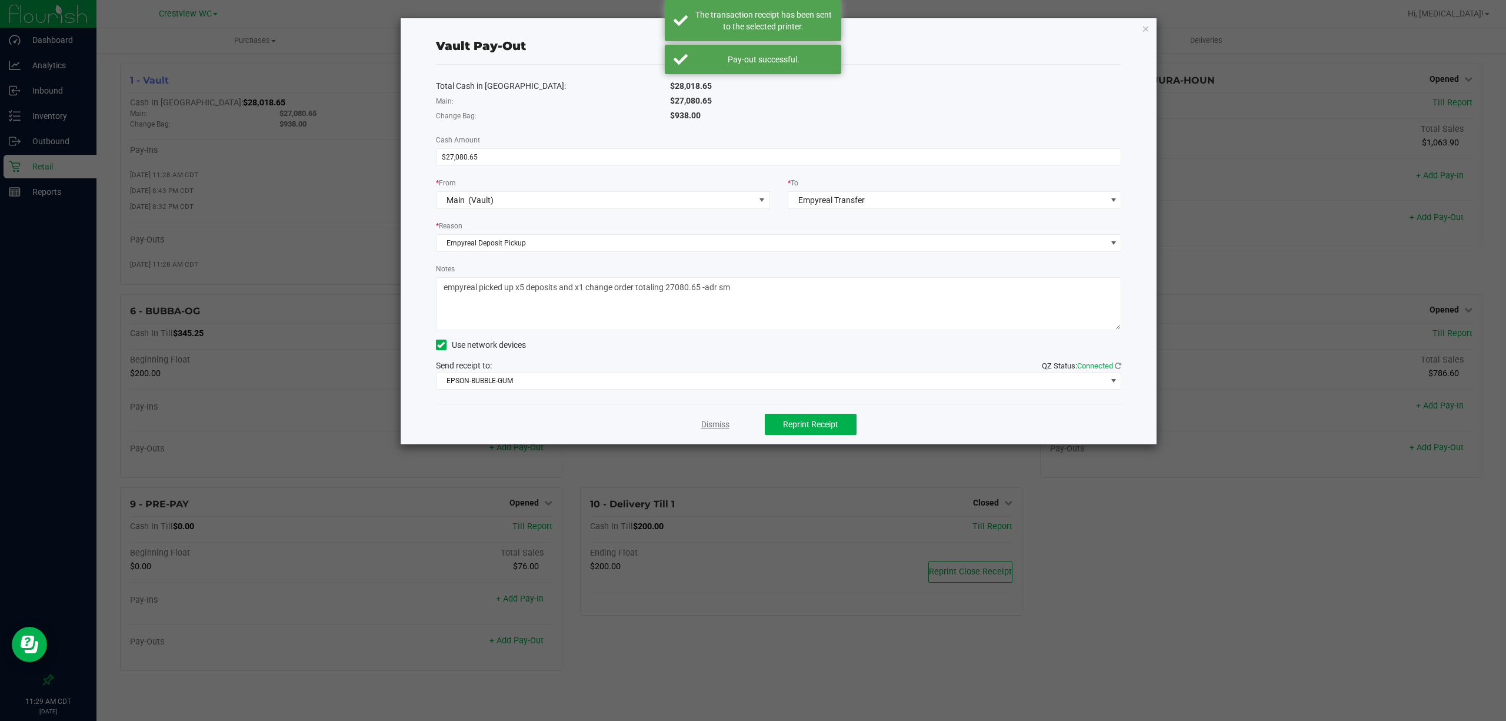
click at [702, 431] on link "Dismiss" at bounding box center [715, 424] width 28 height 12
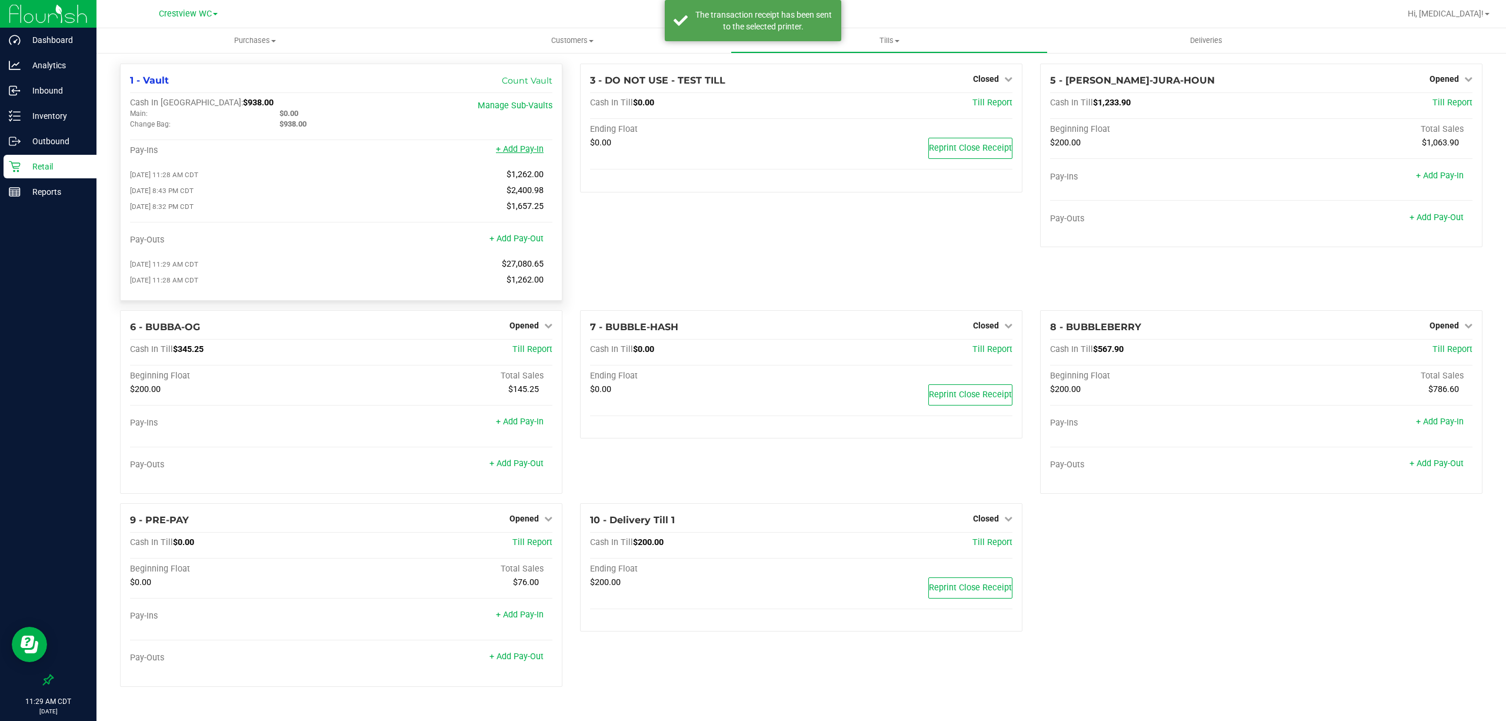
click at [529, 152] on link "+ Add Pay-In" at bounding box center [520, 149] width 48 height 10
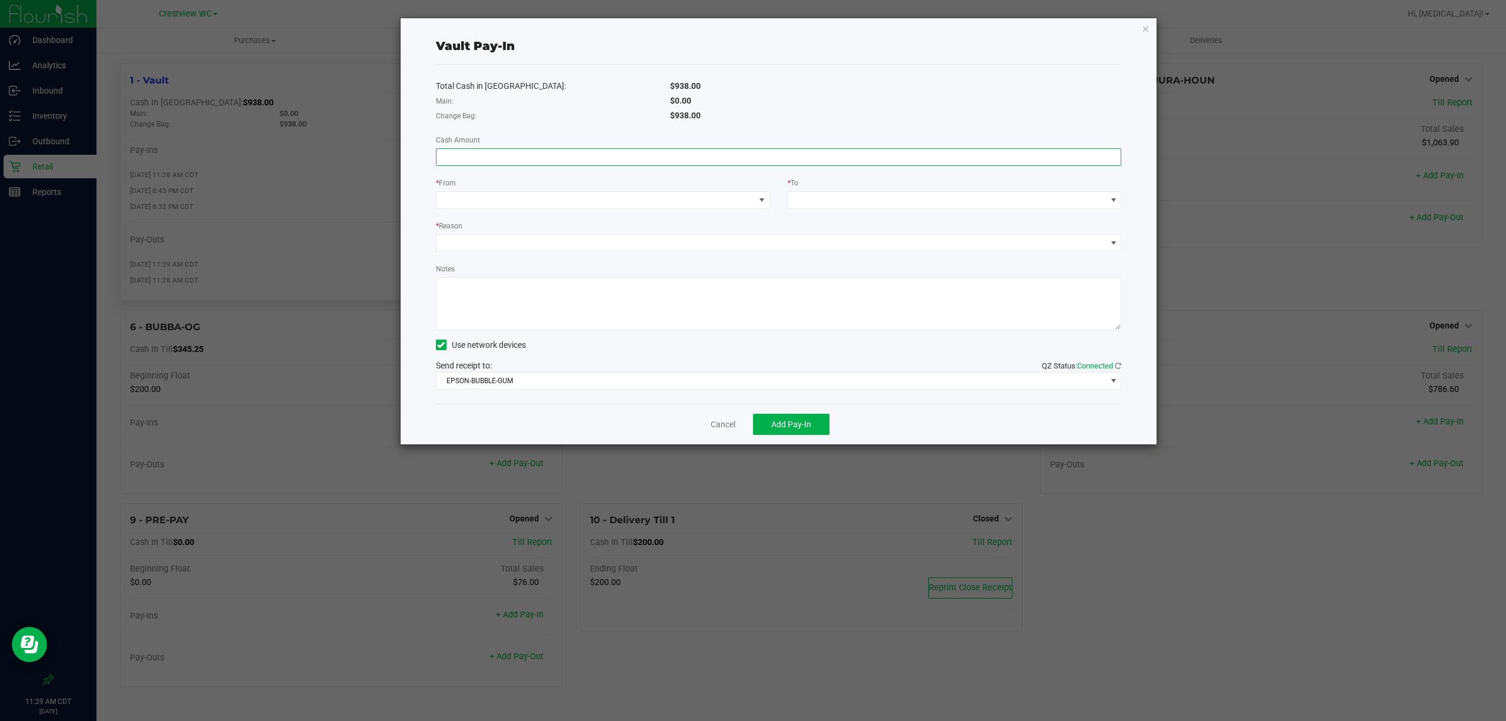
click at [529, 152] on input at bounding box center [778, 157] width 685 height 16
type input "$1,262.00"
click at [530, 192] on span at bounding box center [595, 200] width 318 height 16
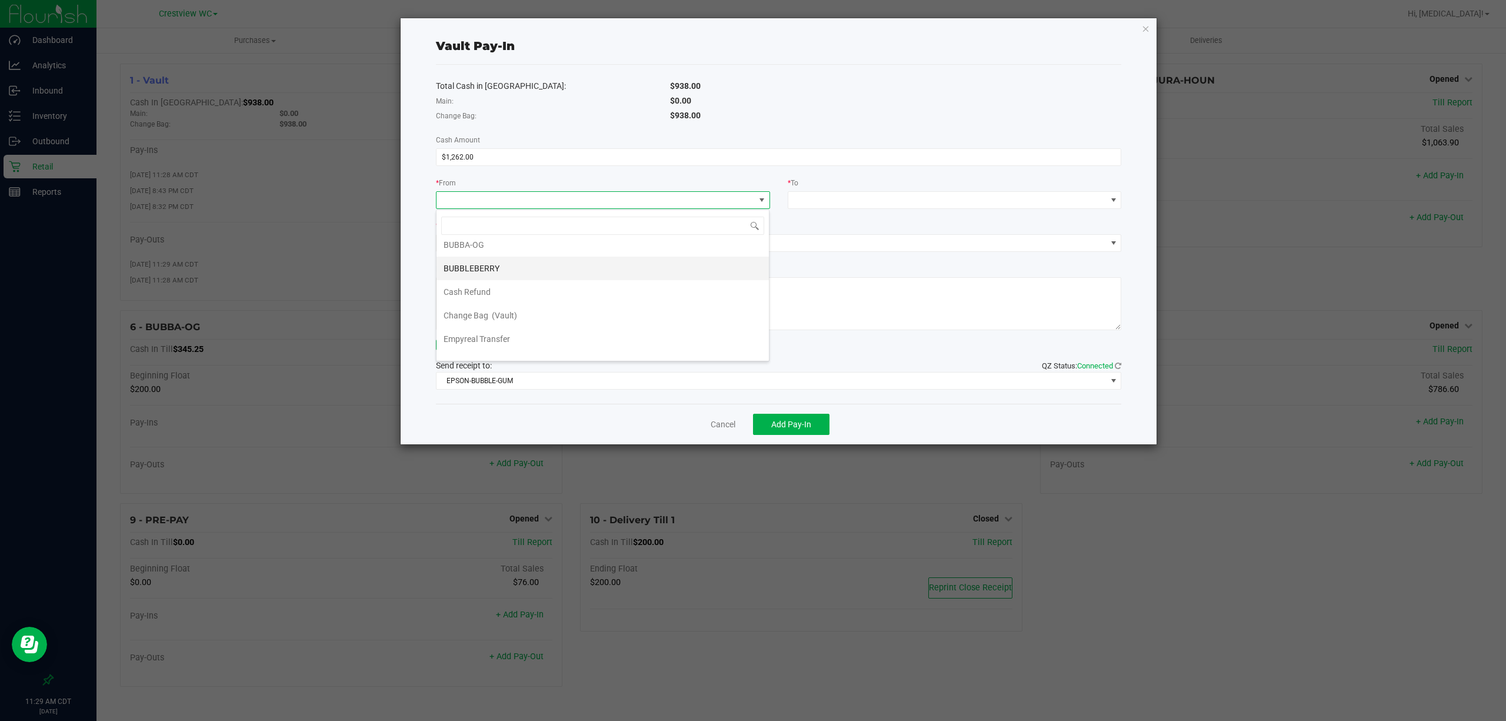
scroll to position [49, 0]
click at [512, 324] on div "Empyreal Transfer" at bounding box center [478, 322] width 68 height 21
click at [929, 196] on span at bounding box center [947, 200] width 318 height 16
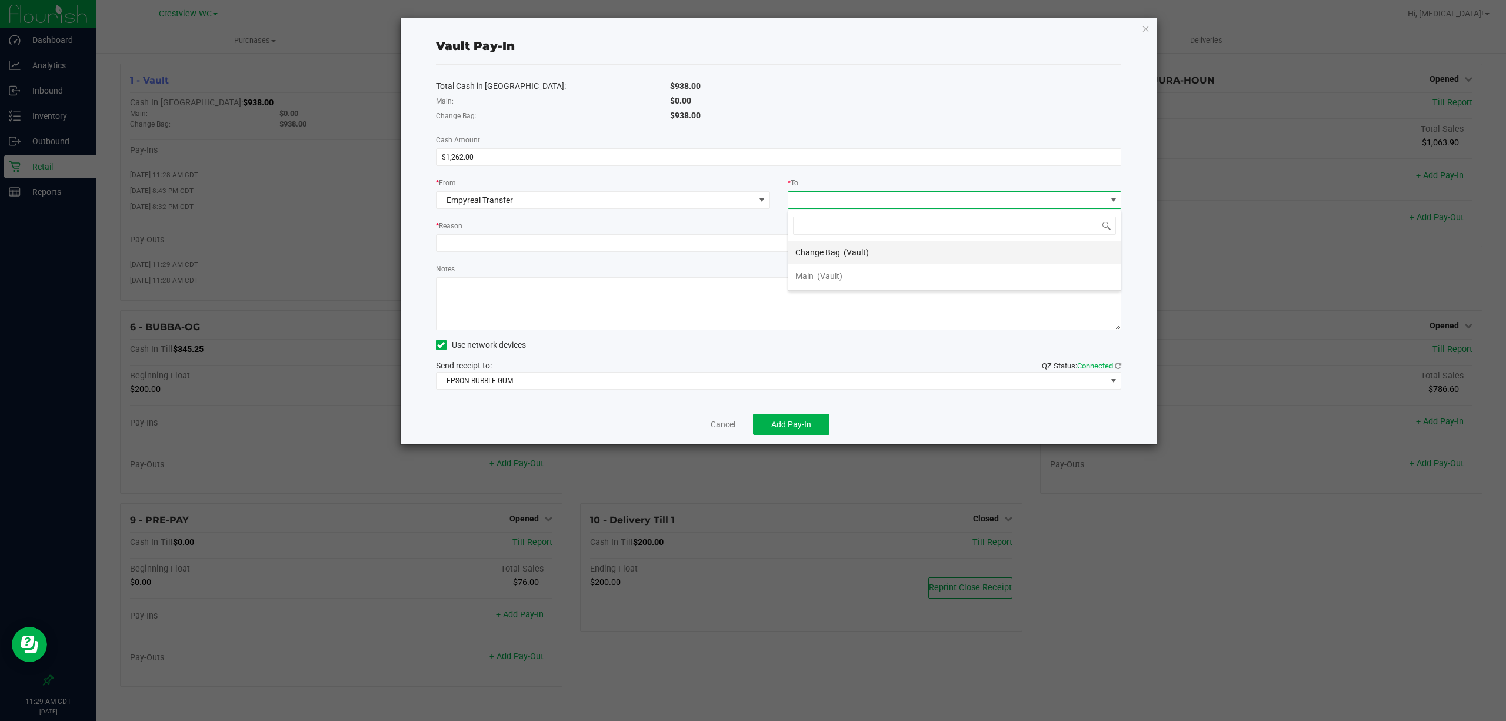
scroll to position [18, 333]
click at [832, 252] on span "Change Bag" at bounding box center [817, 252] width 45 height 9
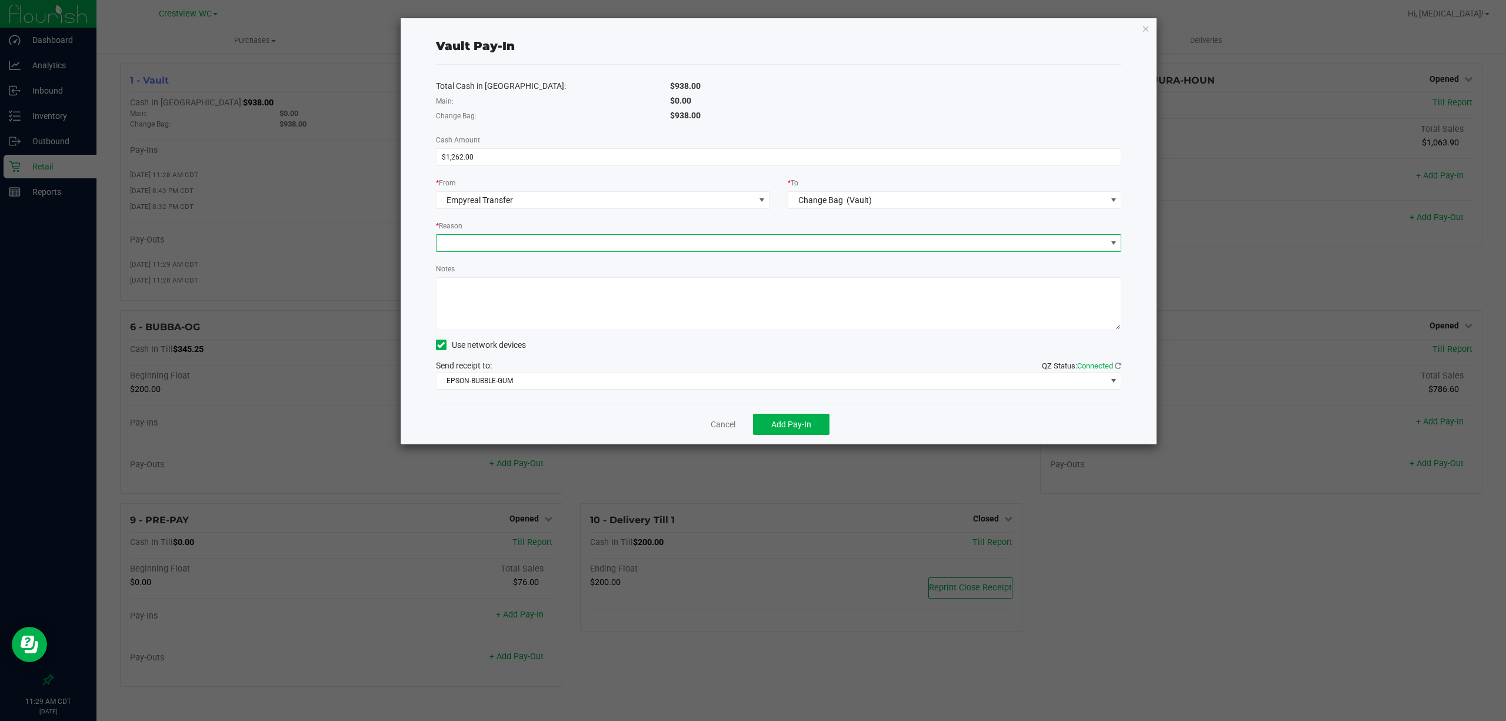
click at [775, 236] on span at bounding box center [771, 243] width 670 height 16
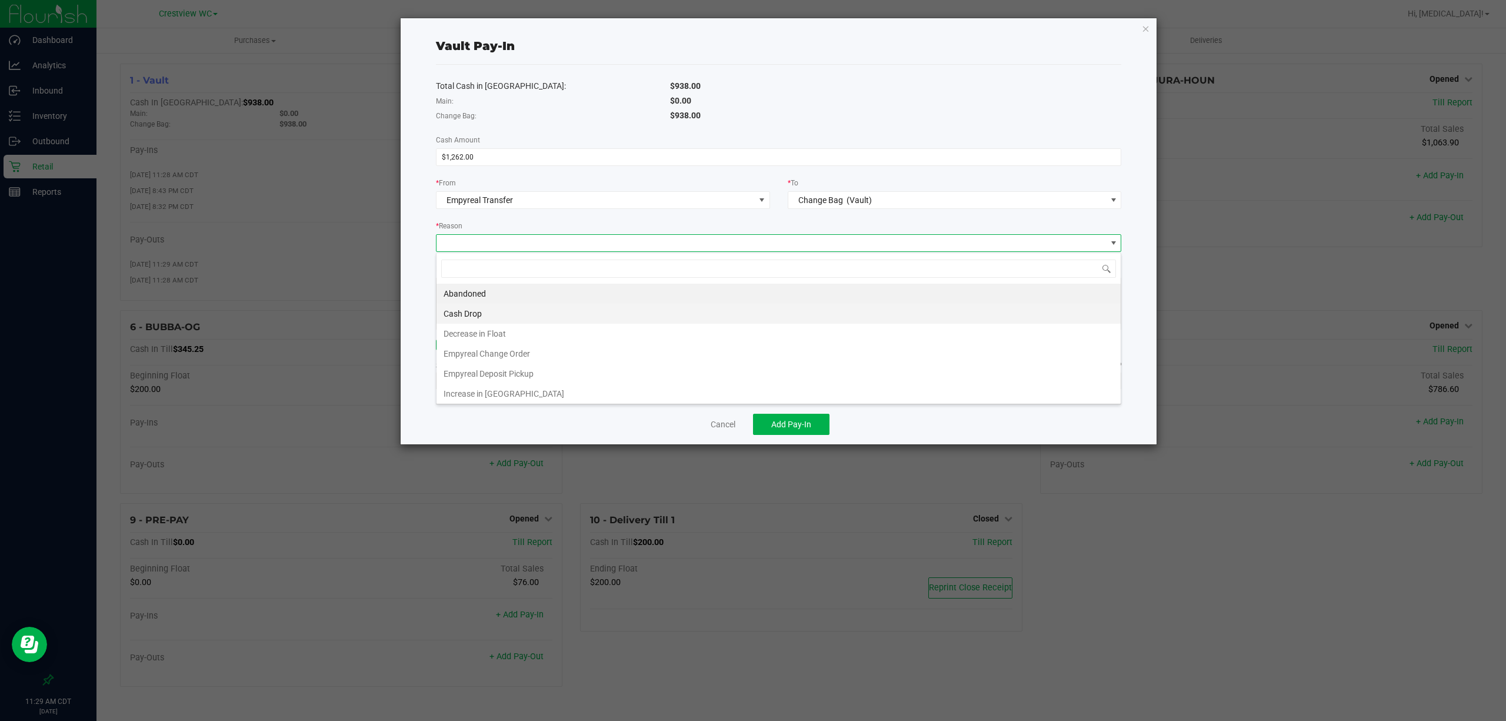
scroll to position [18, 685]
click at [535, 354] on li "Empyreal Change Order" at bounding box center [778, 354] width 684 height 20
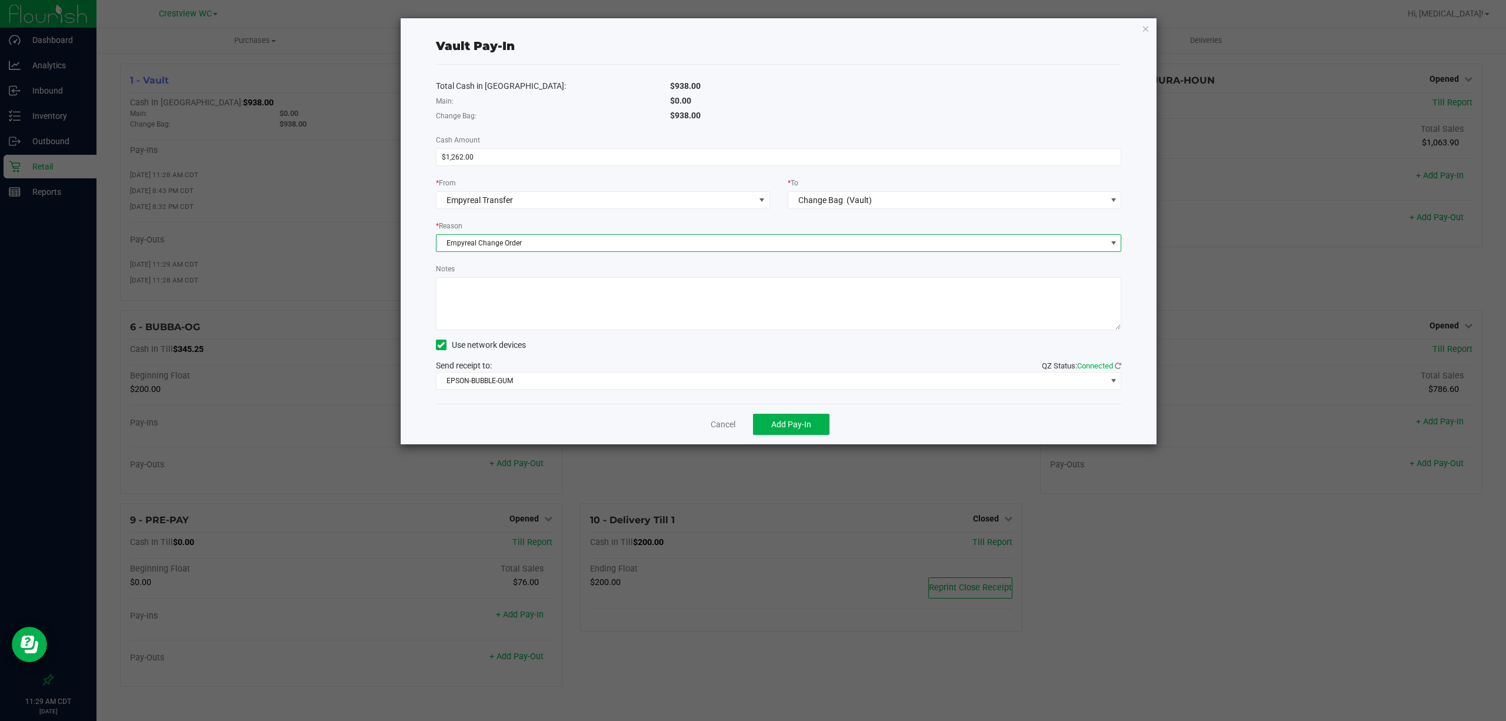
click at [533, 295] on textarea "Notes" at bounding box center [779, 303] width 686 height 53
type textarea "1262 change order from empyreal -adr sm"
click at [802, 421] on span "Add Pay-In" at bounding box center [791, 423] width 40 height 9
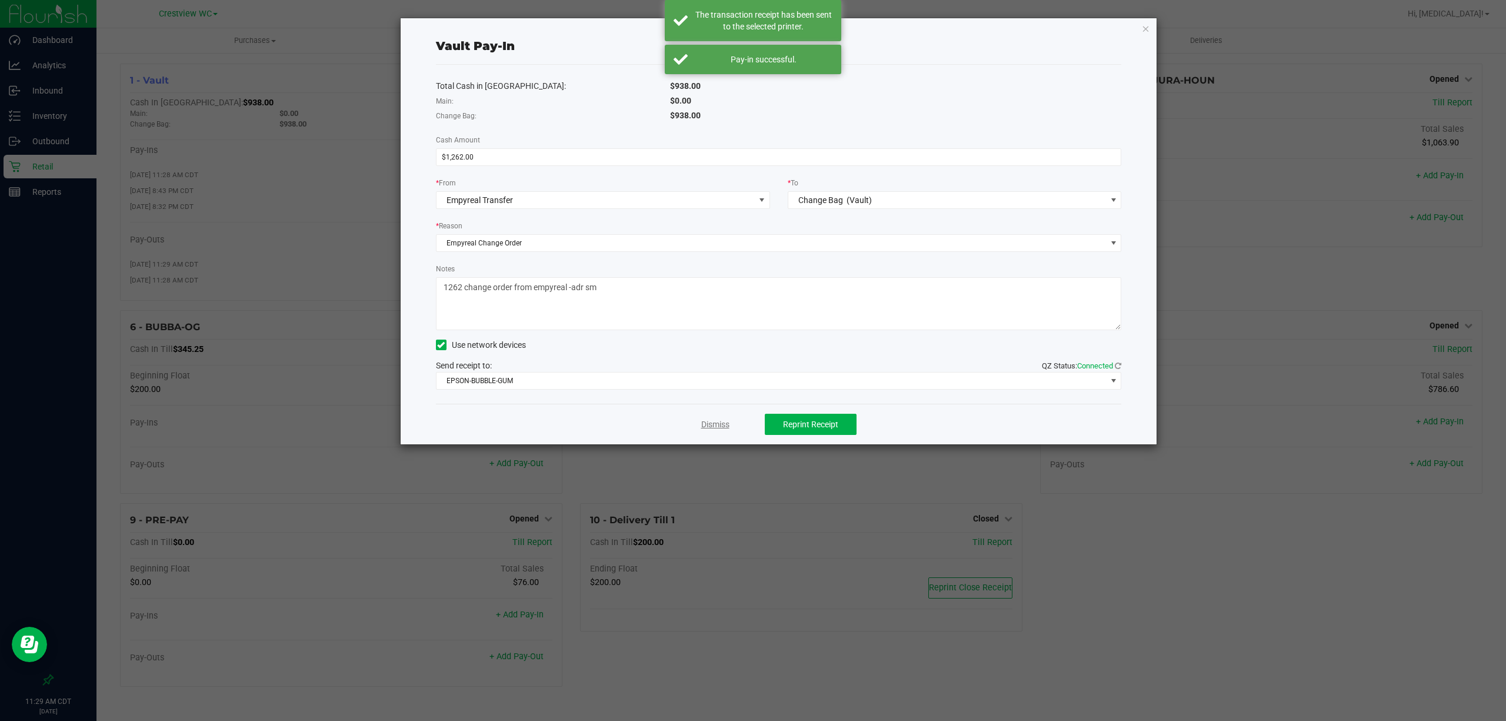
click at [709, 422] on link "Dismiss" at bounding box center [715, 424] width 28 height 12
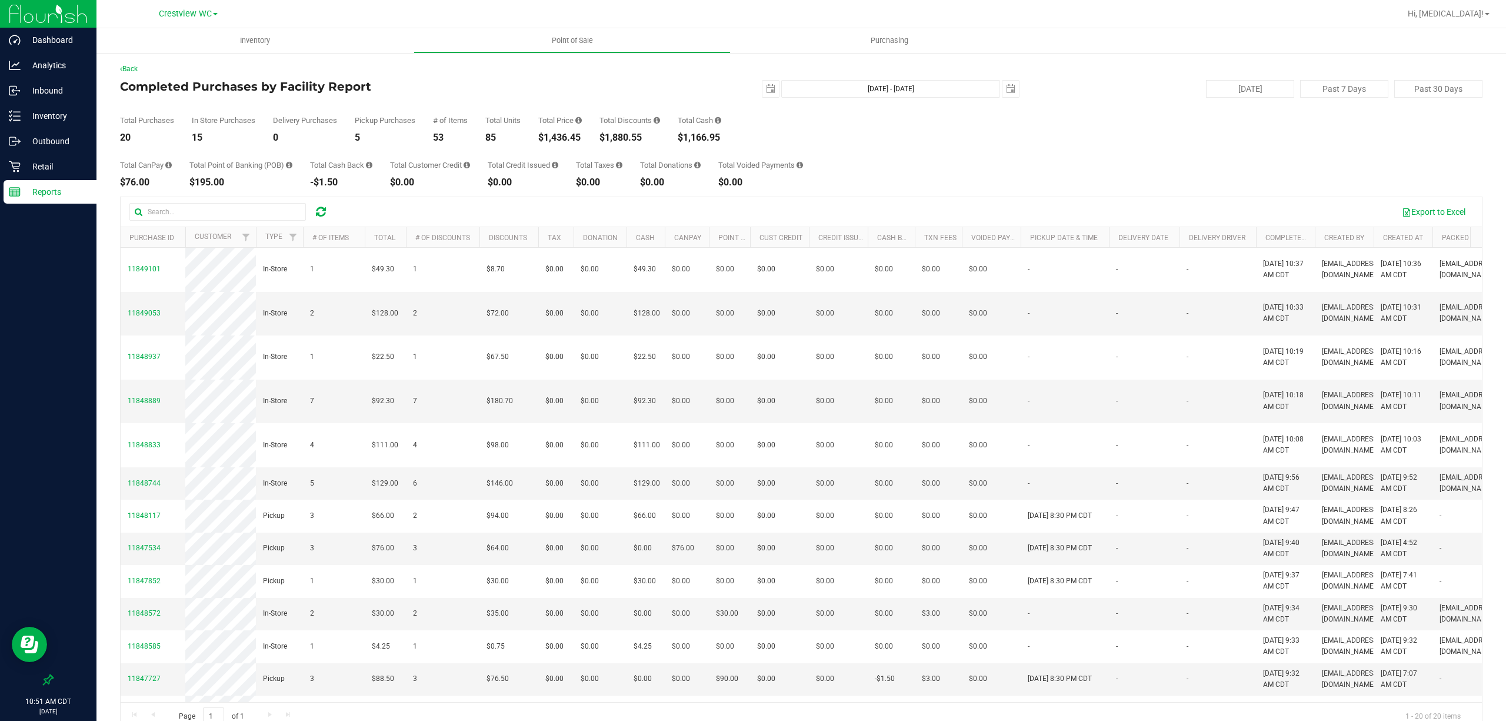
click at [1042, 186] on div "Total CanPay $76.00 Total Point of Banking (POB) $195.00 Total Cash Back -$1.50…" at bounding box center [801, 164] width 1362 height 45
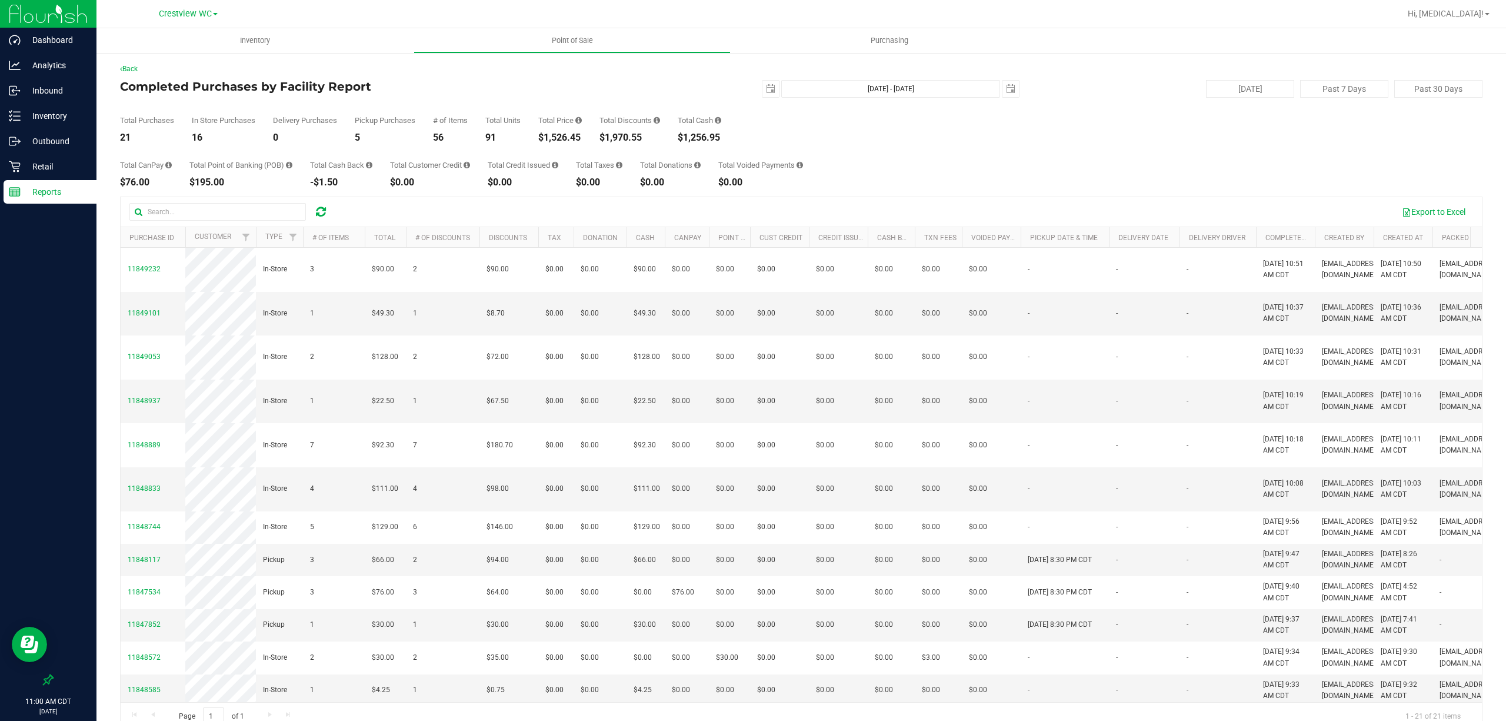
click at [934, 144] on div "Total CanPay $76.00 Total Point of Banking (POB) $195.00 Total Cash Back -$1.50…" at bounding box center [801, 164] width 1362 height 45
click at [855, 175] on div "Total CanPay $76.00 Total Point of Banking (POB) $195.00 Total Cash Back -$1.50…" at bounding box center [801, 164] width 1362 height 45
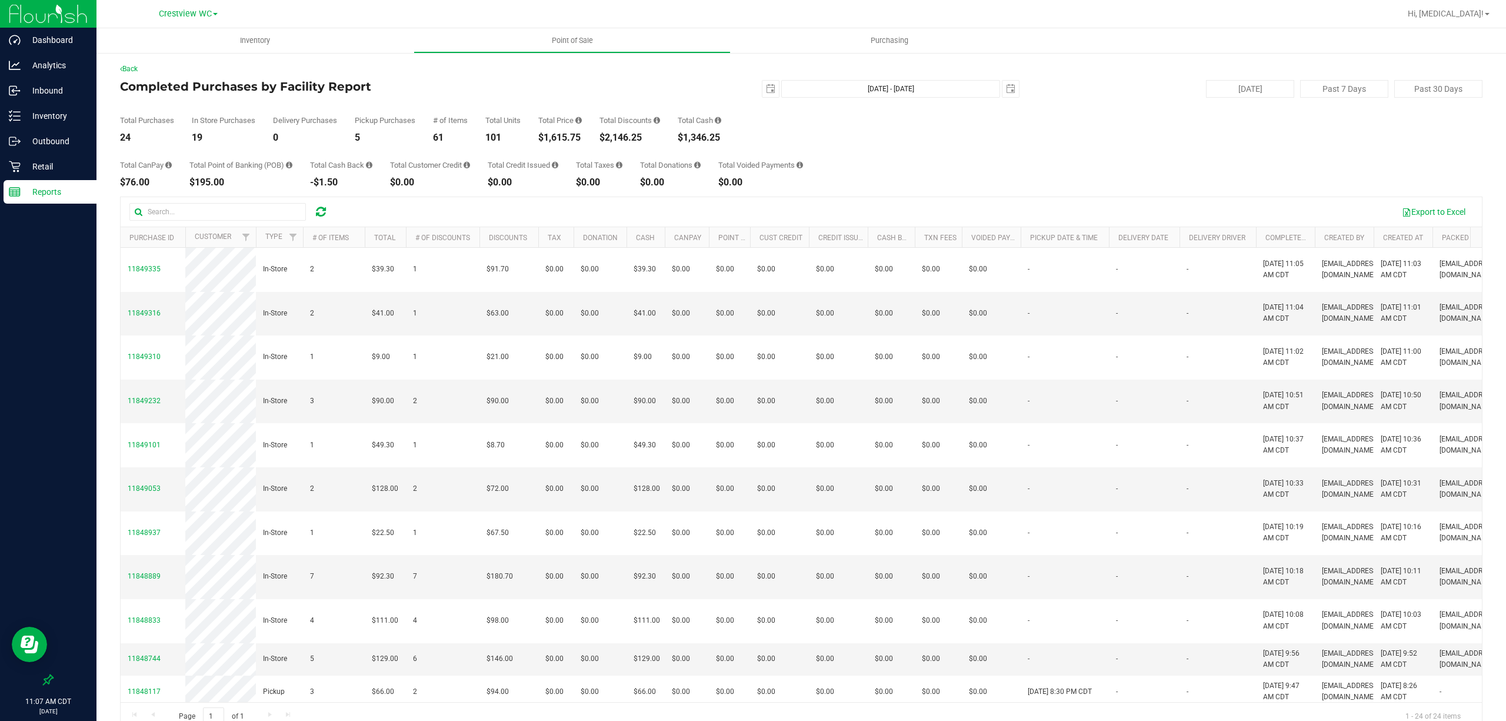
click at [858, 171] on div "Total CanPay $76.00 Total Point of Banking (POB) $195.00 Total Cash Back -$1.50…" at bounding box center [801, 164] width 1362 height 45
click at [993, 169] on div "Total CanPay $76.00 Total Point of Banking (POB) $195.00 Total Cash Back -$1.50…" at bounding box center [801, 164] width 1362 height 45
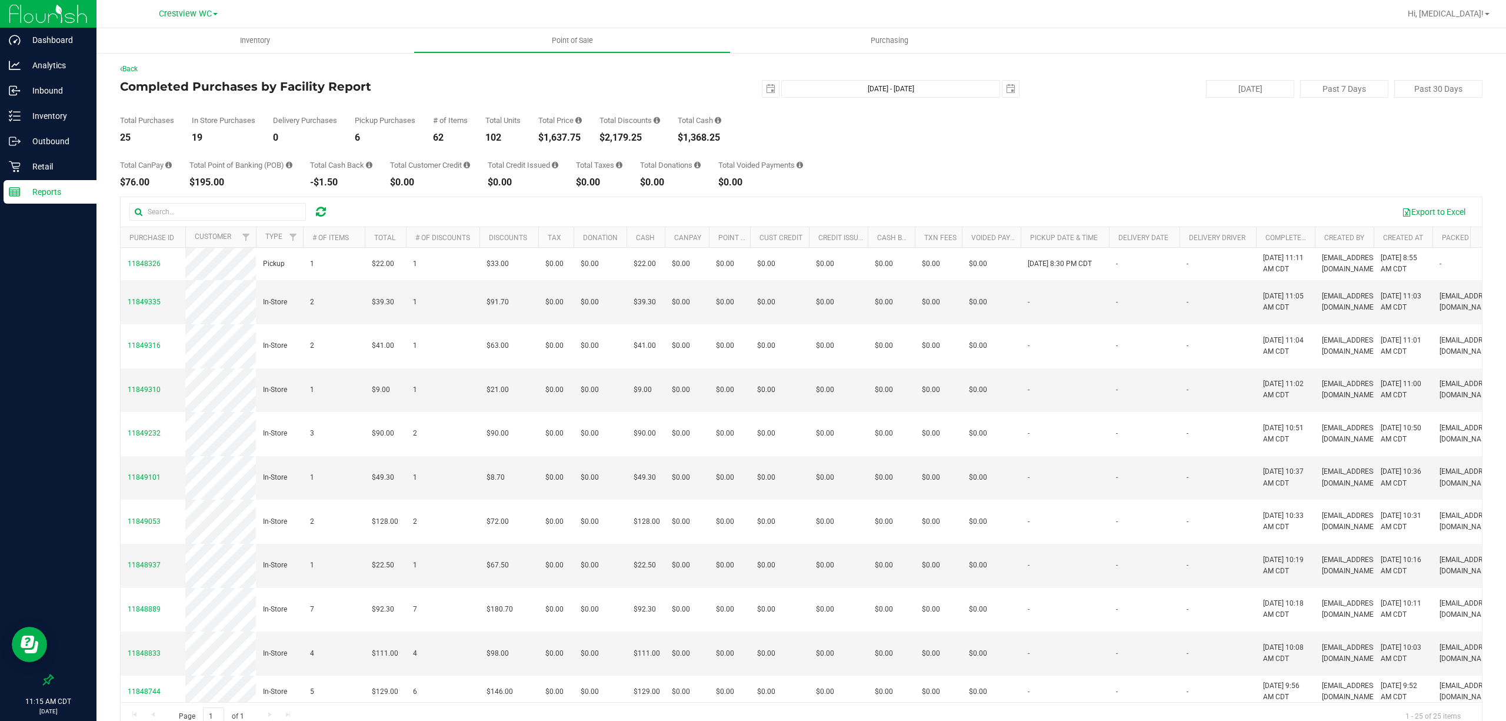
click at [998, 168] on div "Total CanPay $76.00 Total Point of Banking (POB) $195.00 Total Cash Back -$1.50…" at bounding box center [801, 164] width 1362 height 45
click at [1022, 156] on div "Total CanPay $76.00 Total Point of Banking (POB) $195.00 Total Cash Back -$1.50…" at bounding box center [801, 164] width 1362 height 45
click at [918, 213] on div "Export to Excel" at bounding box center [906, 212] width 1134 height 20
click at [918, 168] on div "Total CanPay $76.00 Total Point of Banking (POB) $195.00 Total Cash Back -$1.50…" at bounding box center [801, 164] width 1362 height 45
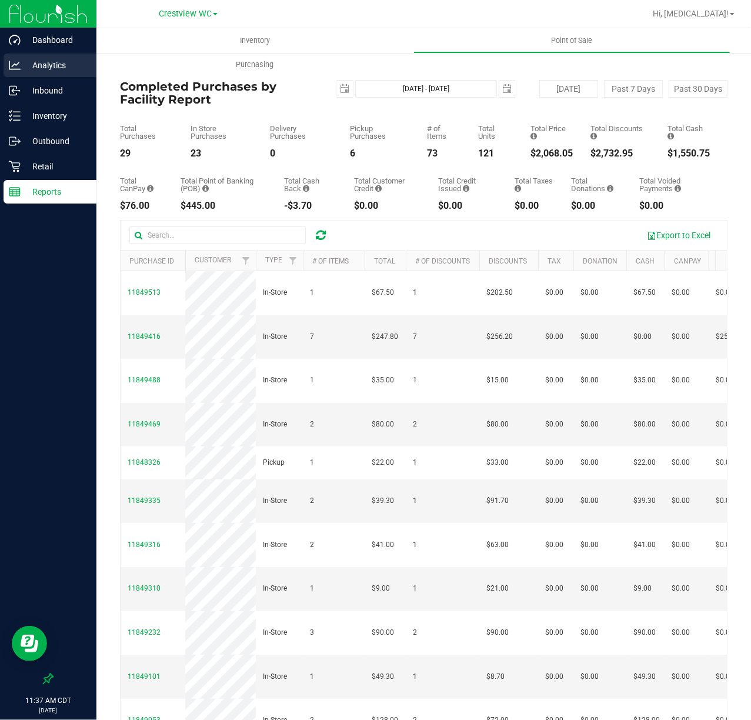
click at [42, 73] on div "Analytics" at bounding box center [50, 66] width 93 height 24
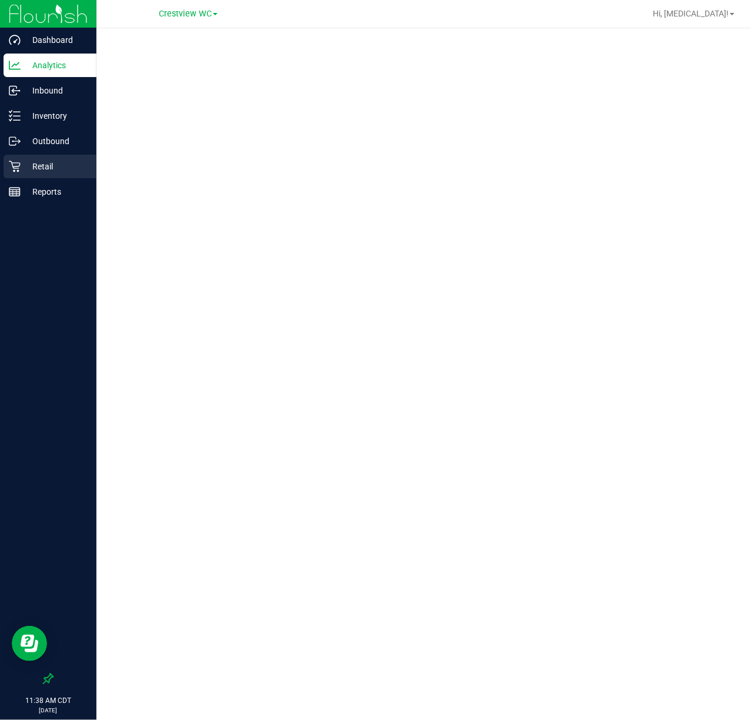
click at [62, 165] on p "Retail" at bounding box center [56, 166] width 71 height 14
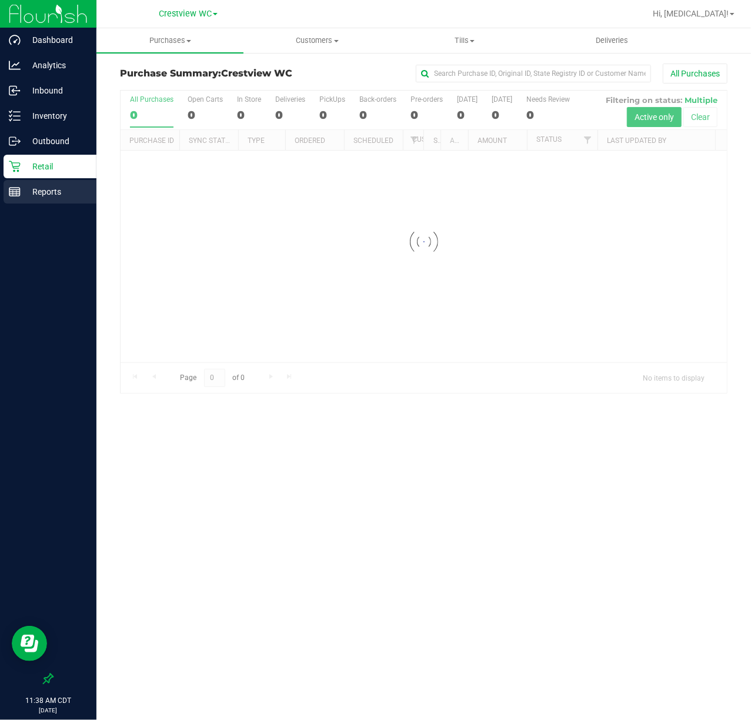
click at [43, 186] on p "Reports" at bounding box center [56, 192] width 71 height 14
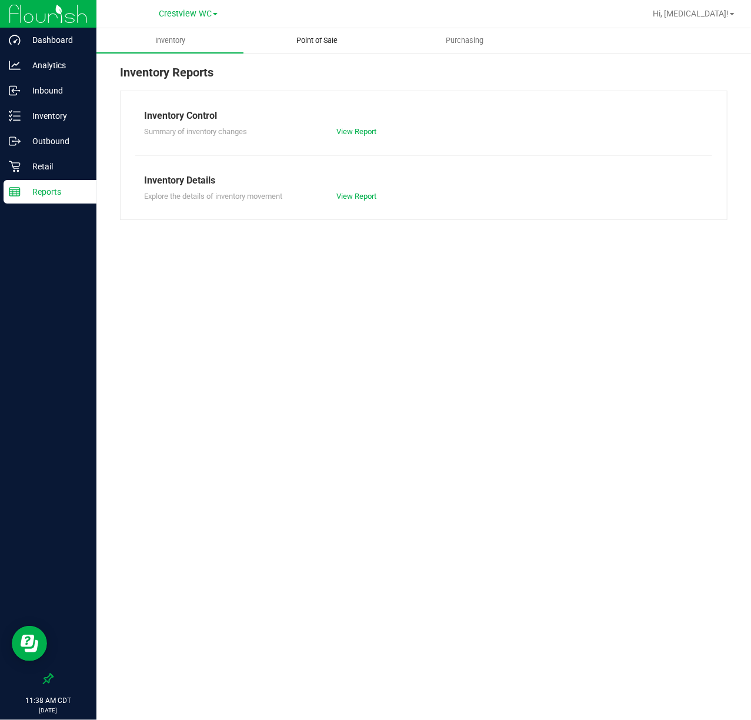
click at [321, 50] on uib-tab-heading "Point of Sale" at bounding box center [317, 41] width 146 height 24
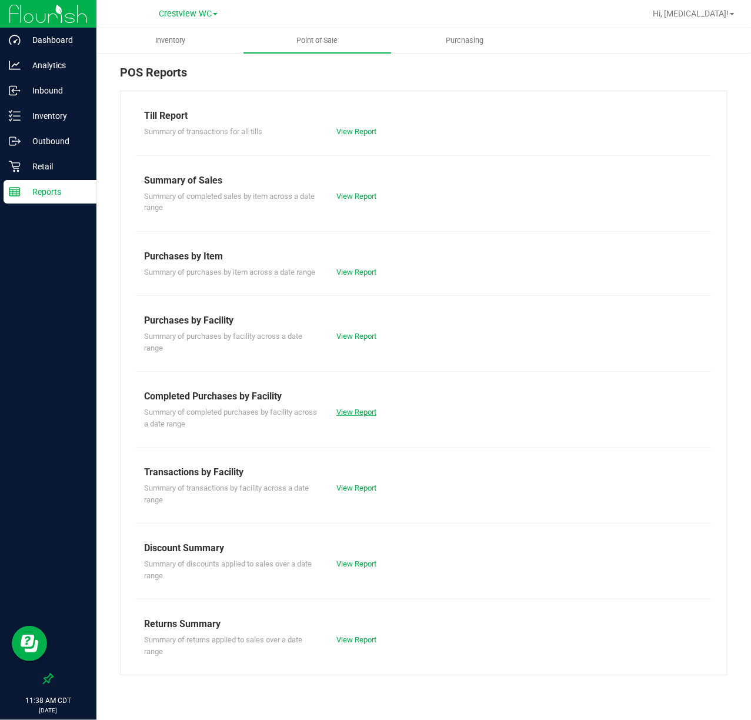
click at [376, 412] on link "View Report" at bounding box center [356, 412] width 40 height 9
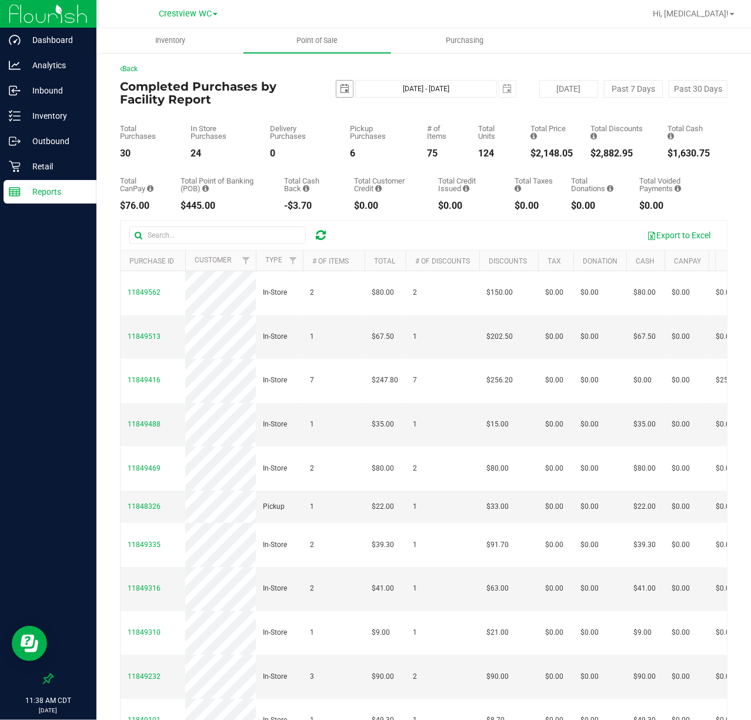
click at [344, 87] on span "select" at bounding box center [344, 88] width 9 height 9
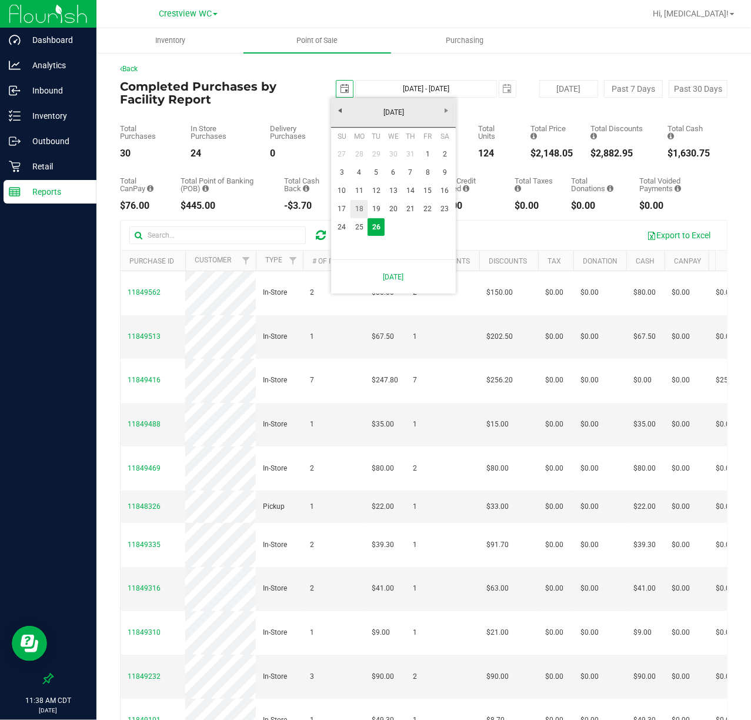
click at [355, 209] on link "18" at bounding box center [359, 209] width 17 height 18
type input "2025-08-18"
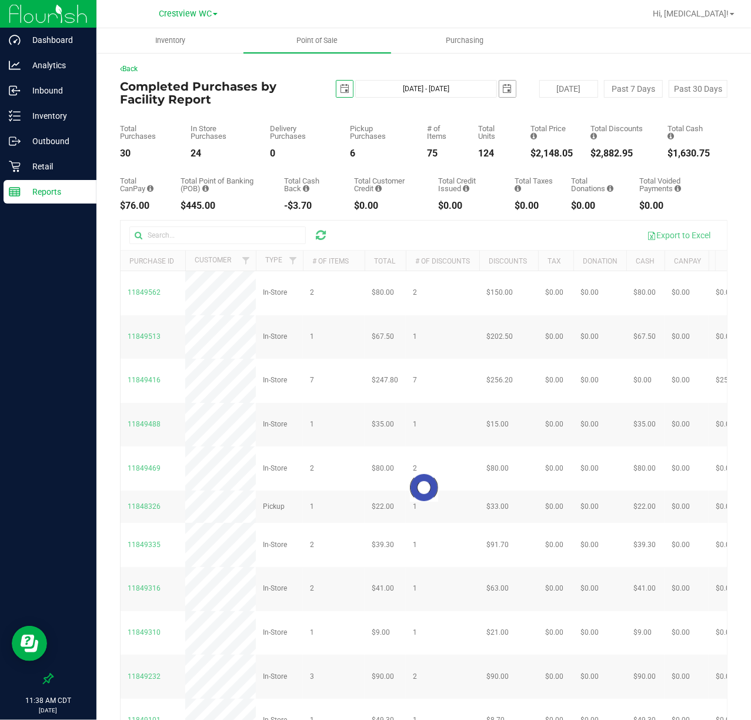
click at [502, 81] on span "select" at bounding box center [507, 89] width 16 height 16
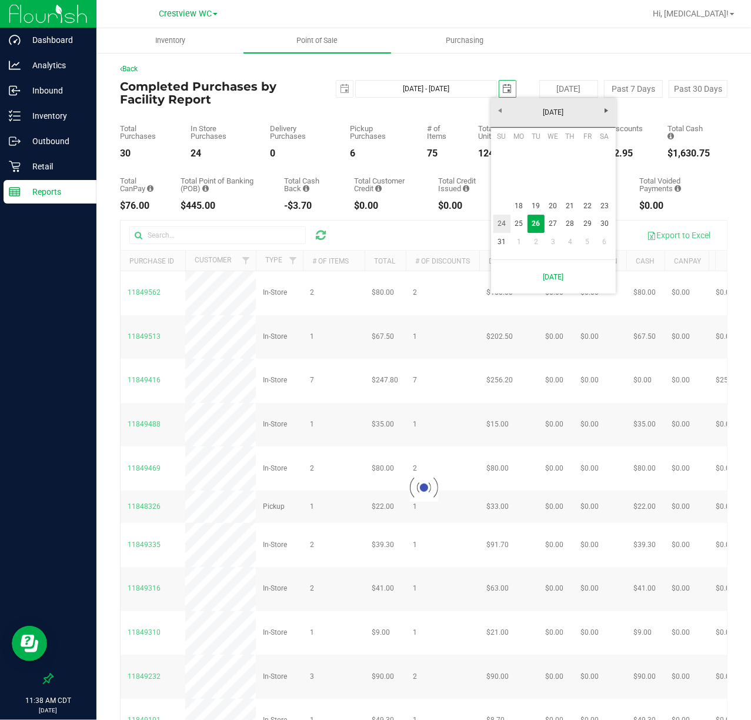
click at [504, 222] on link "24" at bounding box center [502, 224] width 17 height 18
type input "Aug 18, 2025 - Aug 24, 2025"
type input "2025-08-24"
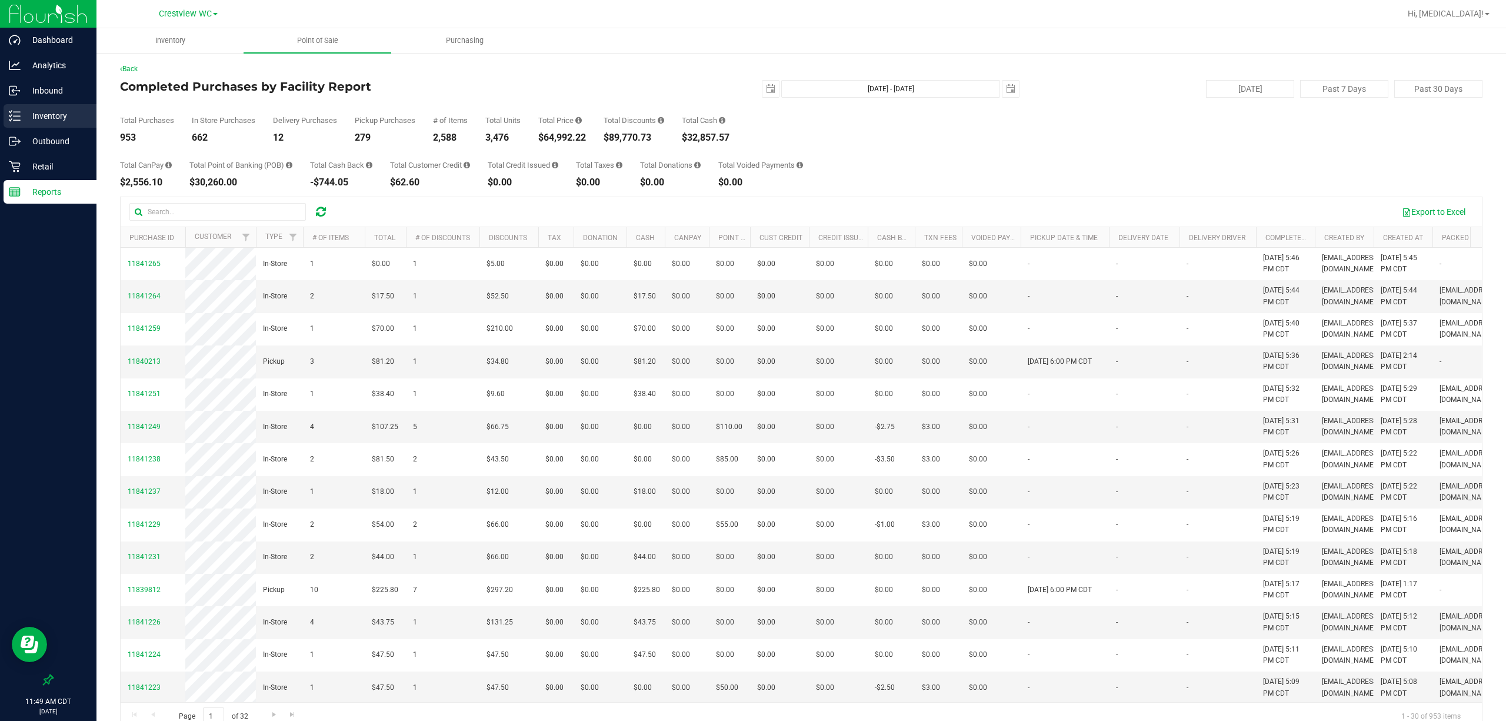
click at [44, 128] on link "Inventory" at bounding box center [48, 116] width 96 height 25
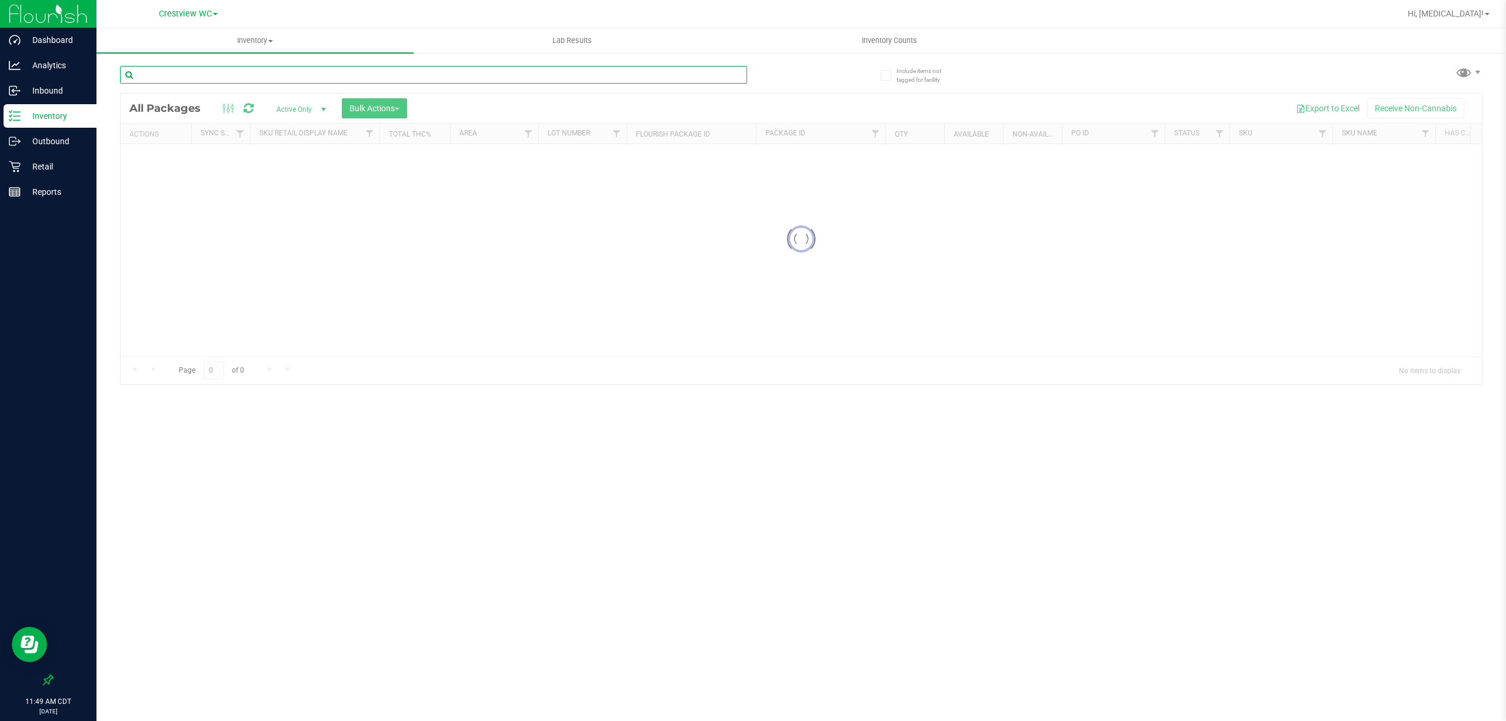
click at [275, 71] on input "text" at bounding box center [433, 75] width 627 height 18
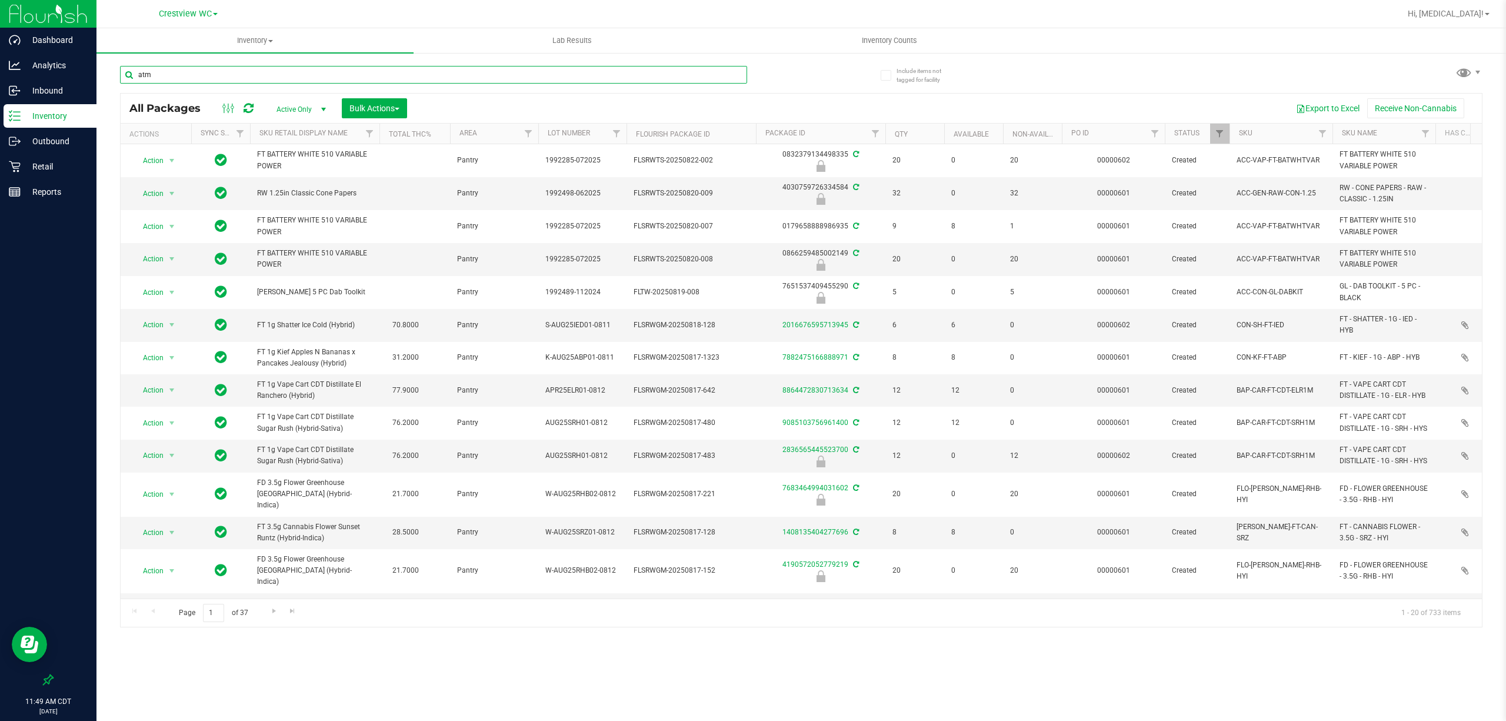
type input "atm"
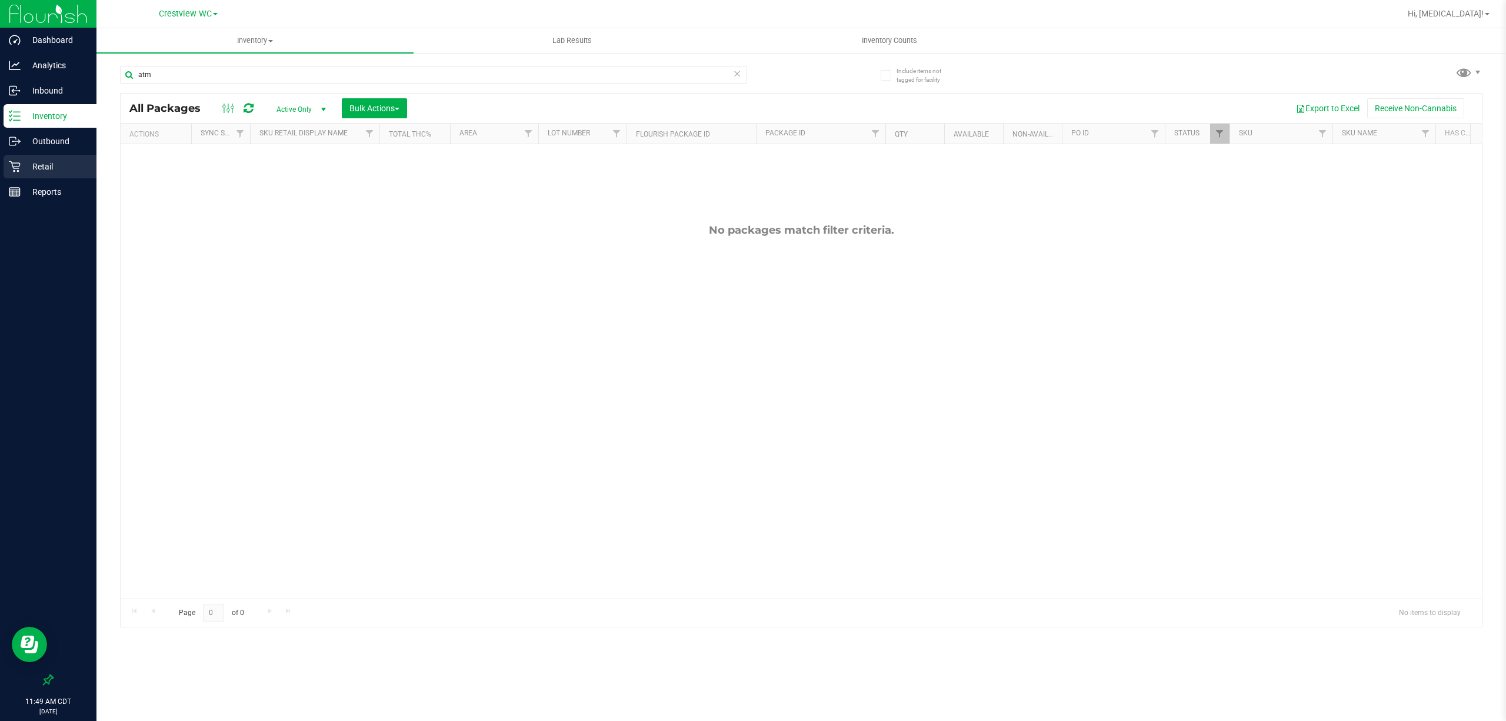
click at [43, 165] on p "Retail" at bounding box center [56, 166] width 71 height 14
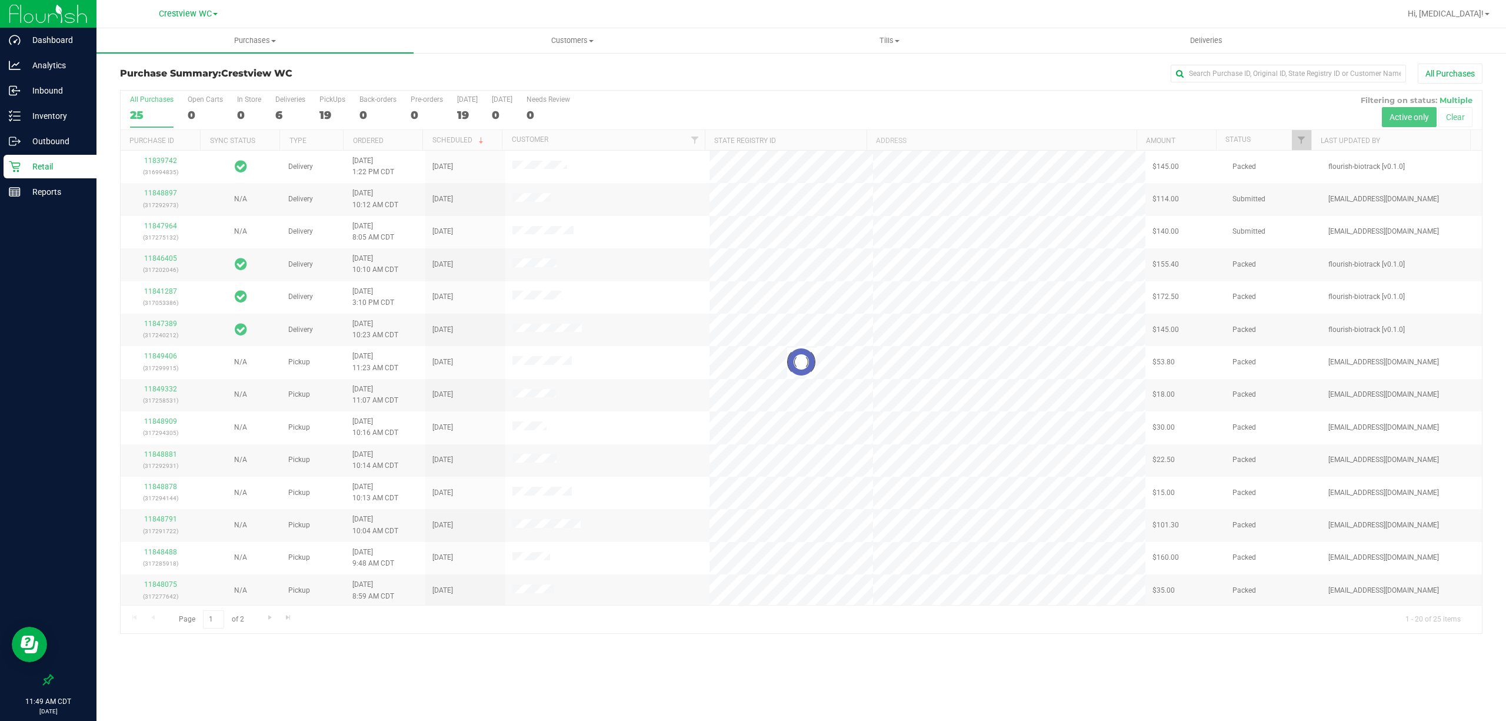
click at [328, 109] on div at bounding box center [801, 362] width 1361 height 542
click at [328, 118] on div at bounding box center [801, 362] width 1361 height 542
click at [331, 116] on div "19" at bounding box center [332, 115] width 26 height 14
click at [0, 0] on input "PickUps 19" at bounding box center [0, 0] width 0 height 0
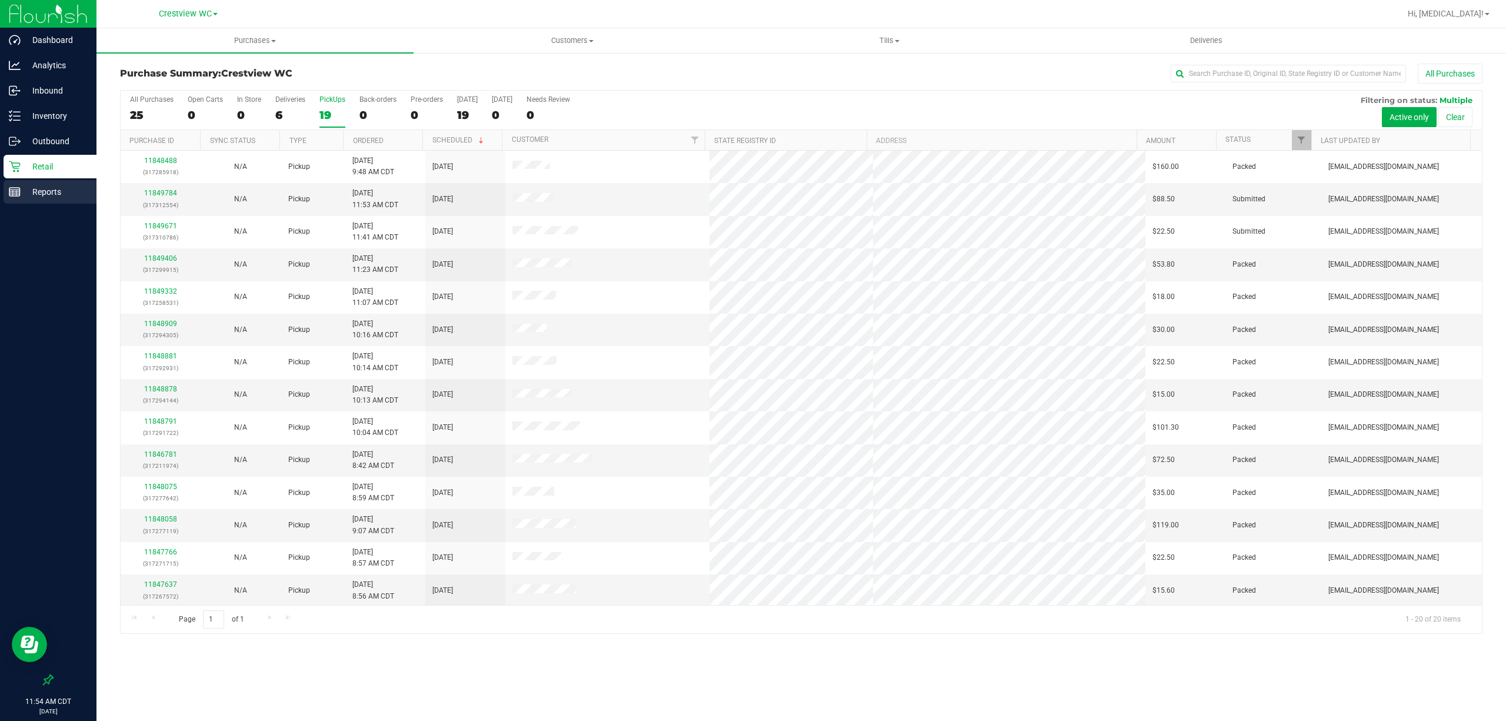
click at [41, 191] on p "Reports" at bounding box center [56, 192] width 71 height 14
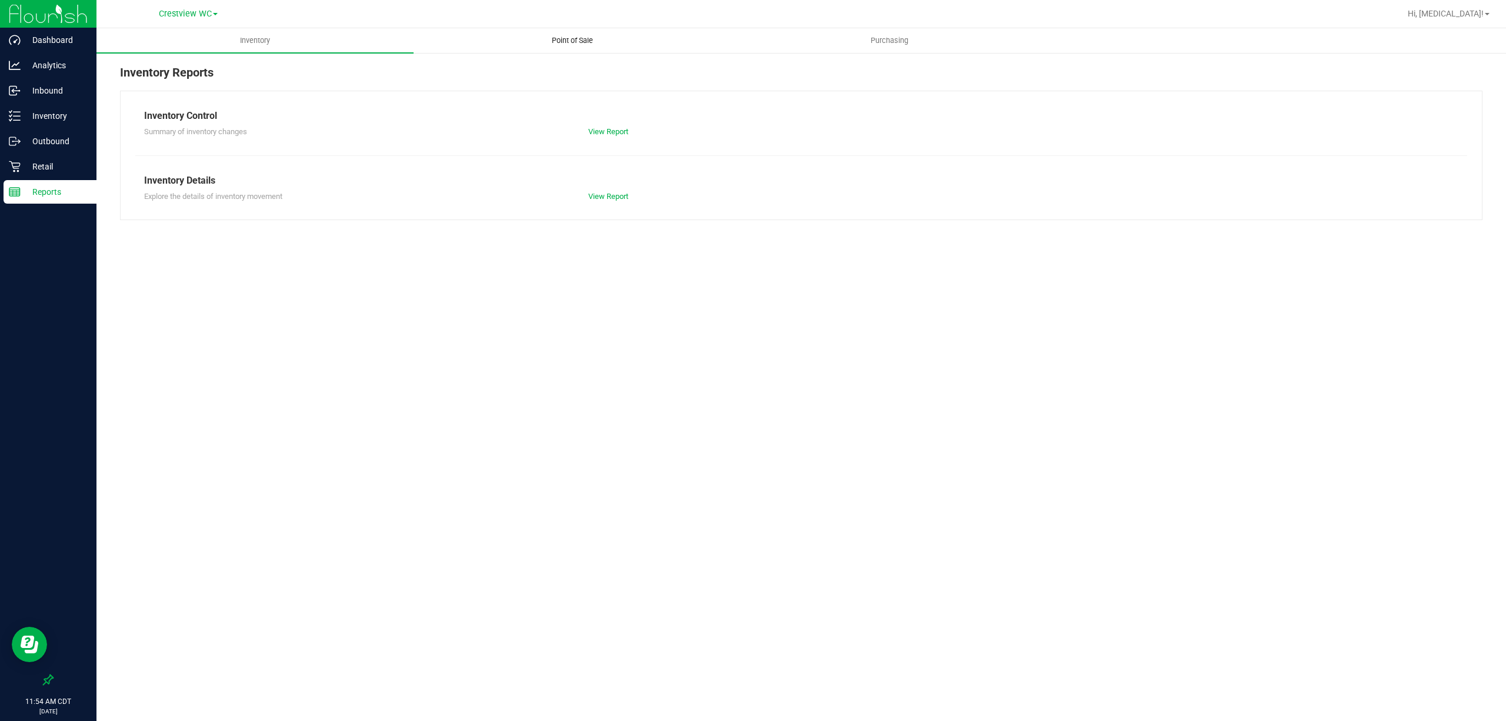
click at [569, 48] on uib-tab-heading "Point of Sale" at bounding box center [572, 41] width 316 height 24
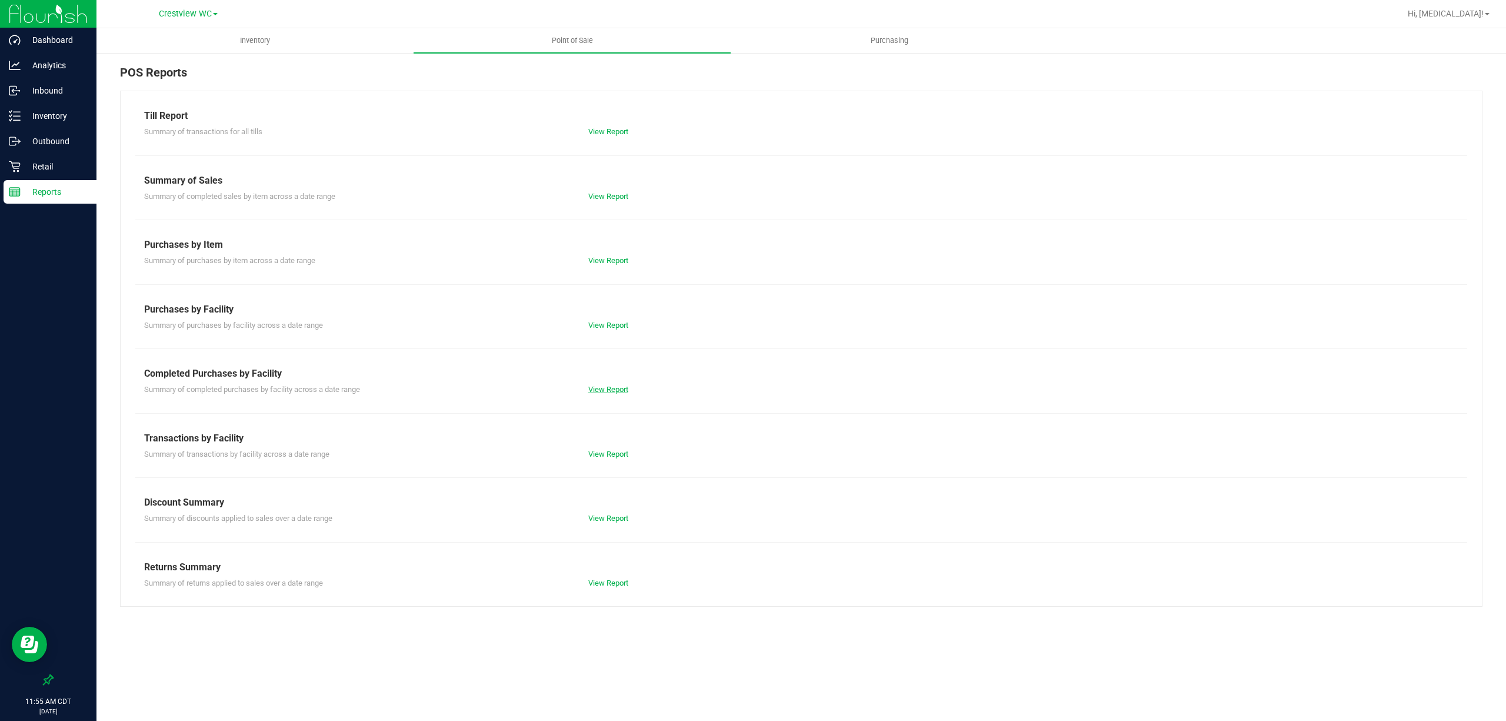
click at [605, 388] on link "View Report" at bounding box center [608, 389] width 40 height 9
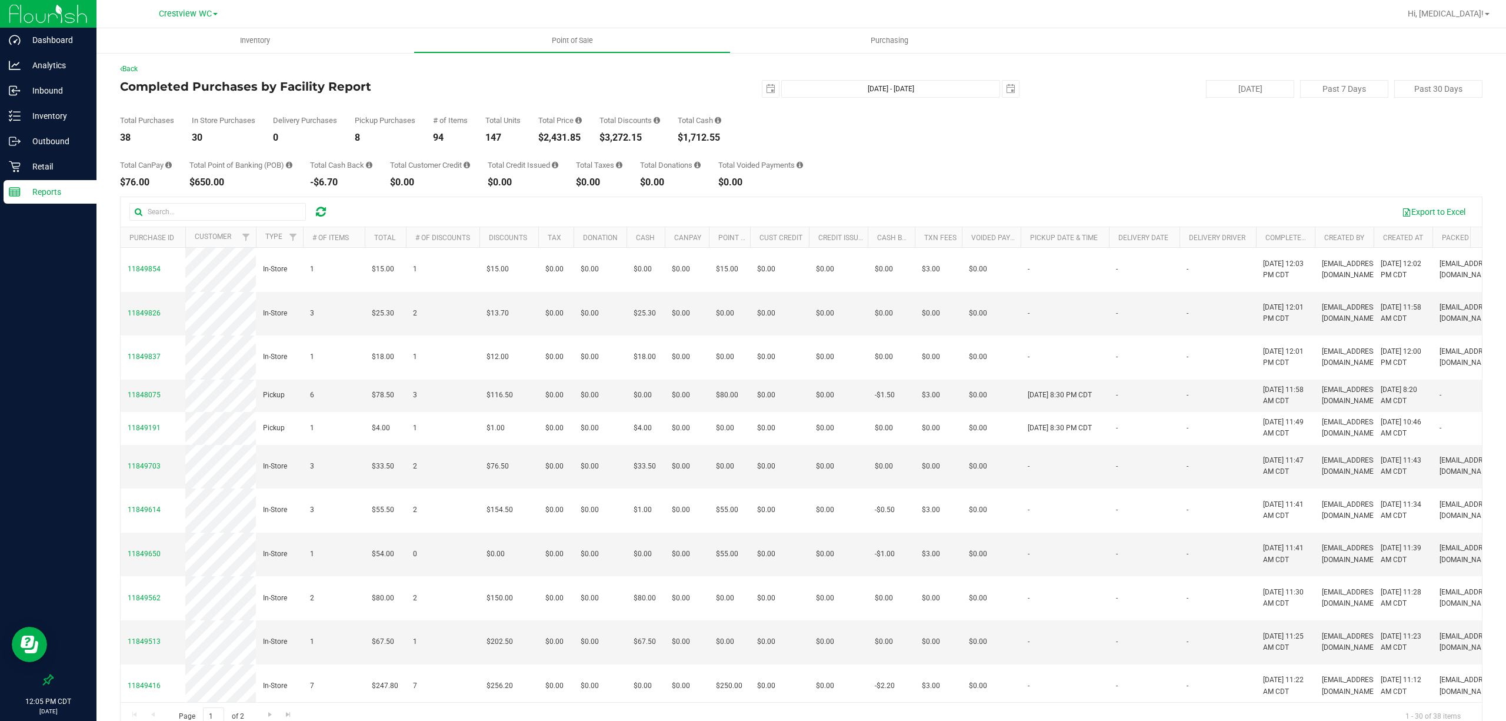
click at [902, 164] on div "Total CanPay $76.00 Total Point of Banking (POB) $650.00 Total Cash Back -$6.70…" at bounding box center [801, 164] width 1362 height 45
click at [28, 169] on p "Retail" at bounding box center [56, 166] width 71 height 14
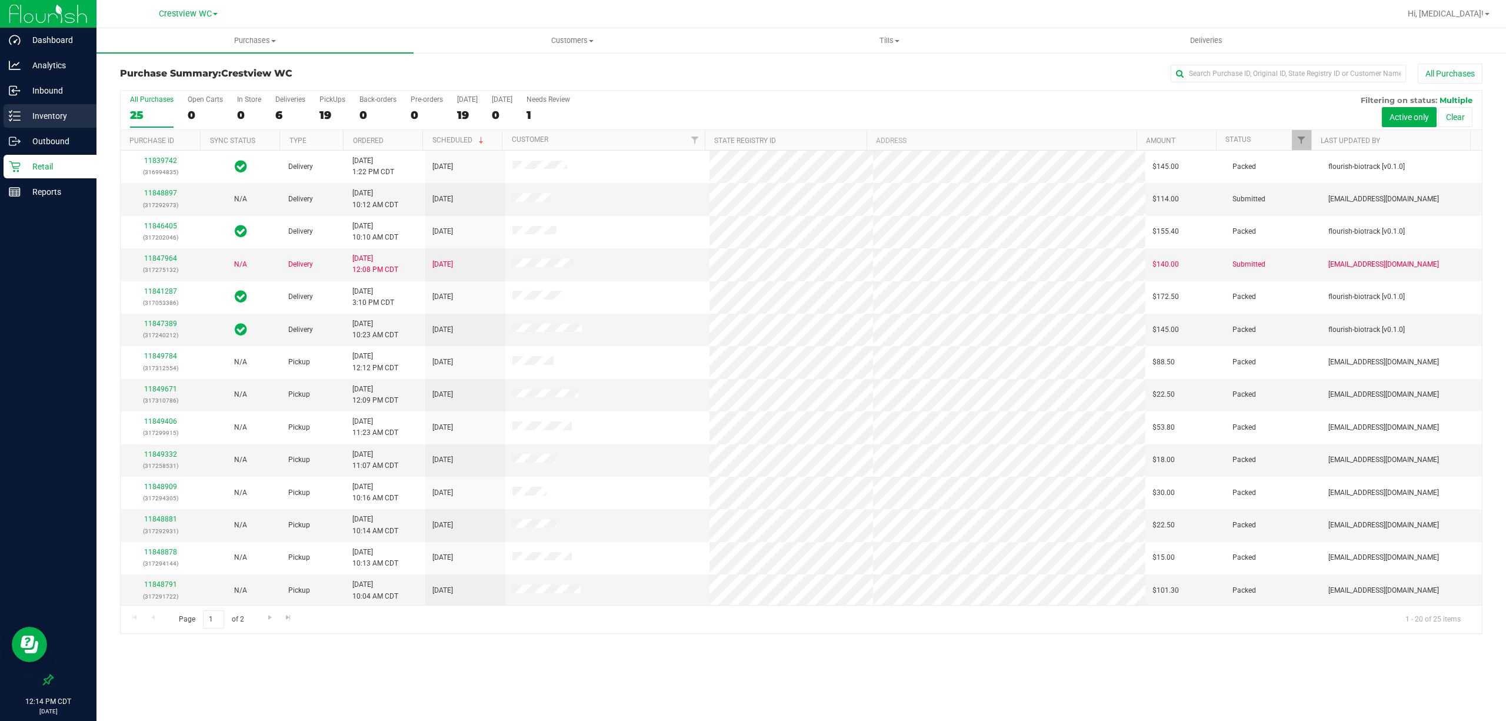
click at [60, 111] on p "Inventory" at bounding box center [56, 116] width 71 height 14
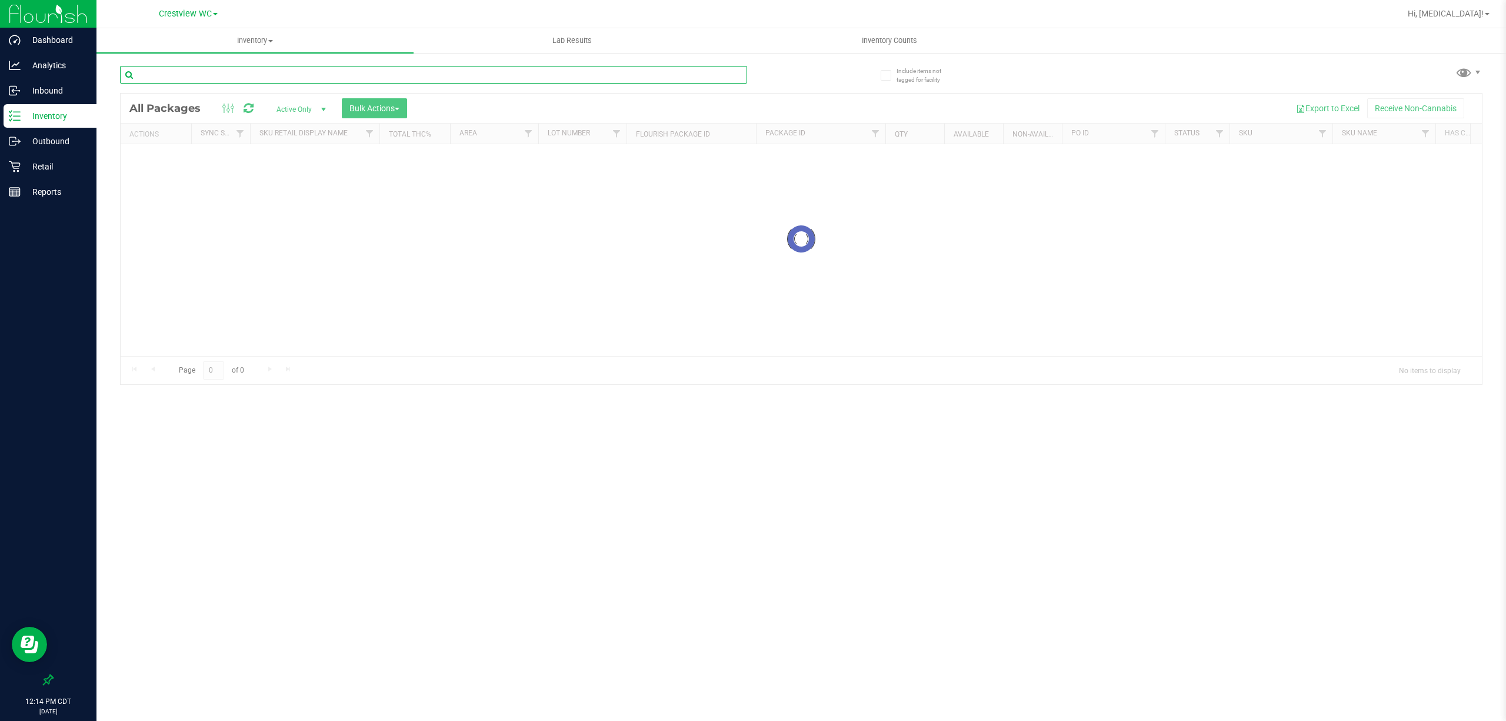
click at [337, 69] on input "text" at bounding box center [433, 75] width 627 height 18
paste input "W-JUL25FFP03-0807"
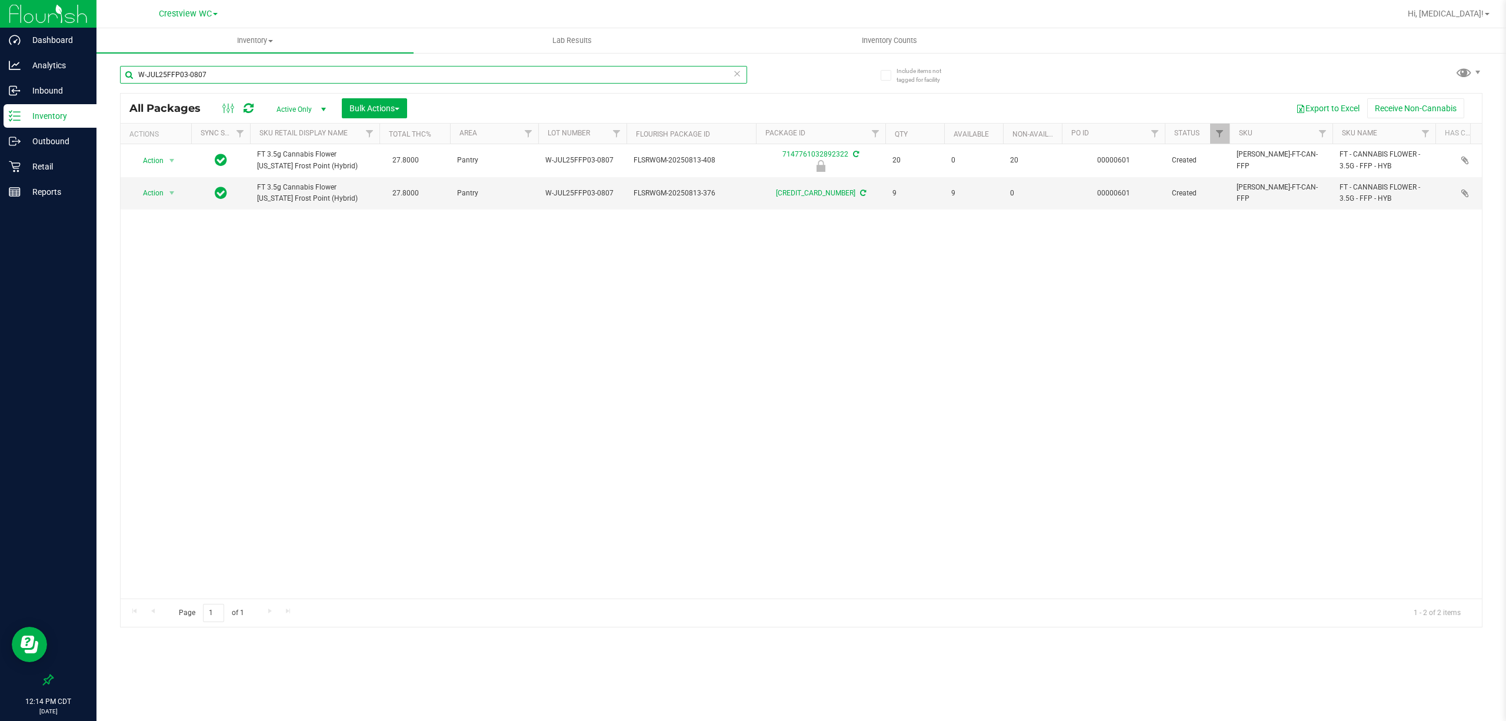
click at [349, 71] on input "W-JUL25FFP03-0807" at bounding box center [433, 75] width 627 height 18
paste input "​W-JUN25FFP01-0701"
click at [349, 71] on input "W-JUL25FFP03-0807​W-JUN25FFP01-0701" at bounding box center [433, 75] width 627 height 18
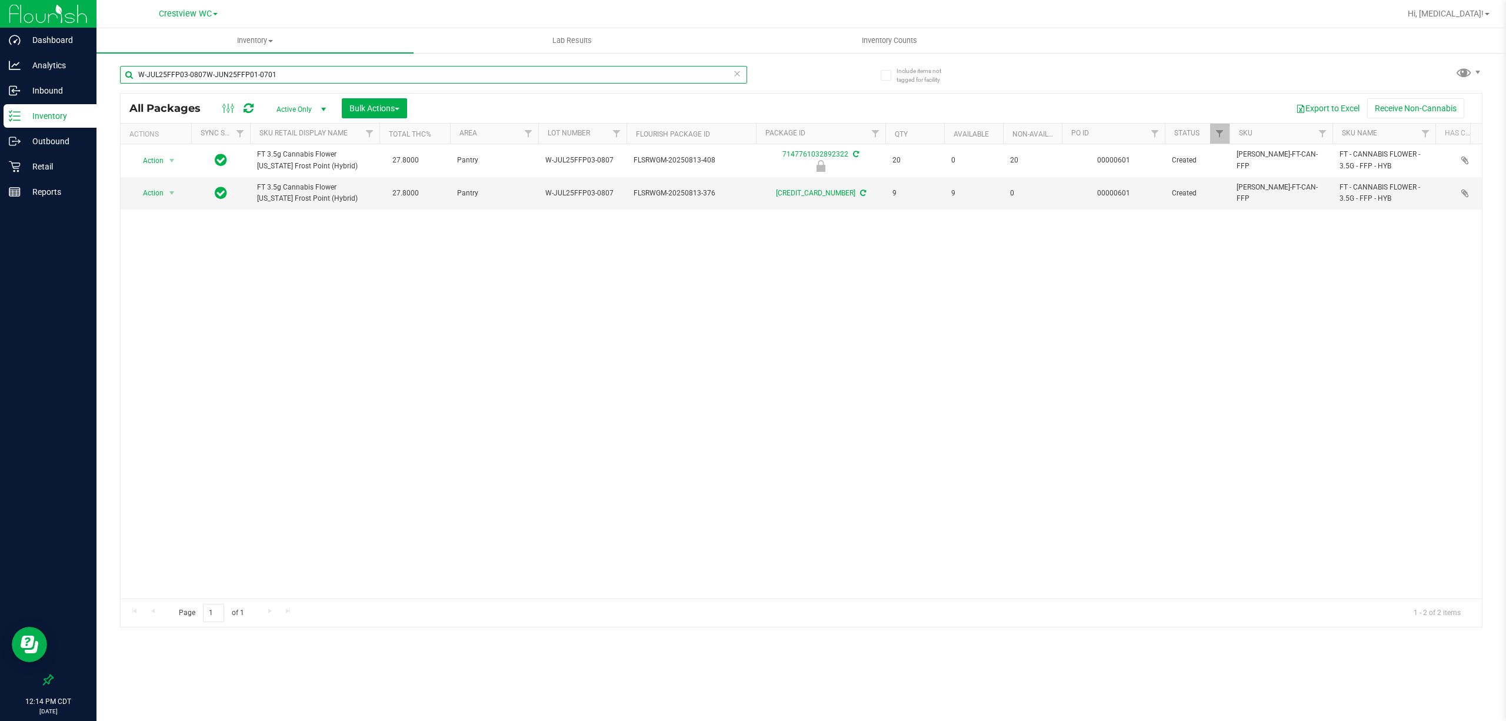
paste input "text"
type input "​W-JUN25FFP01-0701"
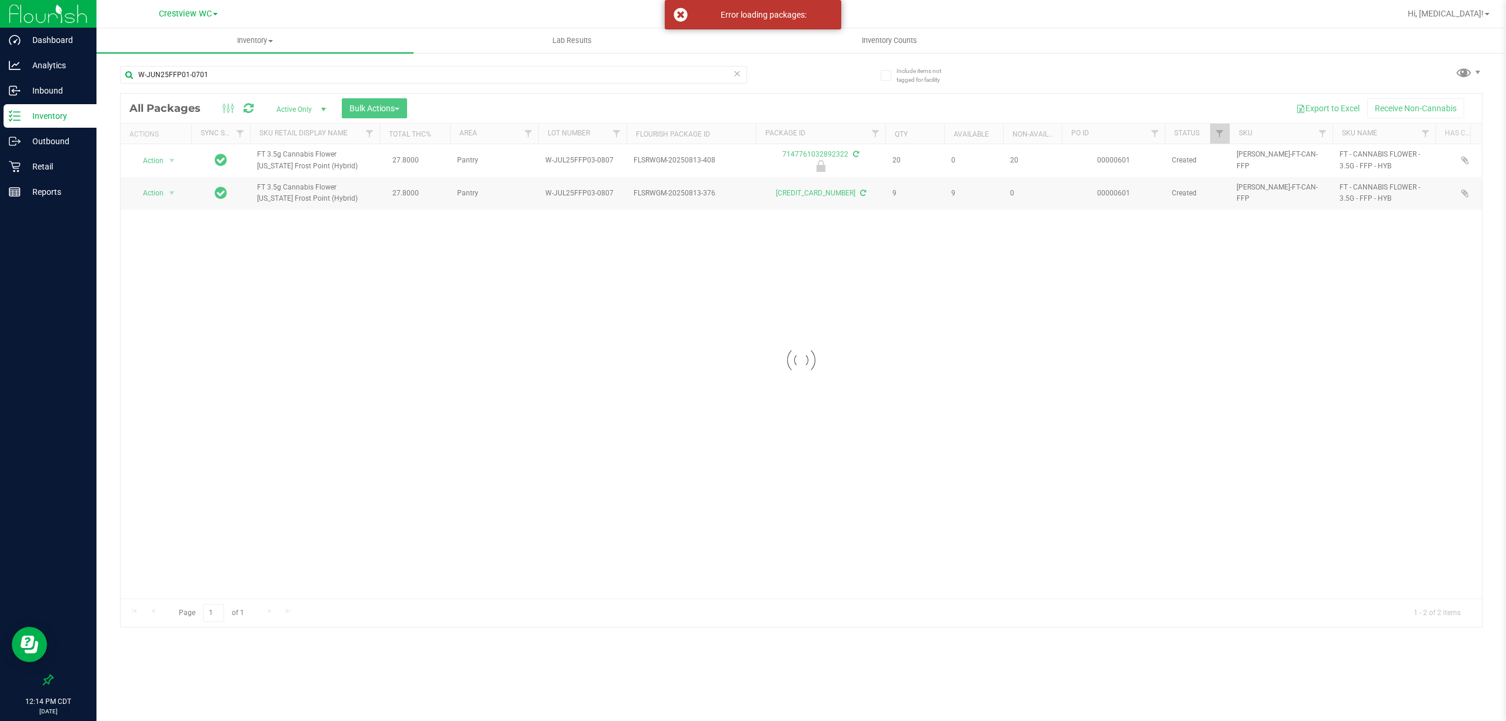
click at [901, 365] on div at bounding box center [801, 360] width 1361 height 533
click at [679, 14] on div "Error loading packages:" at bounding box center [753, 14] width 176 height 29
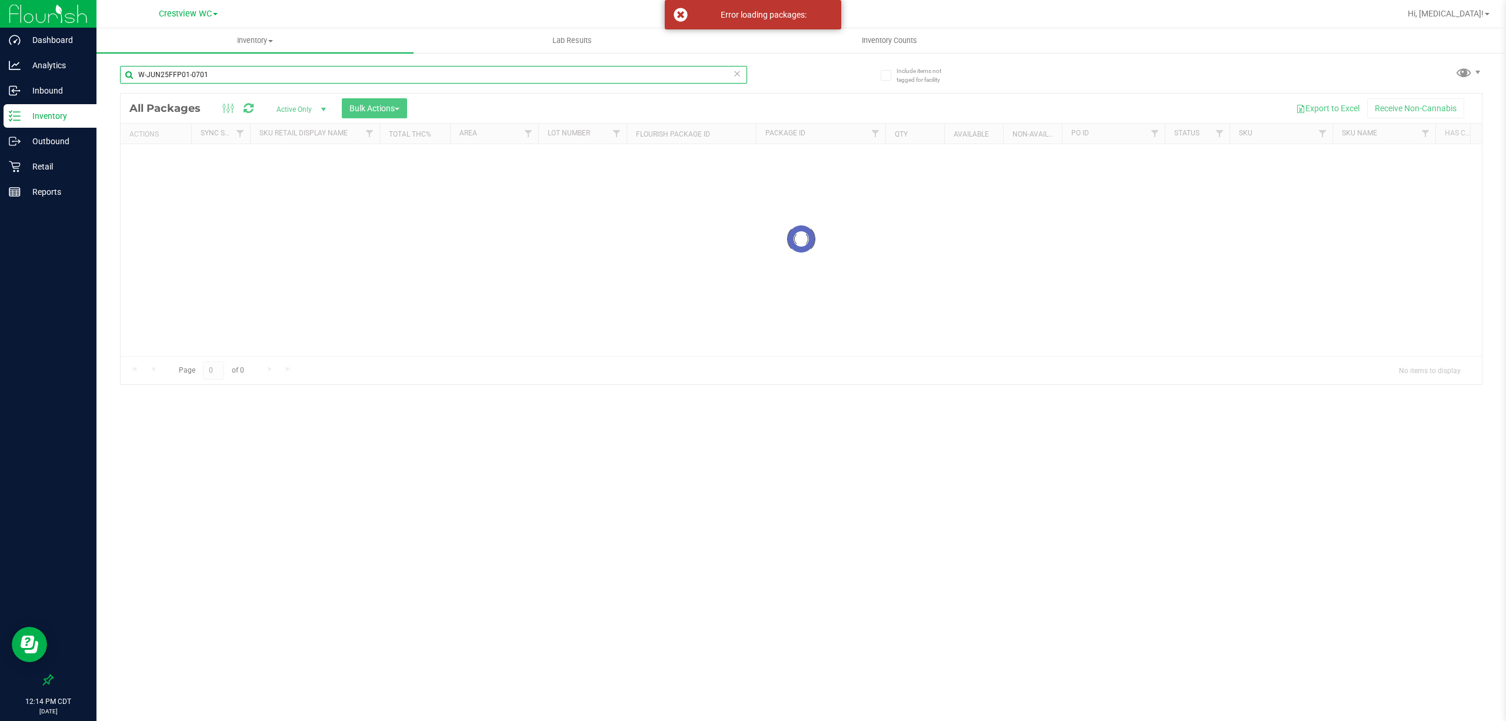
click at [241, 74] on input "​W-JUN25FFP01-0701" at bounding box center [433, 75] width 627 height 18
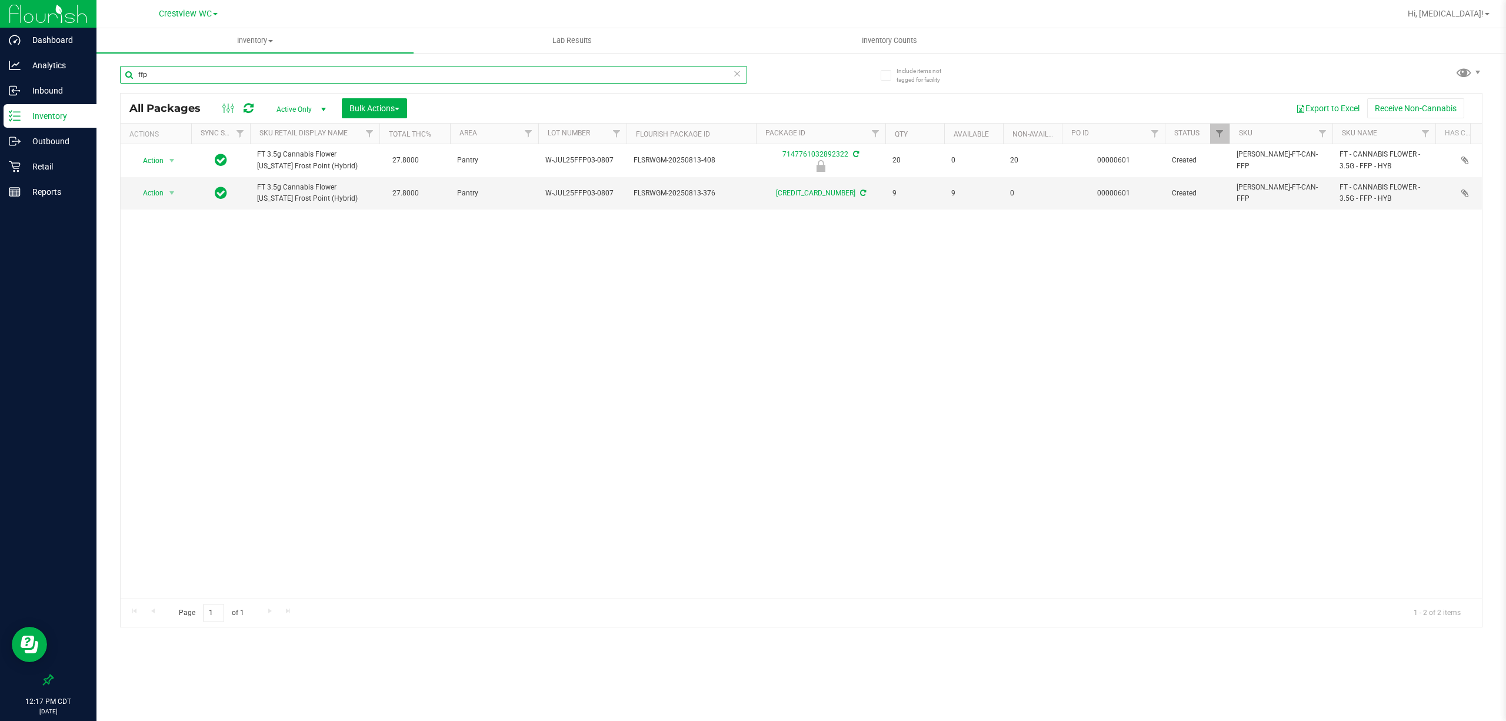
click at [196, 71] on input "ffp" at bounding box center [433, 75] width 627 height 18
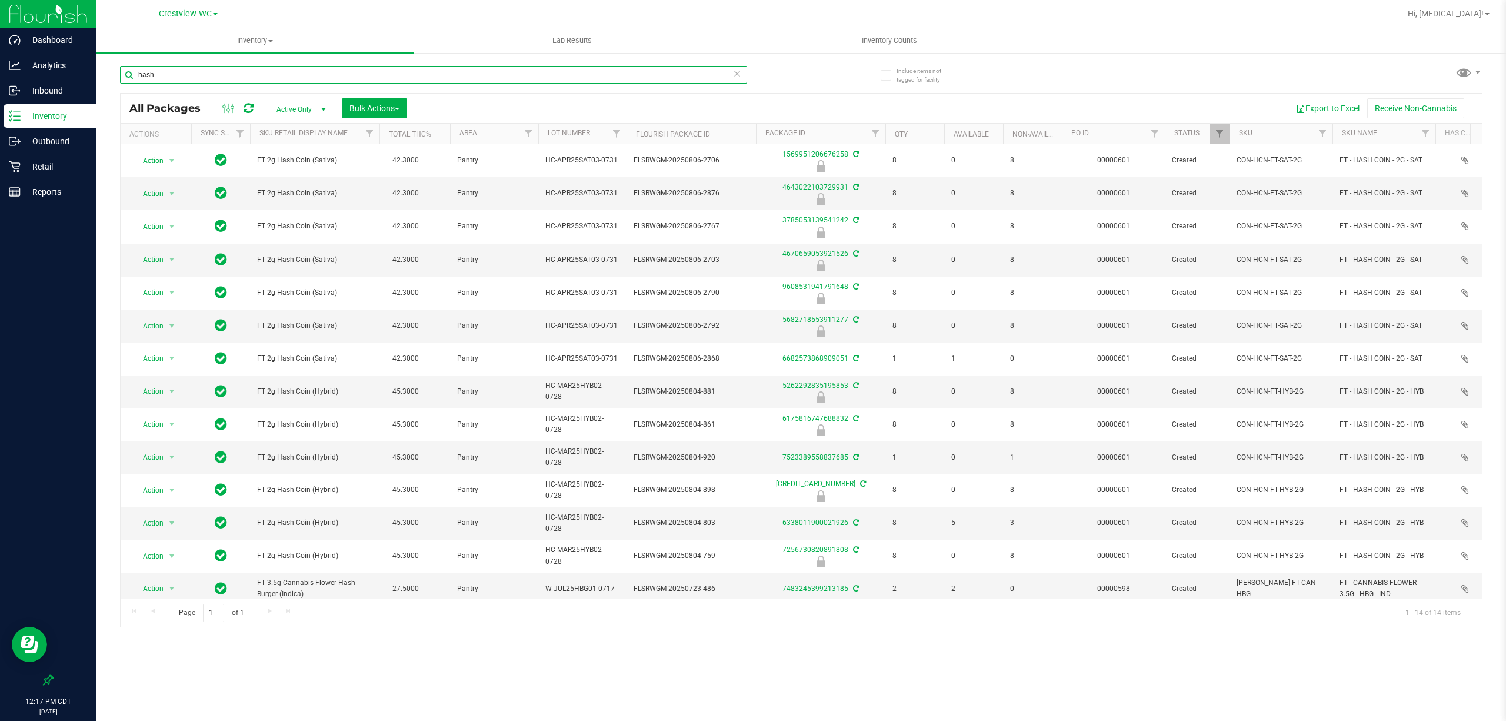
type input "hash"
click at [194, 12] on span "Crestview WC" at bounding box center [185, 14] width 53 height 11
click at [131, 56] on link "Ft [PERSON_NAME][GEOGRAPHIC_DATA]" at bounding box center [188, 57] width 172 height 16
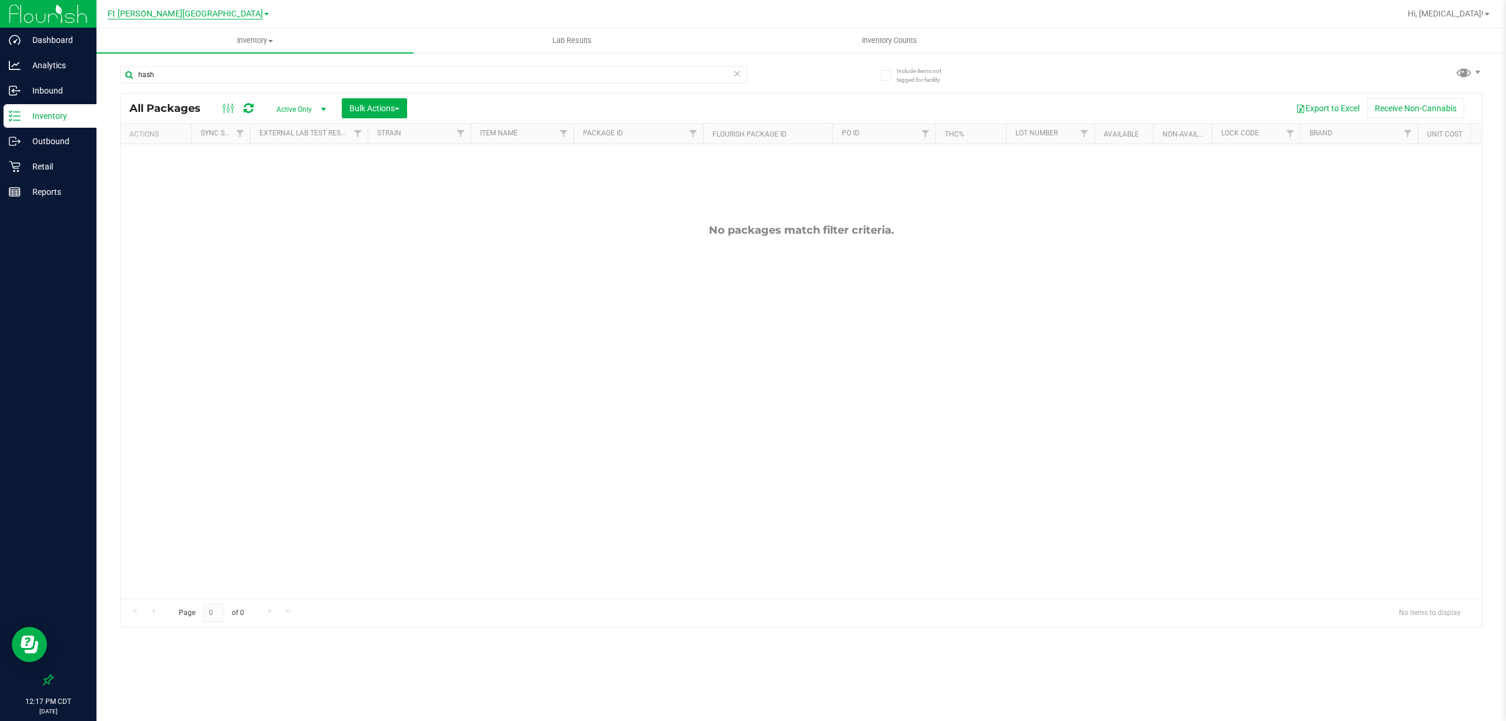
click at [187, 12] on span "Ft [PERSON_NAME][GEOGRAPHIC_DATA]" at bounding box center [185, 14] width 155 height 11
click at [154, 72] on link "[GEOGRAPHIC_DATA]" at bounding box center [188, 73] width 172 height 16
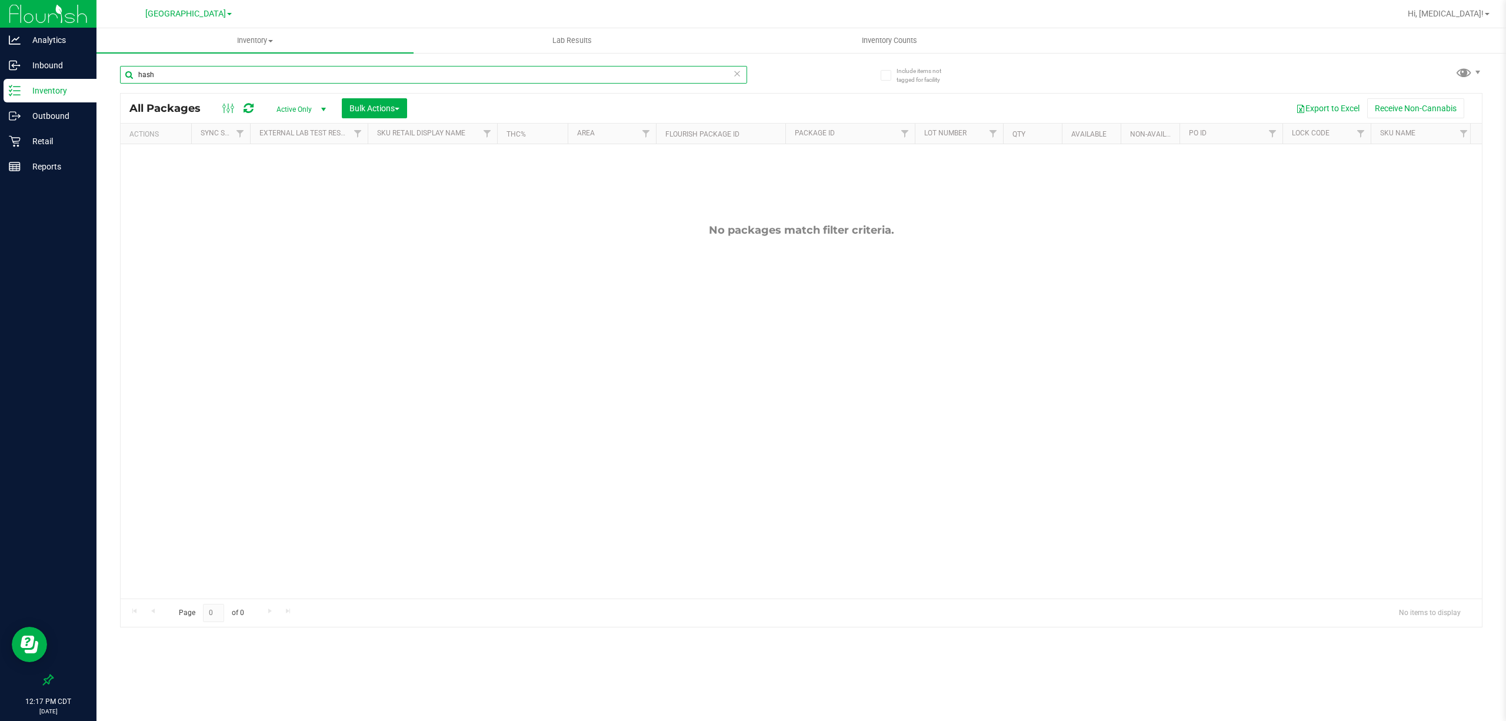
click at [202, 78] on input "hash" at bounding box center [433, 75] width 627 height 18
type input "hash"
click at [64, 139] on p "Retail" at bounding box center [56, 141] width 71 height 14
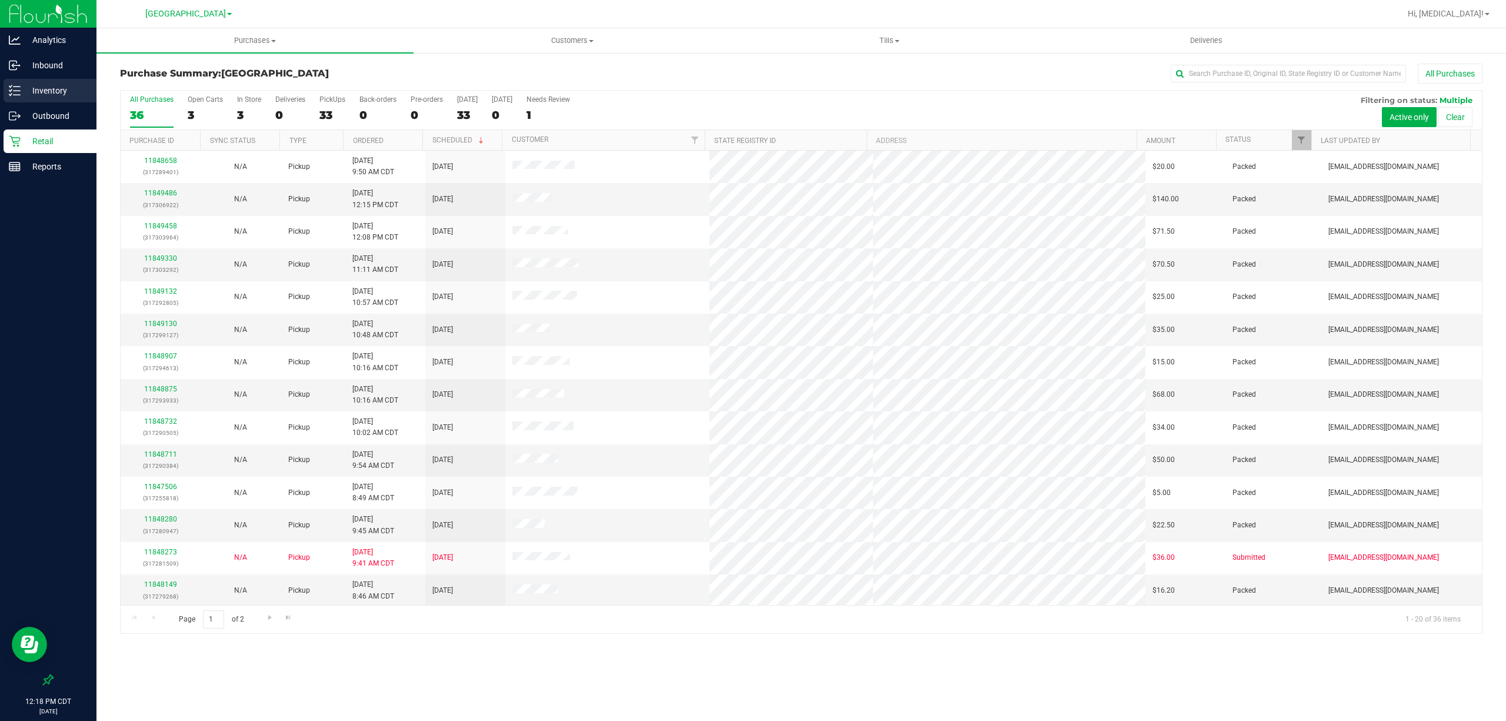
click at [55, 90] on p "Inventory" at bounding box center [56, 91] width 71 height 14
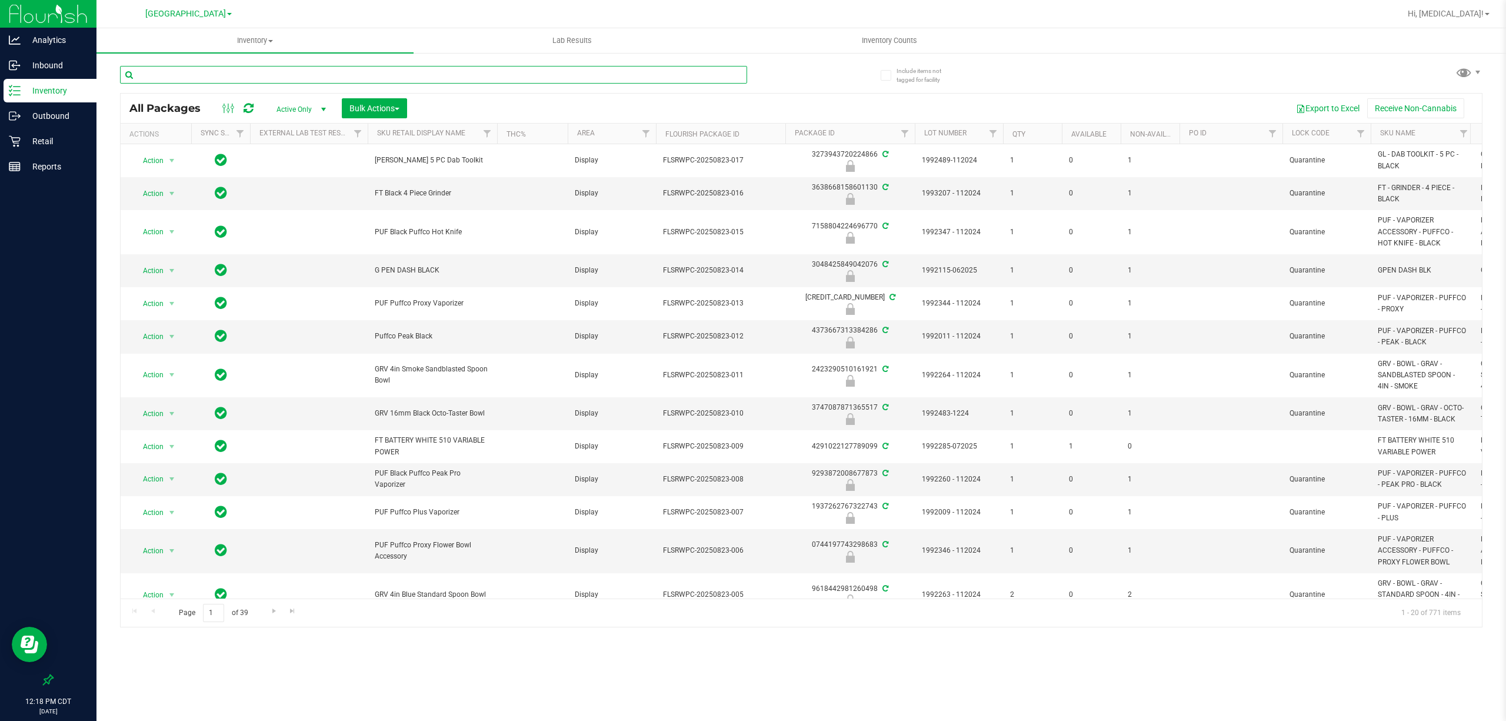
click at [231, 71] on input "text" at bounding box center [433, 75] width 627 height 18
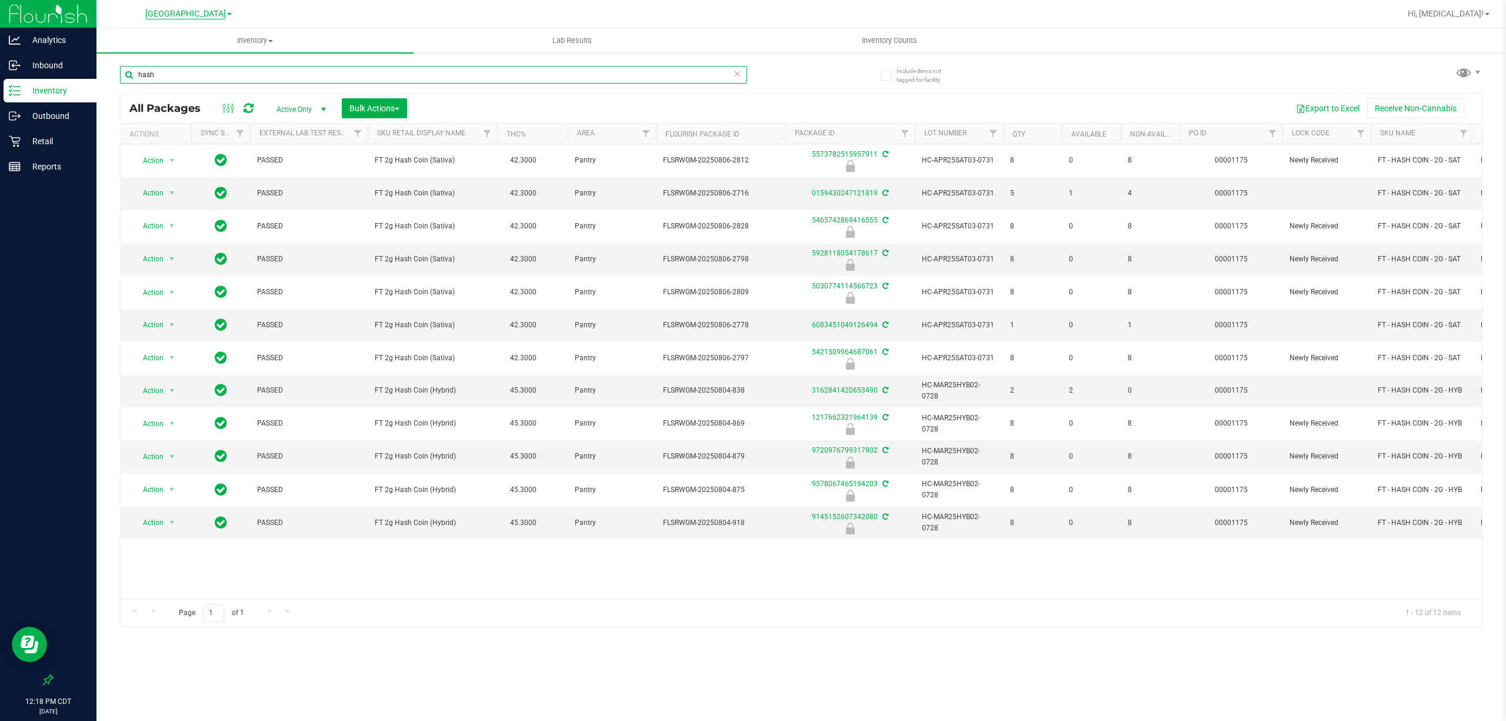
type input "hash"
click at [173, 15] on span "Panama City WC" at bounding box center [185, 14] width 81 height 11
click at [149, 85] on link "Pensacola WC" at bounding box center [188, 89] width 172 height 16
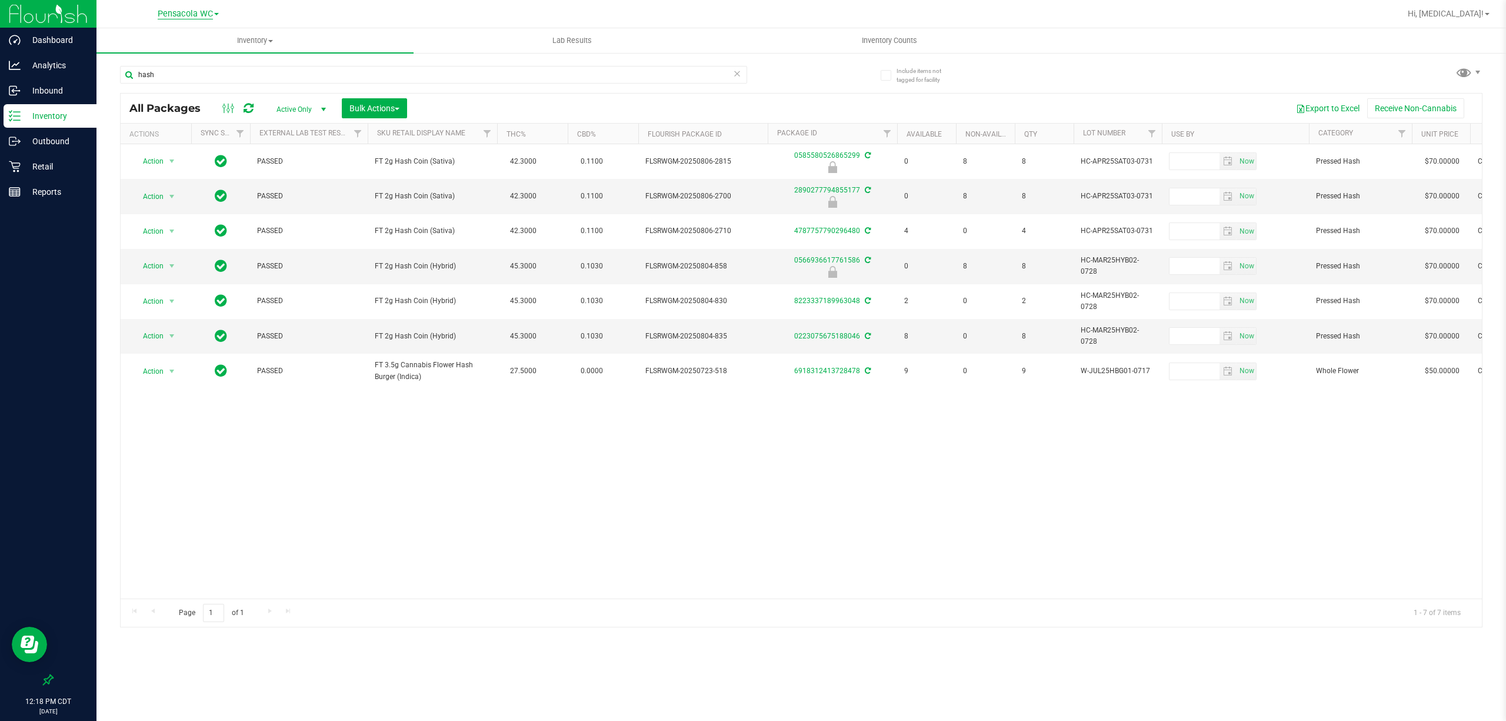
click at [188, 12] on span "Pensacola WC" at bounding box center [185, 14] width 55 height 11
click at [174, 50] on link "Ft Walton Beach WC" at bounding box center [188, 57] width 172 height 16
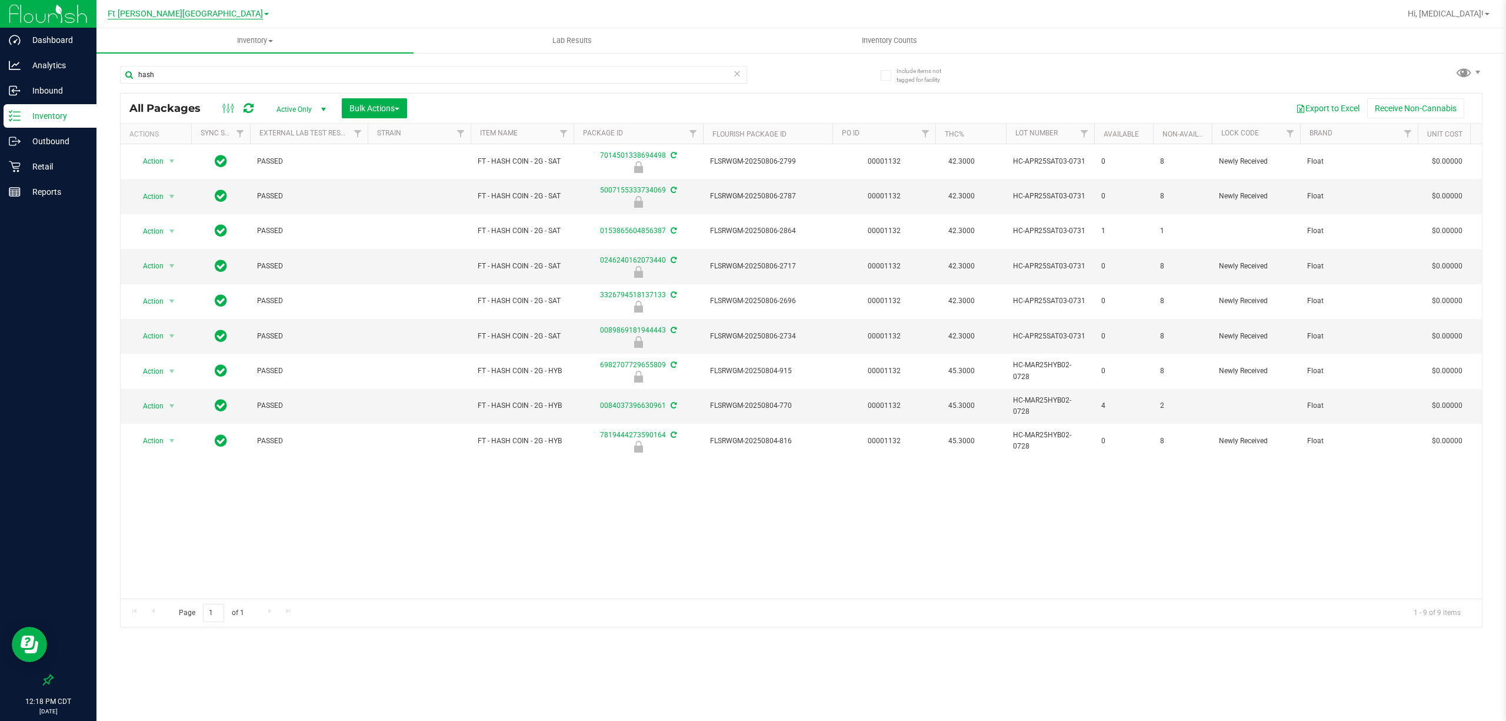
click at [194, 15] on span "Ft Walton Beach WC" at bounding box center [185, 14] width 155 height 11
click at [193, 105] on link "Tallahassee WC" at bounding box center [188, 104] width 172 height 16
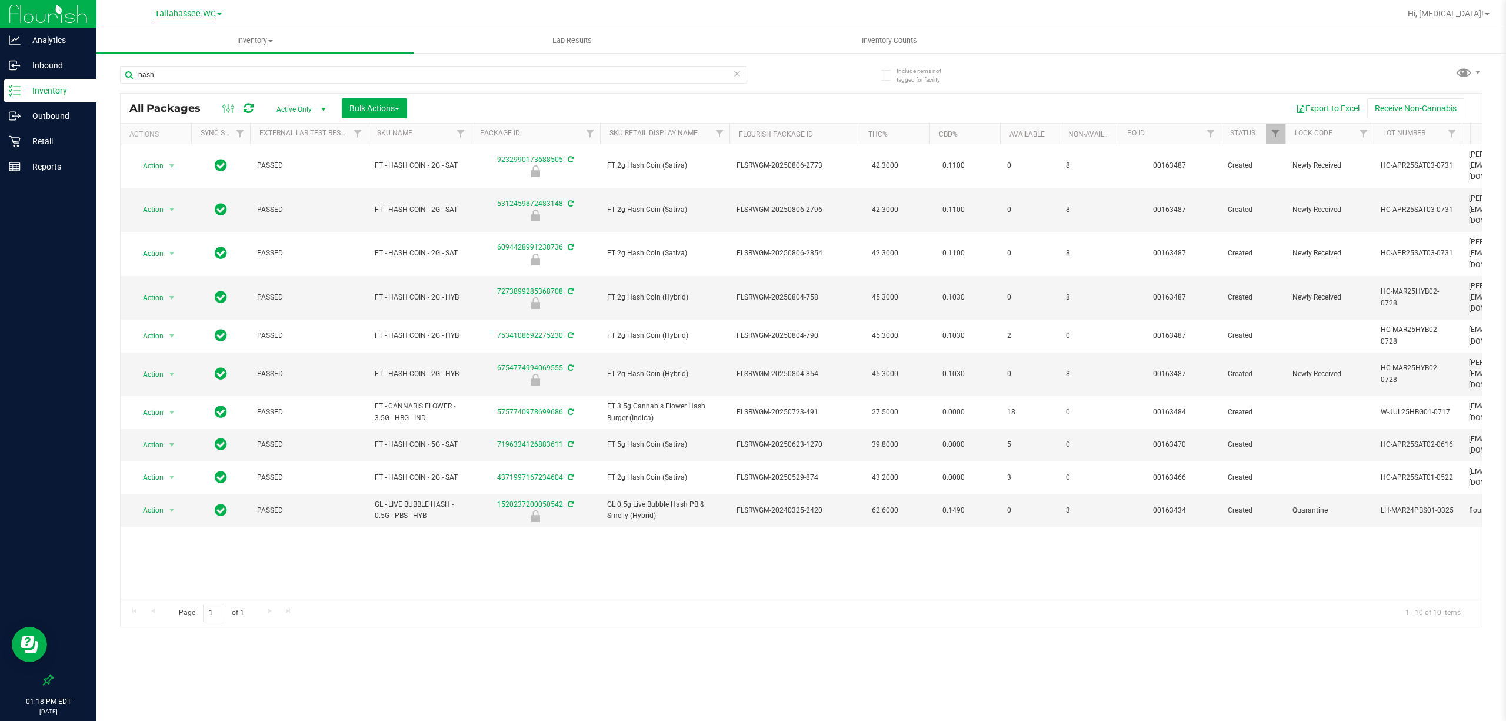
click at [173, 15] on span "Tallahassee WC" at bounding box center [185, 14] width 61 height 11
click at [161, 41] on link "Crestview WC" at bounding box center [188, 42] width 172 height 16
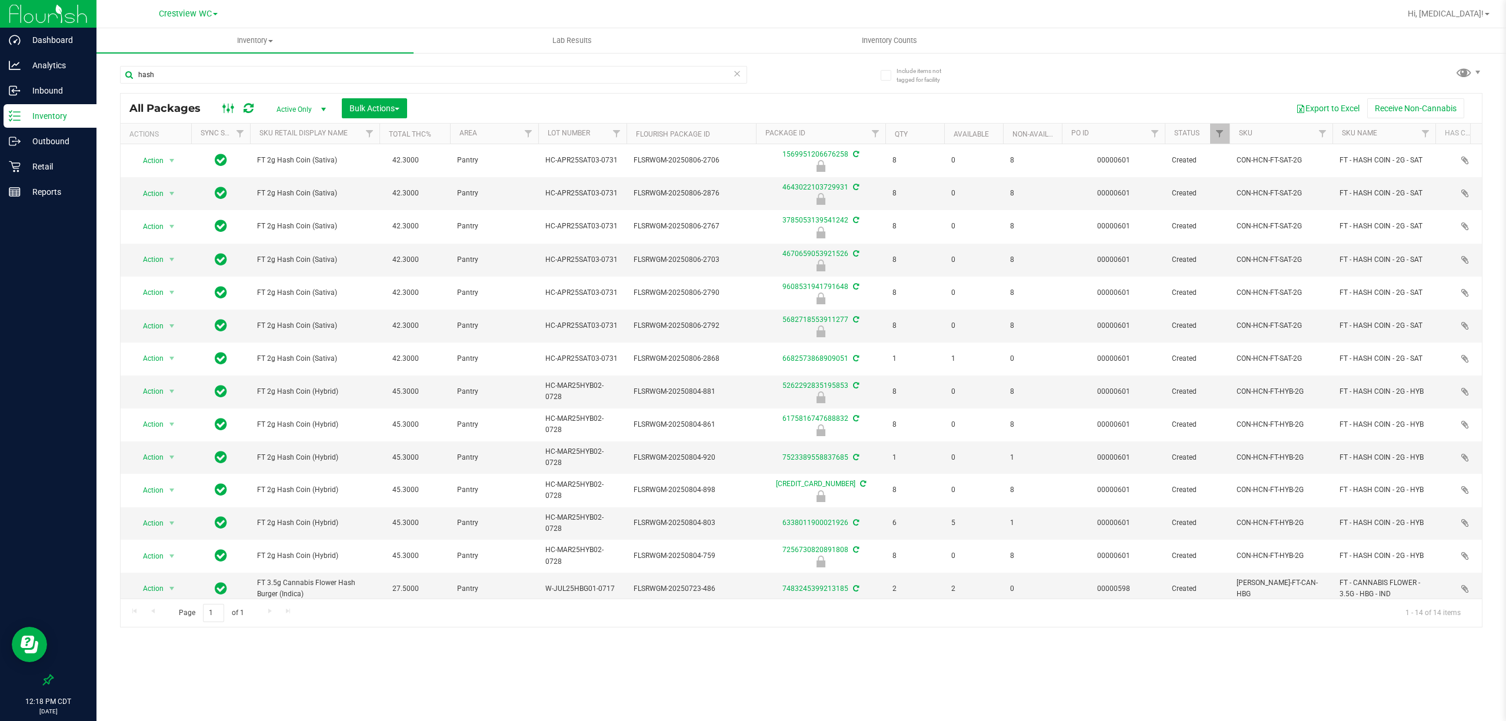
click at [224, 109] on rect at bounding box center [224, 108] width 1 height 9
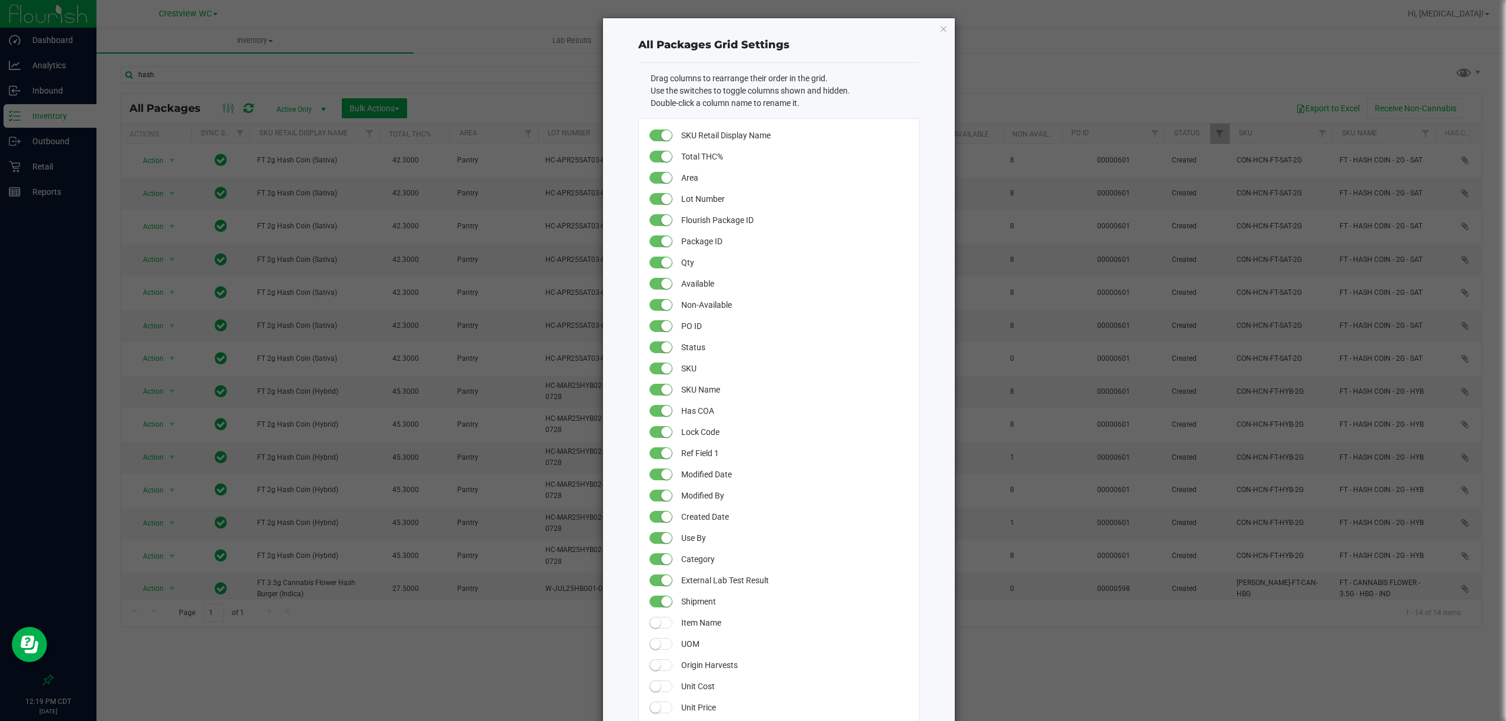
click at [1066, 681] on ngb-modal-window "All Packages Grid Settings Drag columns to rearrange their order in the grid. U…" at bounding box center [757, 360] width 1515 height 721
click at [939, 29] on icon "button" at bounding box center [943, 28] width 8 height 14
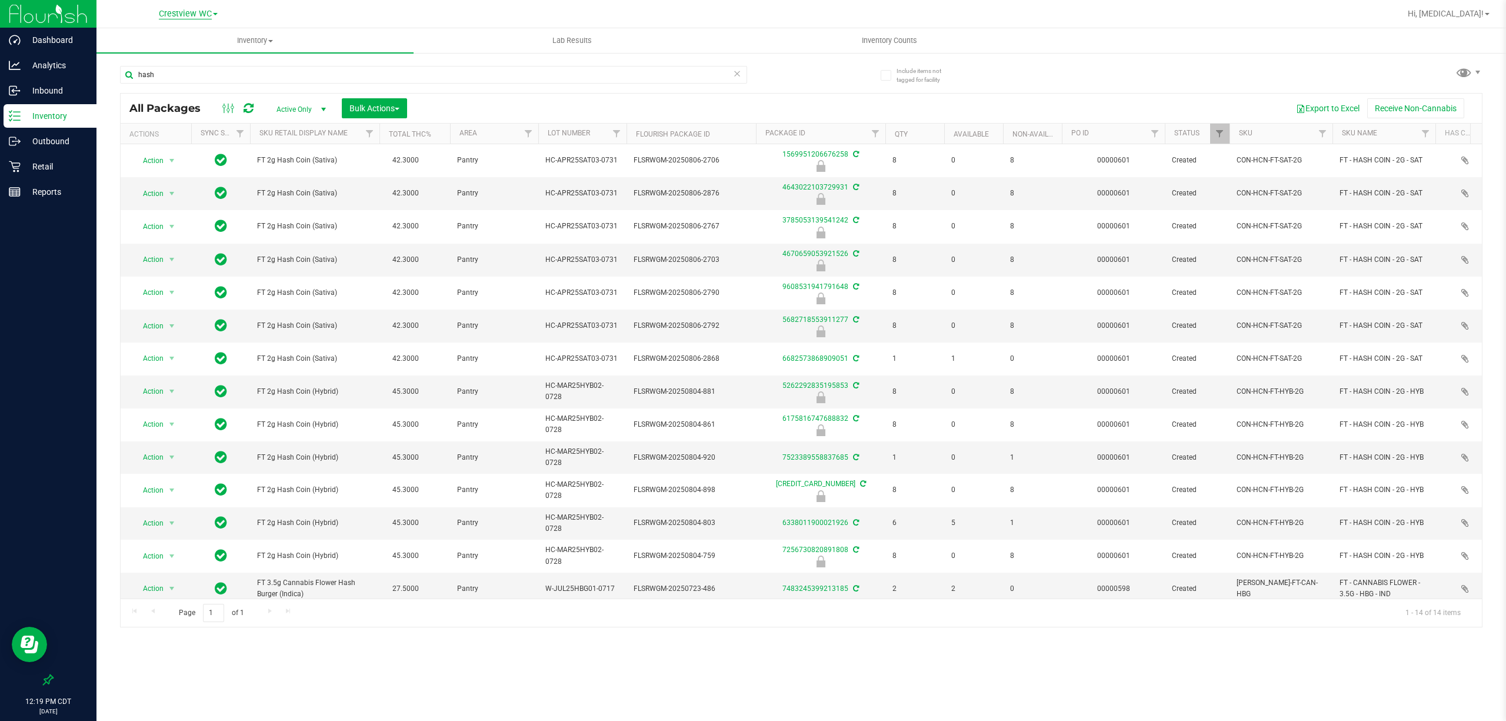
click at [198, 14] on span "Crestview WC" at bounding box center [185, 14] width 53 height 11
click at [52, 198] on p "Reports" at bounding box center [56, 192] width 71 height 14
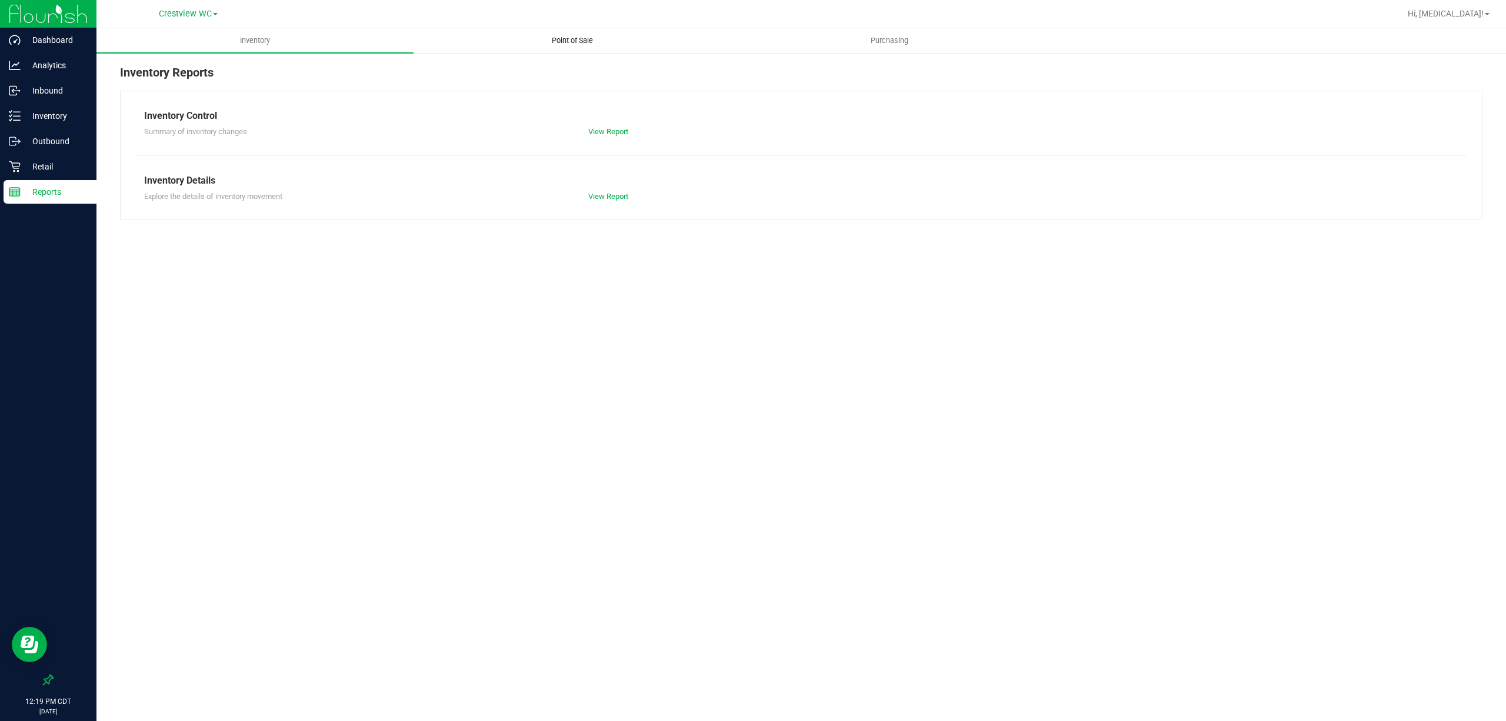
click at [559, 44] on span "Point of Sale" at bounding box center [572, 40] width 73 height 11
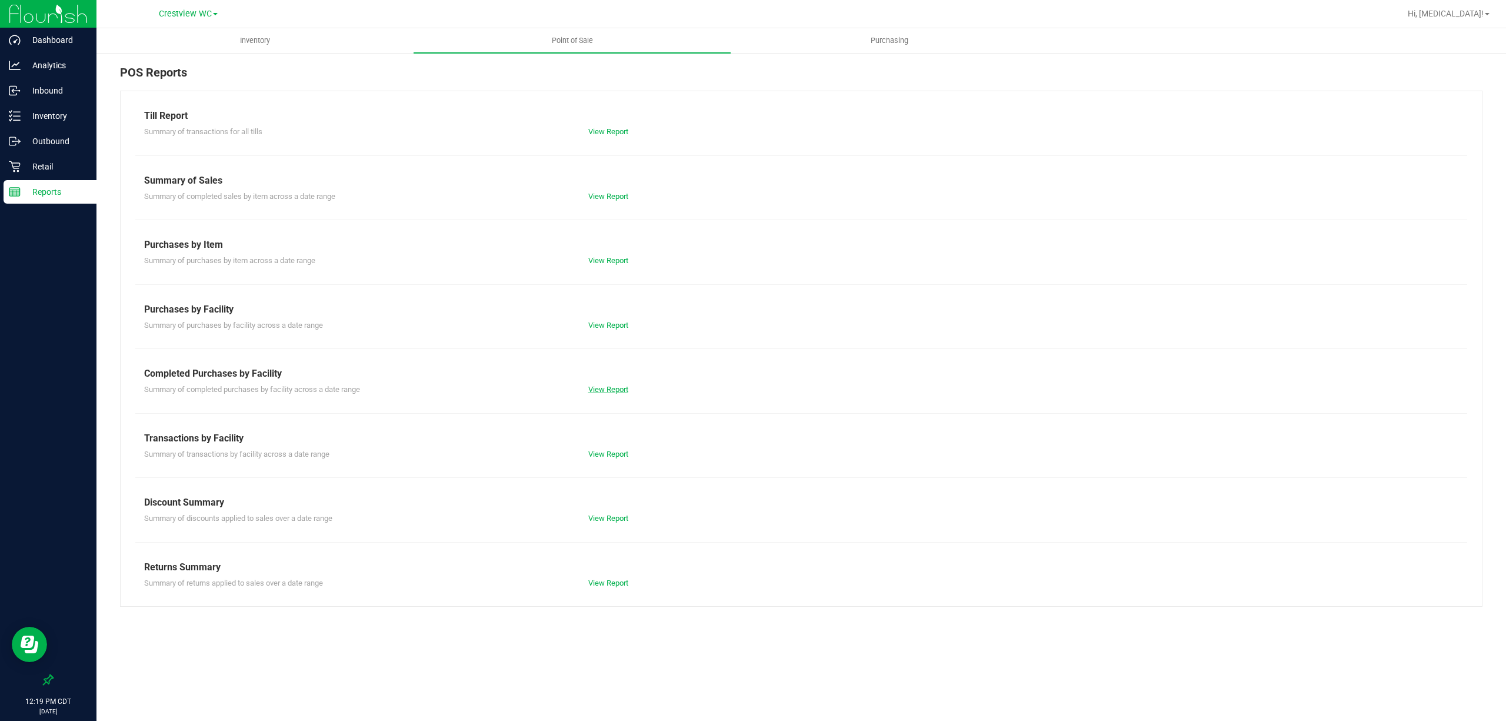
click at [608, 387] on link "View Report" at bounding box center [608, 389] width 40 height 9
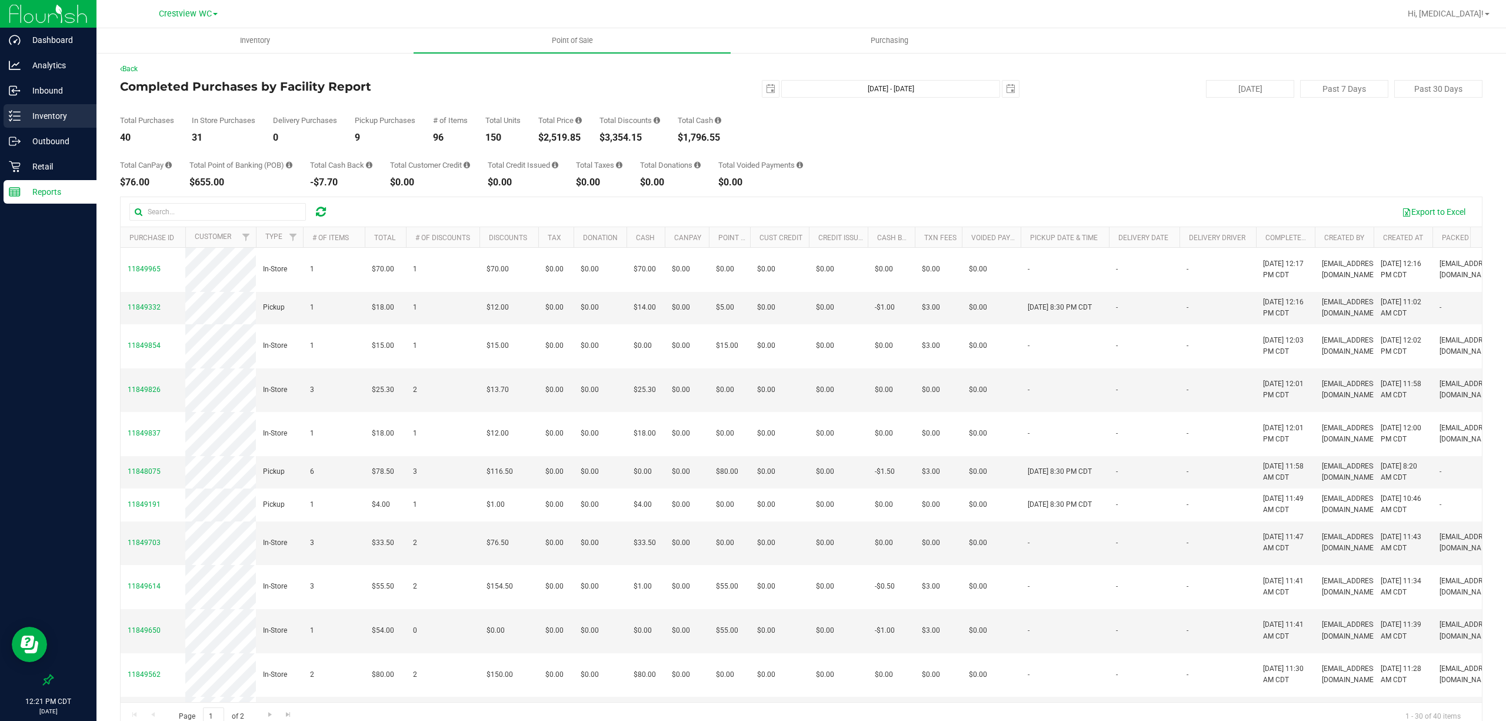
click at [48, 120] on p "Inventory" at bounding box center [56, 116] width 71 height 14
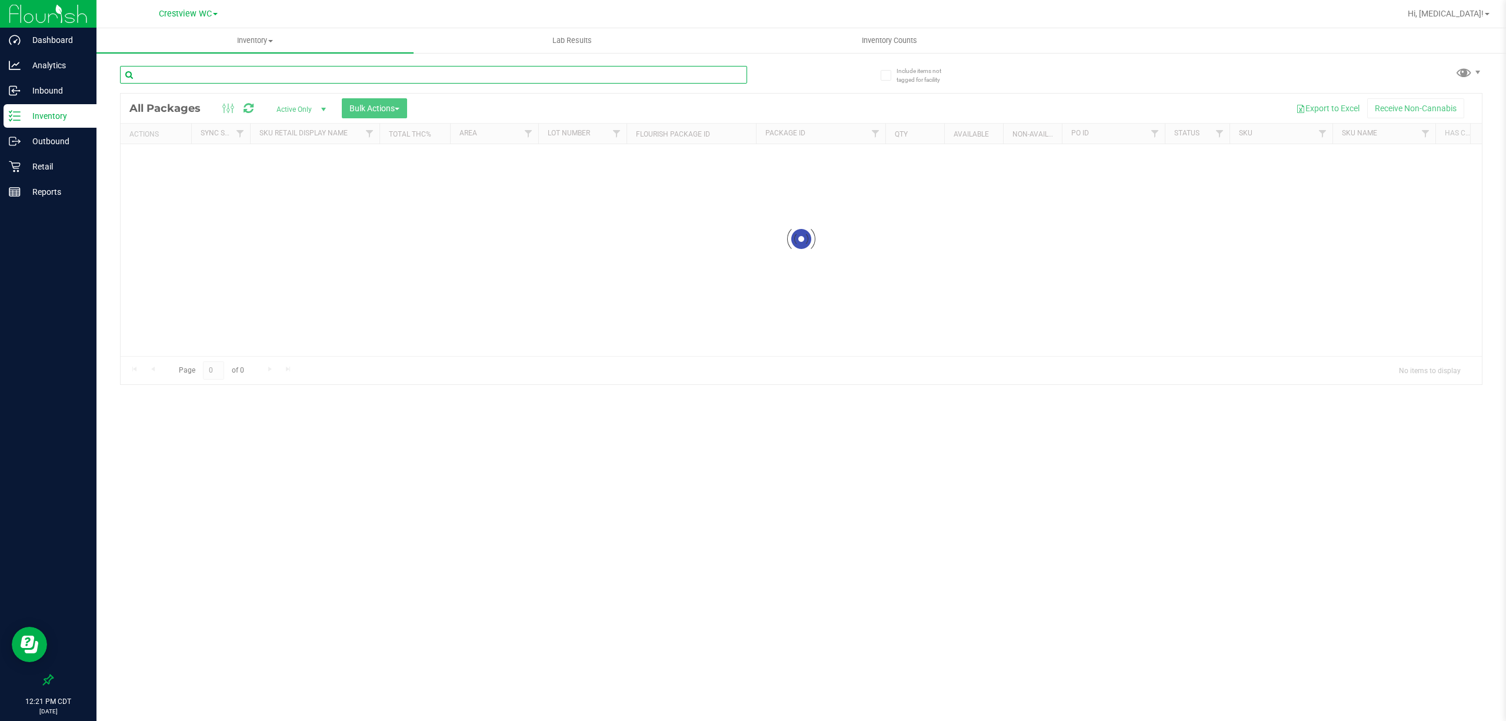
click at [226, 75] on div "Inventory All packages All inventory Waste log Create inventory Lab Results Inv…" at bounding box center [800, 374] width 1409 height 692
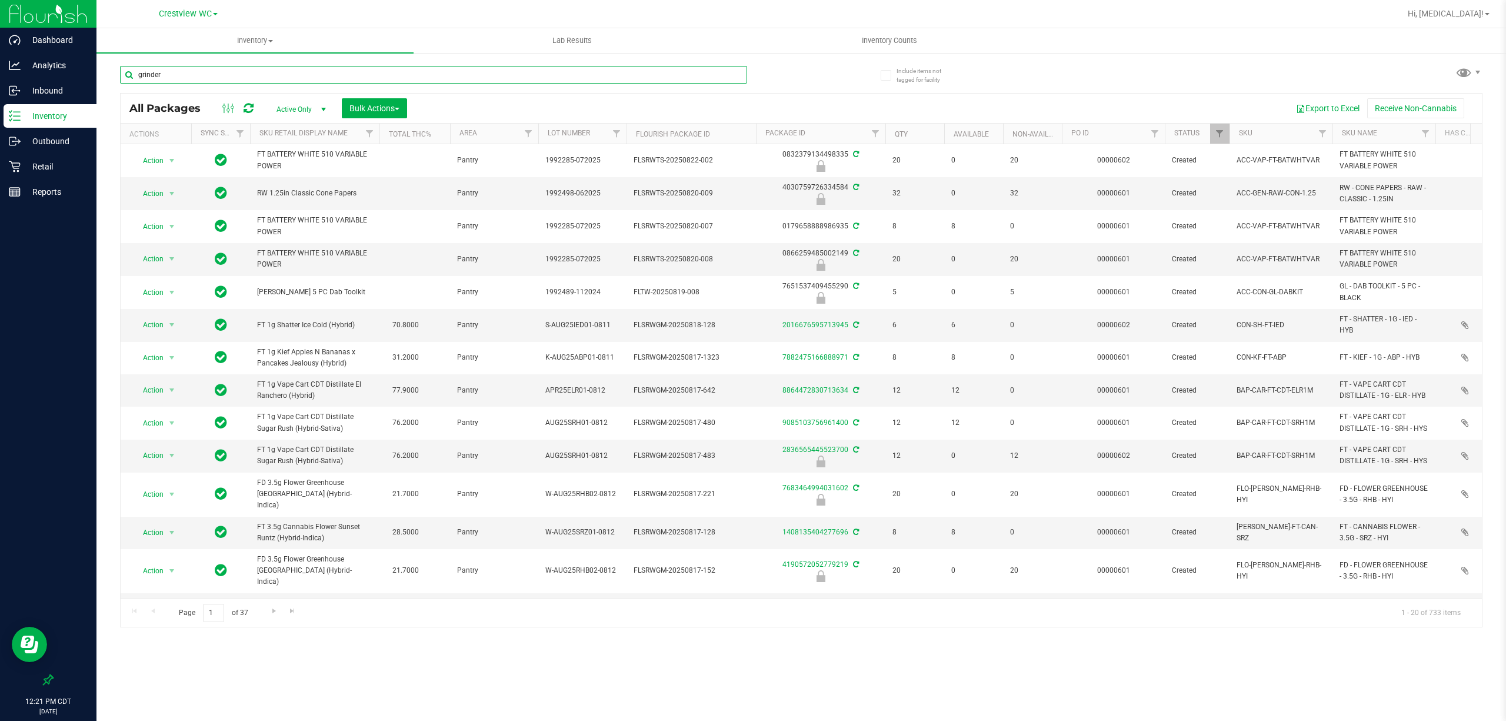
type input "grinder"
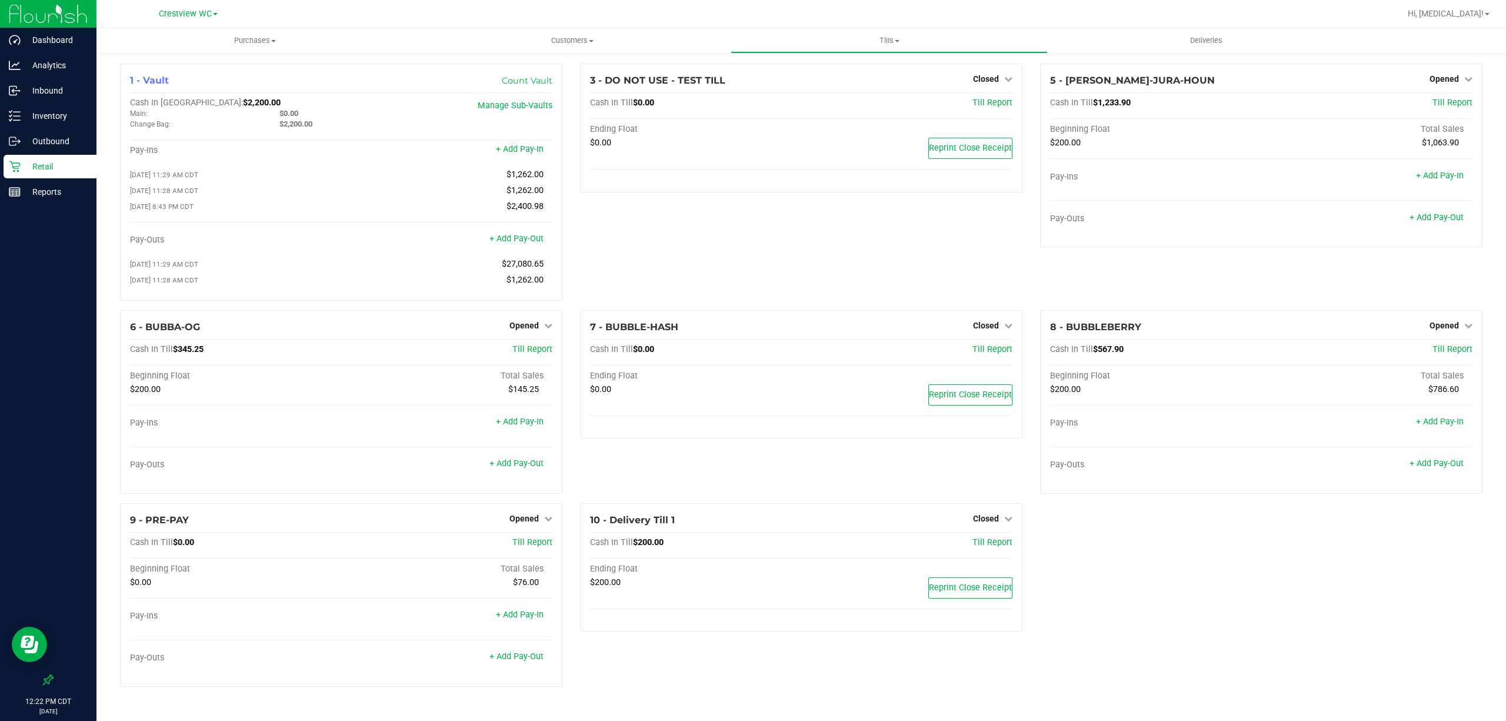
click at [31, 172] on p "Retail" at bounding box center [56, 166] width 71 height 14
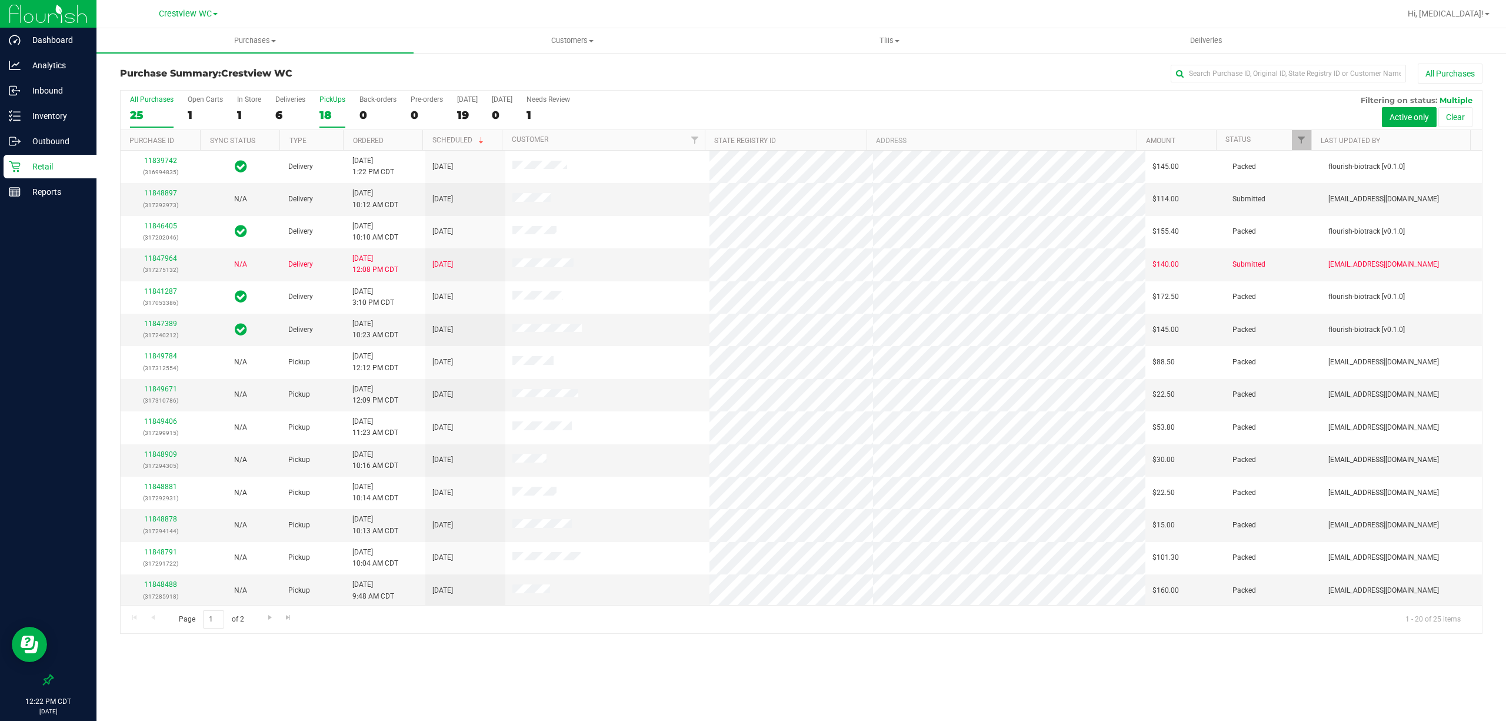
click at [325, 112] on div "18" at bounding box center [332, 115] width 26 height 14
click at [0, 0] on input "PickUps 18" at bounding box center [0, 0] width 0 height 0
click at [289, 116] on div "6" at bounding box center [290, 115] width 30 height 14
click at [0, 0] on input "Deliveries 6" at bounding box center [0, 0] width 0 height 0
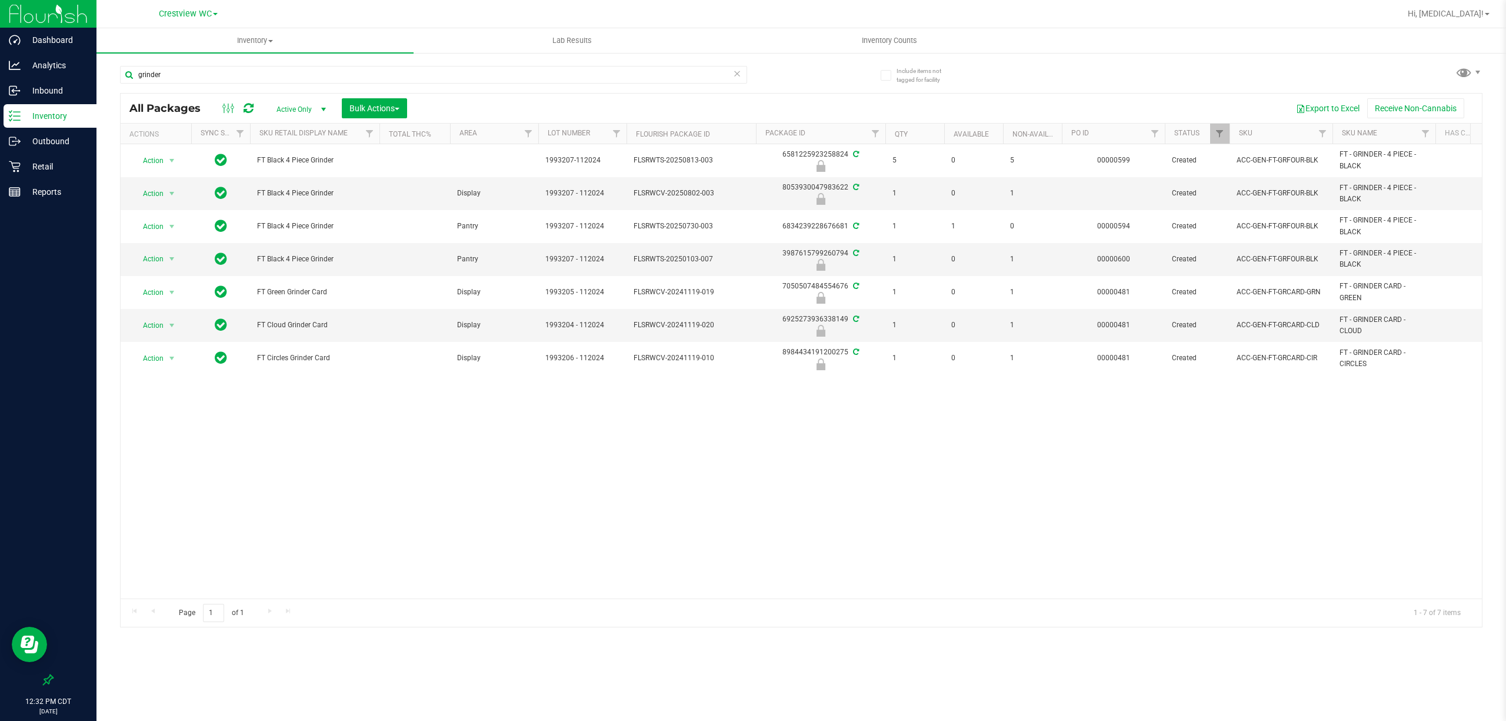
click at [634, 471] on div "Action Action Edit attributes Global inventory Locate package Package audit log…" at bounding box center [801, 371] width 1361 height 454
click at [49, 193] on p "Reports" at bounding box center [56, 192] width 71 height 14
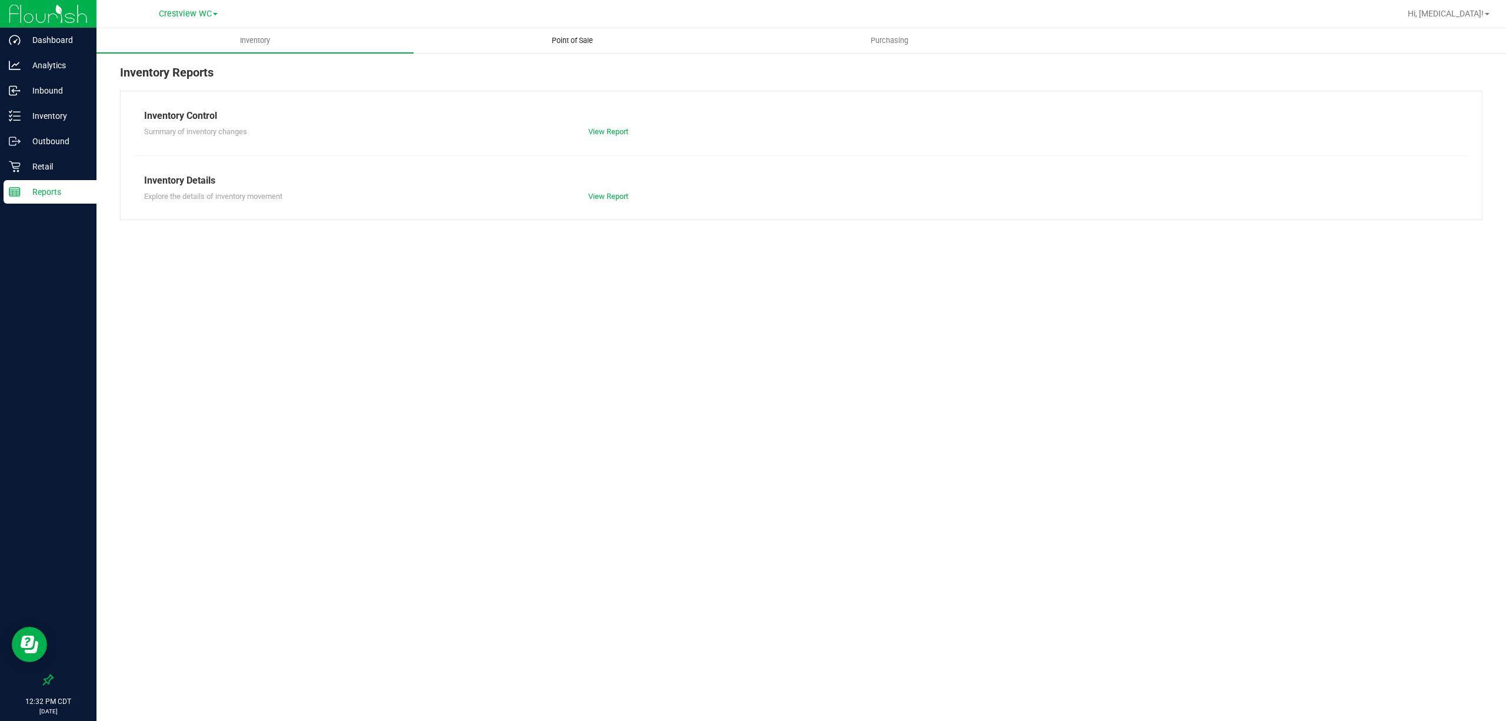
click at [575, 45] on span "Point of Sale" at bounding box center [572, 40] width 73 height 11
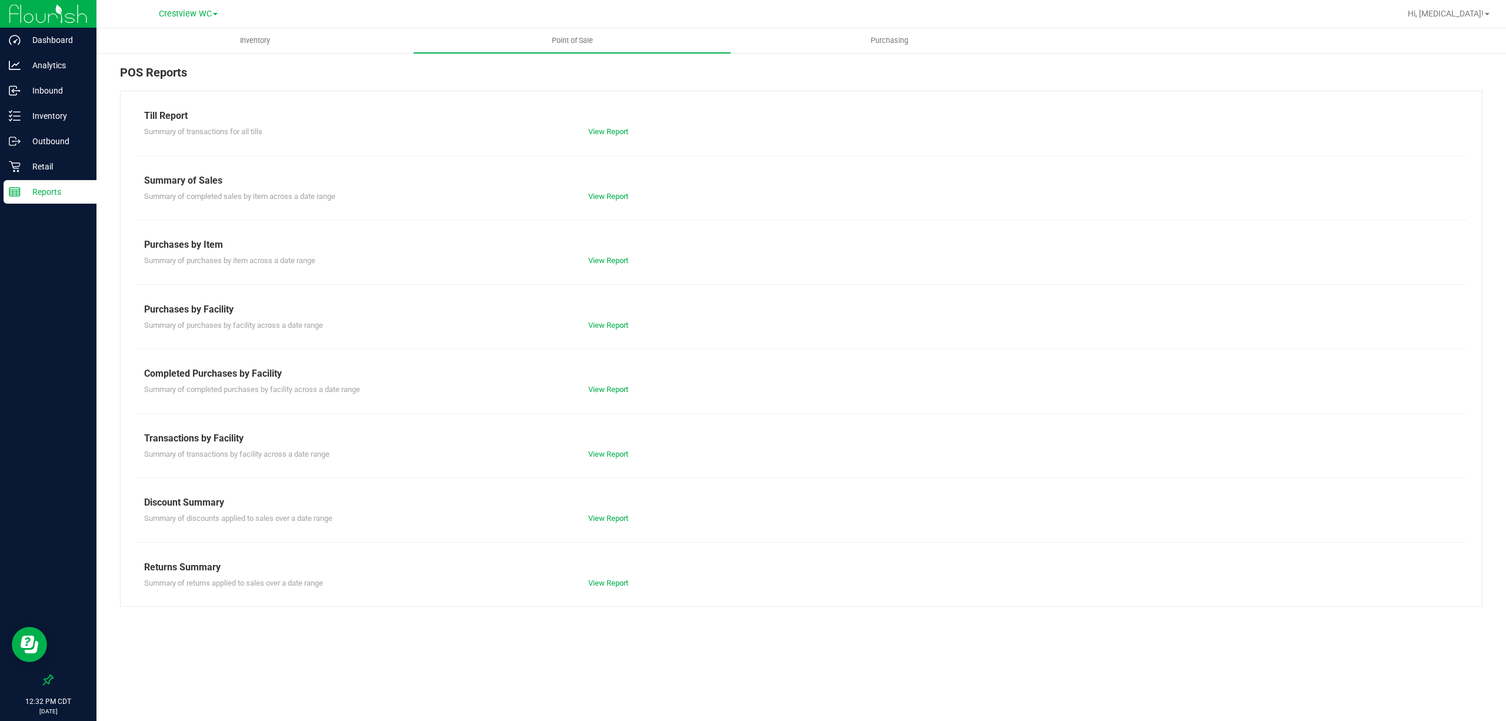
click at [615, 396] on div "Till Report Summary of transactions for all tills View Report Summary of Sales …" at bounding box center [801, 349] width 1362 height 516
click at [615, 391] on link "View Report" at bounding box center [608, 389] width 40 height 9
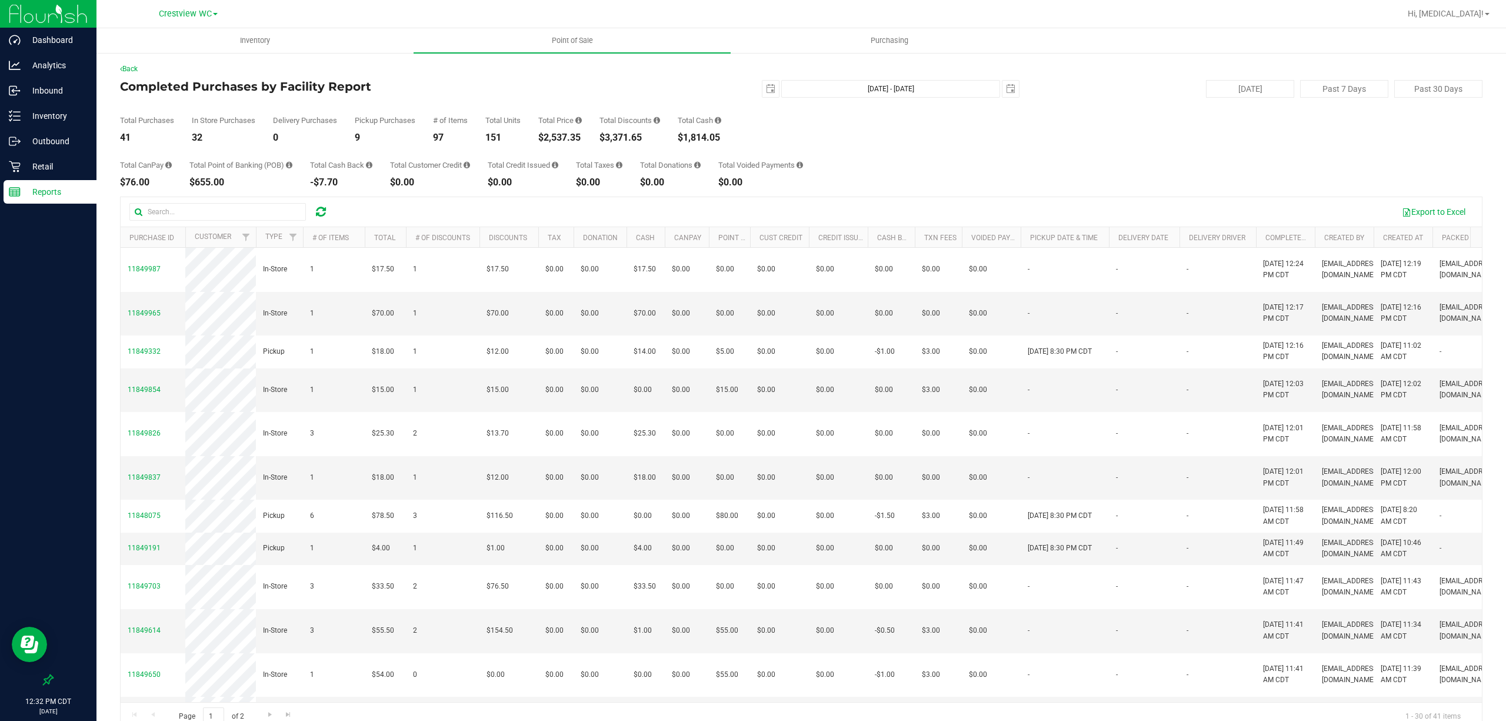
click at [940, 165] on div "Total CanPay $76.00 Total Point of Banking (POB) $655.00 Total Cash Back -$7.70…" at bounding box center [801, 164] width 1362 height 45
click at [172, 4] on div "Crestview WC" at bounding box center [190, 13] width 176 height 23
click at [178, 14] on span "Crestview WC" at bounding box center [185, 14] width 53 height 11
click at [163, 59] on link "Ft Walton Beach WC" at bounding box center [188, 57] width 172 height 16
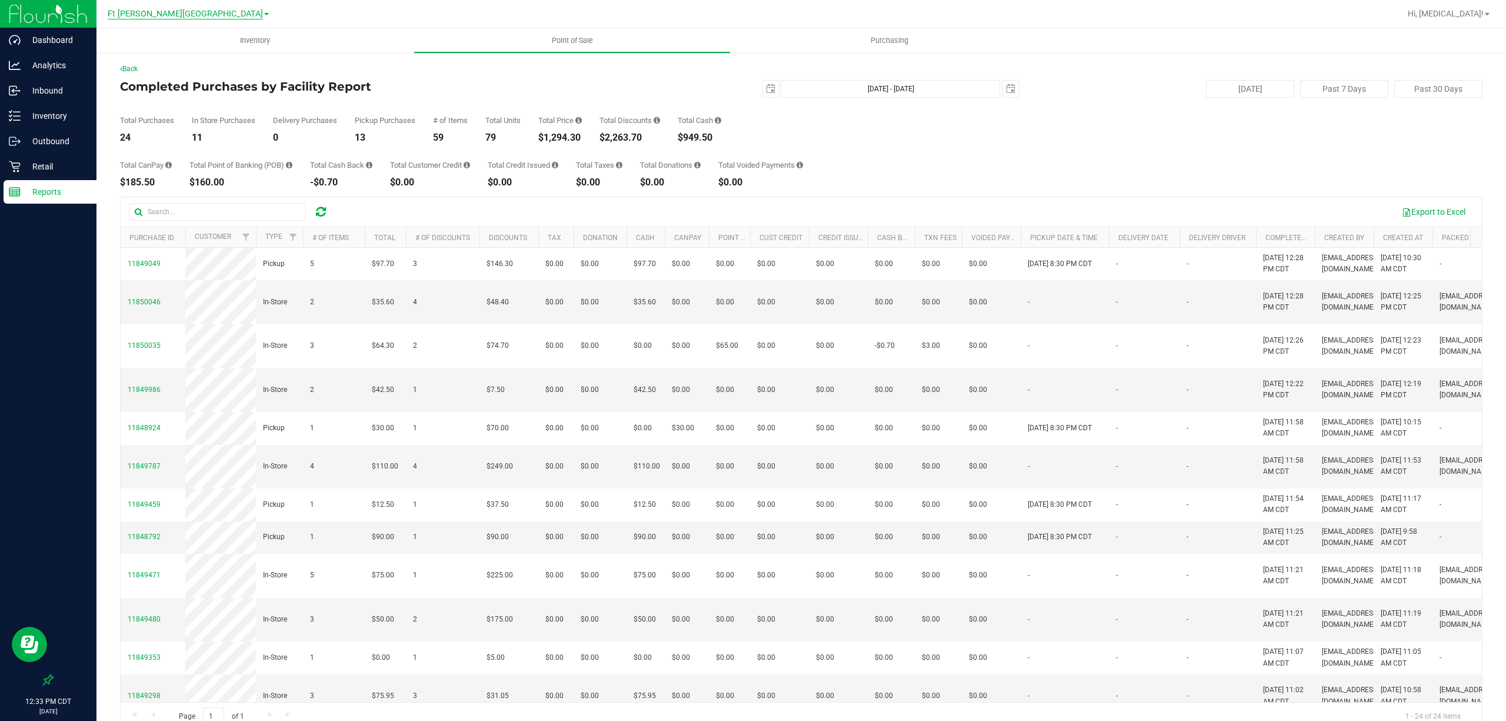
click at [189, 10] on span "Ft Walton Beach WC" at bounding box center [185, 14] width 155 height 11
click at [180, 74] on link "Panama City WC" at bounding box center [188, 73] width 172 height 16
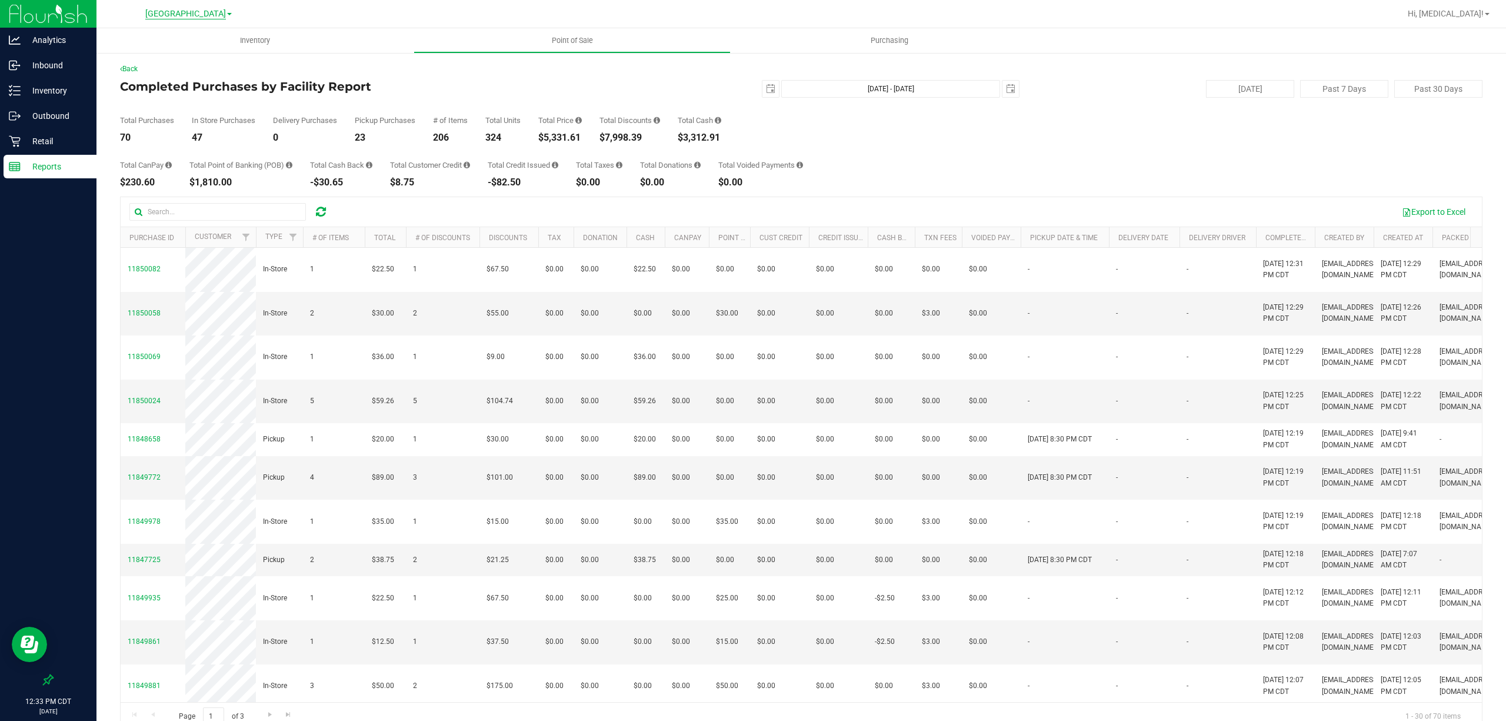
click at [193, 15] on span "Panama City WC" at bounding box center [185, 14] width 81 height 11
click at [167, 87] on link "Pensacola WC" at bounding box center [188, 89] width 172 height 16
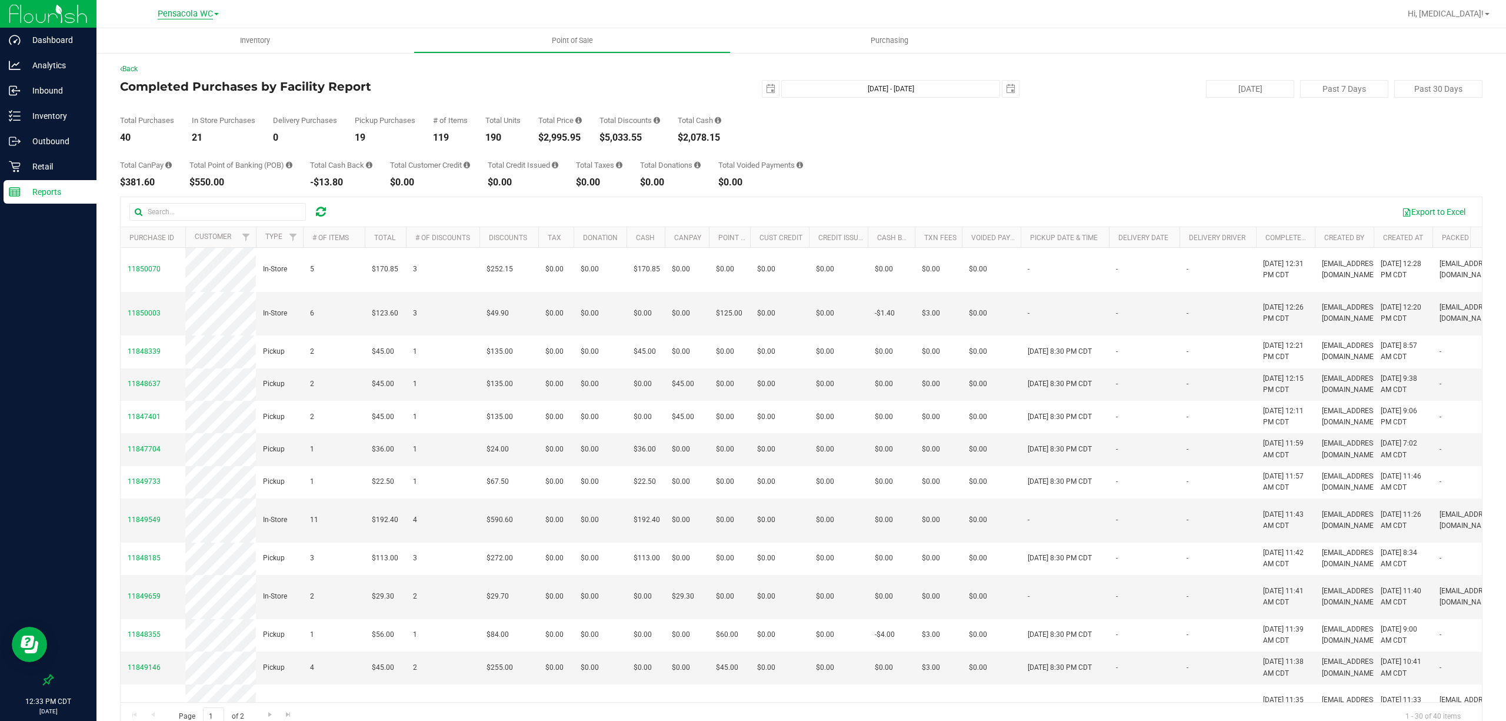
click at [193, 12] on span "Pensacola WC" at bounding box center [185, 14] width 55 height 11
click at [172, 101] on link "Tallahassee WC" at bounding box center [188, 104] width 172 height 16
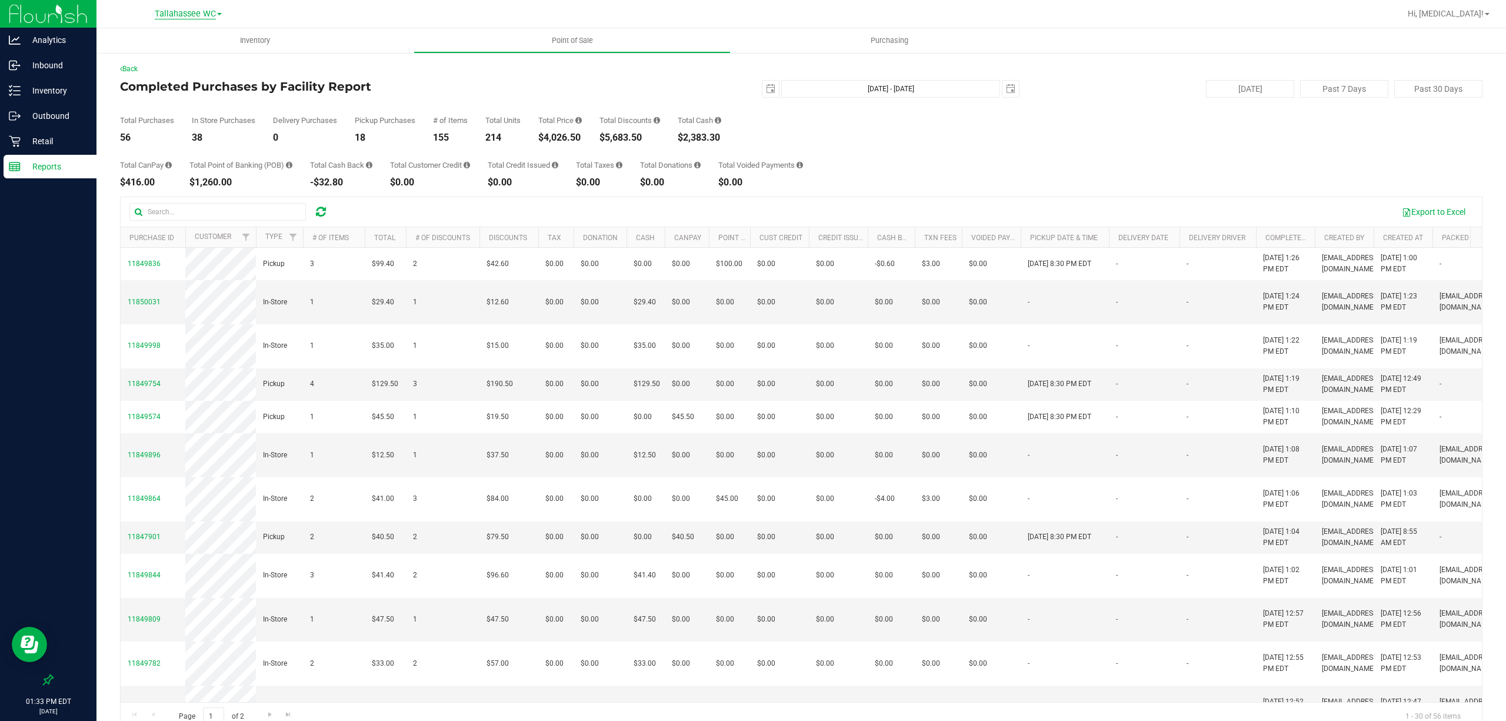
click at [191, 14] on span "Tallahassee WC" at bounding box center [185, 14] width 61 height 11
click at [179, 42] on link "Crestview WC" at bounding box center [188, 42] width 172 height 16
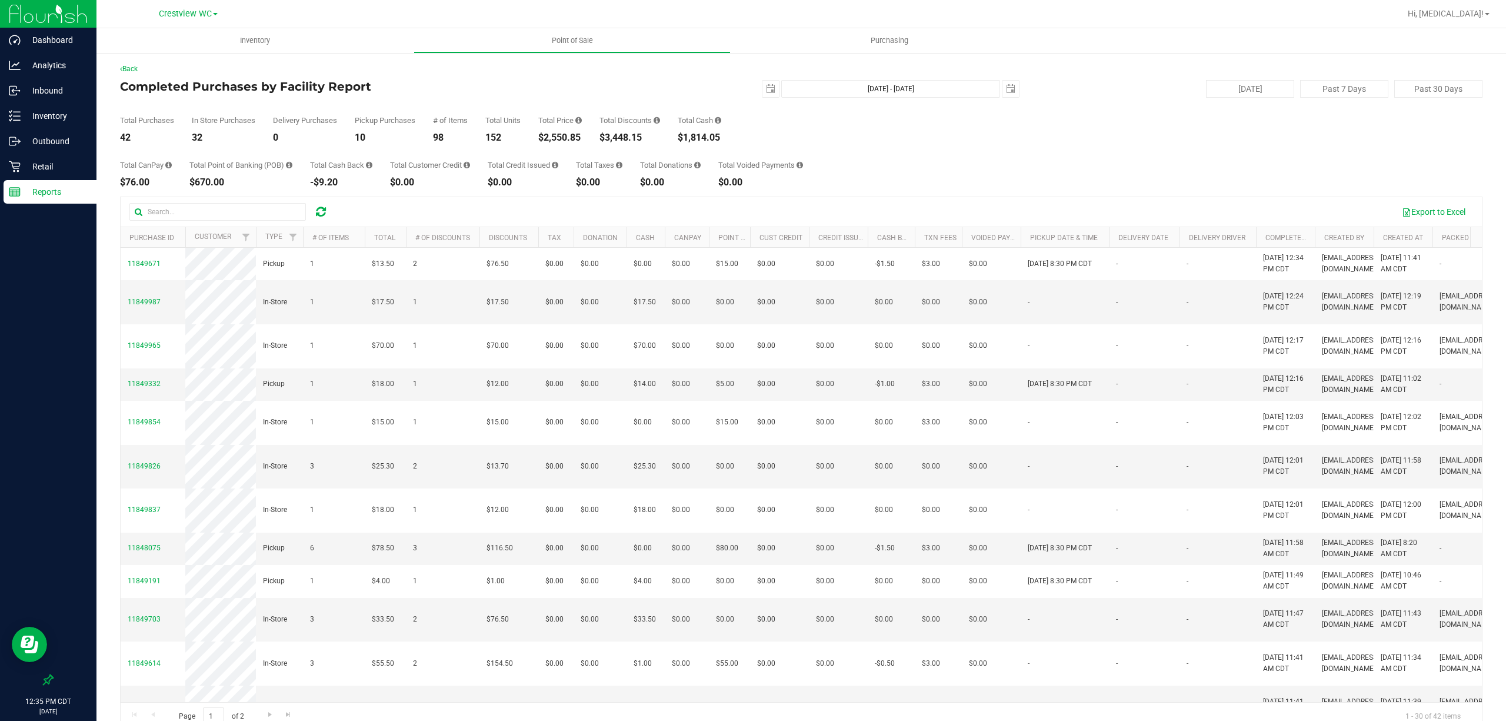
click at [907, 166] on div "Total CanPay $76.00 Total Point of Banking (POB) $670.00 Total Cash Back -$9.20…" at bounding box center [801, 164] width 1362 height 45
